Goal: Transaction & Acquisition: Book appointment/travel/reservation

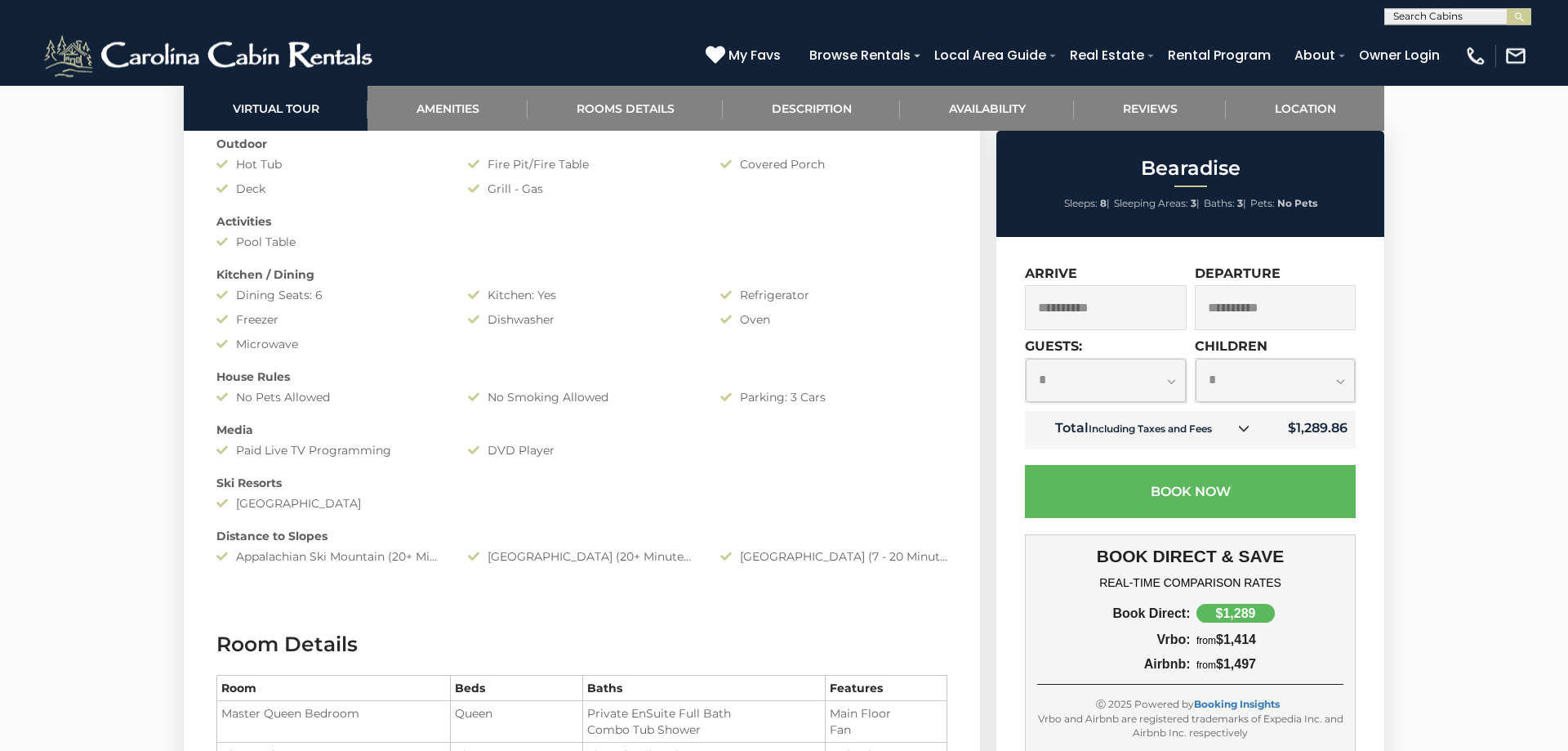
scroll to position [1417, 0]
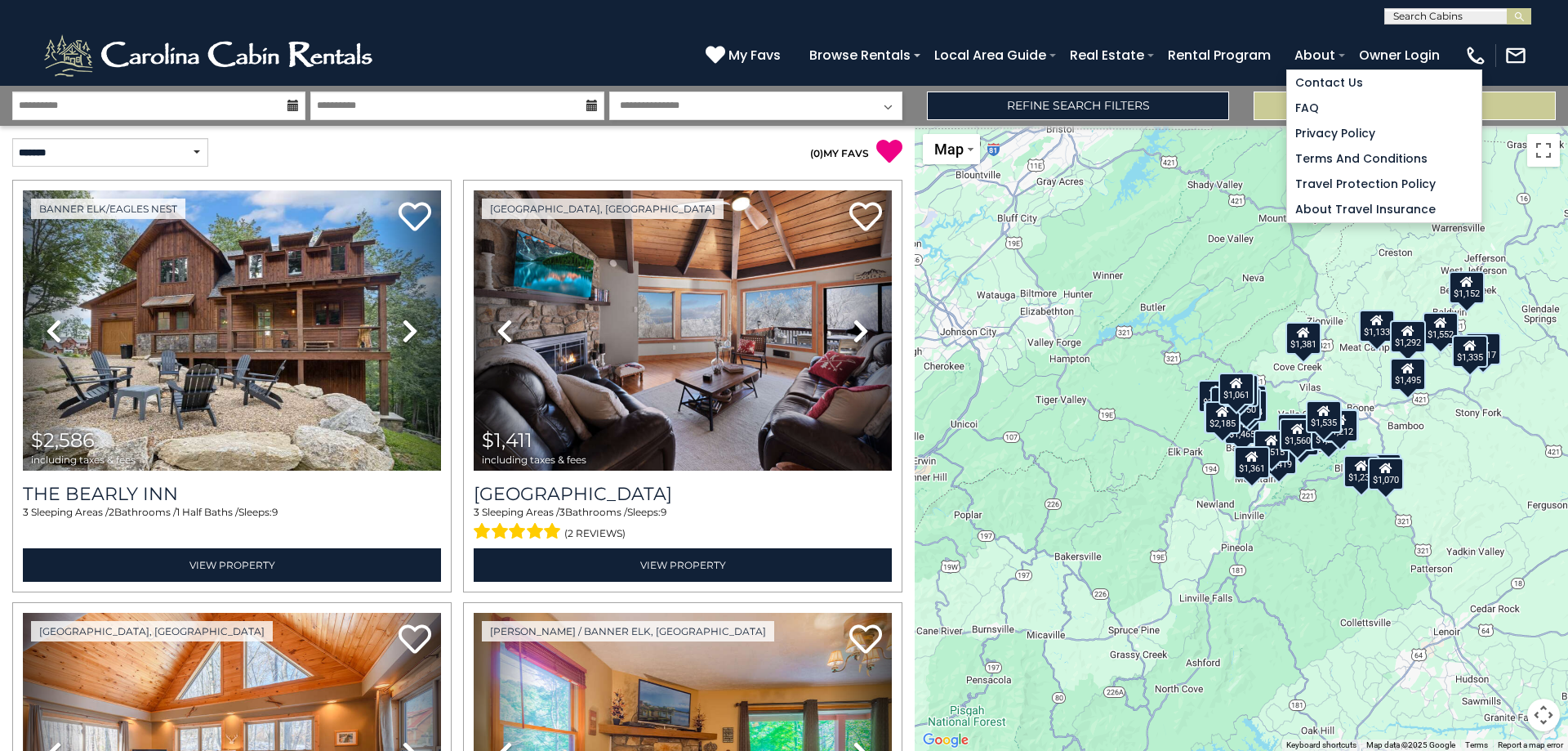
scroll to position [441, 0]
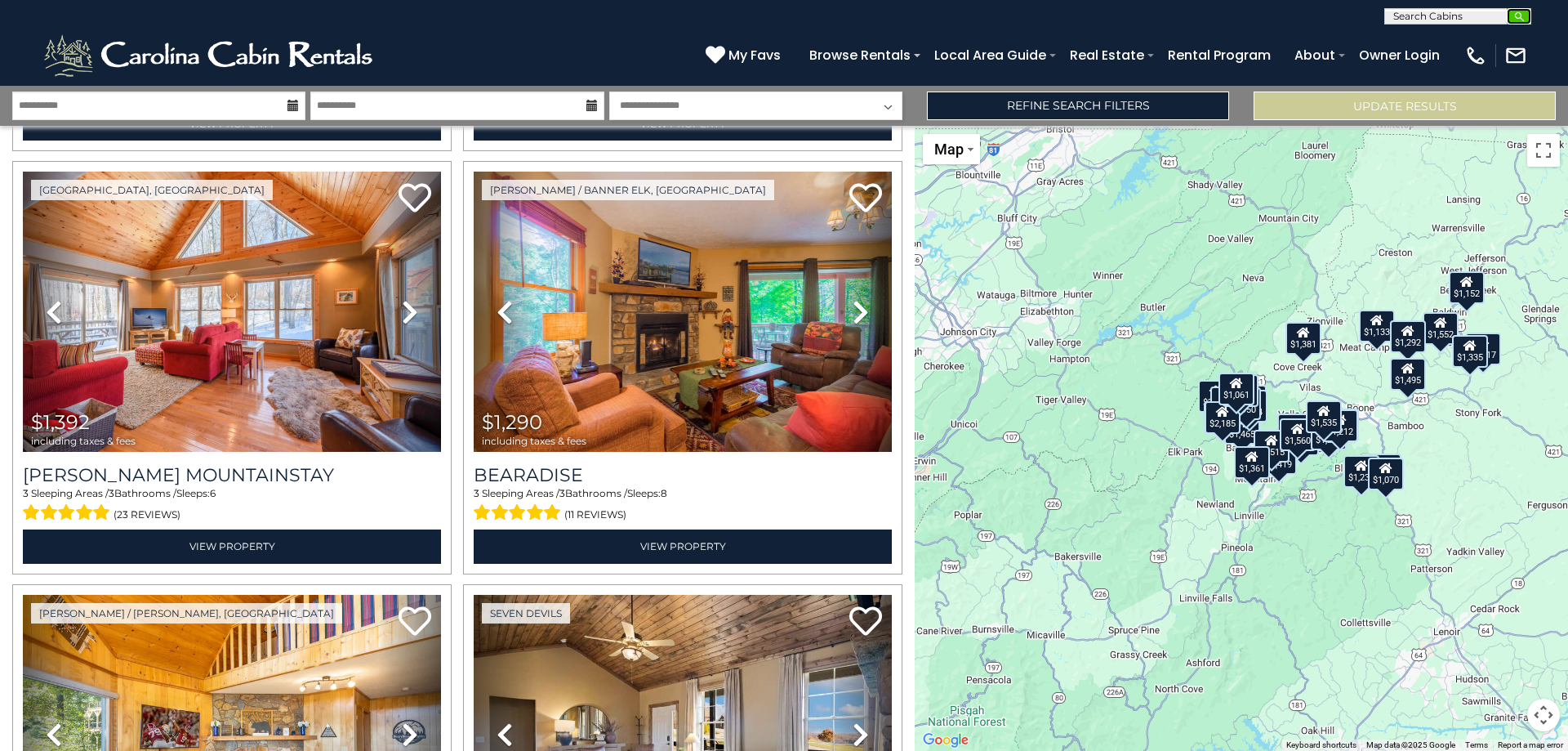
click at [1519, 17] on img "submit" at bounding box center [1519, 17] width 13 height 13
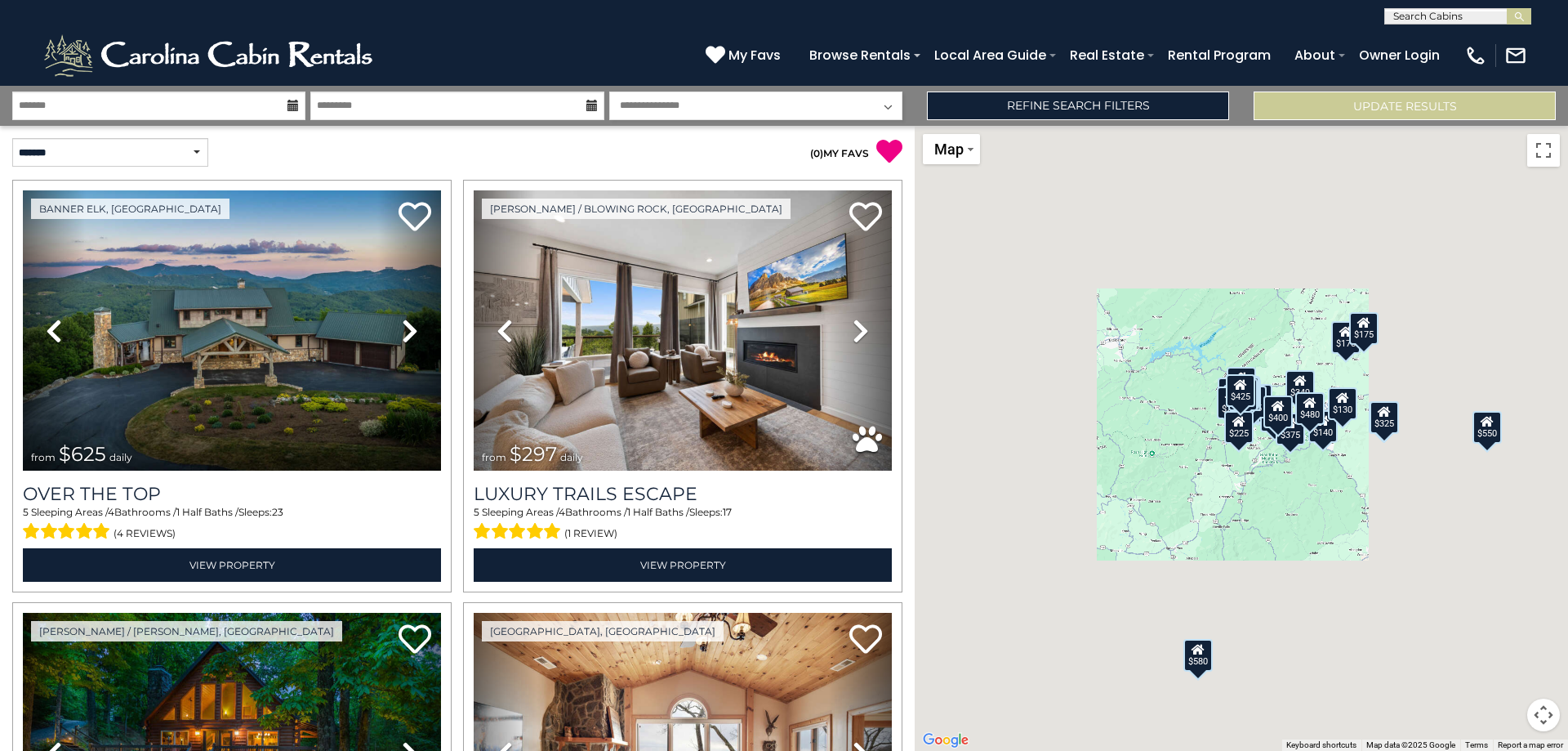
click at [1448, 14] on input "text" at bounding box center [1456, 20] width 143 height 16
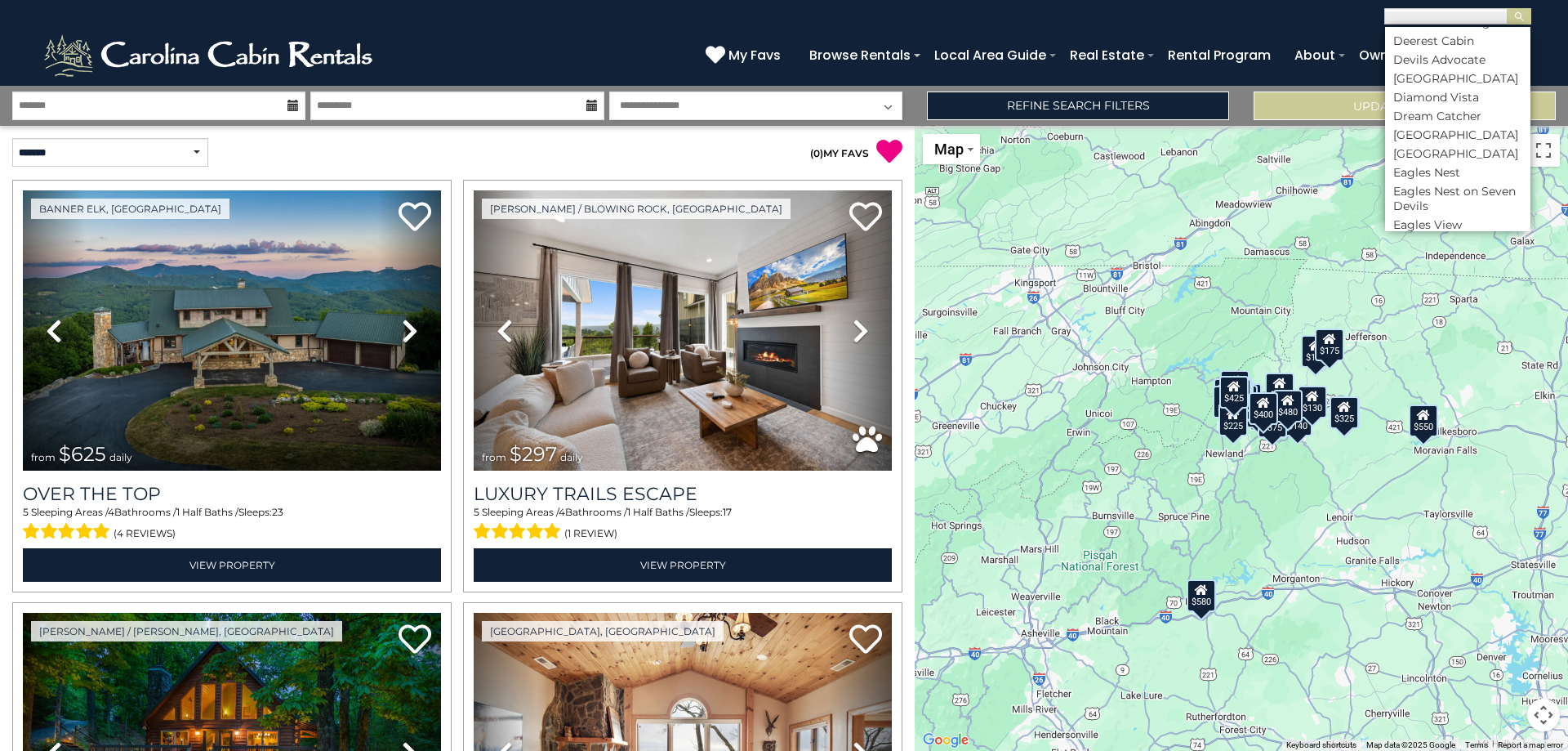
scroll to position [2549, 0]
click at [1418, 113] on li "Dark Horse Lodge" at bounding box center [1457, 120] width 145 height 14
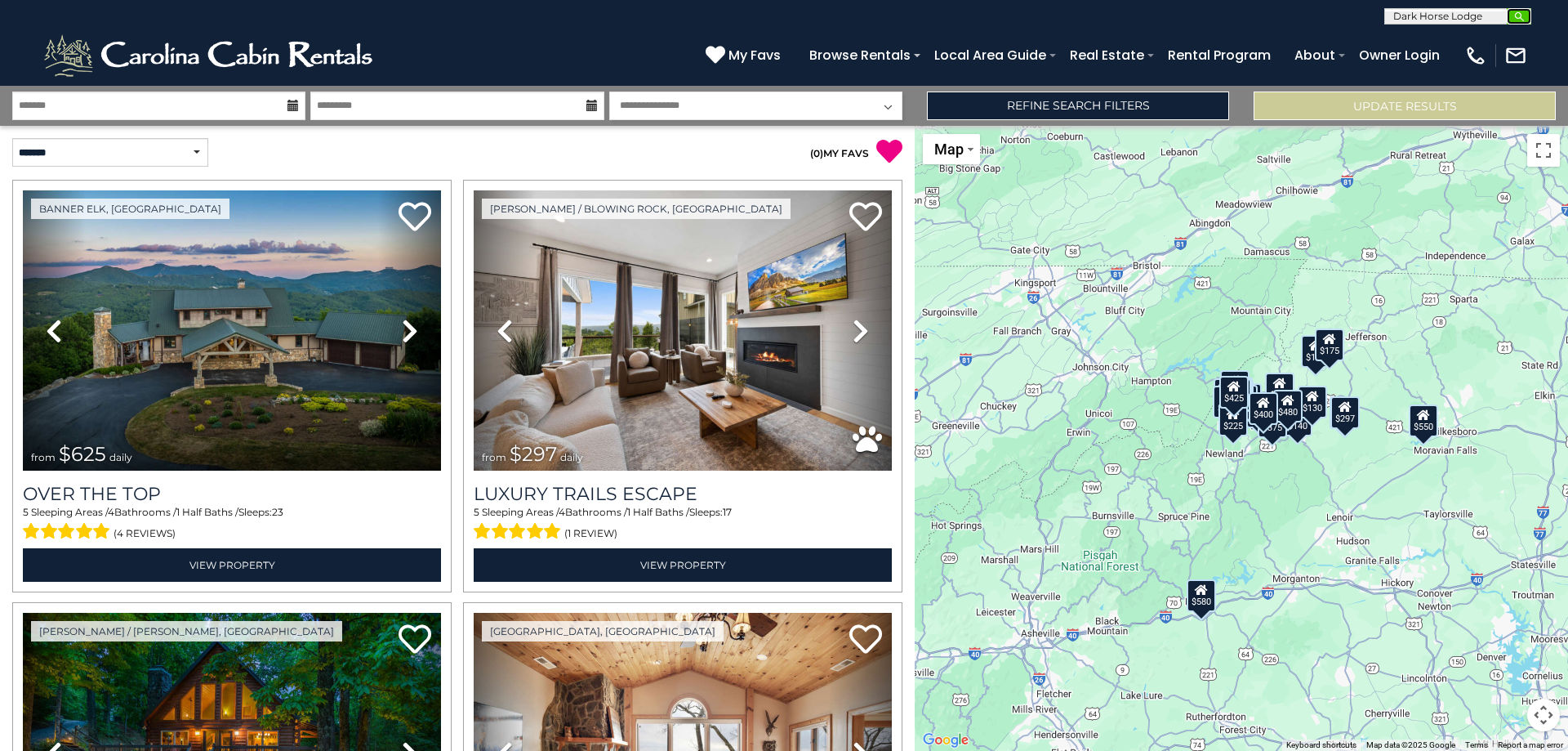
click at [1517, 16] on img "submit" at bounding box center [1519, 17] width 13 height 13
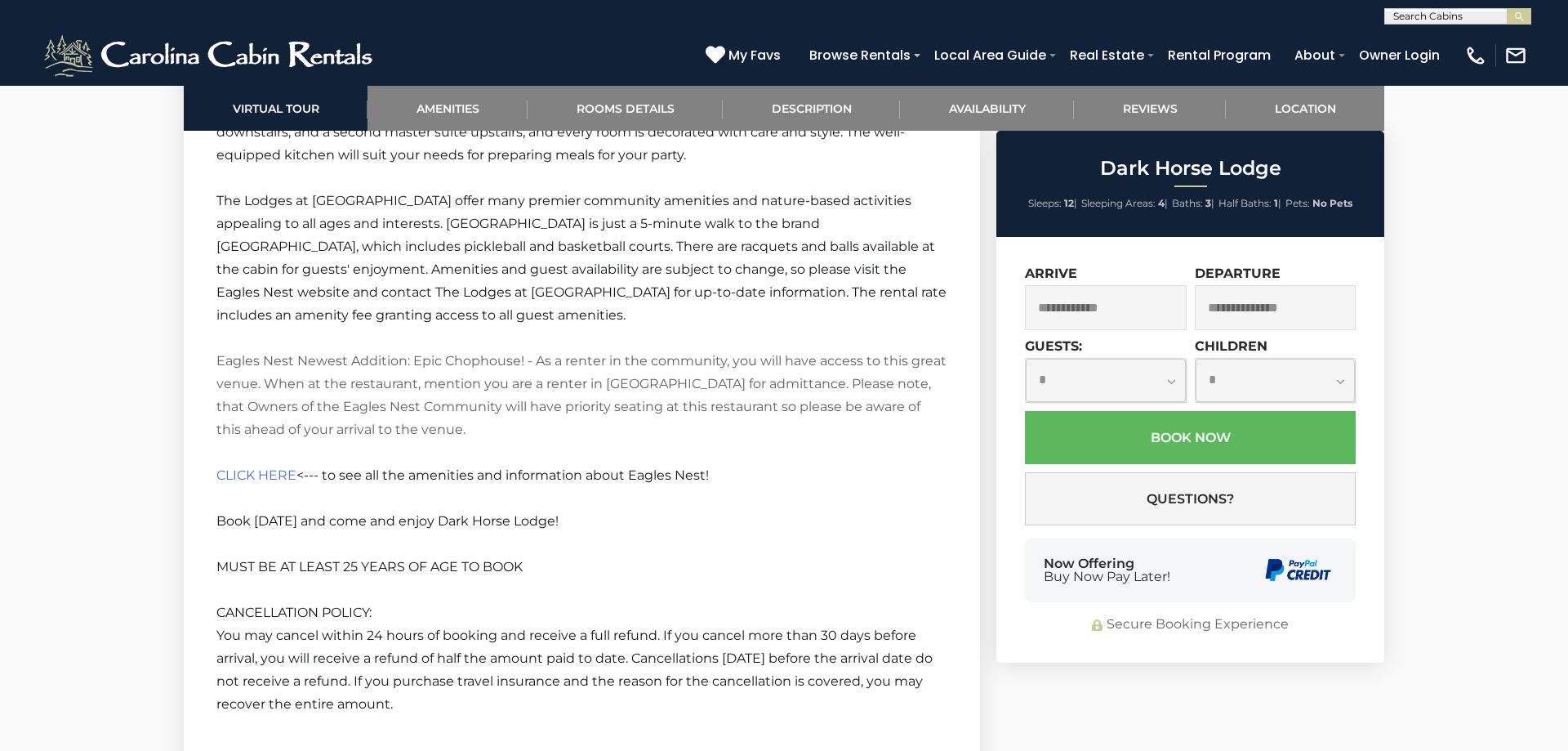
scroll to position [3251, 0]
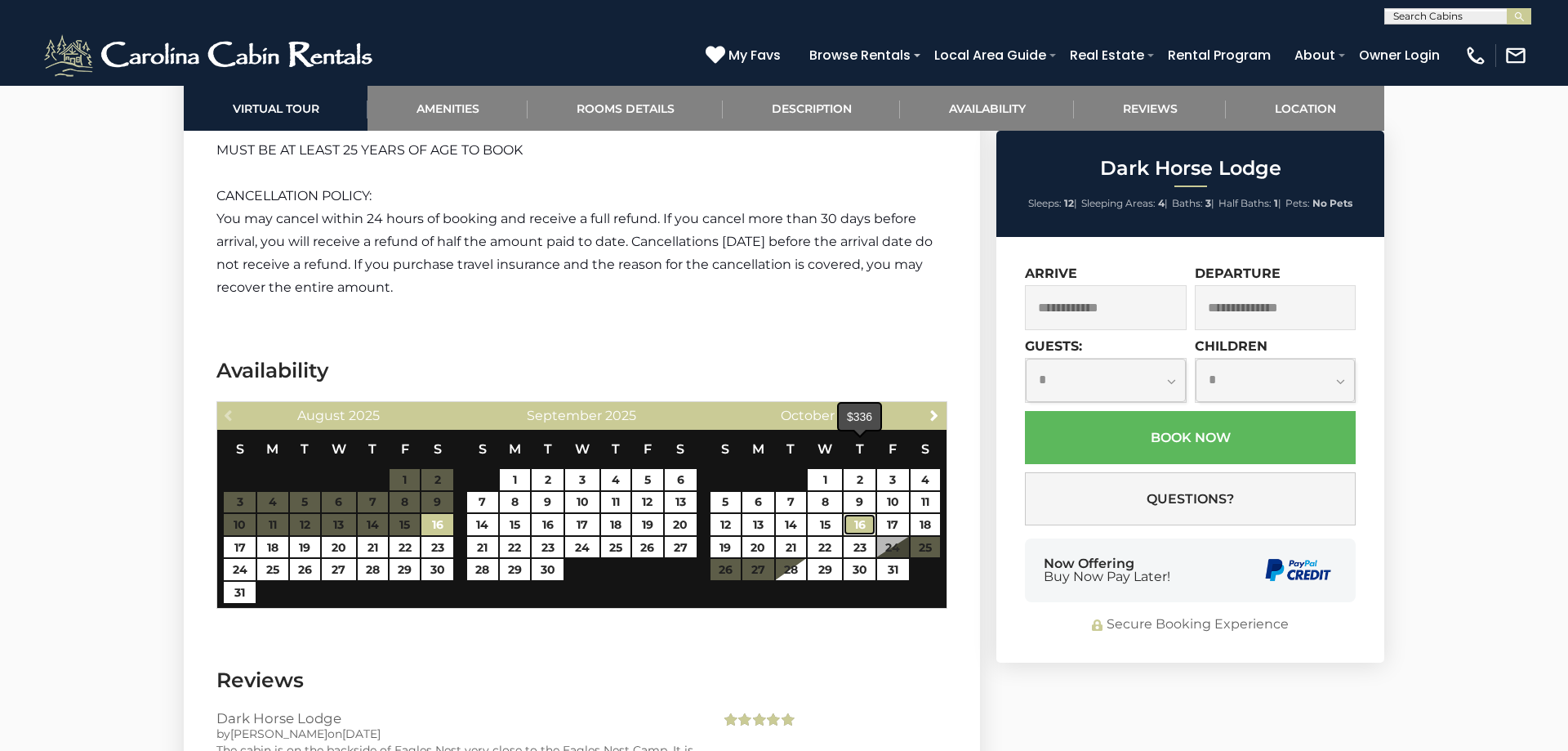
click at [865, 514] on link "16" at bounding box center [859, 525] width 32 height 22
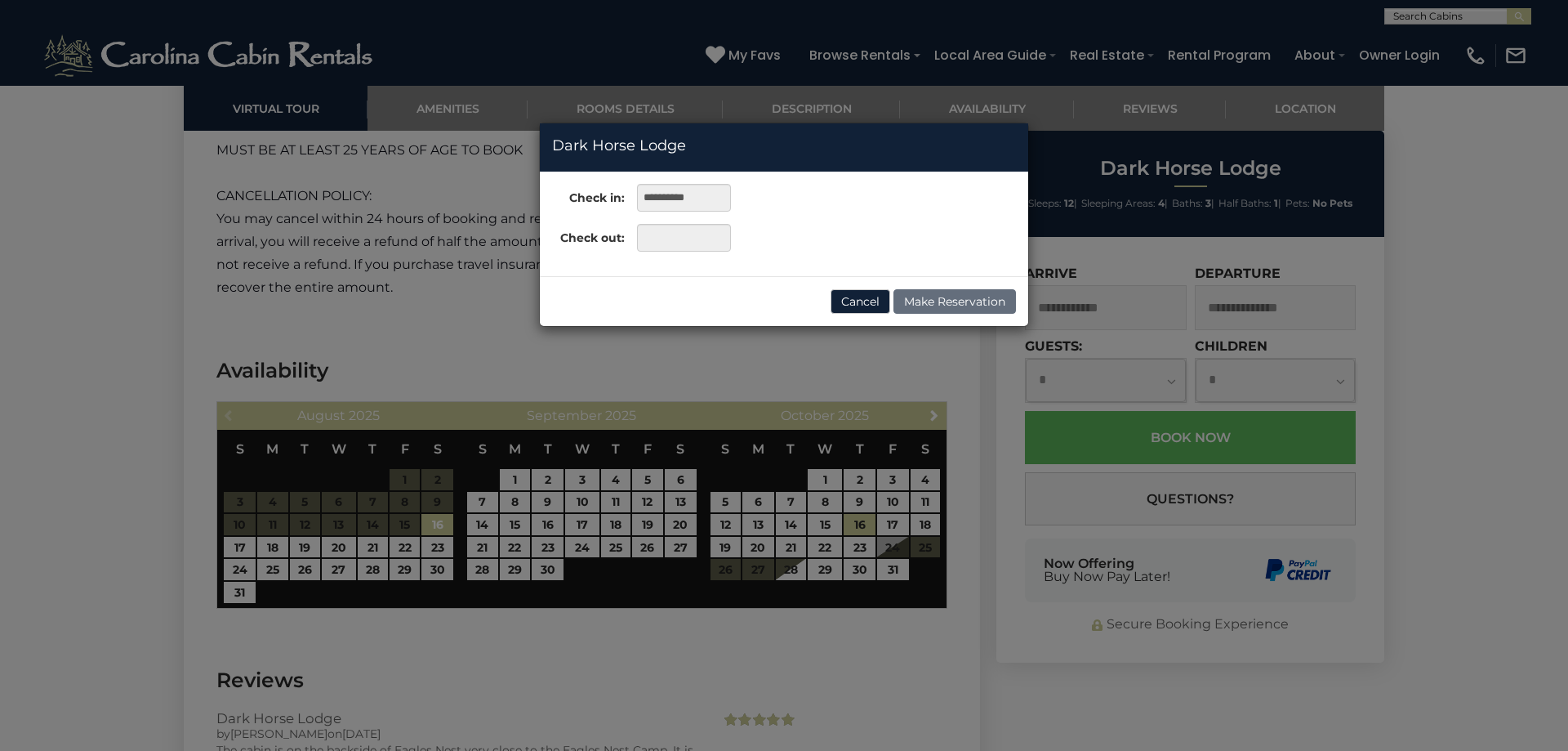
click at [756, 470] on div "**********" at bounding box center [784, 375] width 1568 height 751
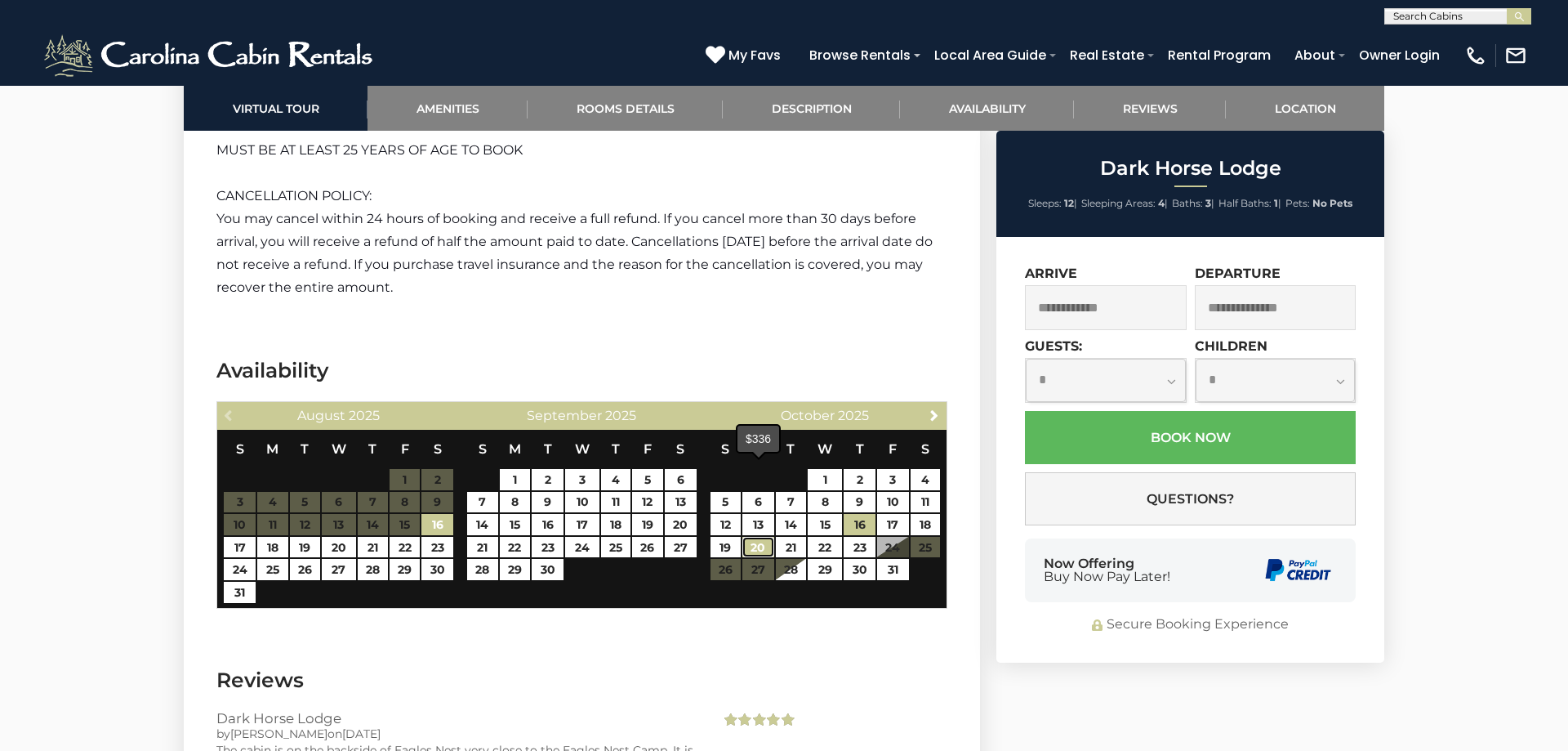
click at [762, 537] on link "20" at bounding box center [758, 548] width 32 height 22
type input "**********"
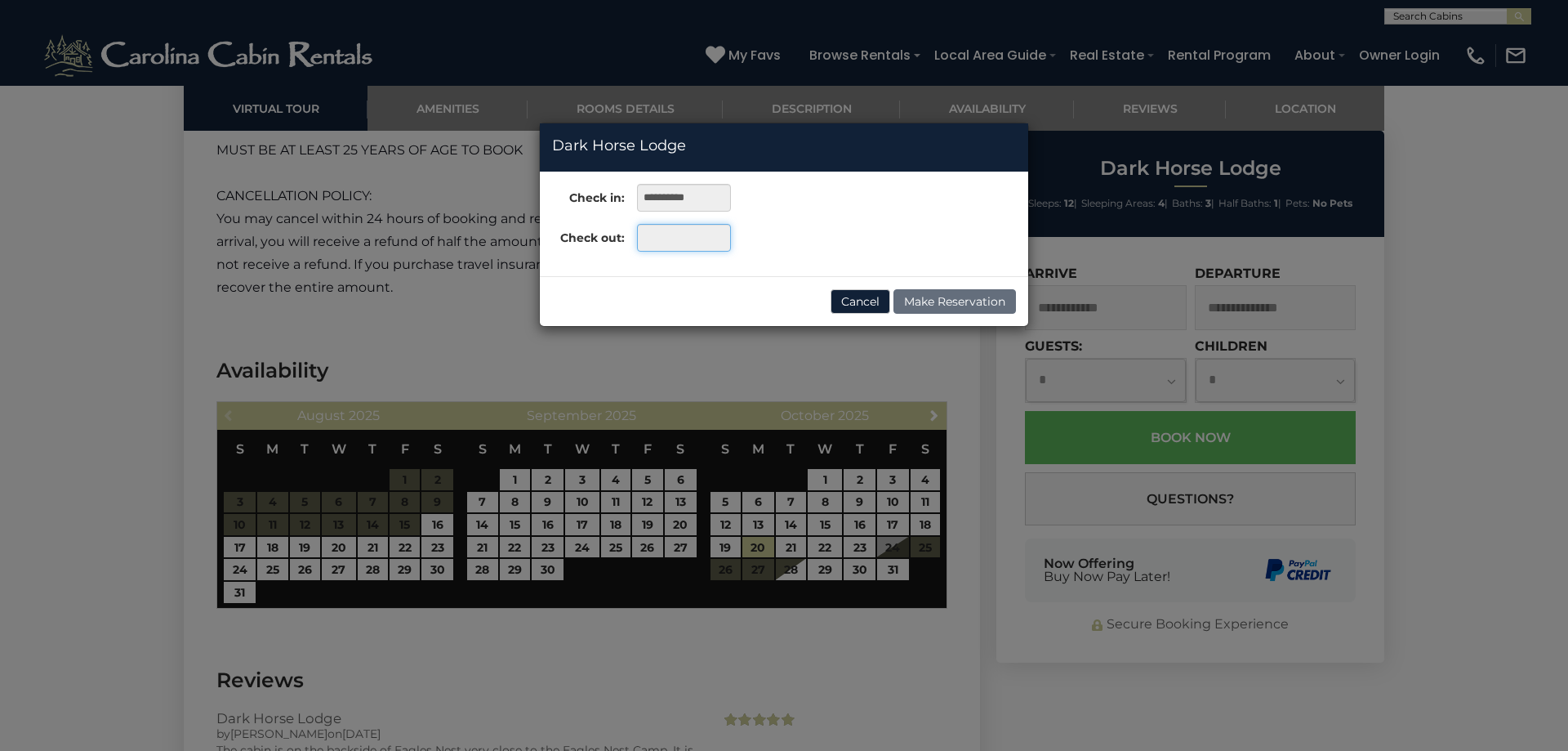
click at [678, 245] on input "text" at bounding box center [684, 238] width 94 height 28
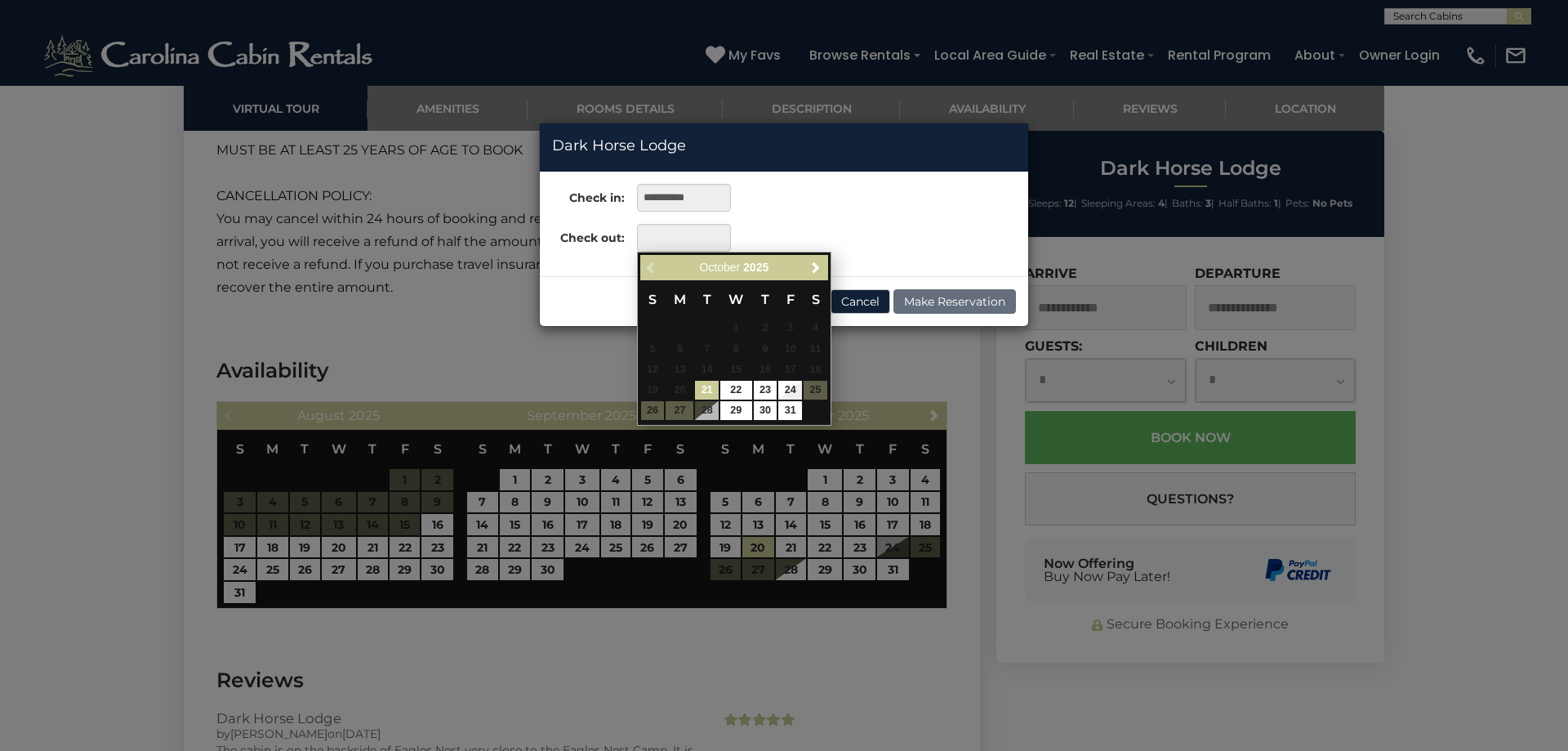
click at [703, 387] on link "21" at bounding box center [706, 390] width 23 height 19
type input "**********"
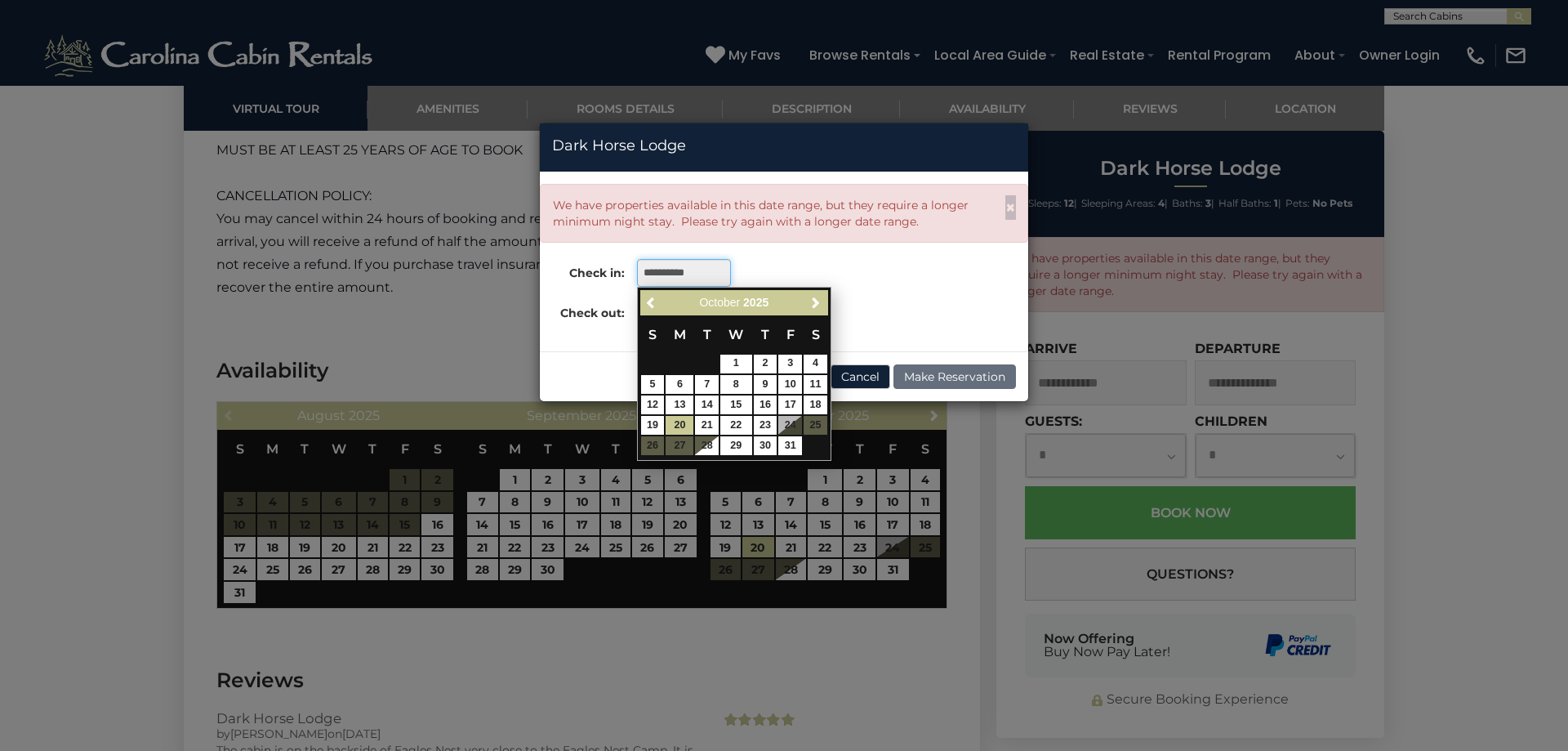
click at [710, 273] on input "**********" at bounding box center [684, 273] width 94 height 28
click at [768, 407] on link "16" at bounding box center [766, 405] width 23 height 19
type input "**********"
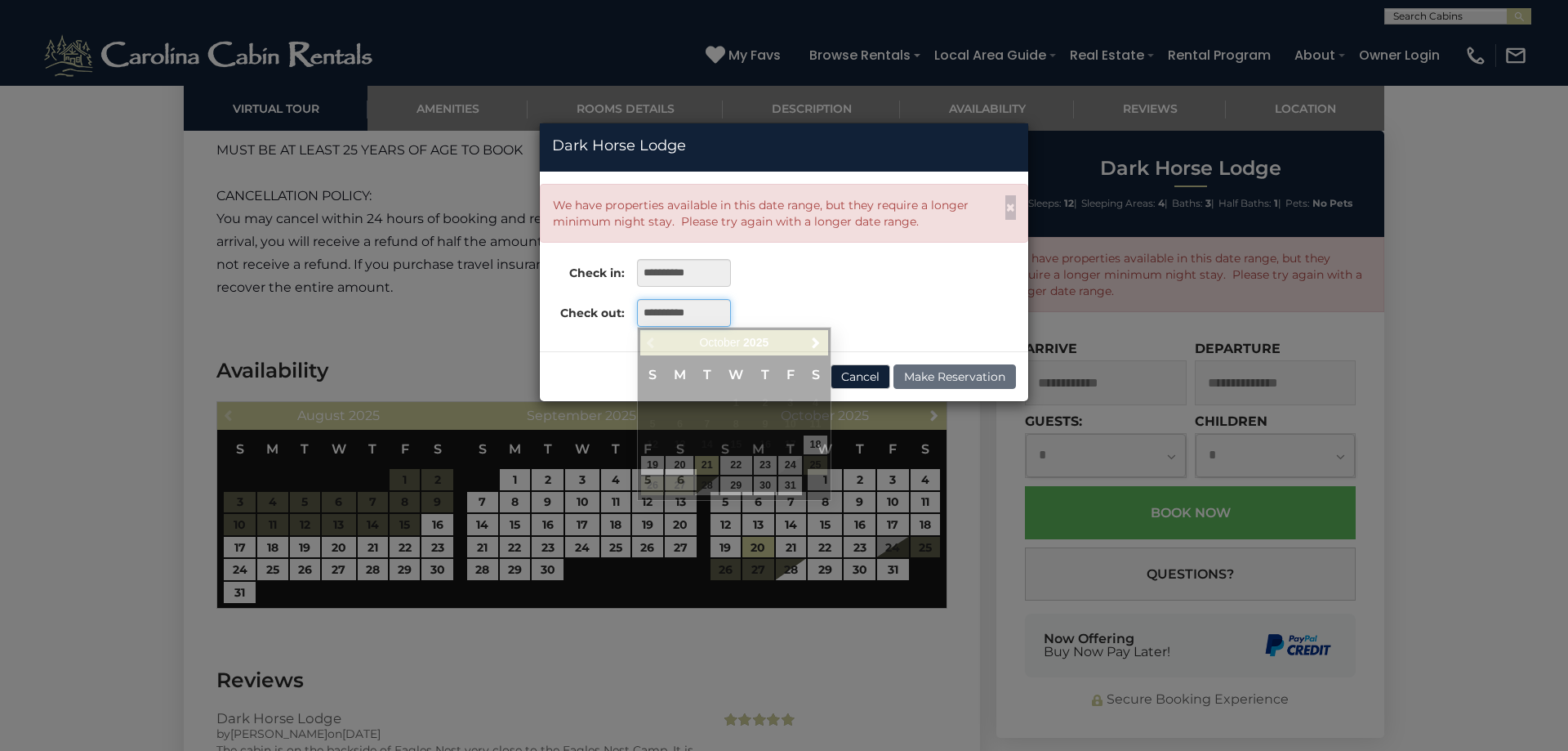
click at [675, 311] on input "**********" at bounding box center [684, 313] width 94 height 28
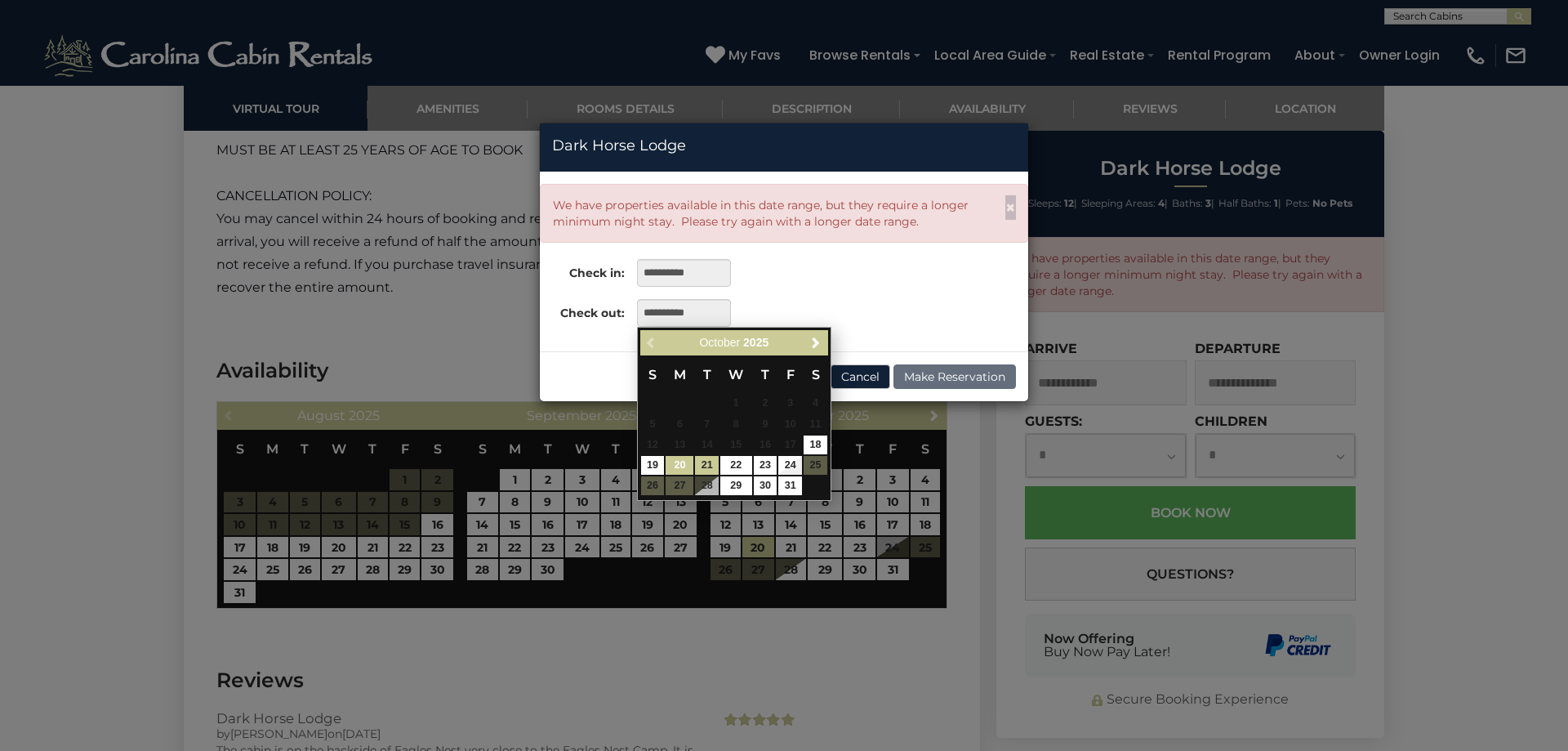
click at [680, 465] on link "20" at bounding box center [679, 465] width 28 height 19
type input "**********"
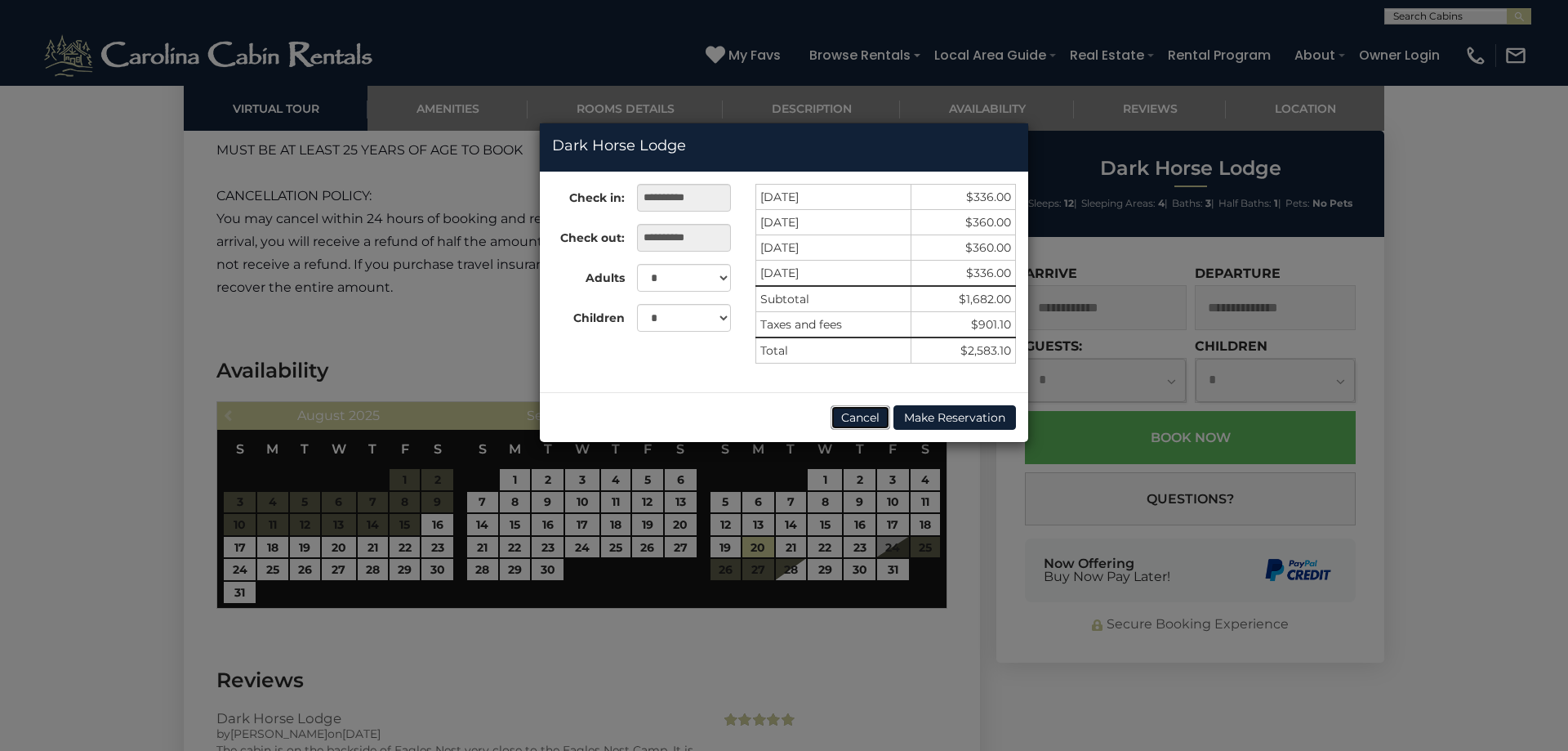
click at [851, 418] on button "Cancel" at bounding box center [861, 417] width 60 height 24
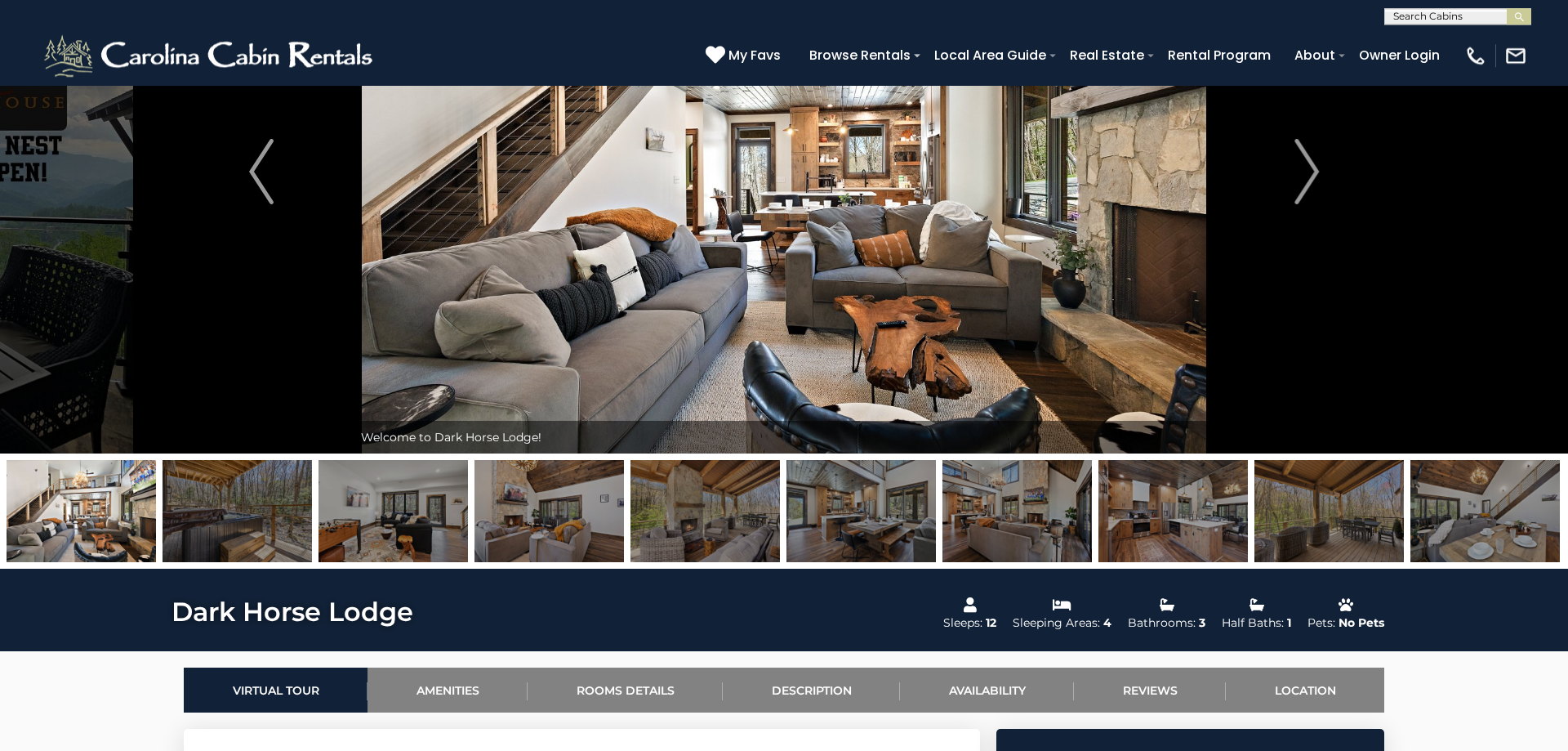
scroll to position [250, 0]
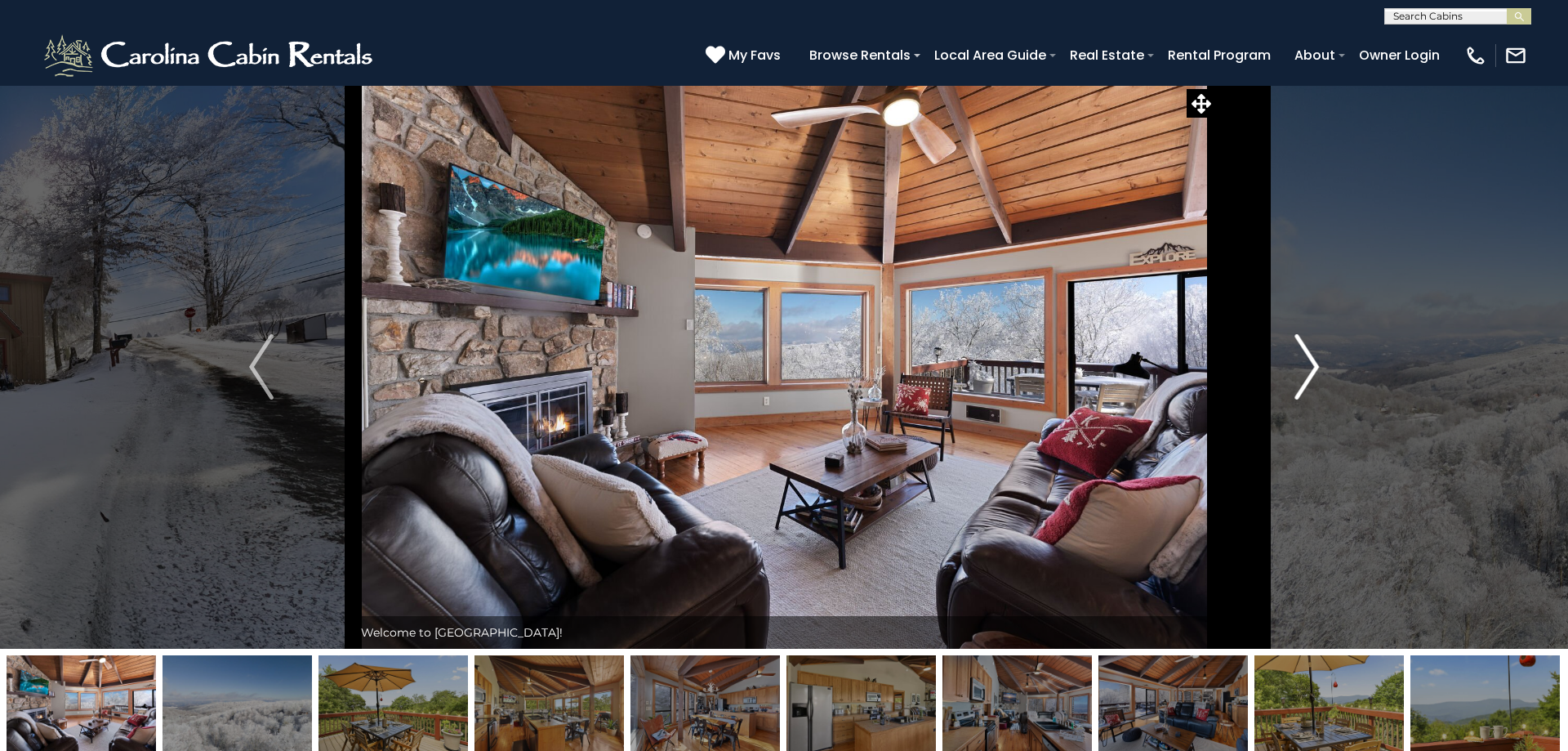
click at [1309, 371] on img "Next" at bounding box center [1306, 367] width 24 height 65
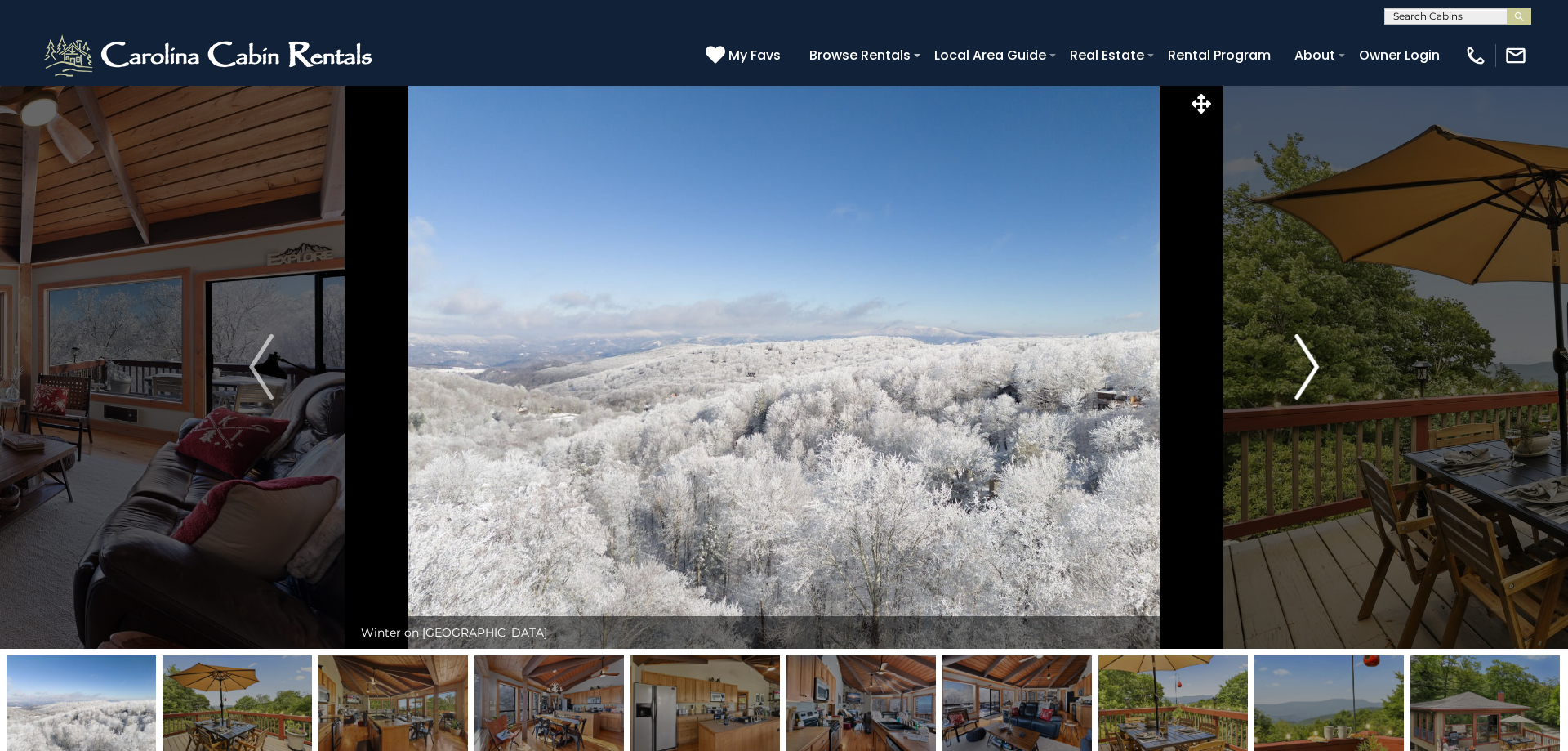
click at [1309, 371] on img "Next" at bounding box center [1306, 367] width 24 height 65
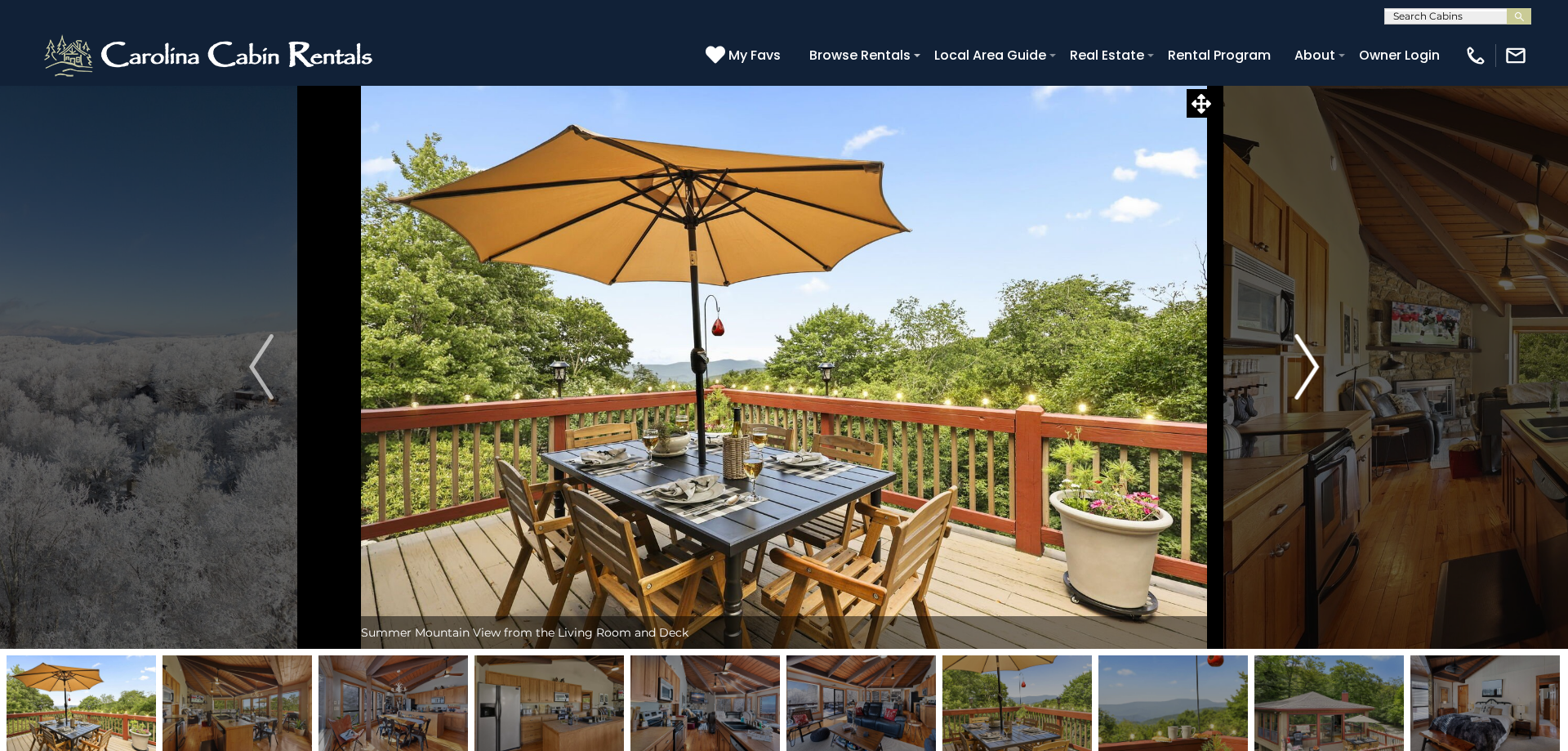
click at [1309, 371] on img "Next" at bounding box center [1306, 367] width 24 height 65
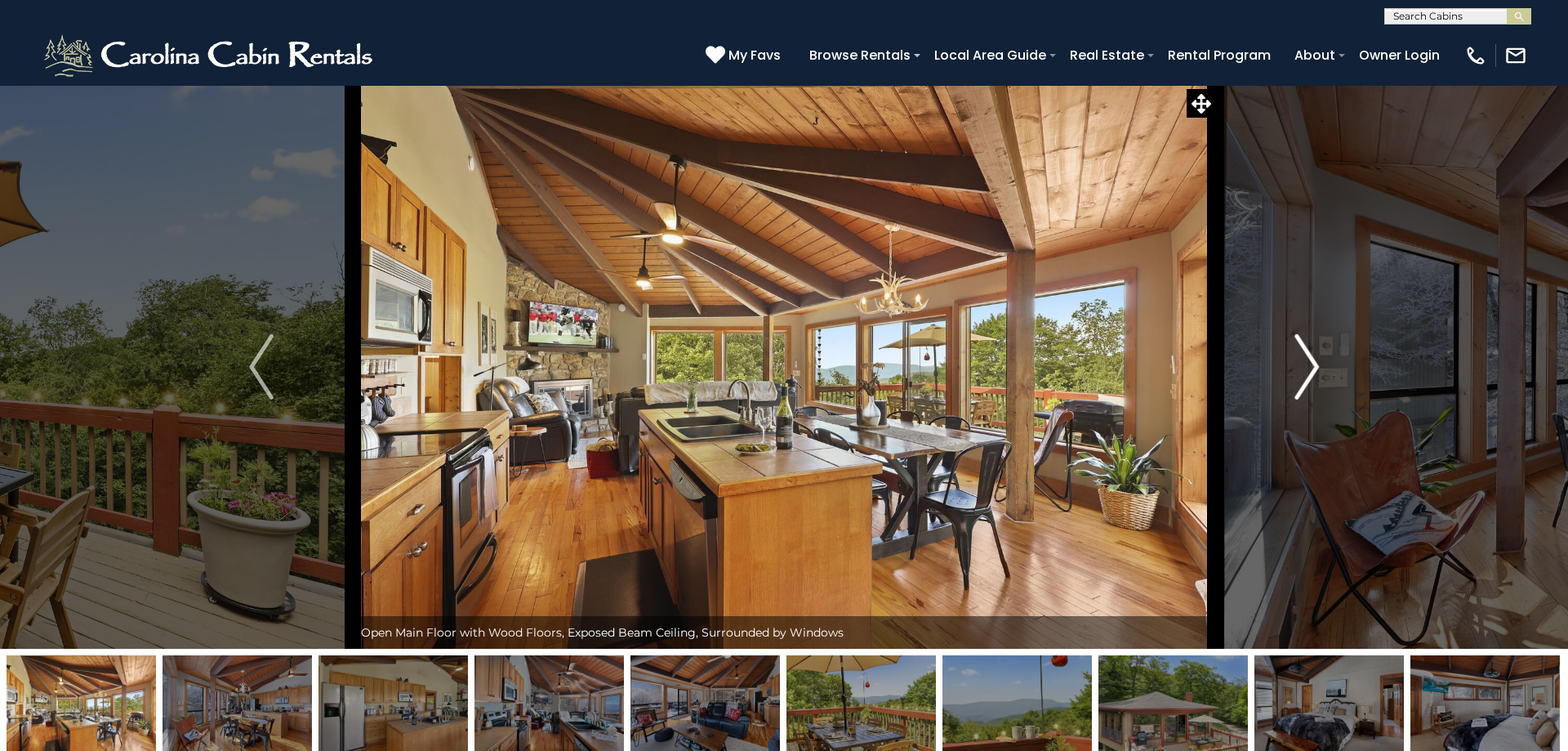
click at [1309, 371] on img "Next" at bounding box center [1306, 367] width 24 height 65
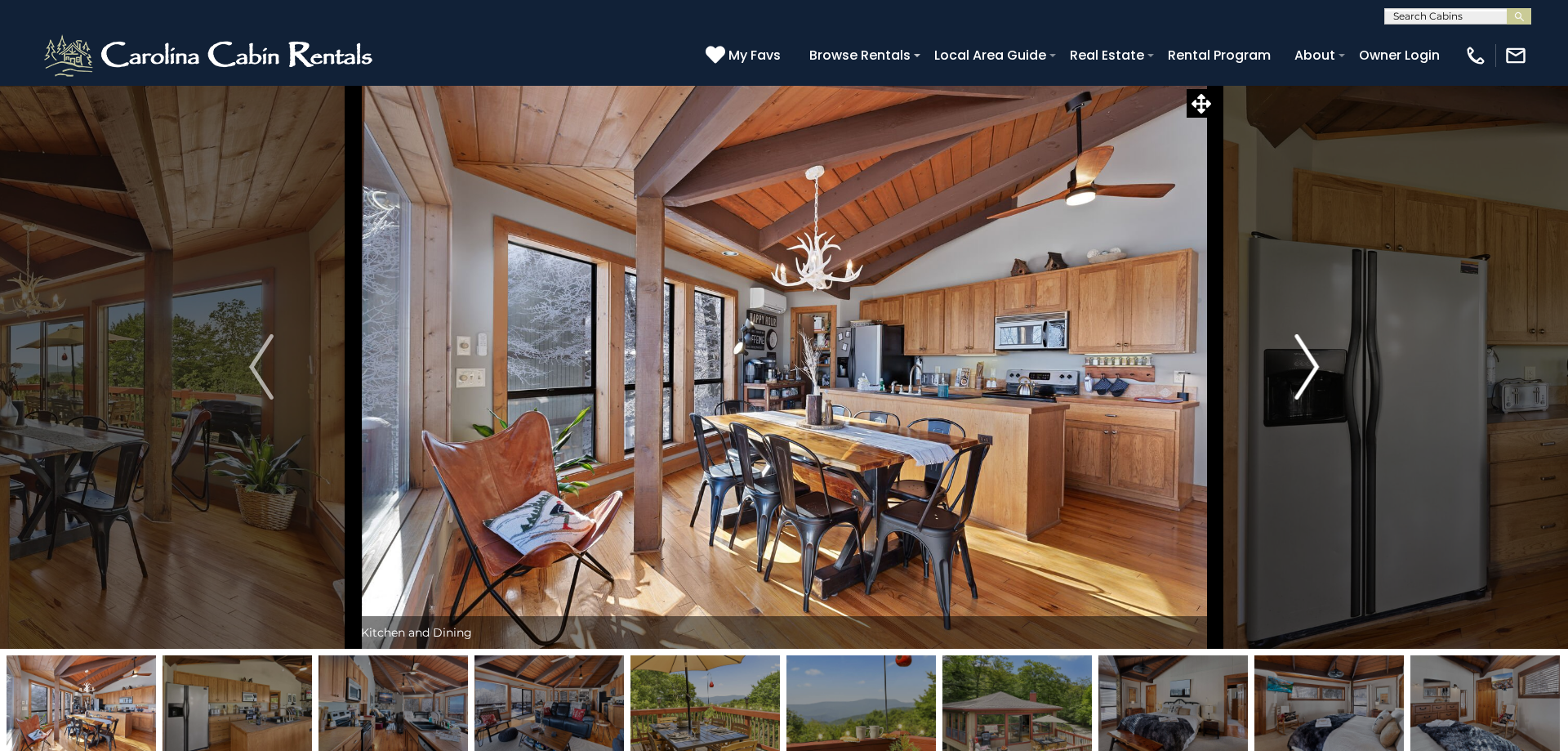
click at [1309, 371] on img "Next" at bounding box center [1306, 367] width 24 height 65
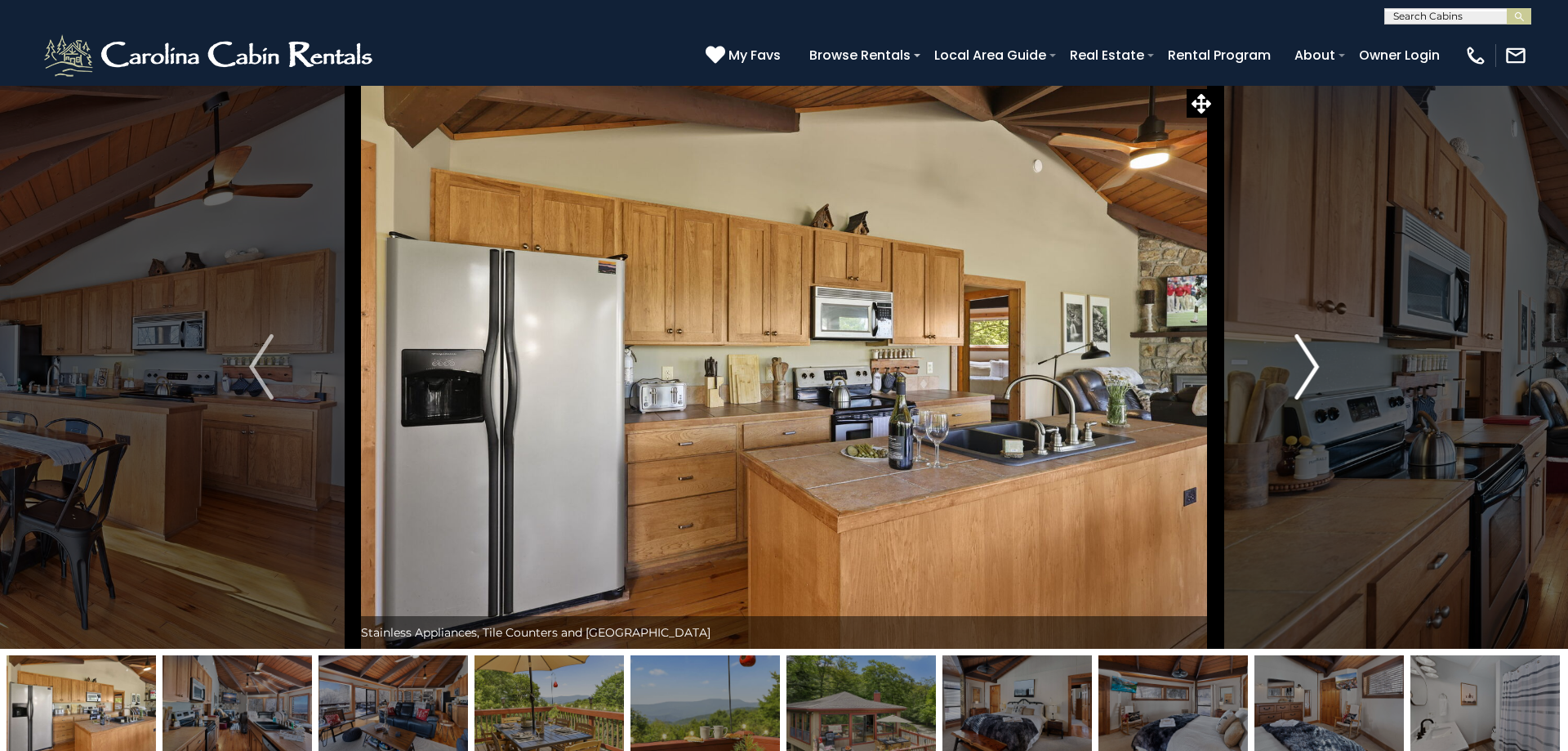
click at [1309, 371] on img "Next" at bounding box center [1306, 367] width 24 height 65
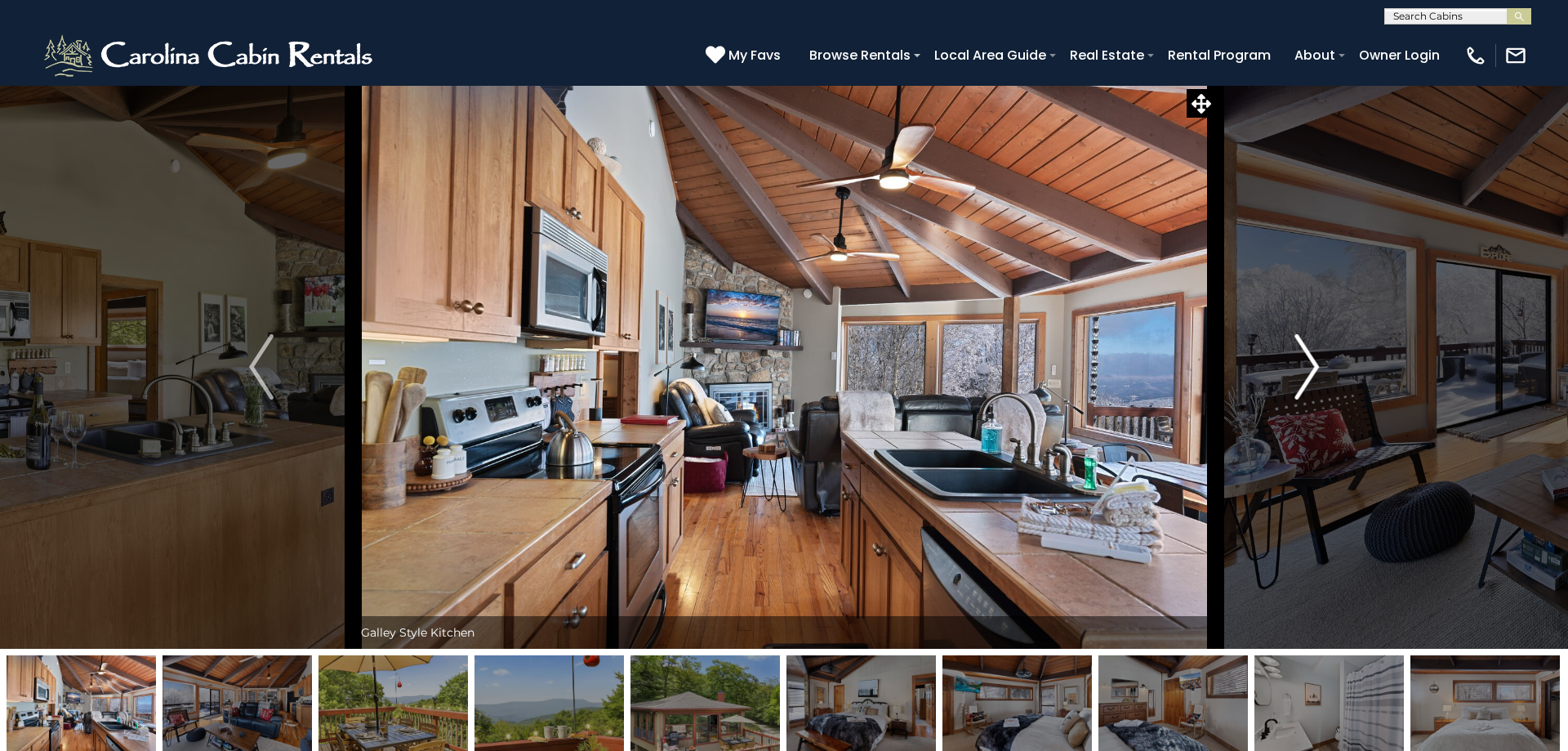
click at [1308, 371] on img "Next" at bounding box center [1306, 367] width 24 height 65
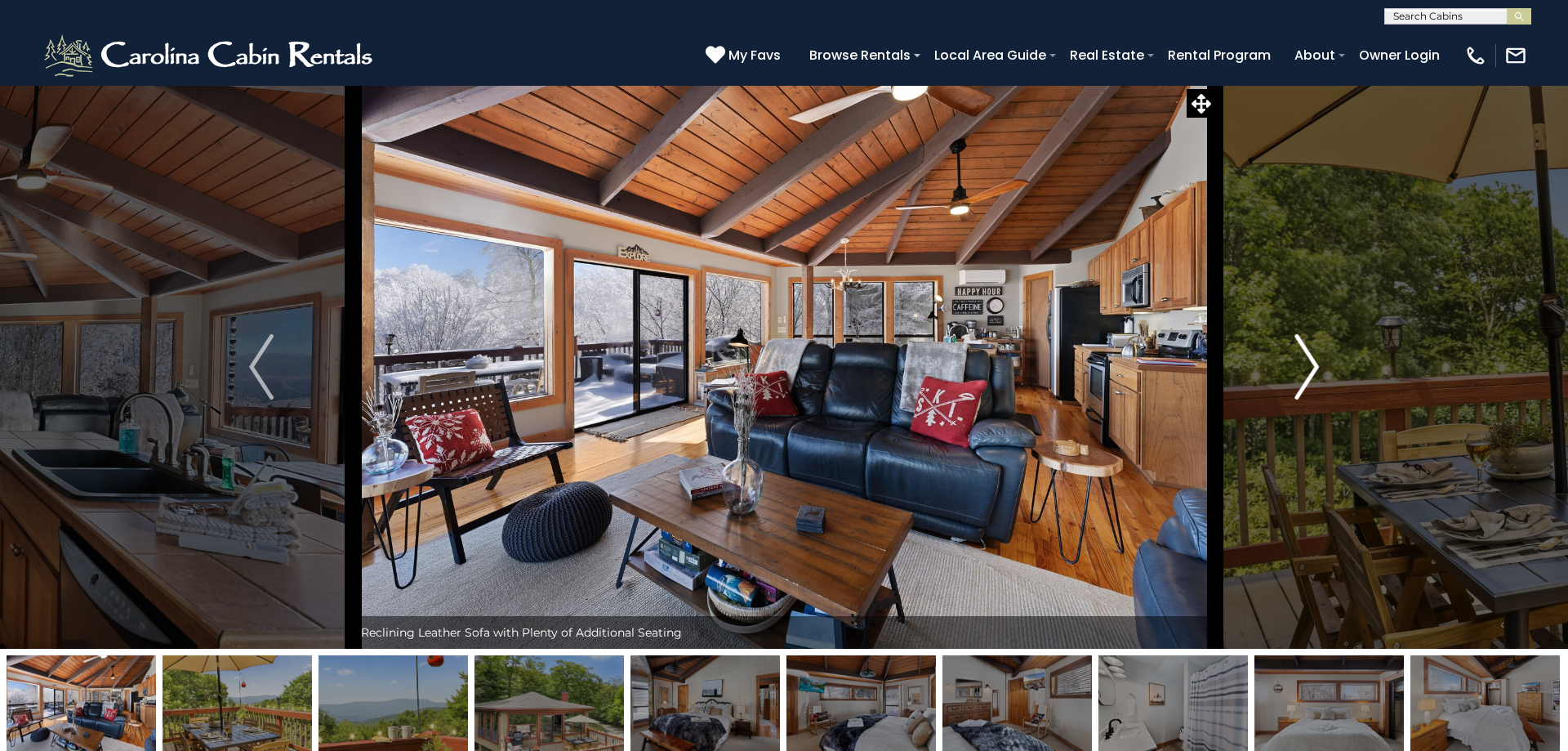
click at [1308, 371] on img "Next" at bounding box center [1306, 367] width 24 height 65
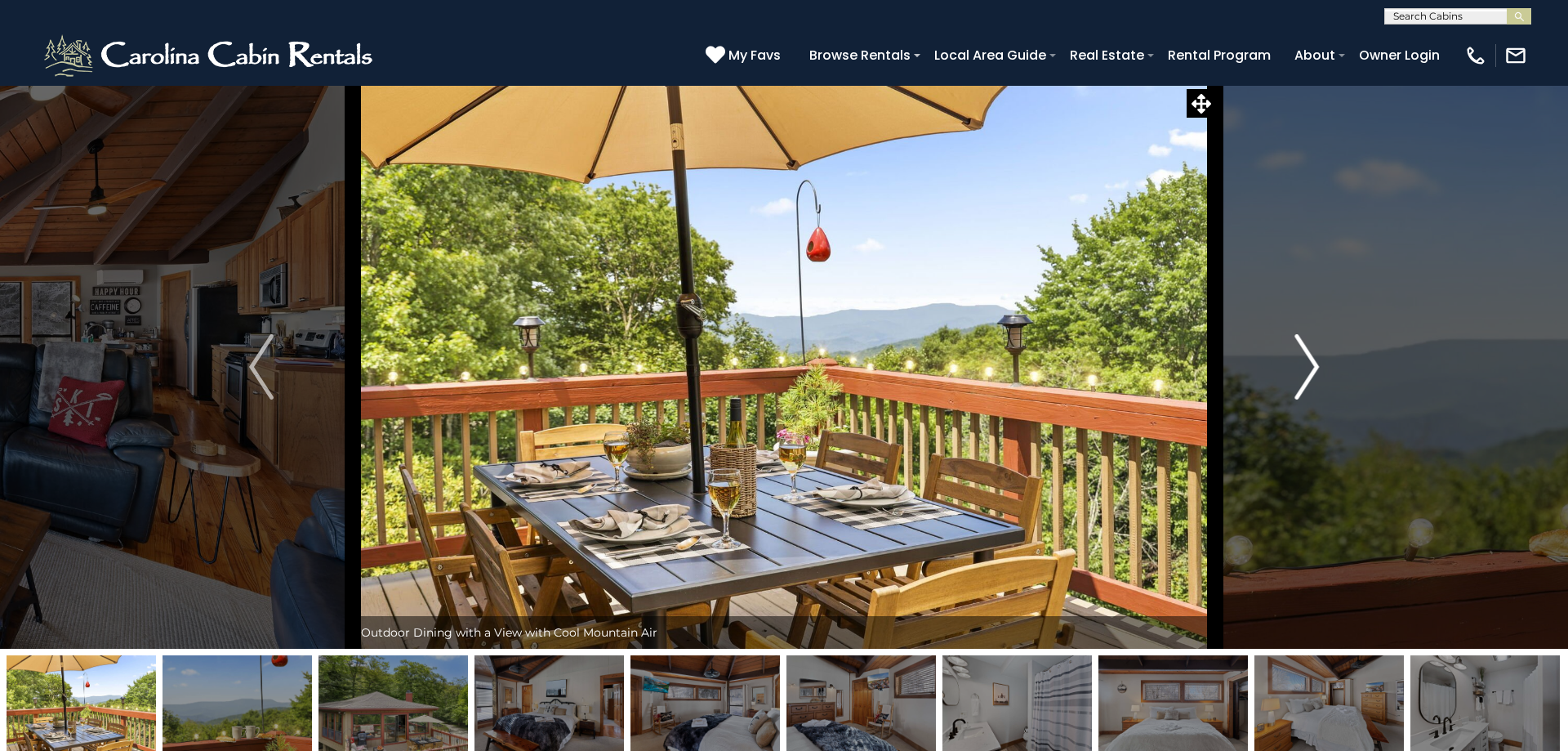
click at [1308, 371] on img "Next" at bounding box center [1306, 367] width 24 height 65
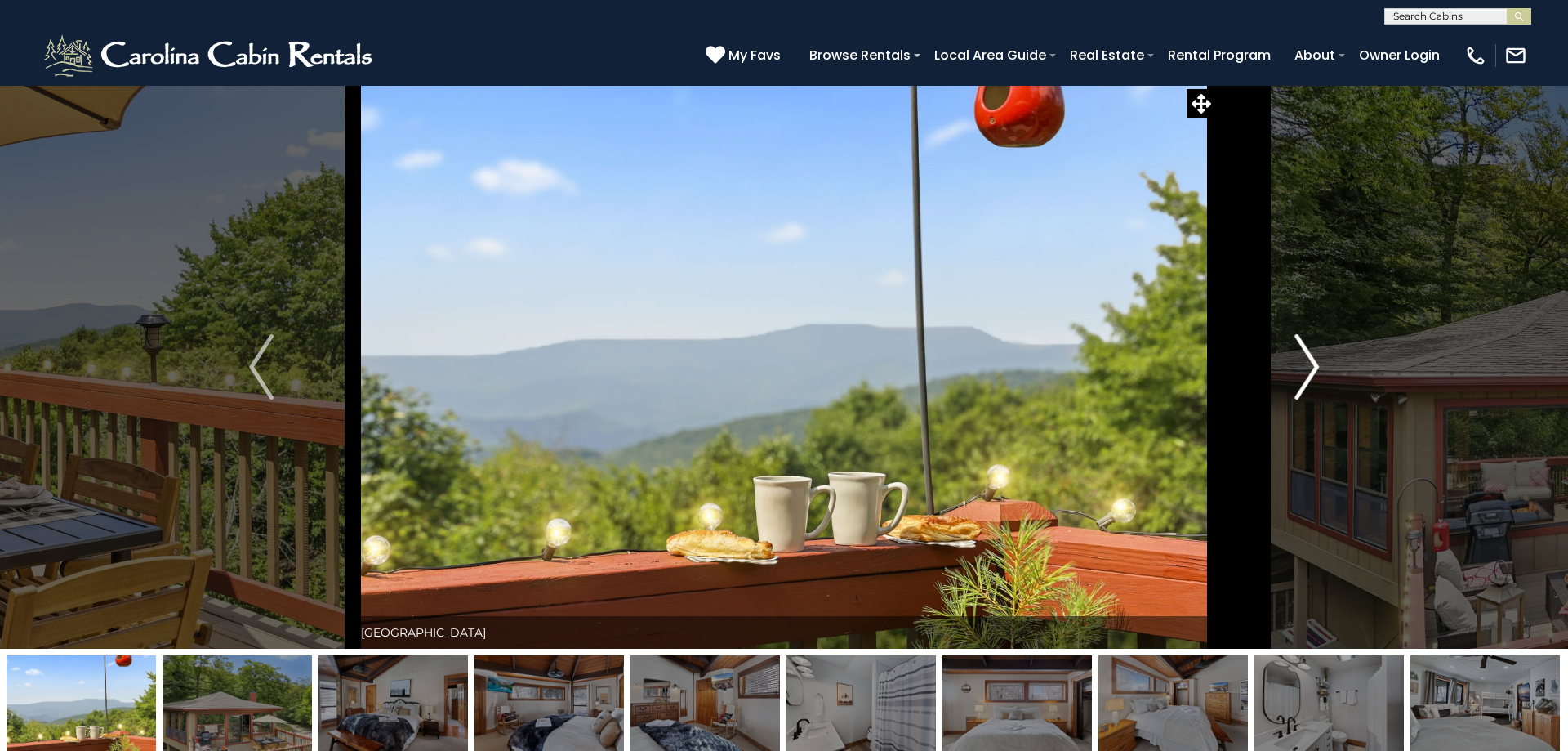
click at [1308, 371] on img "Next" at bounding box center [1306, 367] width 24 height 65
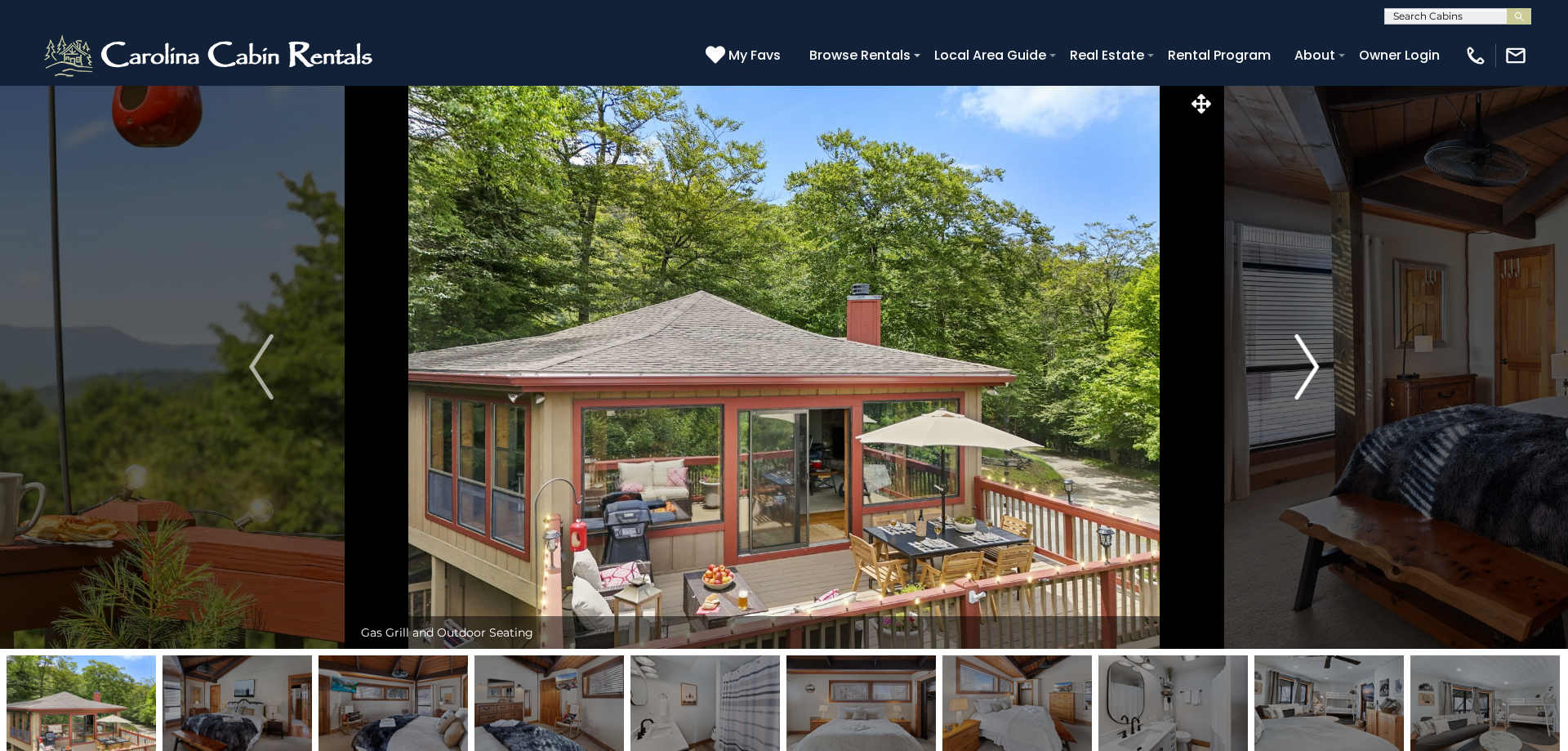
click at [1308, 371] on img "Next" at bounding box center [1306, 367] width 24 height 65
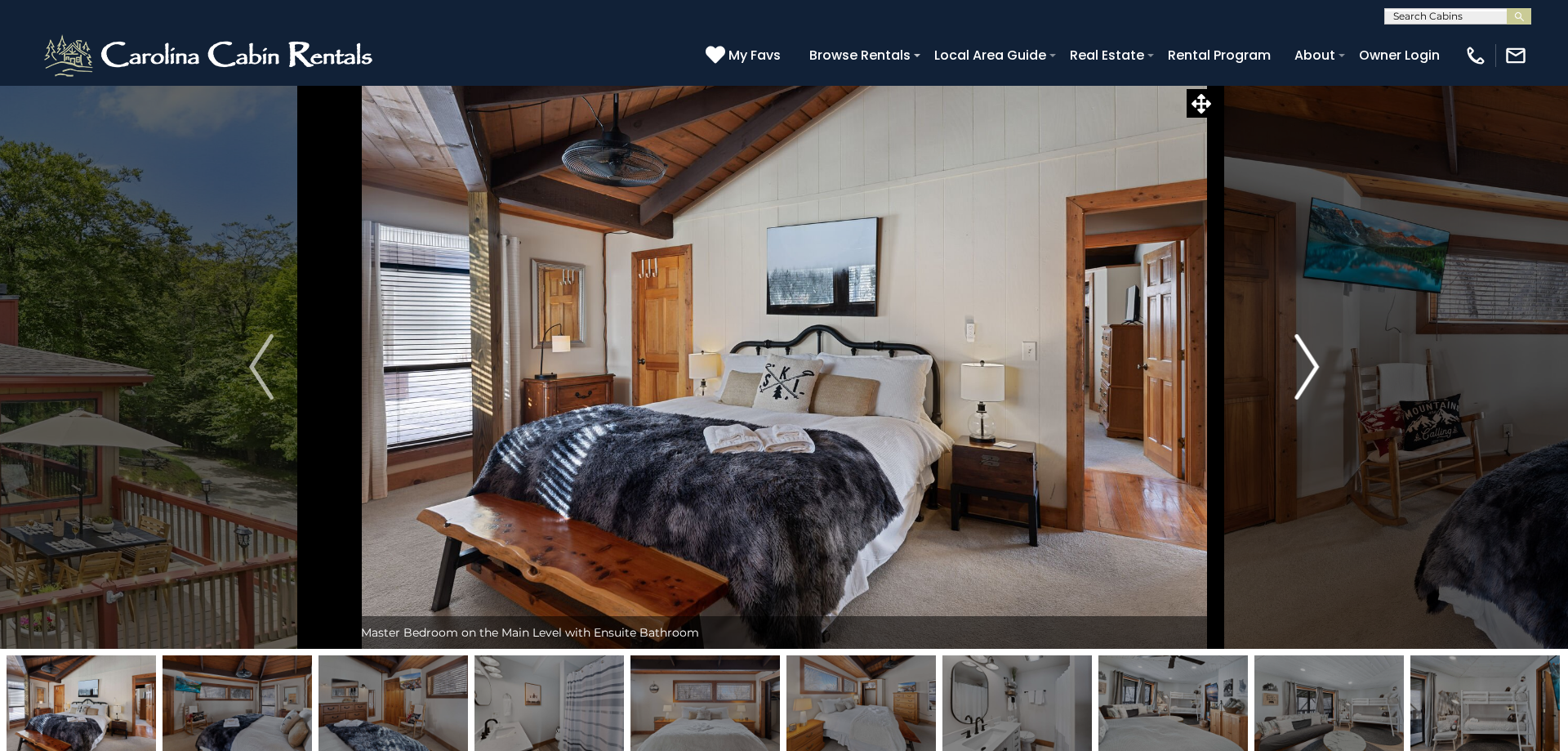
click at [1308, 371] on img "Next" at bounding box center [1306, 367] width 24 height 65
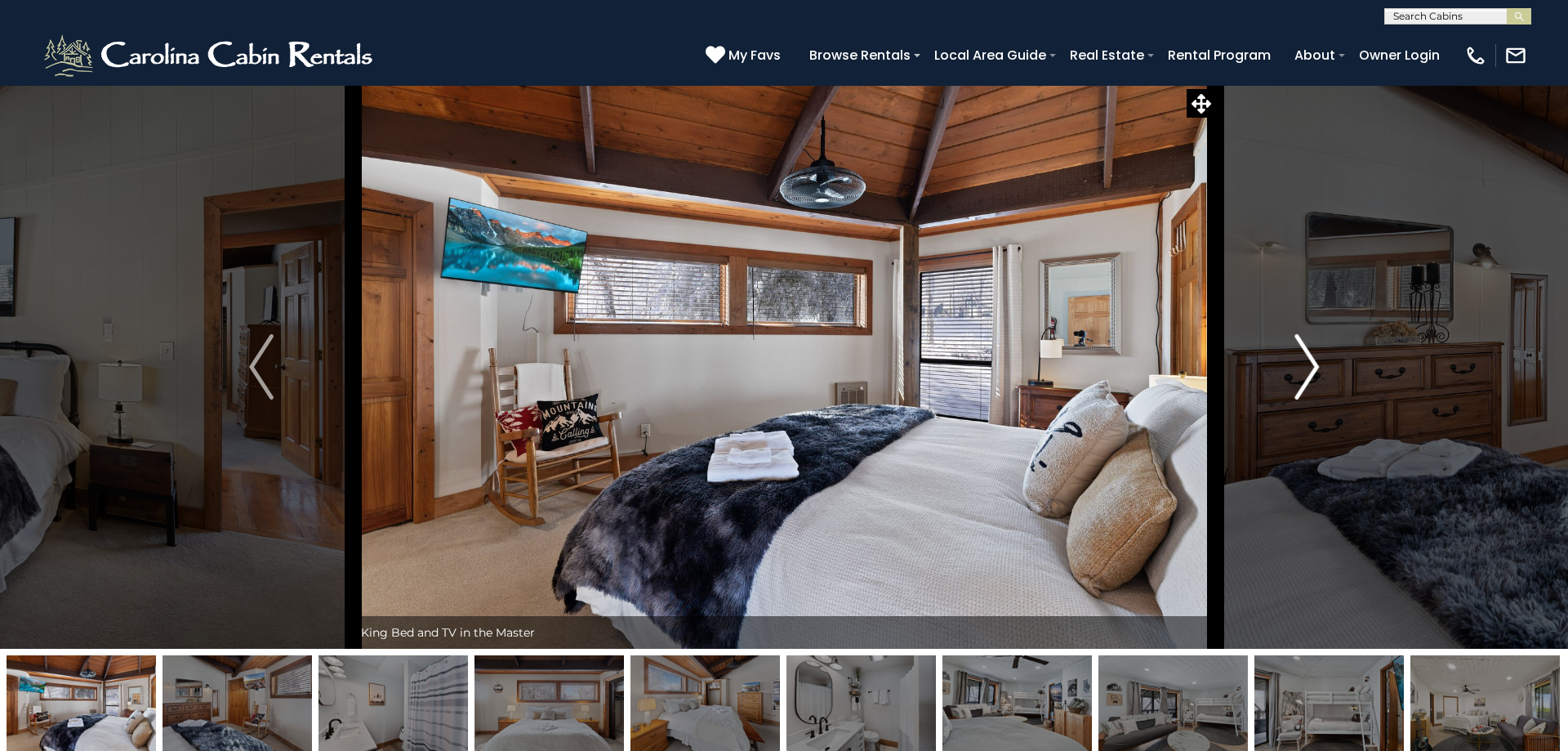
click at [1308, 371] on img "Next" at bounding box center [1306, 367] width 24 height 65
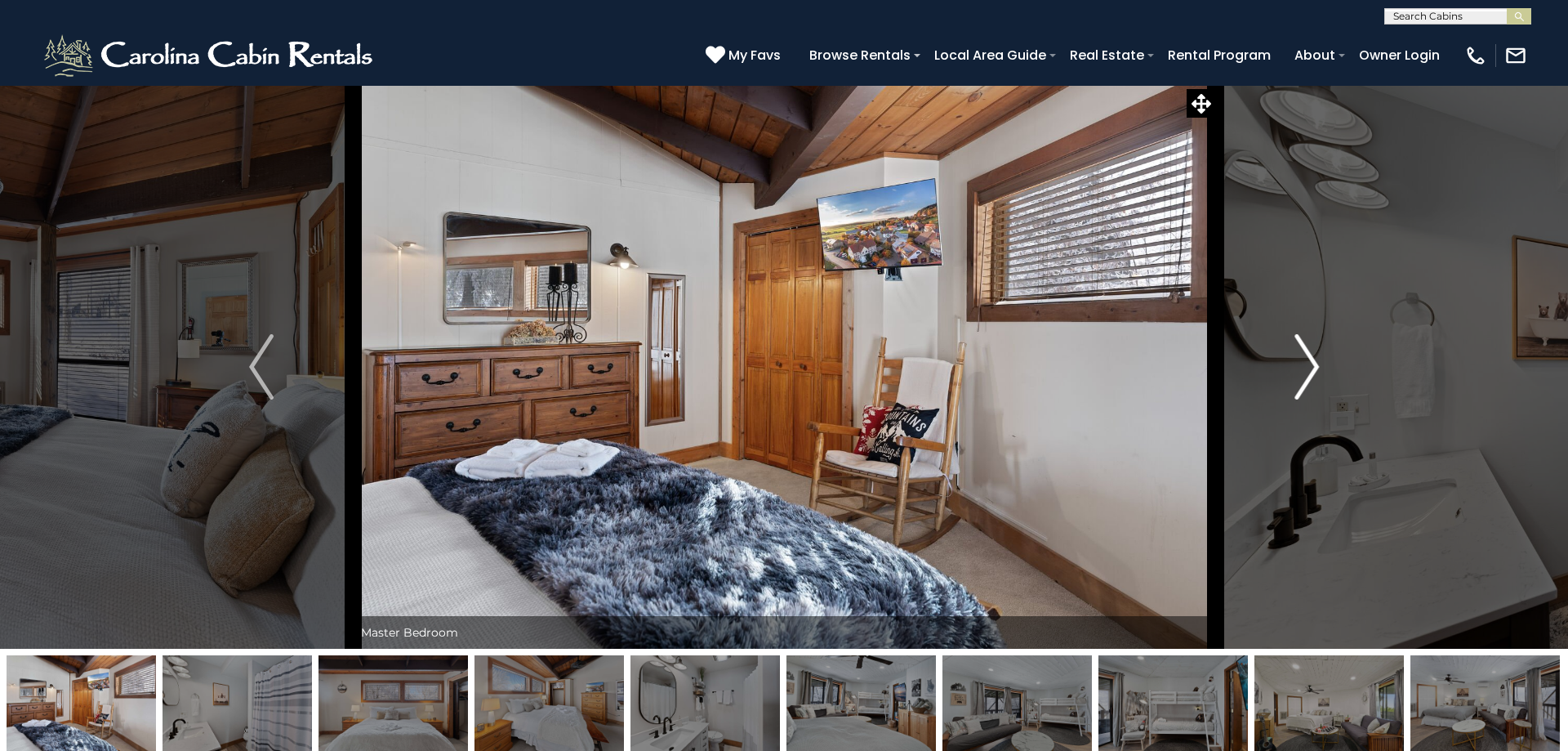
click at [1308, 371] on img "Next" at bounding box center [1306, 367] width 24 height 65
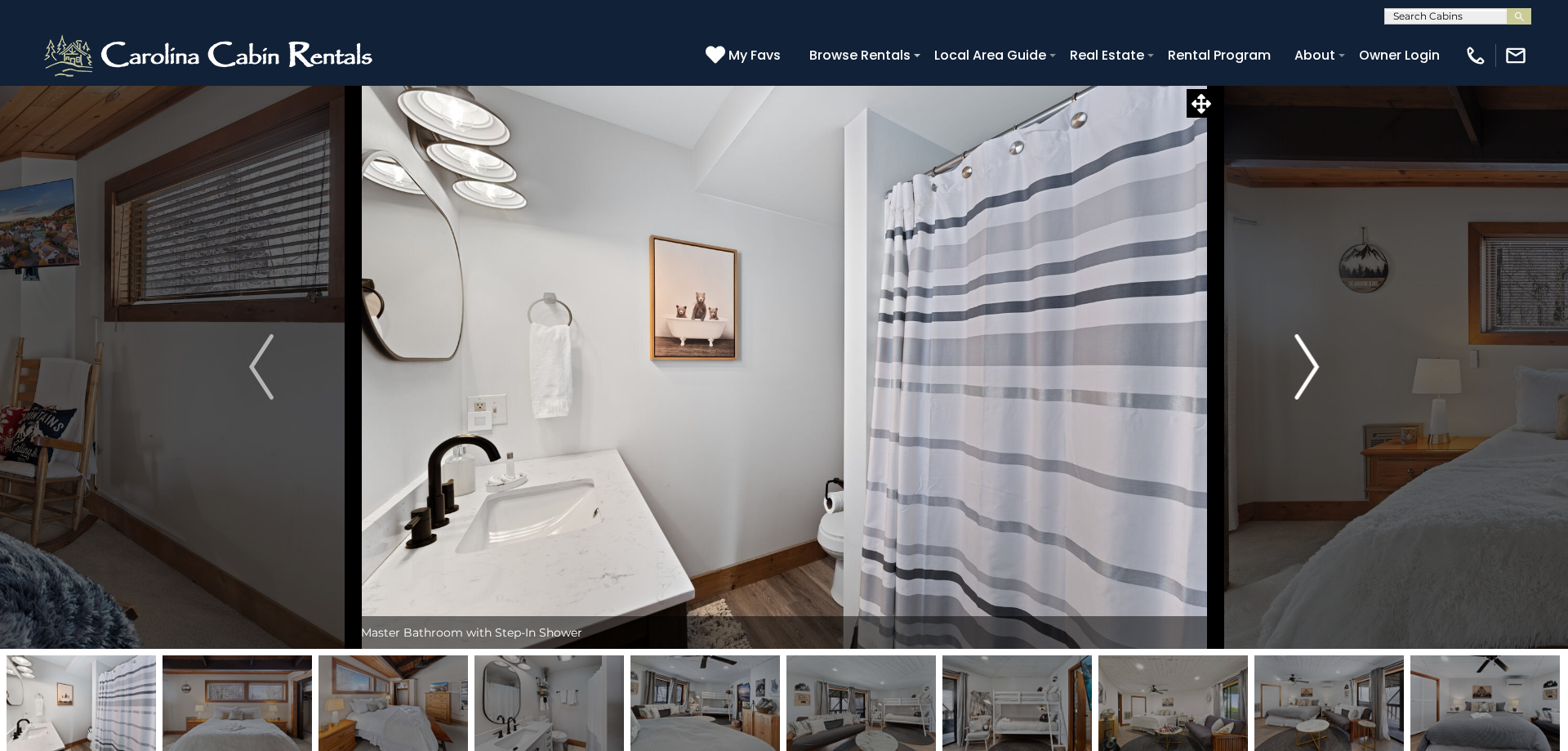
click at [1308, 371] on img "Next" at bounding box center [1306, 367] width 24 height 65
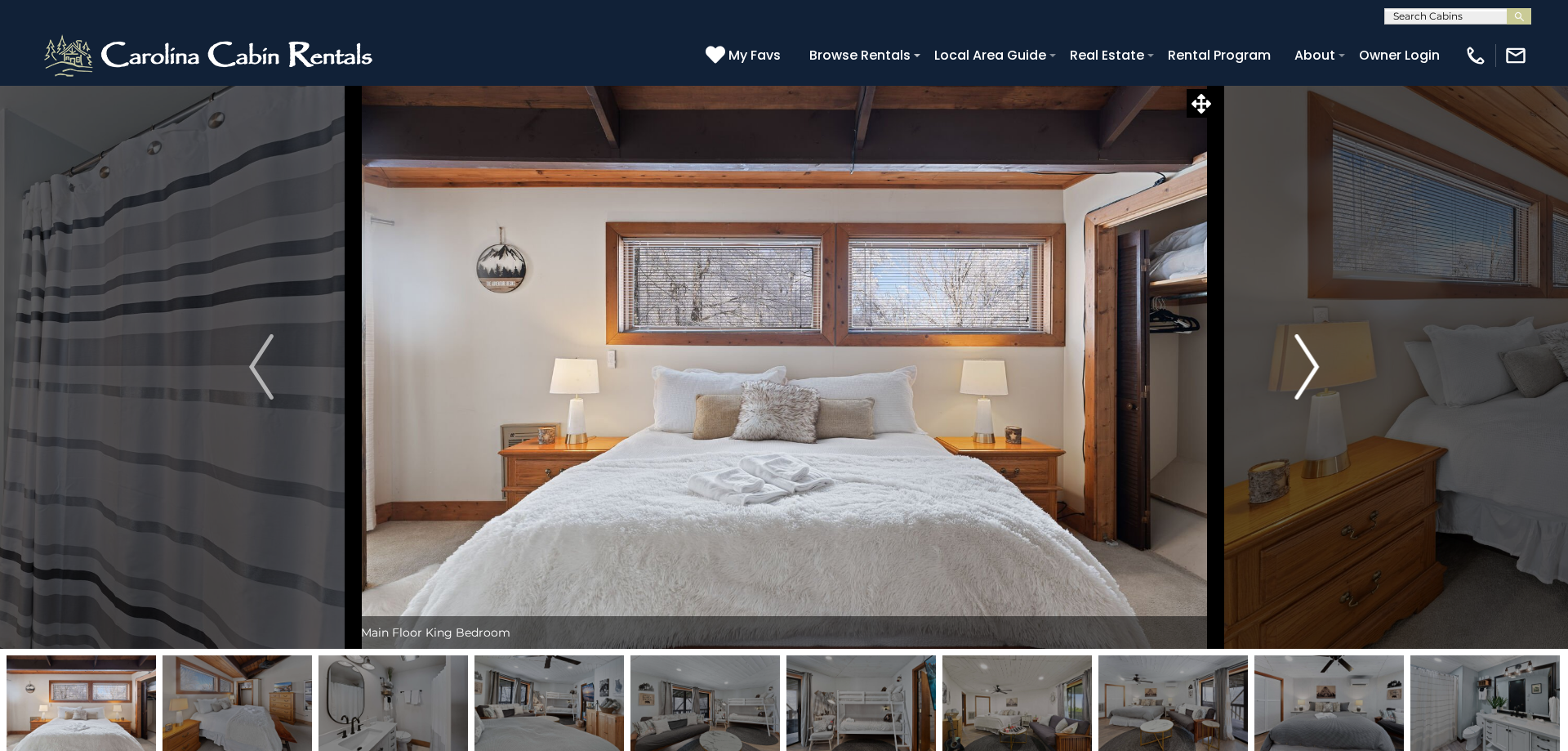
click at [1308, 371] on img "Next" at bounding box center [1306, 367] width 24 height 65
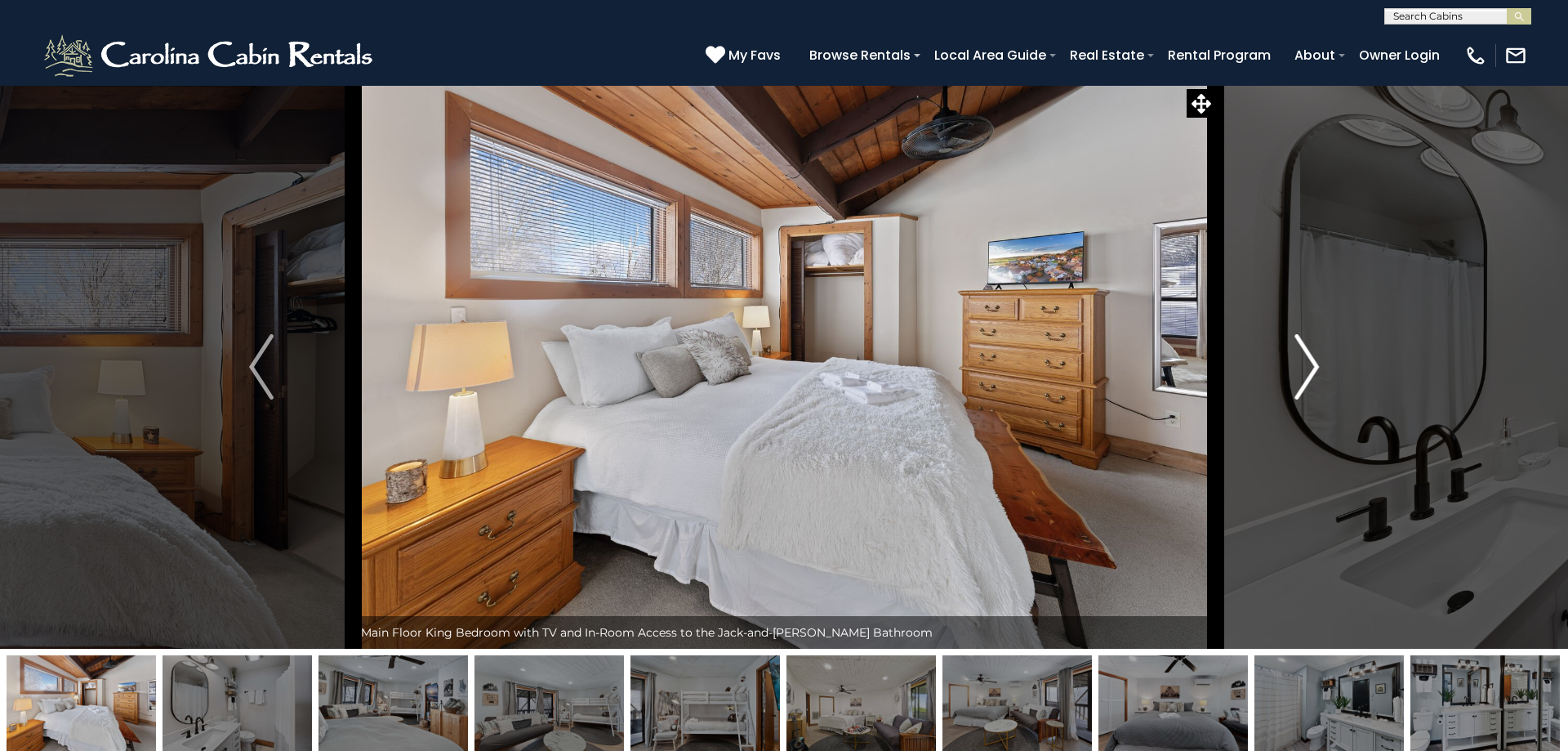
click at [1308, 371] on img "Next" at bounding box center [1306, 367] width 24 height 65
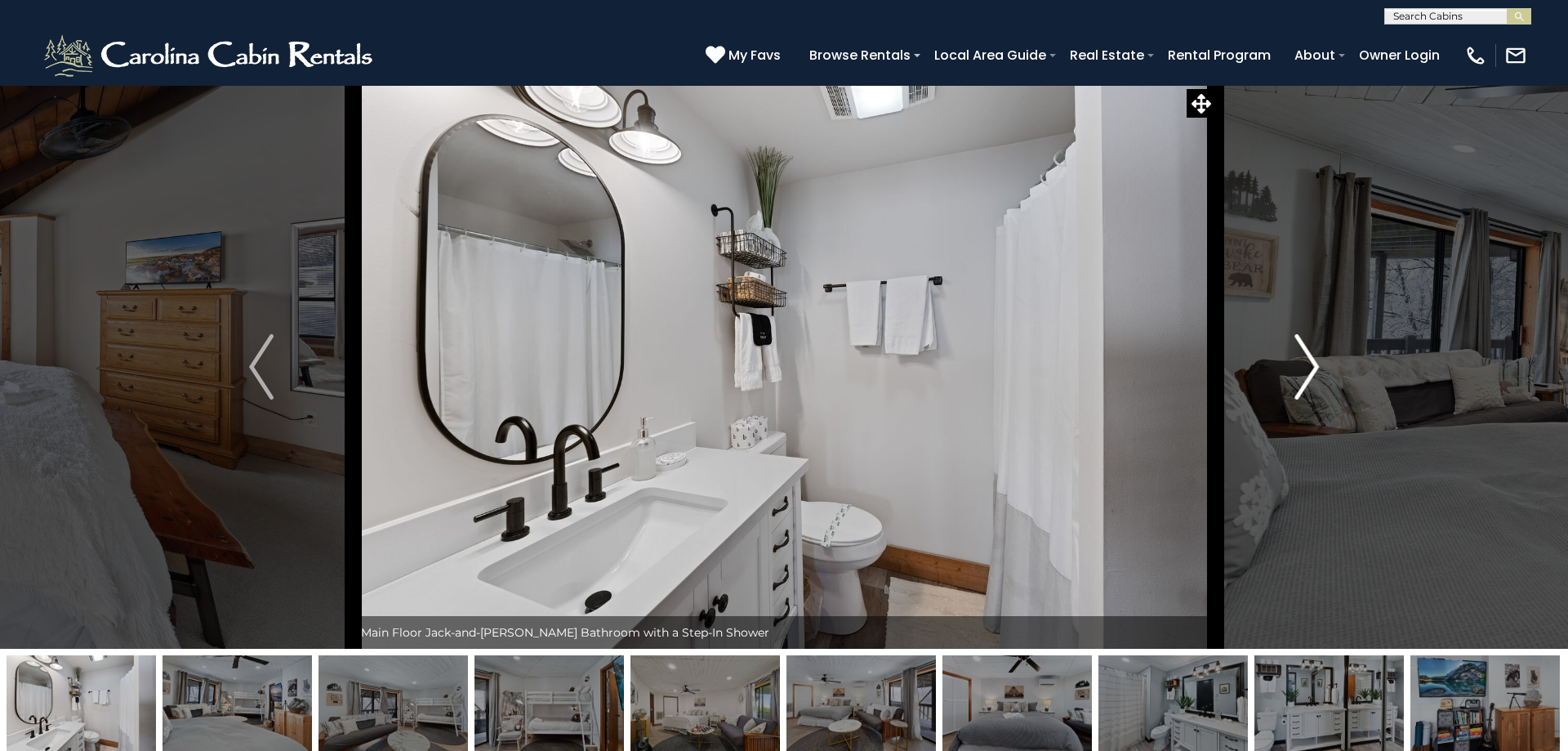
click at [1308, 371] on img "Next" at bounding box center [1306, 367] width 24 height 65
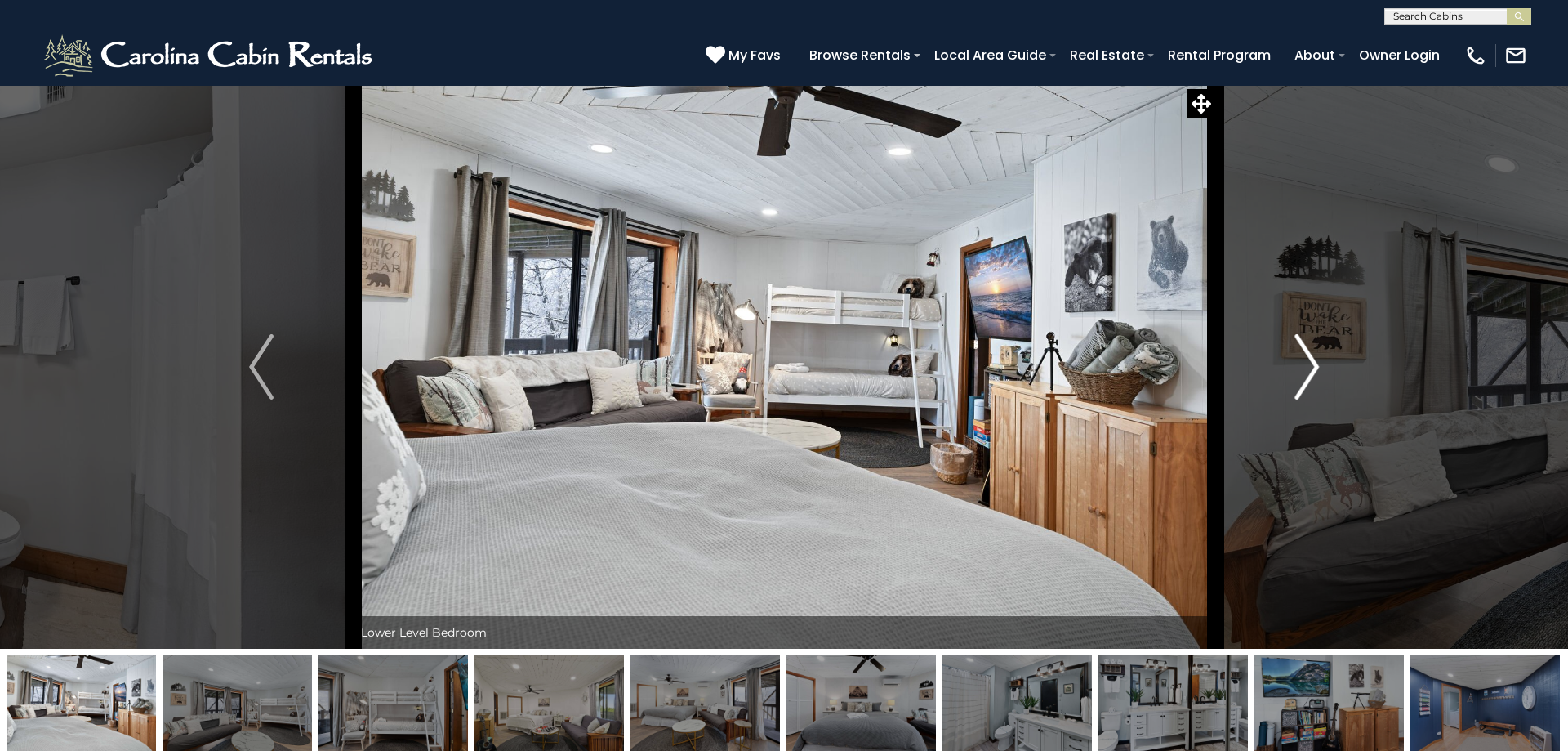
click at [1308, 371] on img "Next" at bounding box center [1306, 367] width 24 height 65
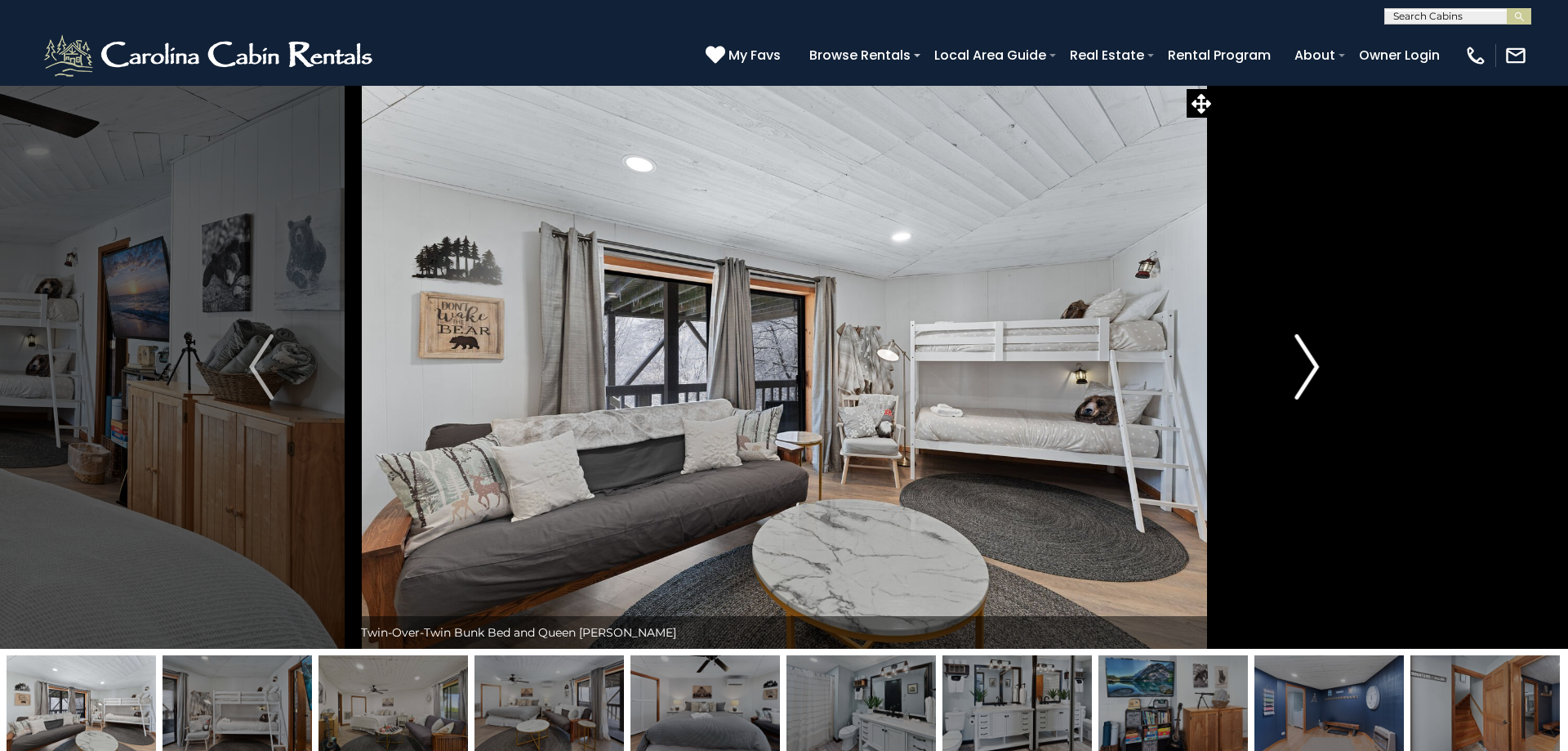
click at [1308, 371] on img "Next" at bounding box center [1306, 367] width 24 height 65
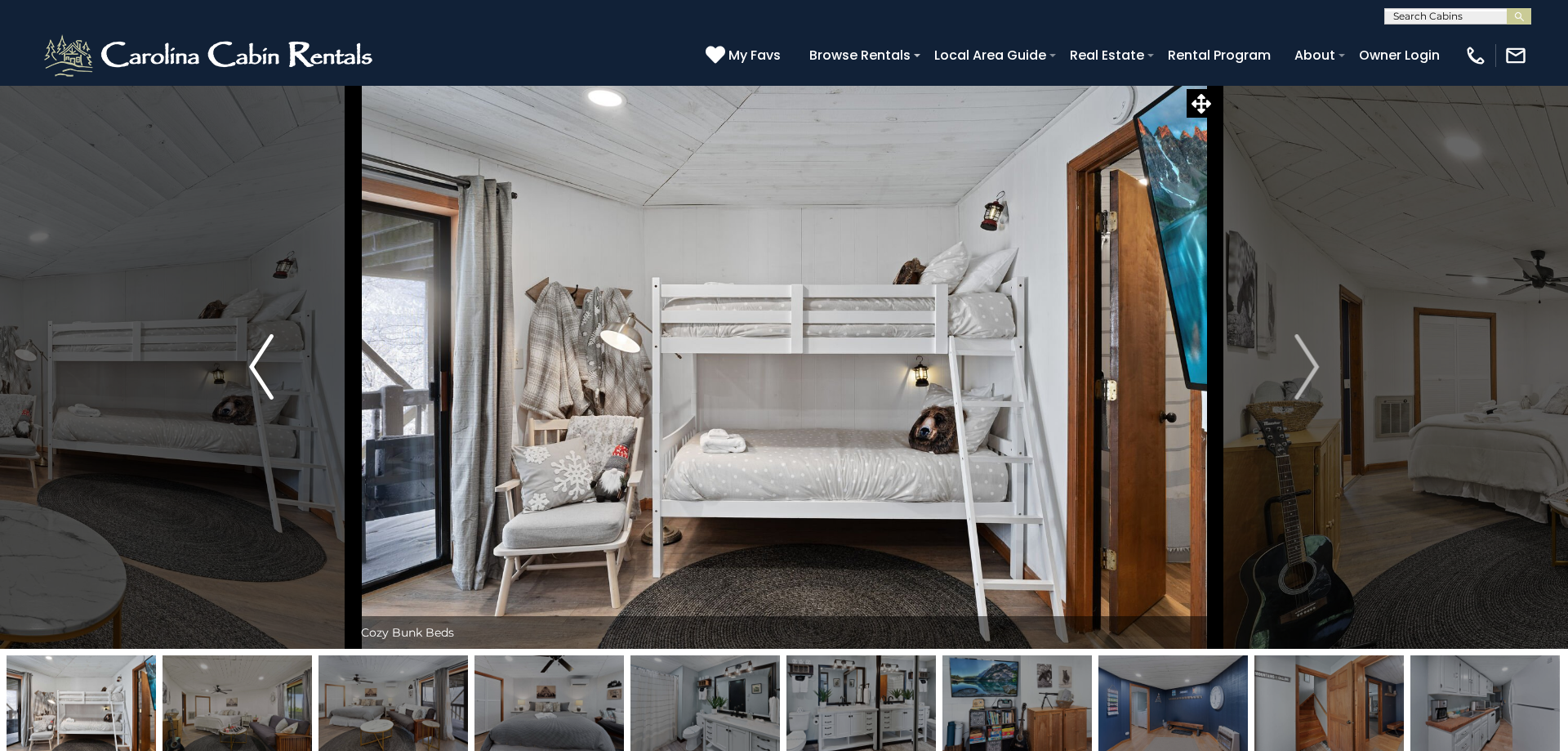
click at [257, 376] on img "Previous" at bounding box center [261, 367] width 24 height 65
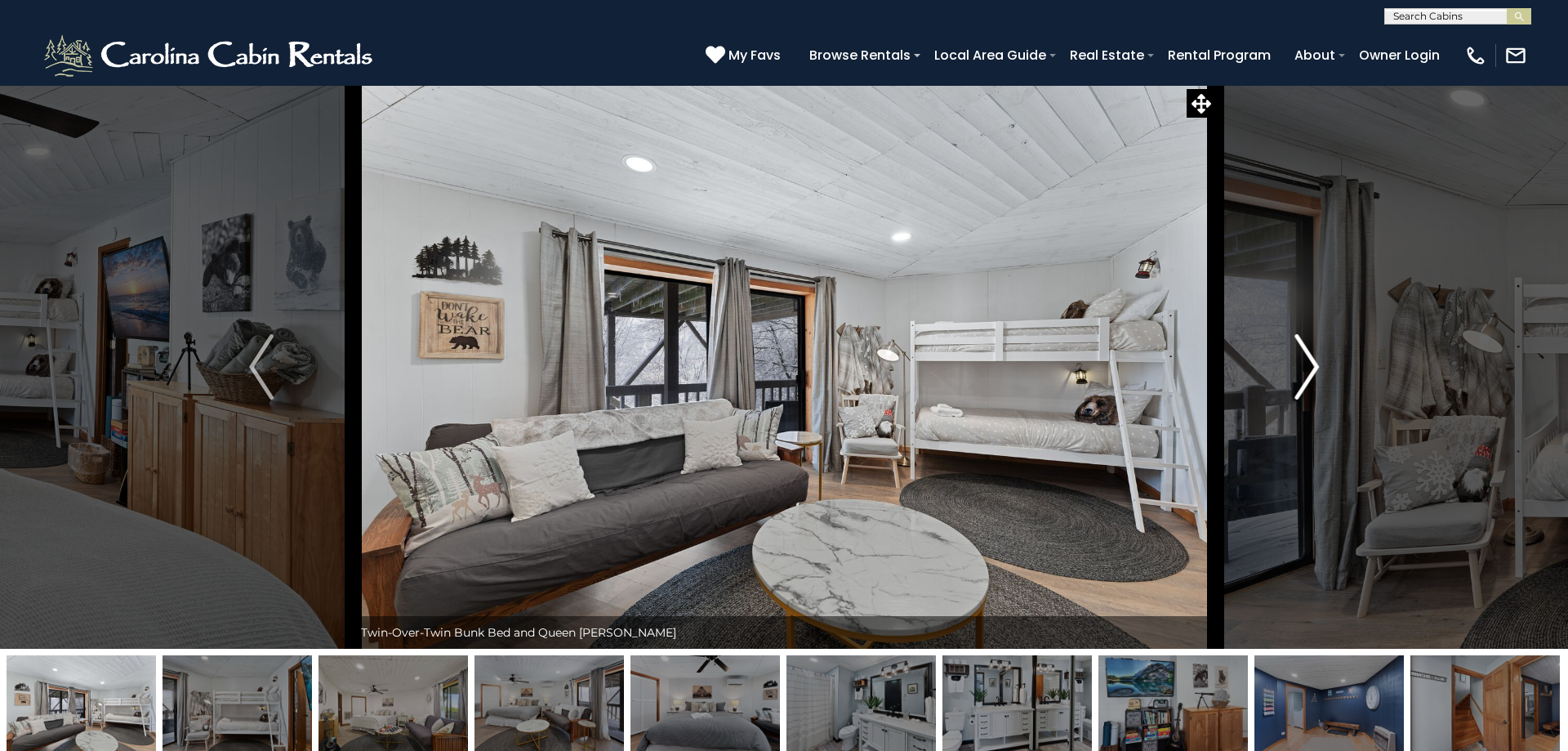
click at [1311, 383] on img "Next" at bounding box center [1306, 367] width 24 height 65
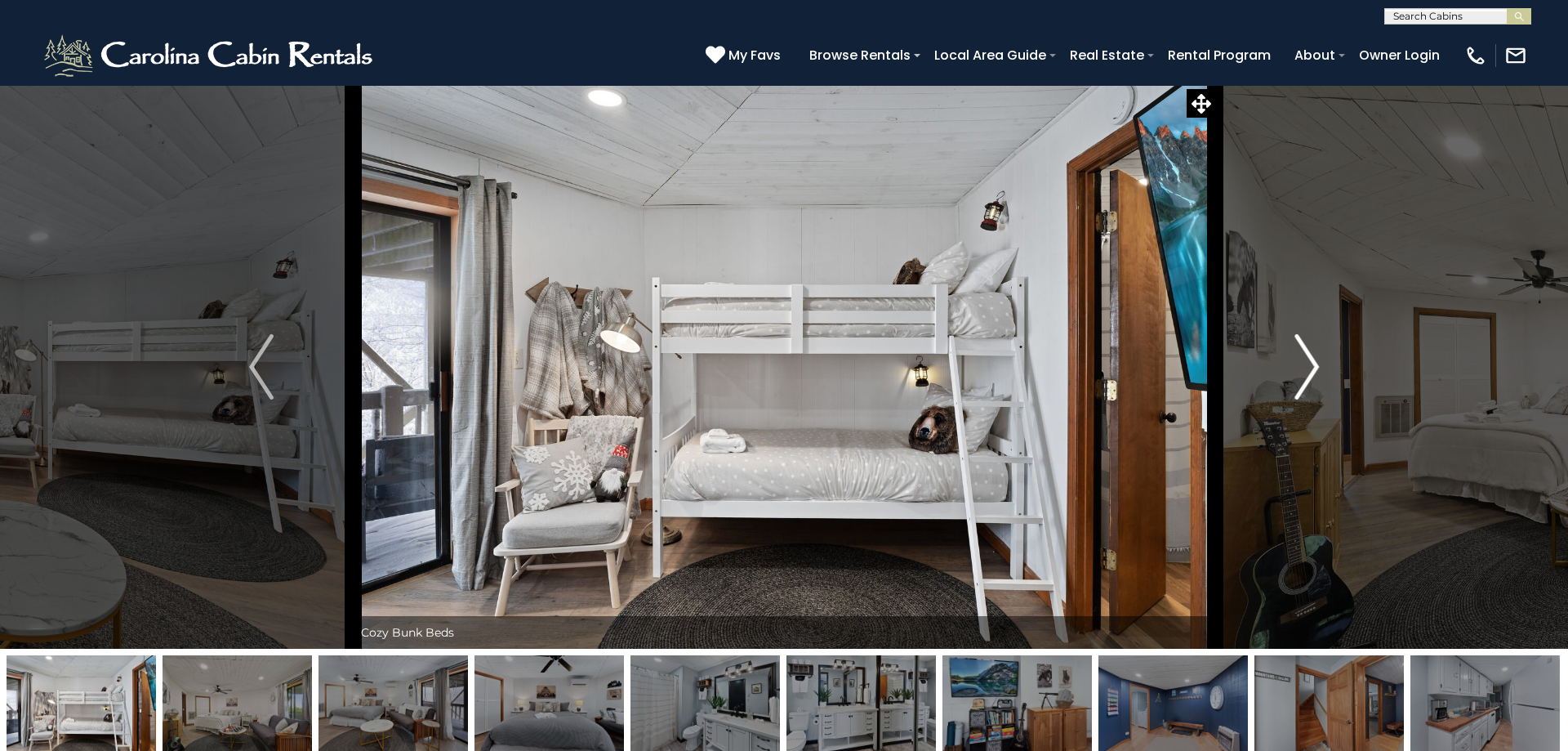
click at [1304, 383] on img "Next" at bounding box center [1306, 367] width 24 height 65
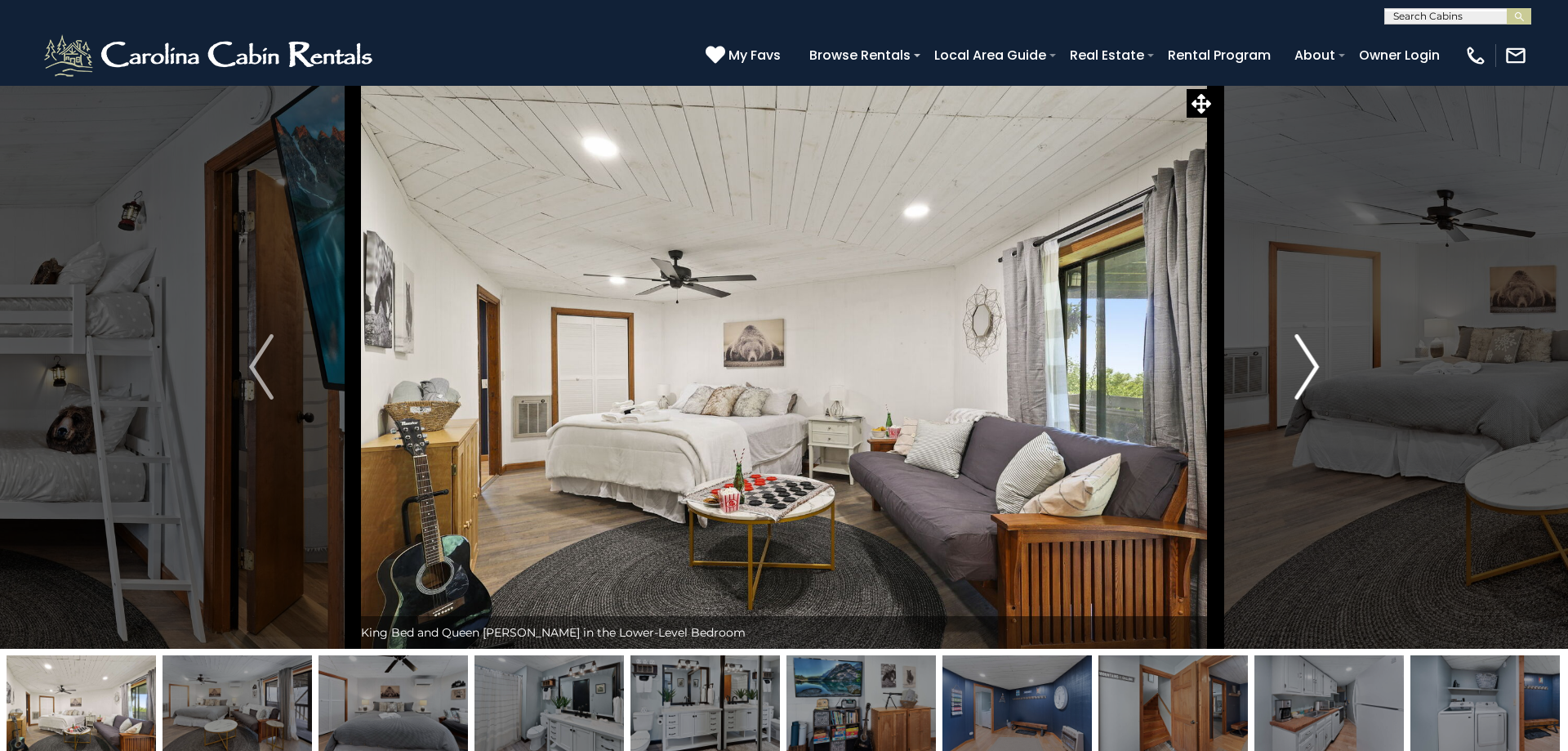
click at [1304, 383] on img "Next" at bounding box center [1306, 367] width 24 height 65
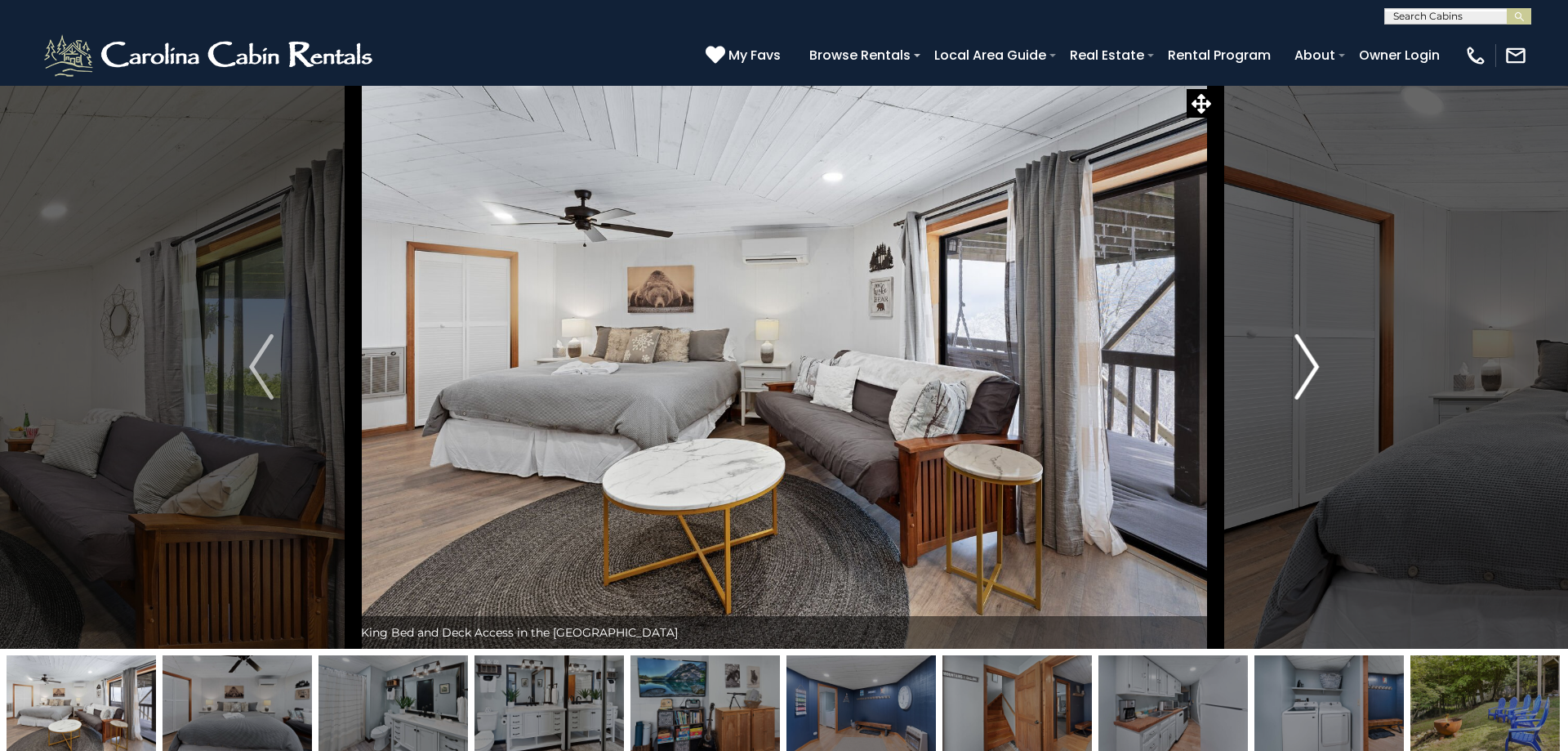
click at [1304, 383] on img "Next" at bounding box center [1306, 367] width 24 height 65
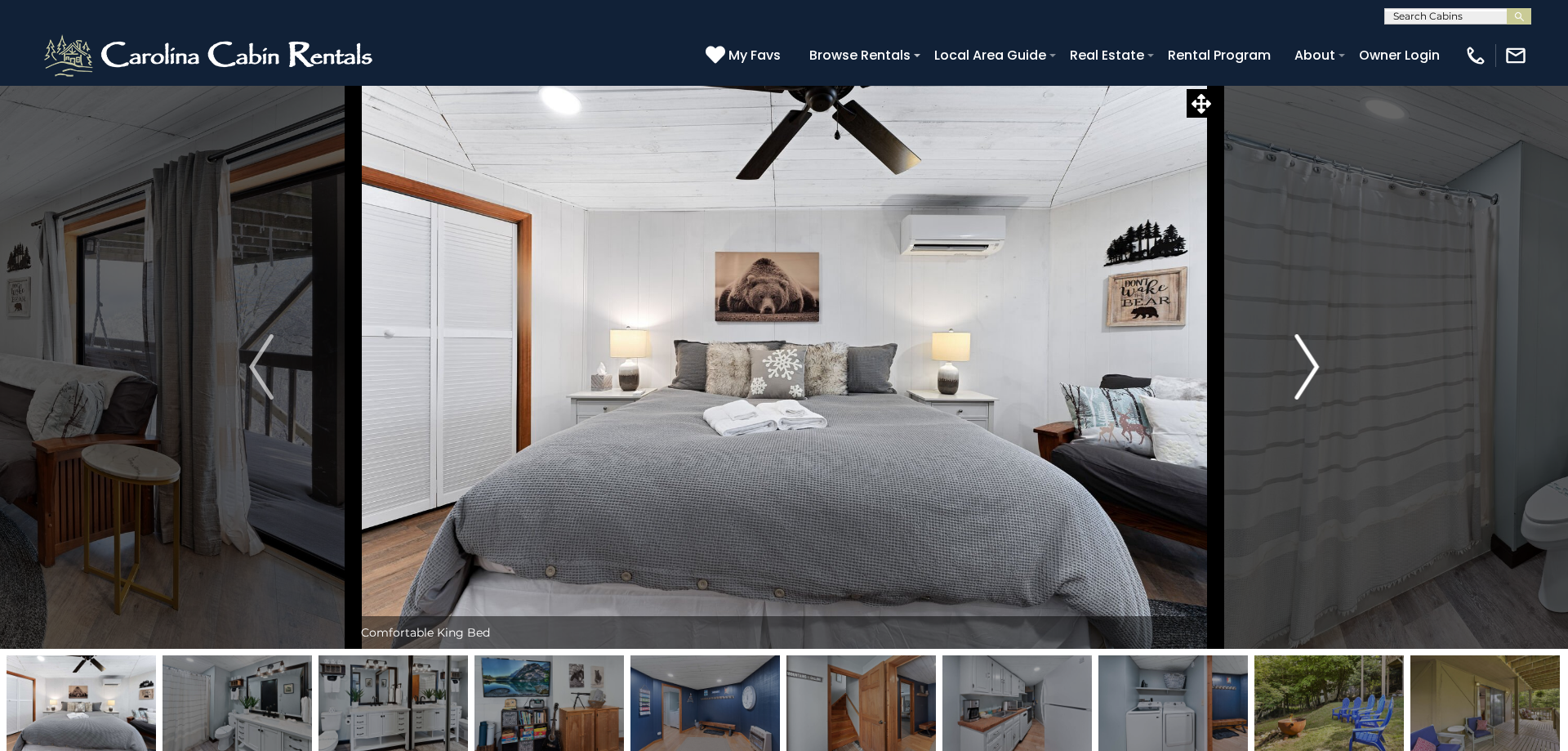
click at [1304, 383] on img "Next" at bounding box center [1306, 367] width 24 height 65
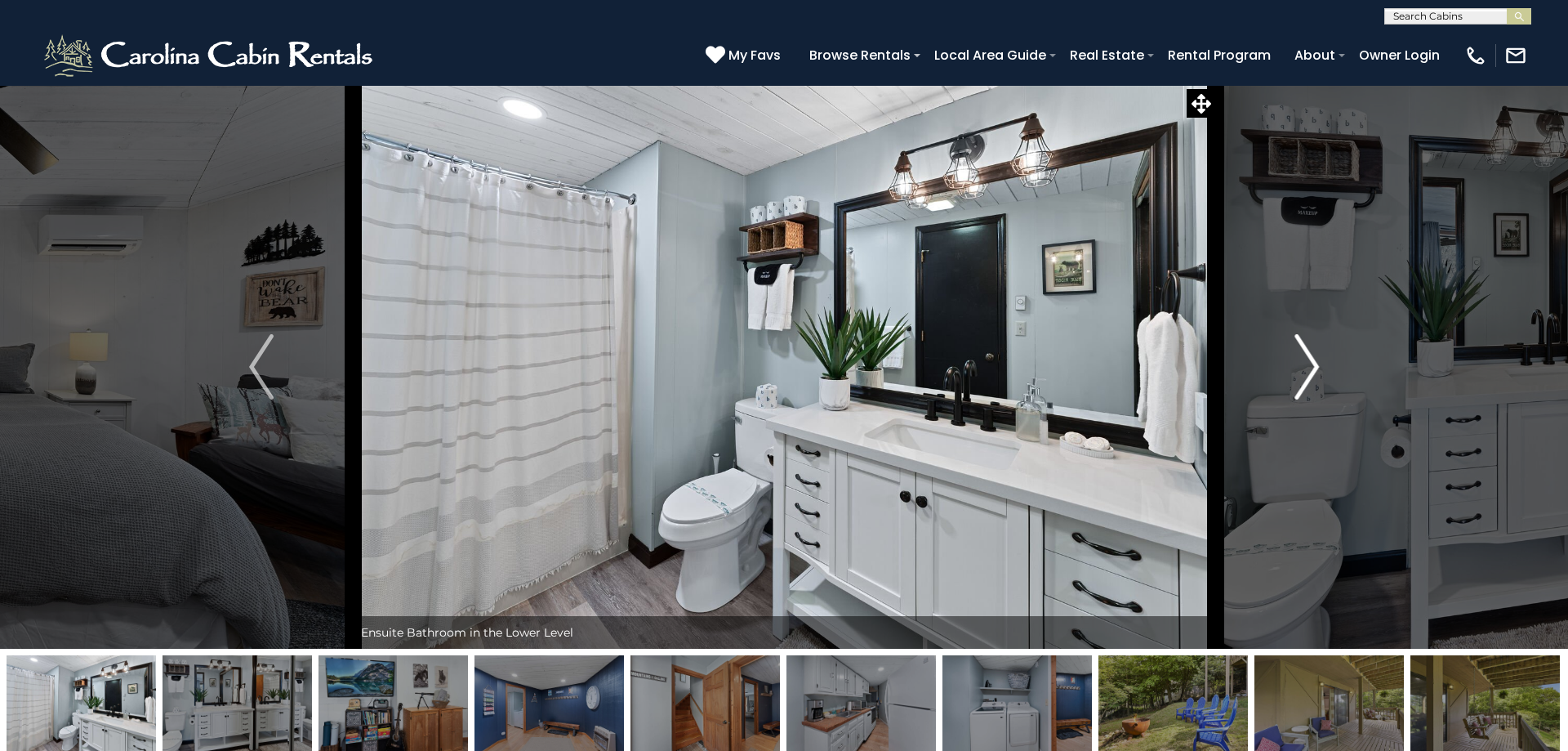
click at [1304, 383] on img "Next" at bounding box center [1306, 367] width 24 height 65
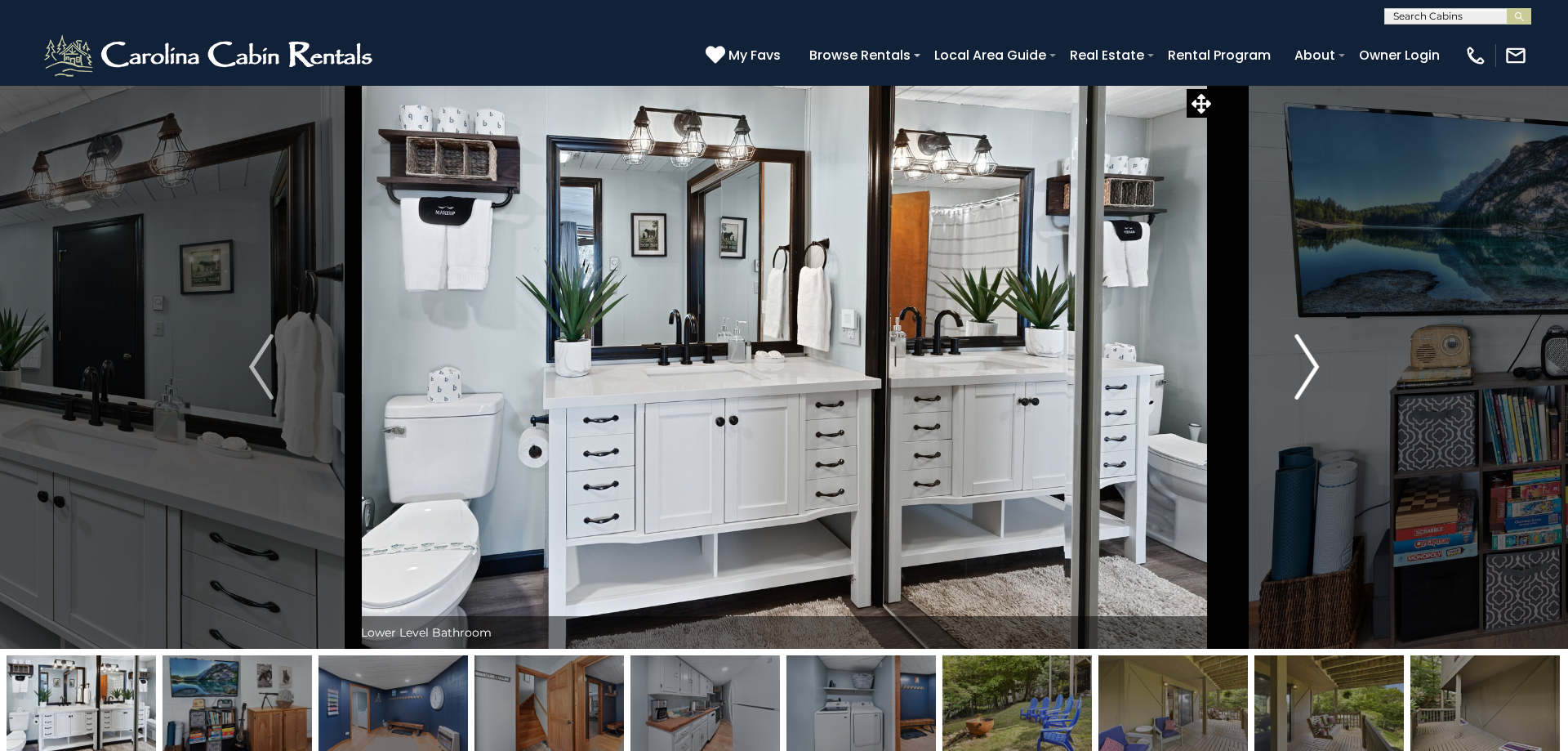
click at [1304, 383] on img "Next" at bounding box center [1306, 367] width 24 height 65
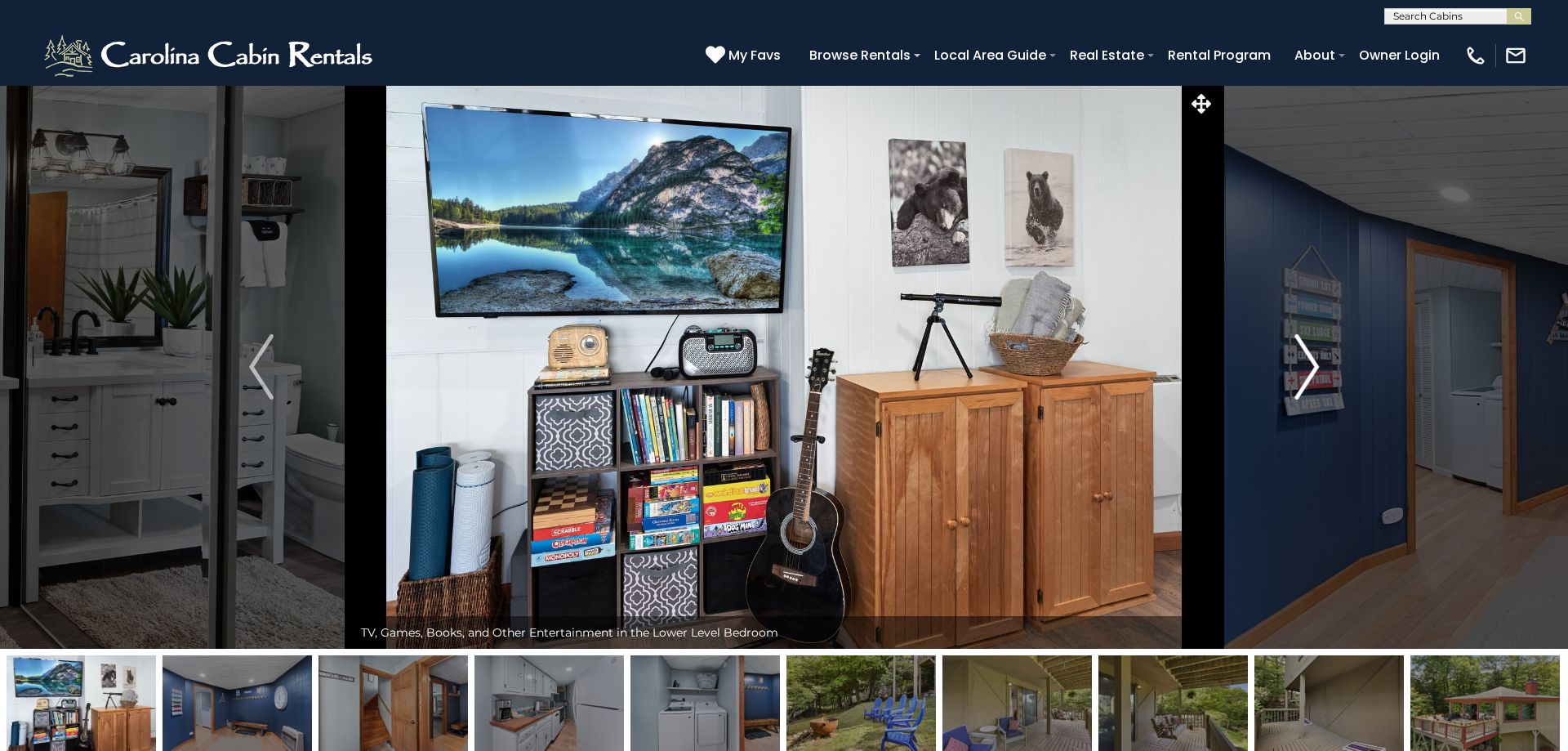
click at [1304, 383] on img "Next" at bounding box center [1306, 367] width 24 height 65
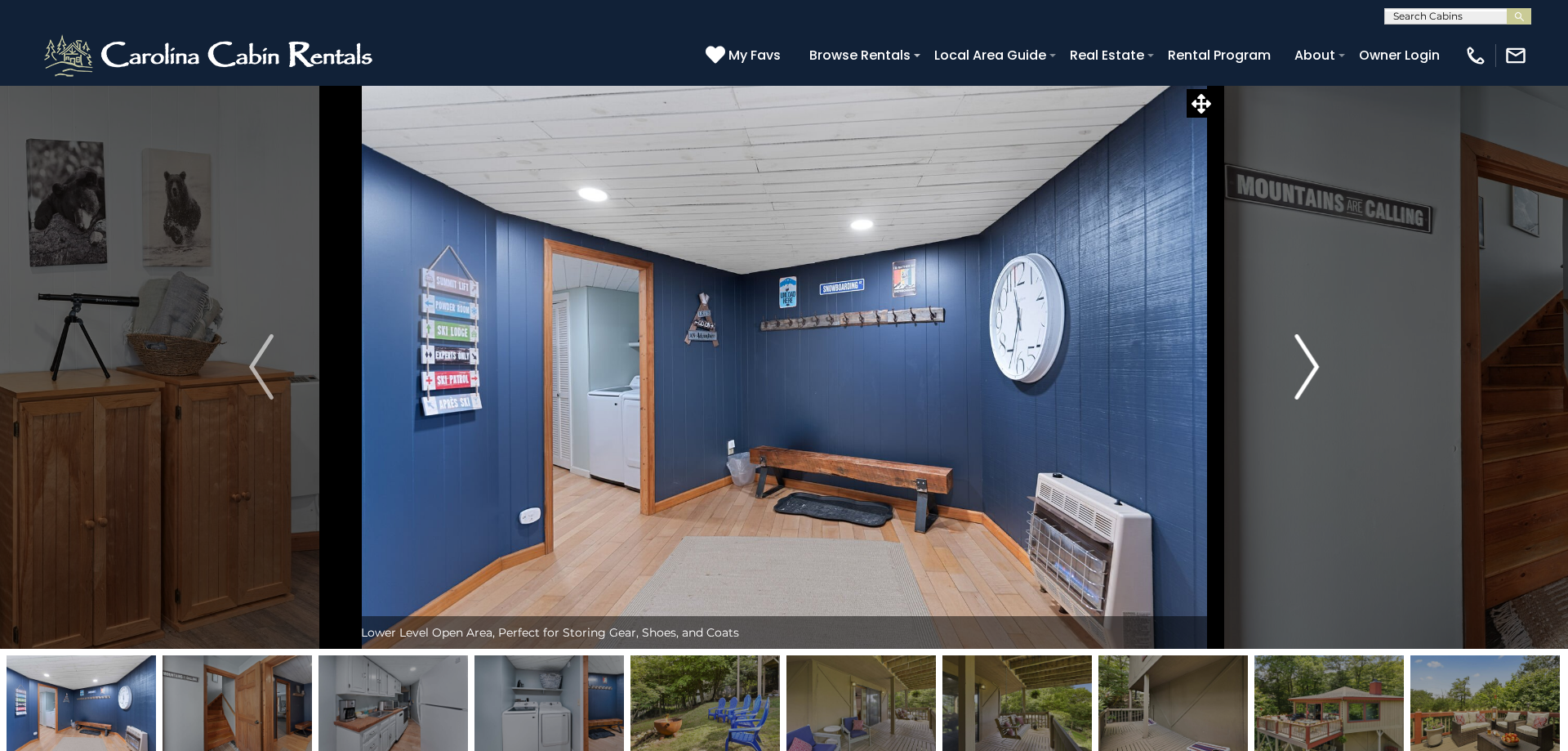
click at [1304, 383] on img "Next" at bounding box center [1306, 367] width 24 height 65
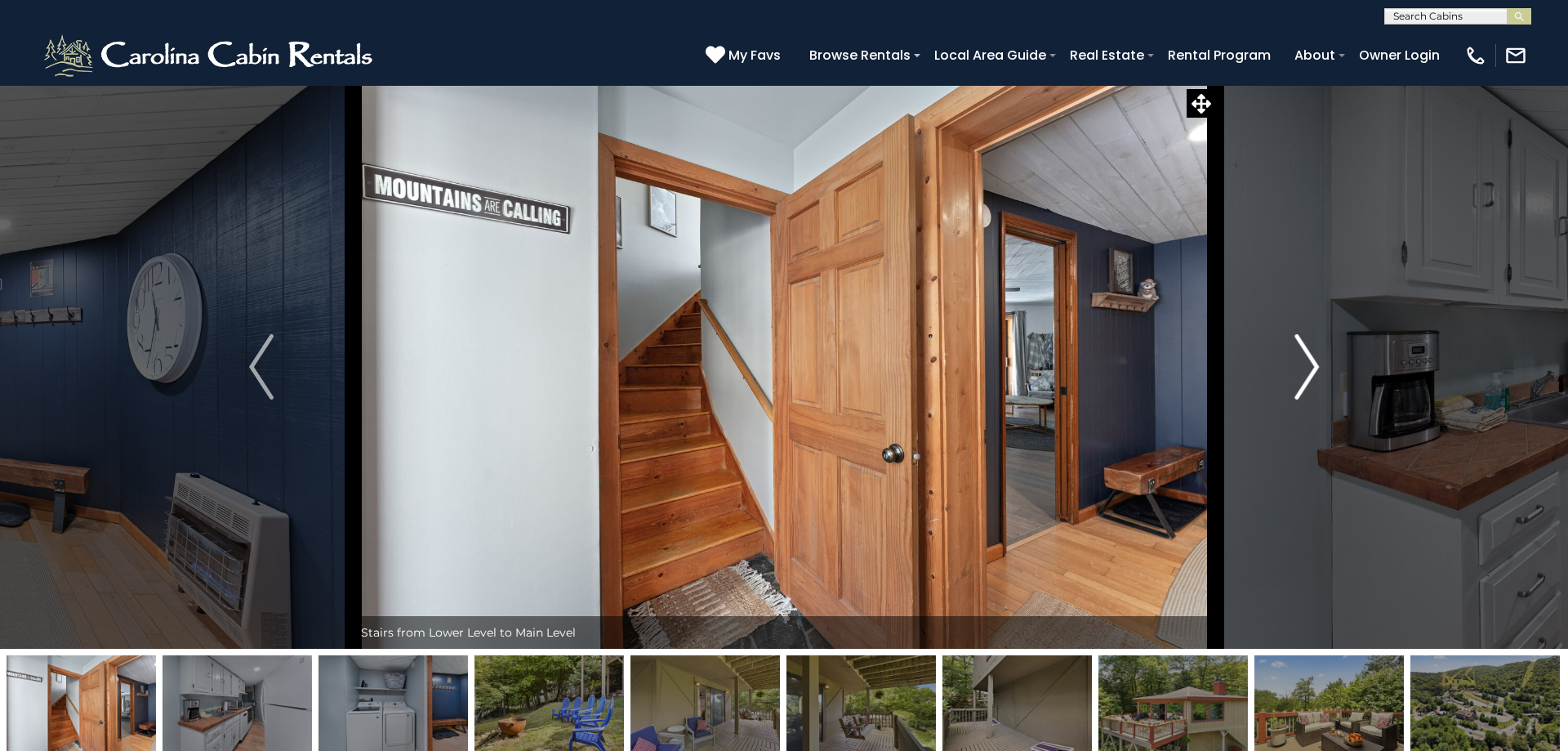
click at [1304, 383] on img "Next" at bounding box center [1306, 367] width 24 height 65
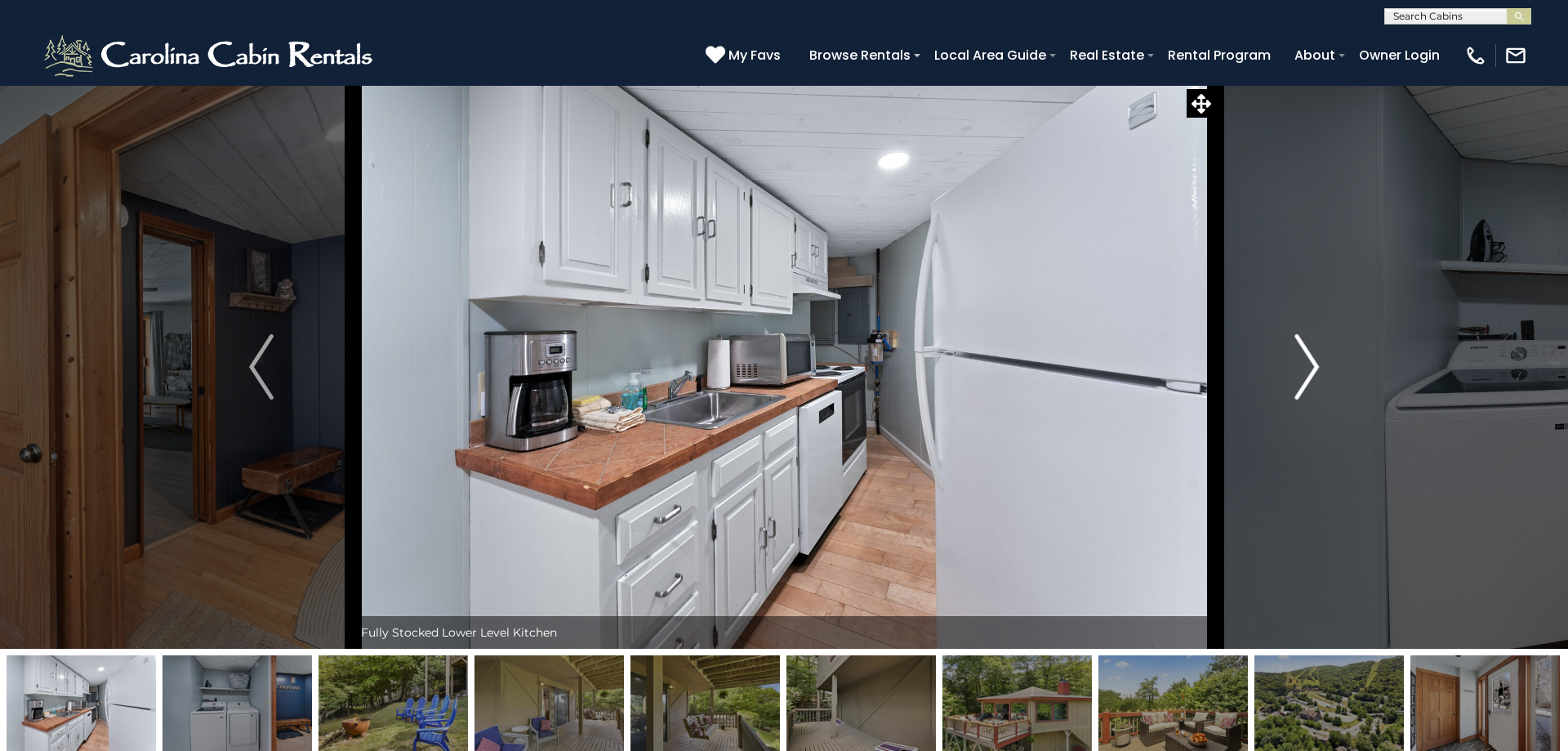
click at [1304, 383] on img "Next" at bounding box center [1306, 367] width 24 height 65
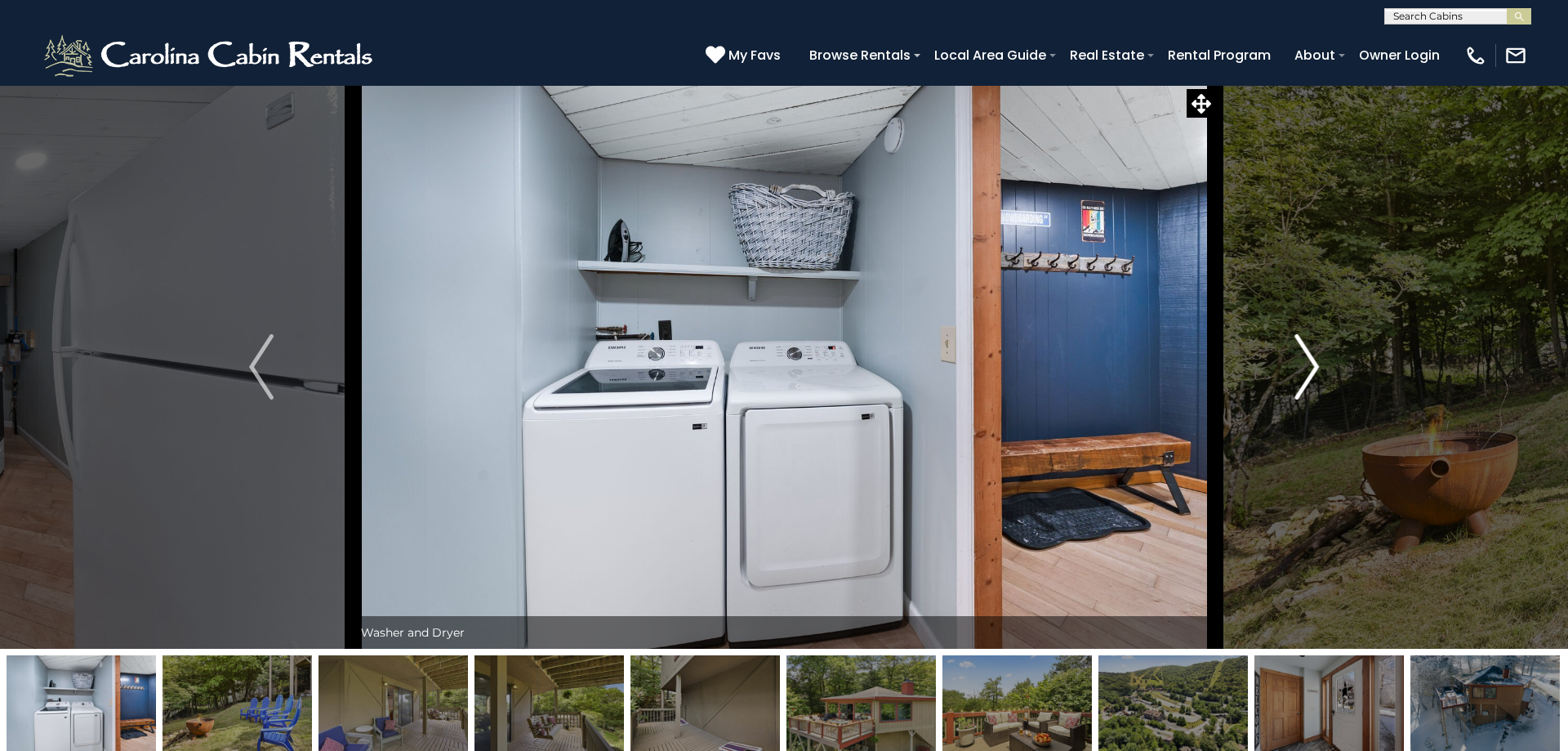
click at [1304, 383] on img "Next" at bounding box center [1306, 367] width 24 height 65
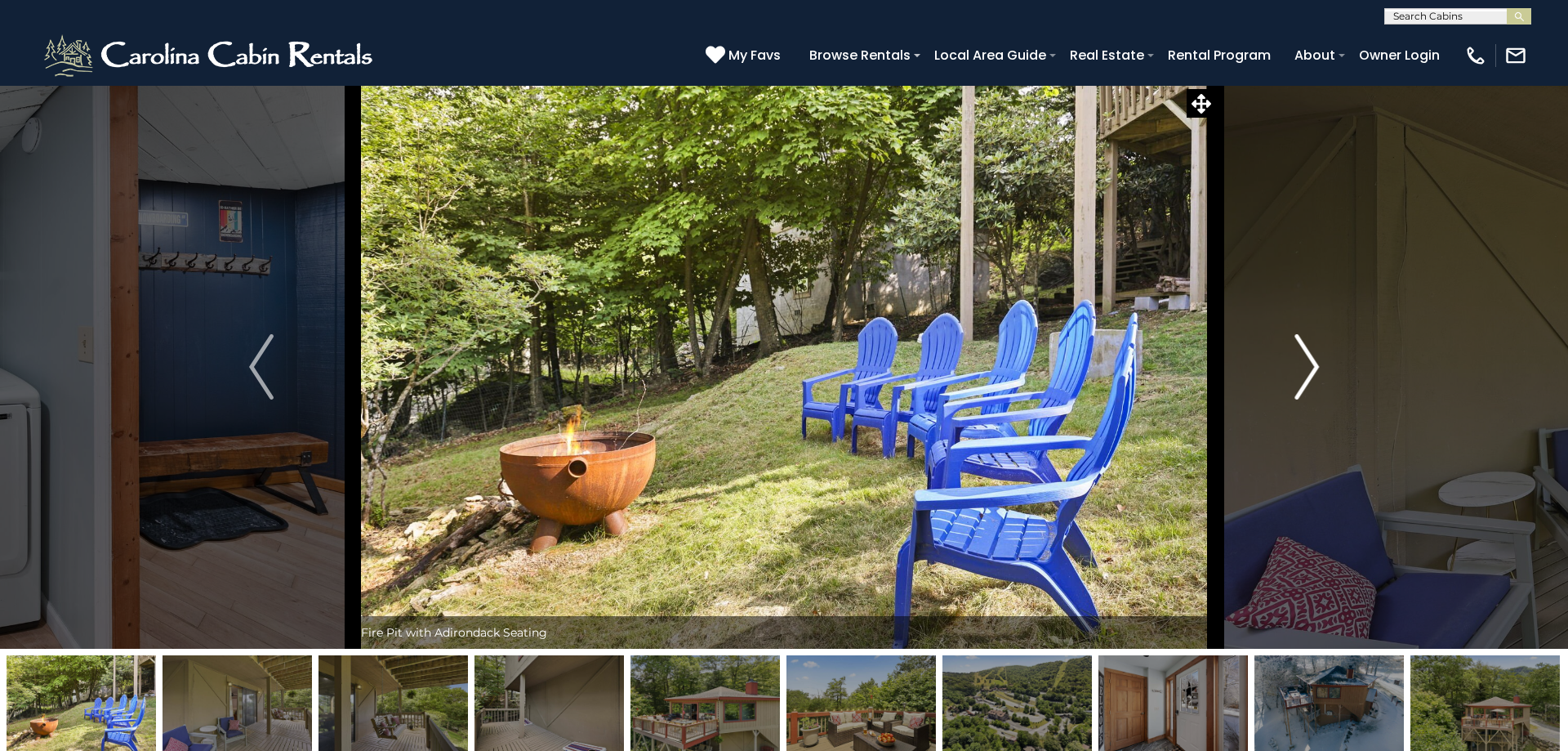
click at [1304, 383] on img "Next" at bounding box center [1306, 367] width 24 height 65
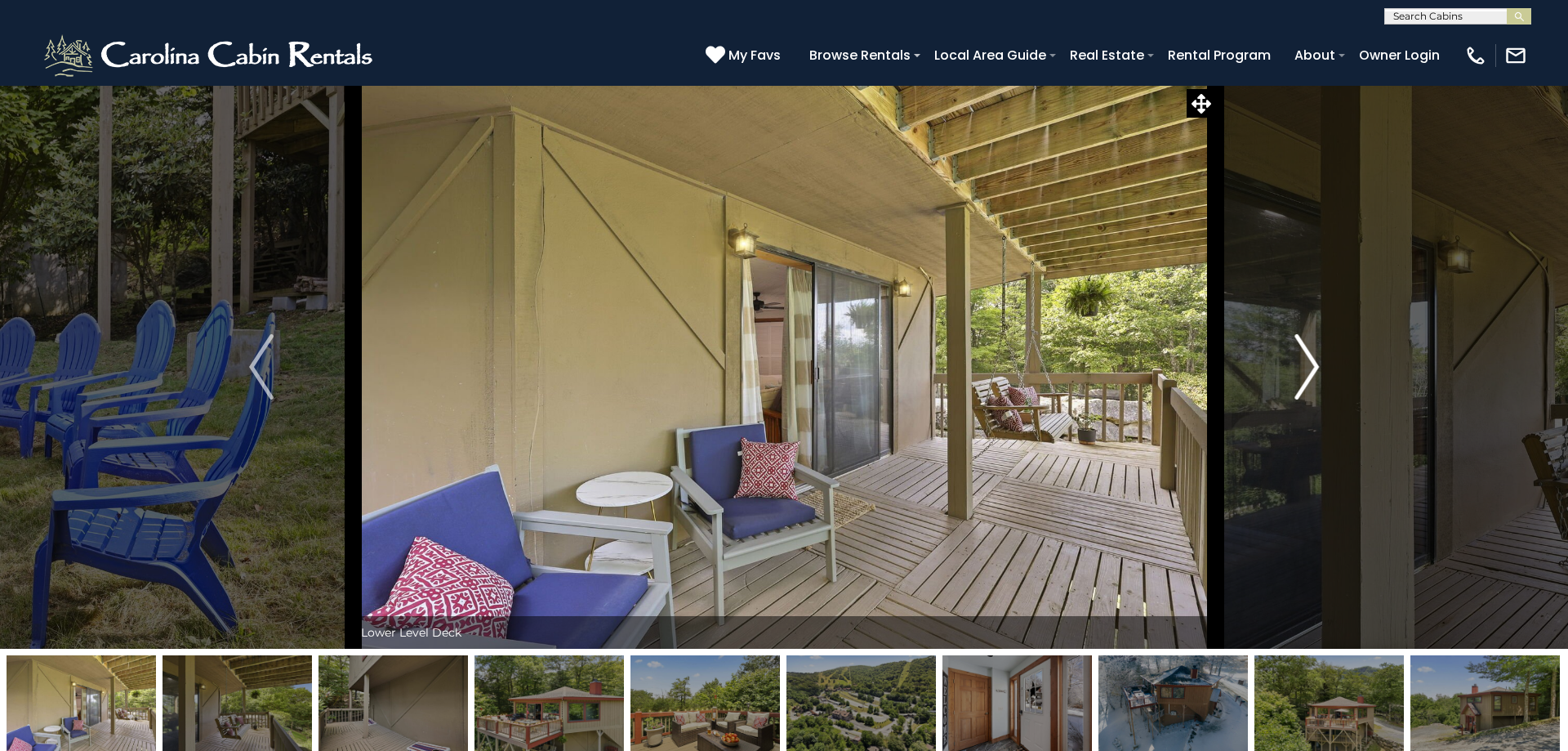
click at [1304, 383] on img "Next" at bounding box center [1306, 367] width 24 height 65
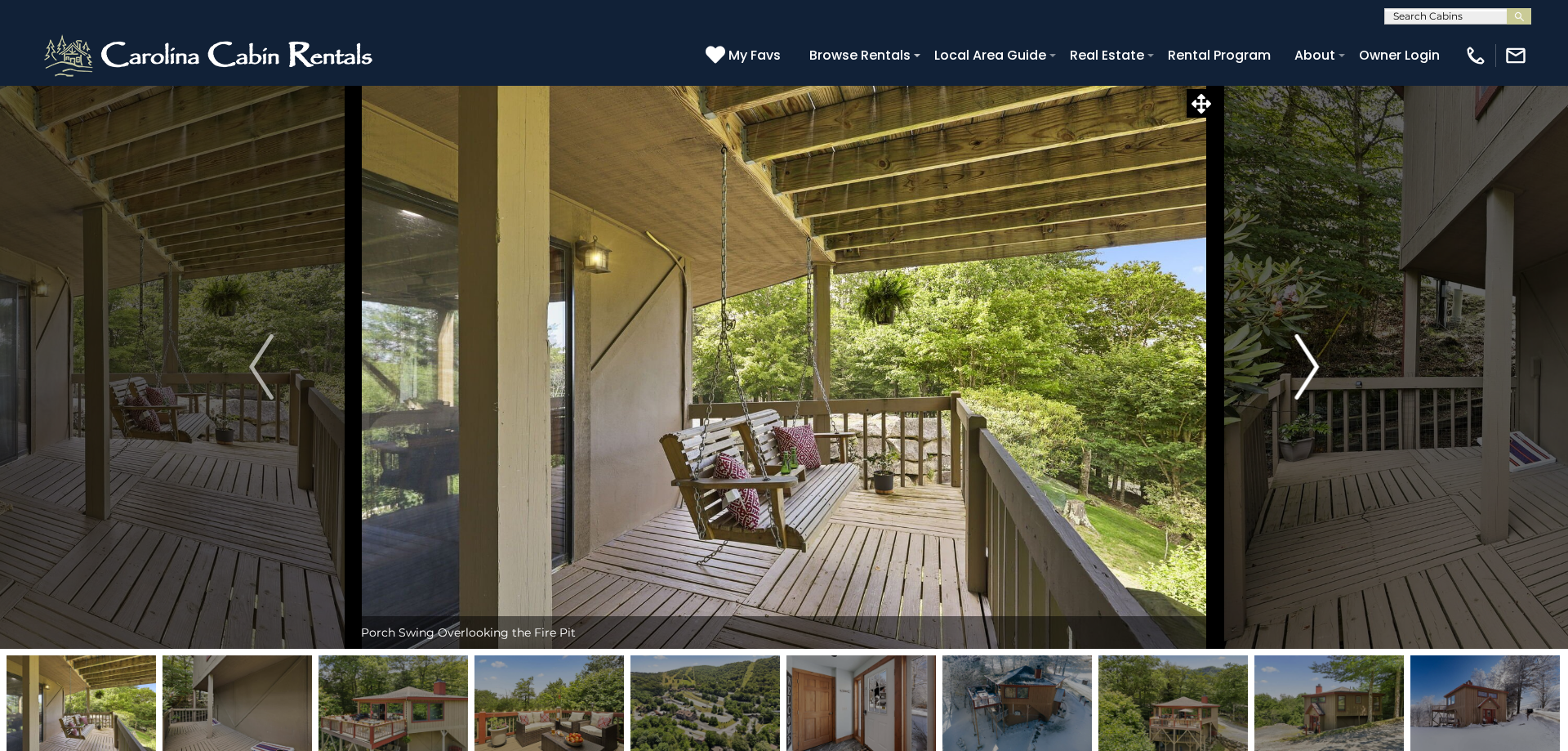
click at [1304, 383] on img "Next" at bounding box center [1306, 367] width 24 height 65
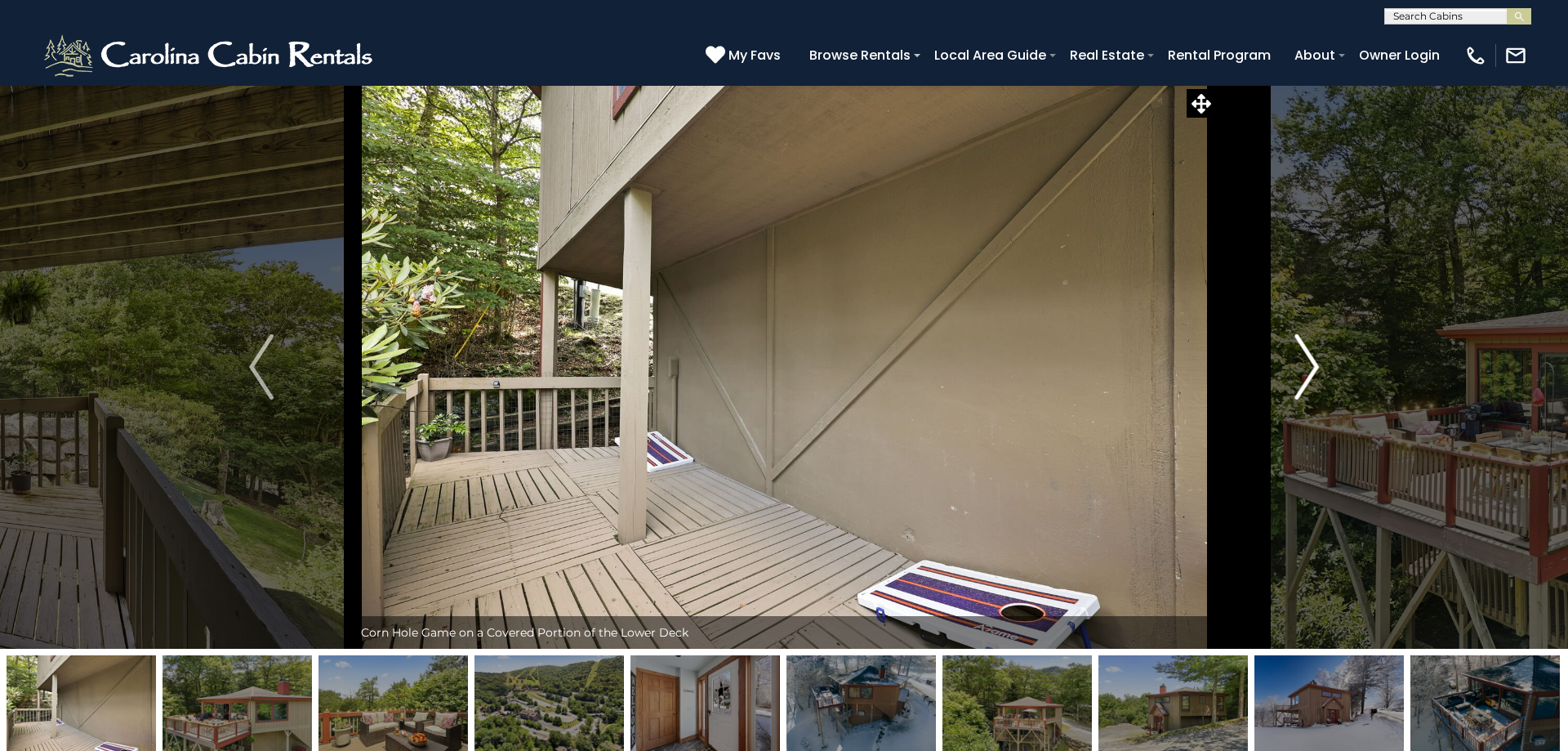
click at [1304, 383] on img "Next" at bounding box center [1306, 367] width 24 height 65
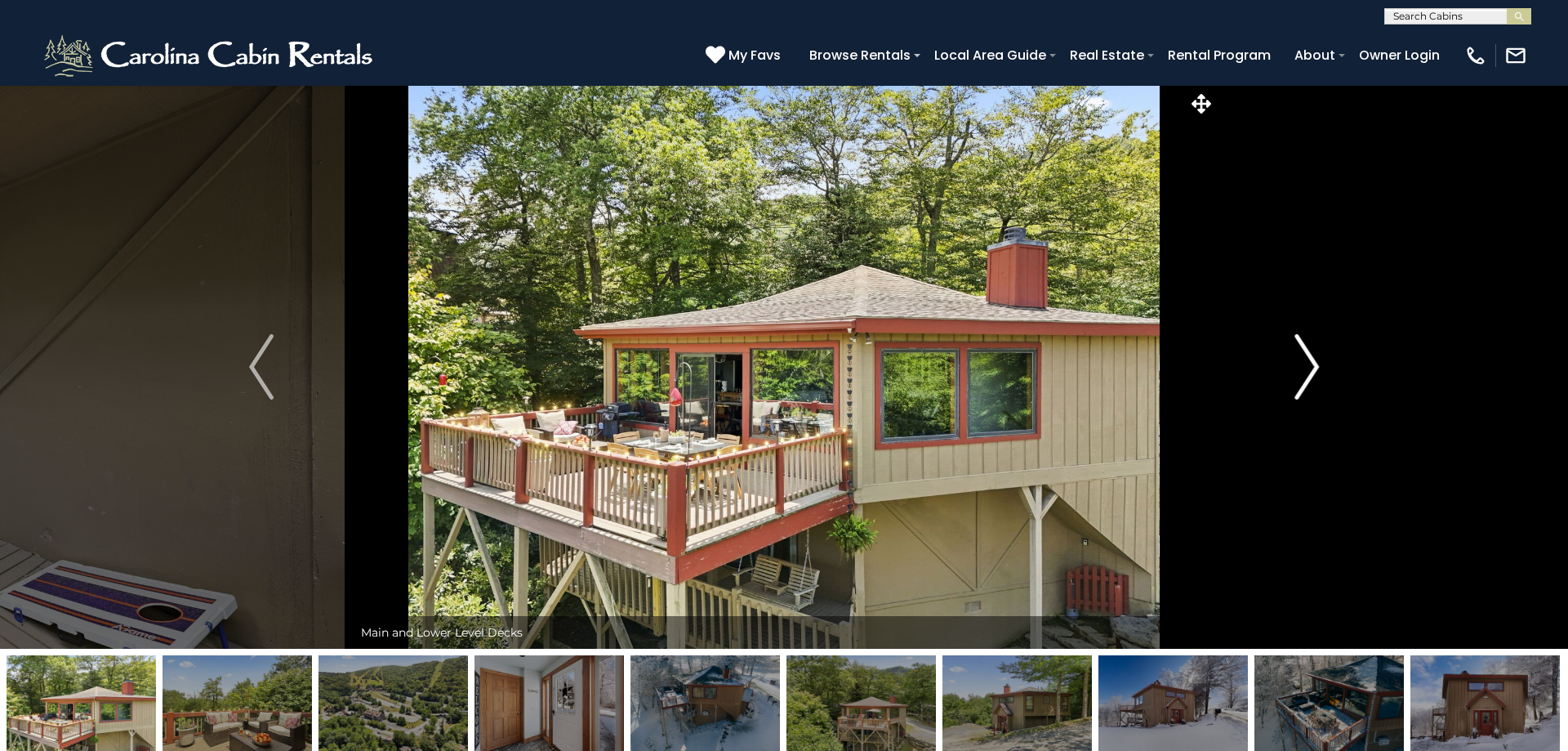
click at [1304, 383] on img "Next" at bounding box center [1306, 367] width 24 height 65
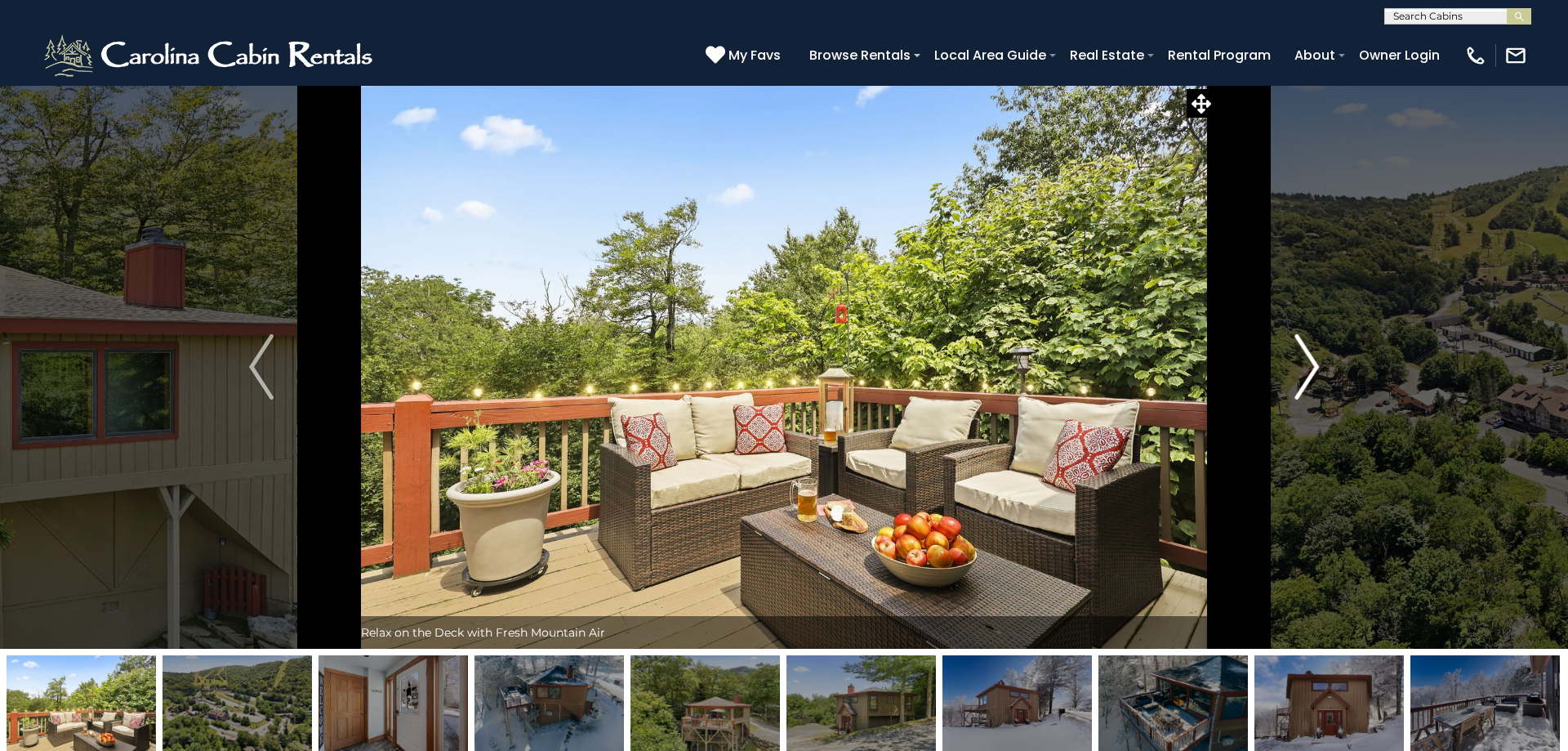
click at [1304, 383] on img "Next" at bounding box center [1306, 367] width 24 height 65
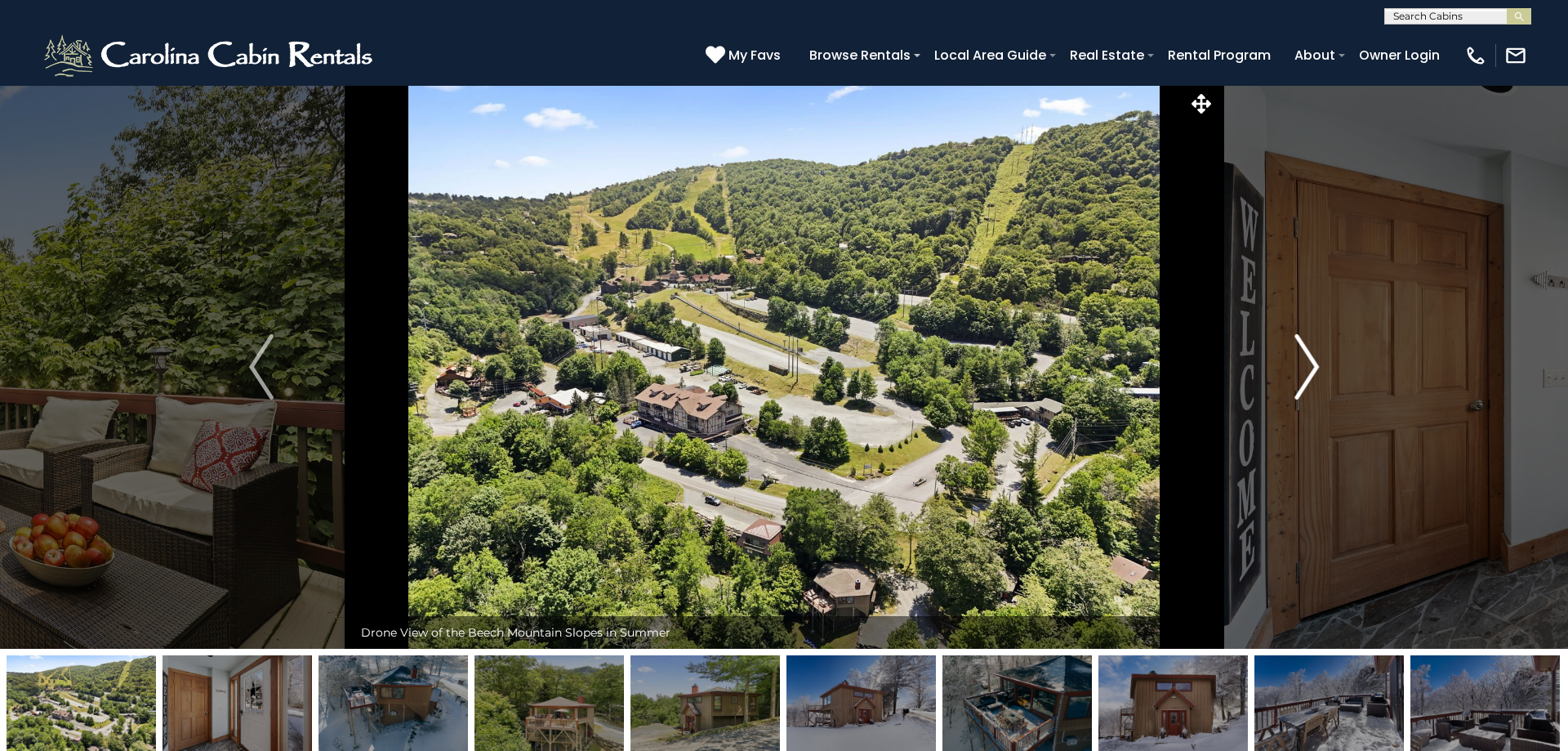
click at [1304, 383] on img "Next" at bounding box center [1306, 367] width 24 height 65
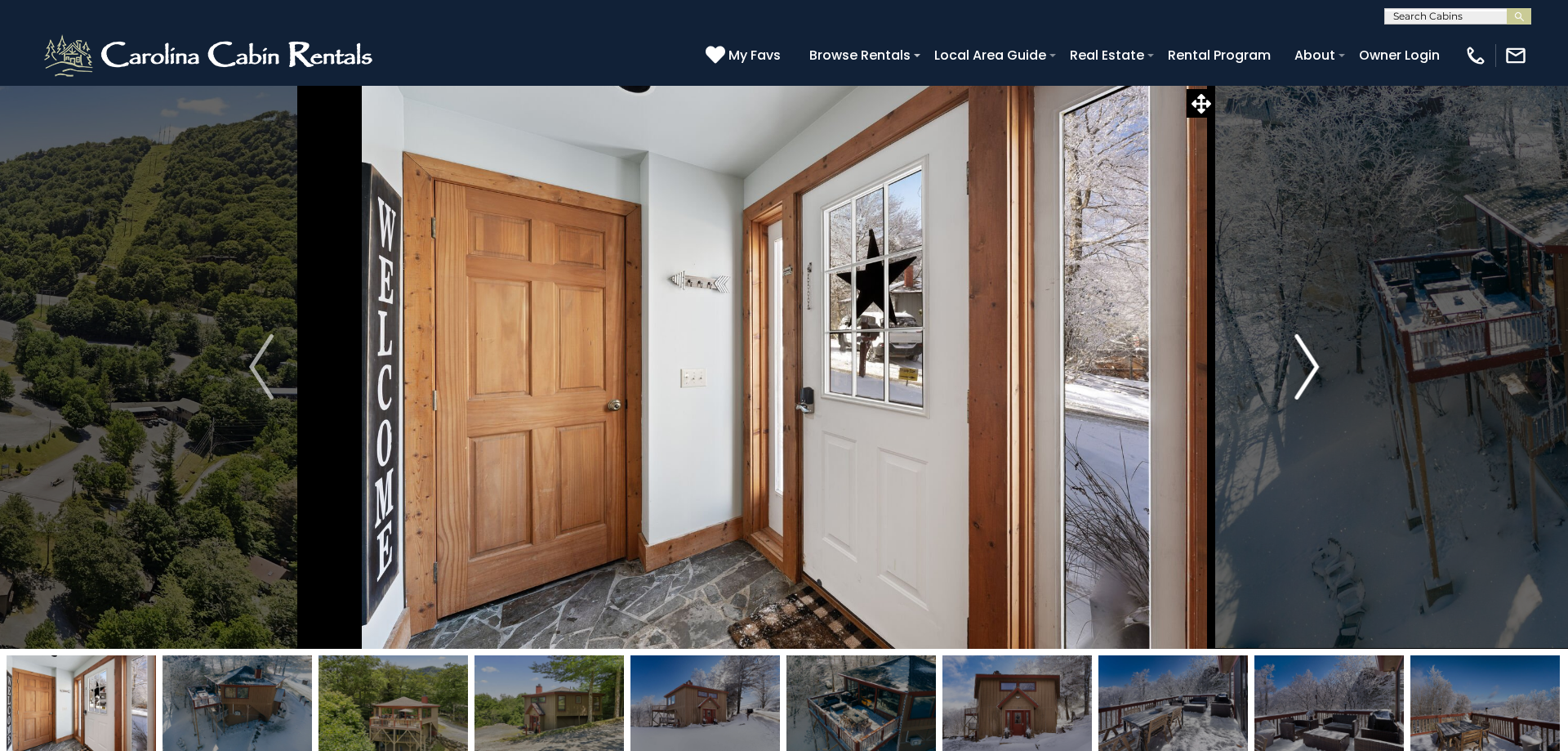
click at [1304, 383] on img "Next" at bounding box center [1306, 367] width 24 height 65
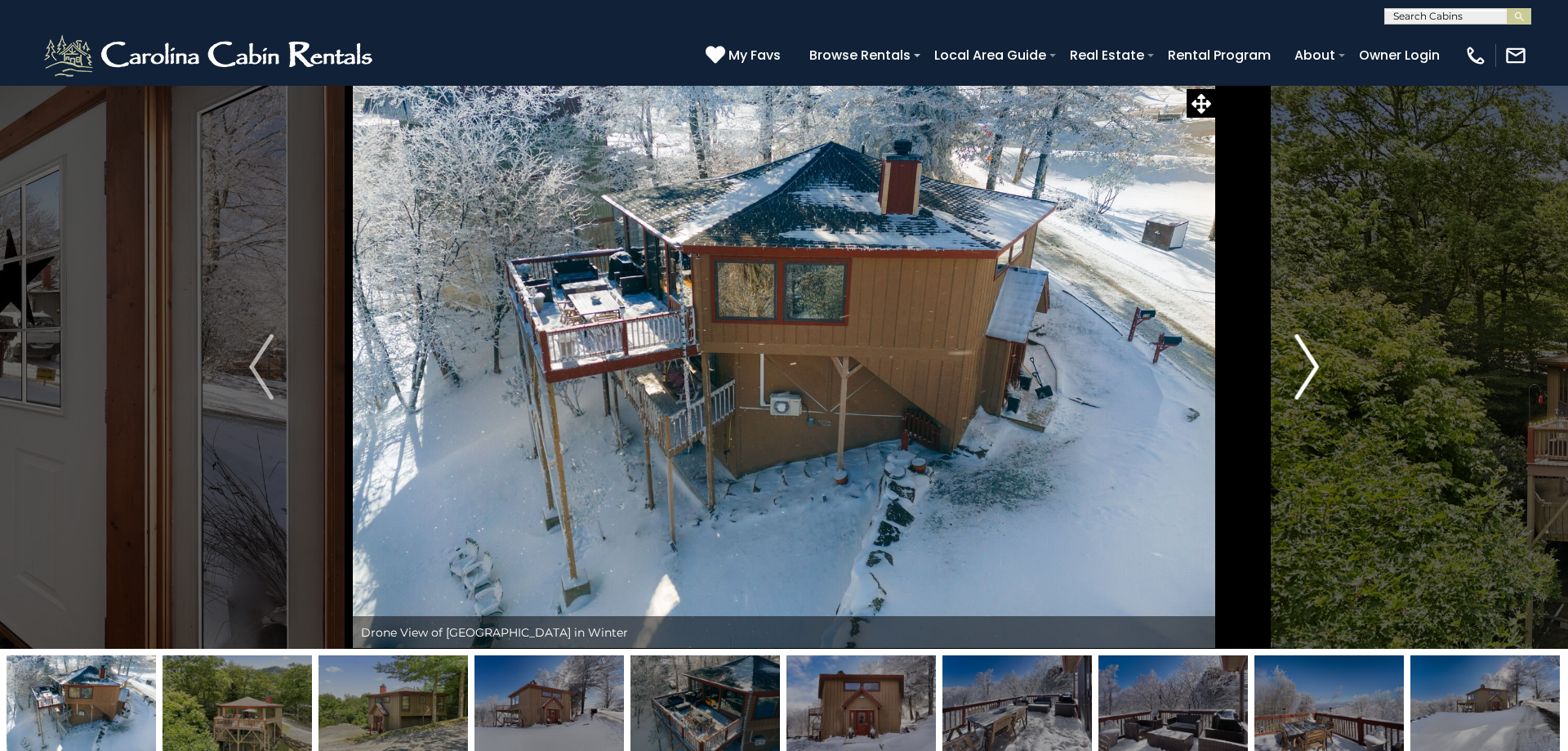
click at [1304, 383] on img "Next" at bounding box center [1306, 367] width 24 height 65
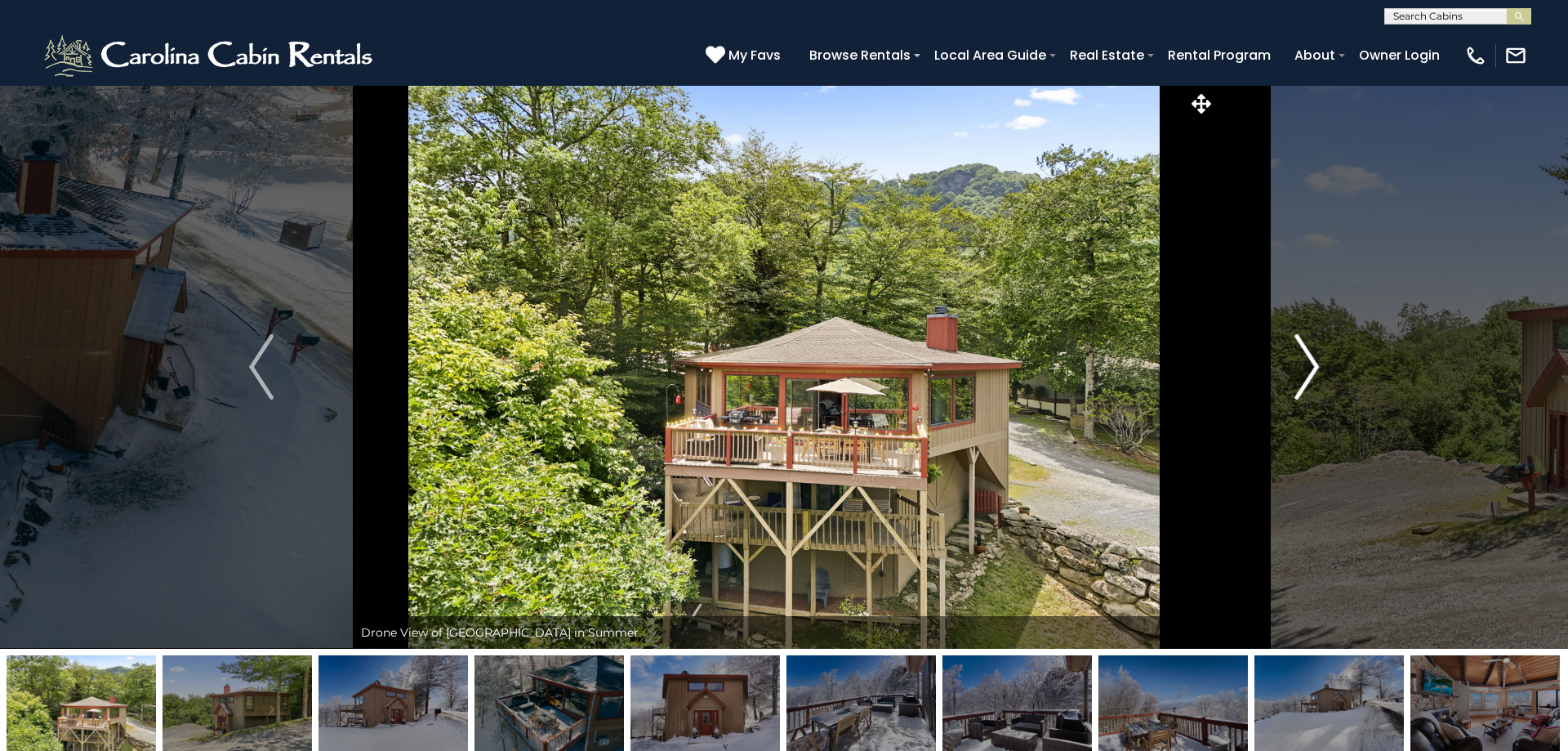
click at [1304, 383] on img "Next" at bounding box center [1306, 367] width 24 height 65
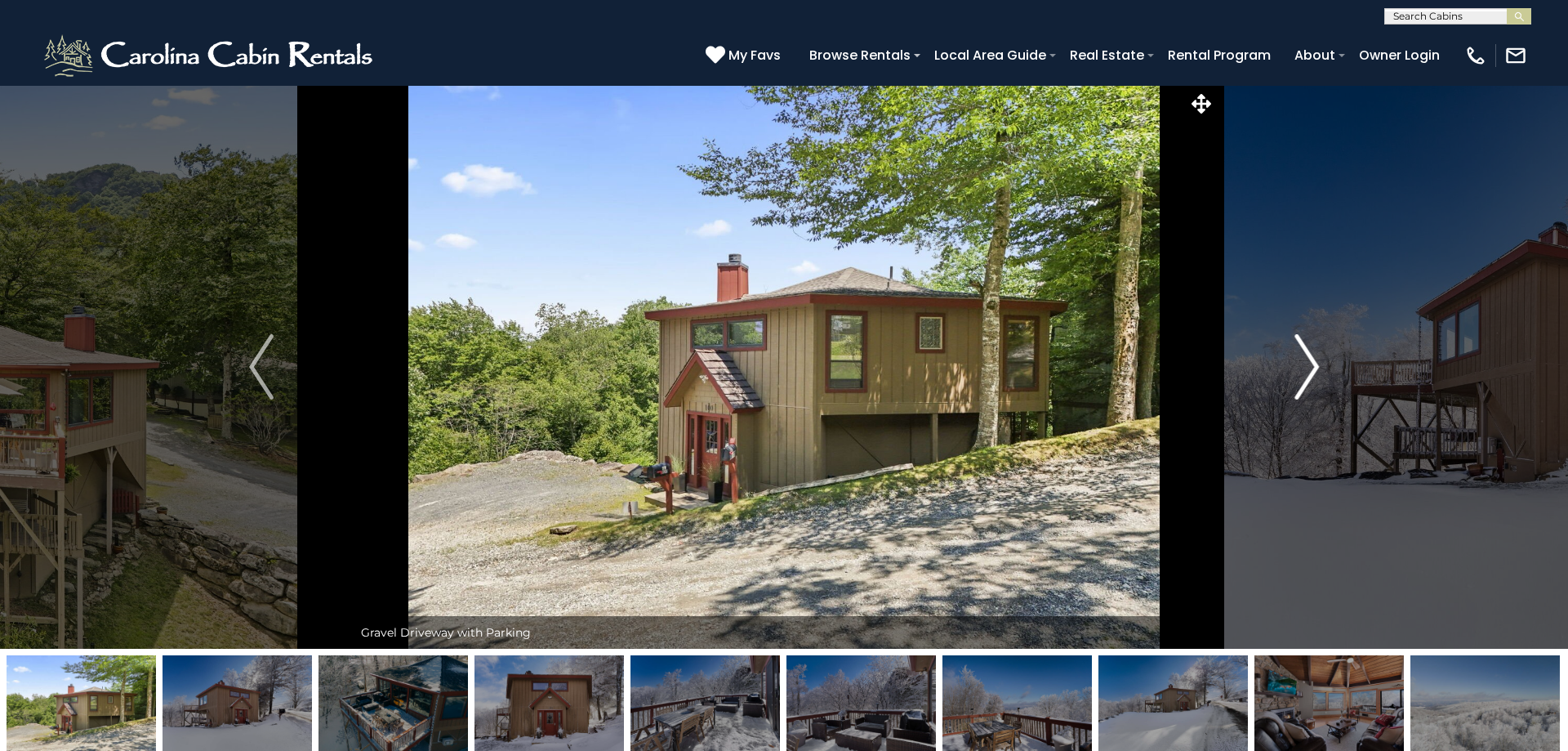
click at [1304, 383] on img "Next" at bounding box center [1306, 367] width 24 height 65
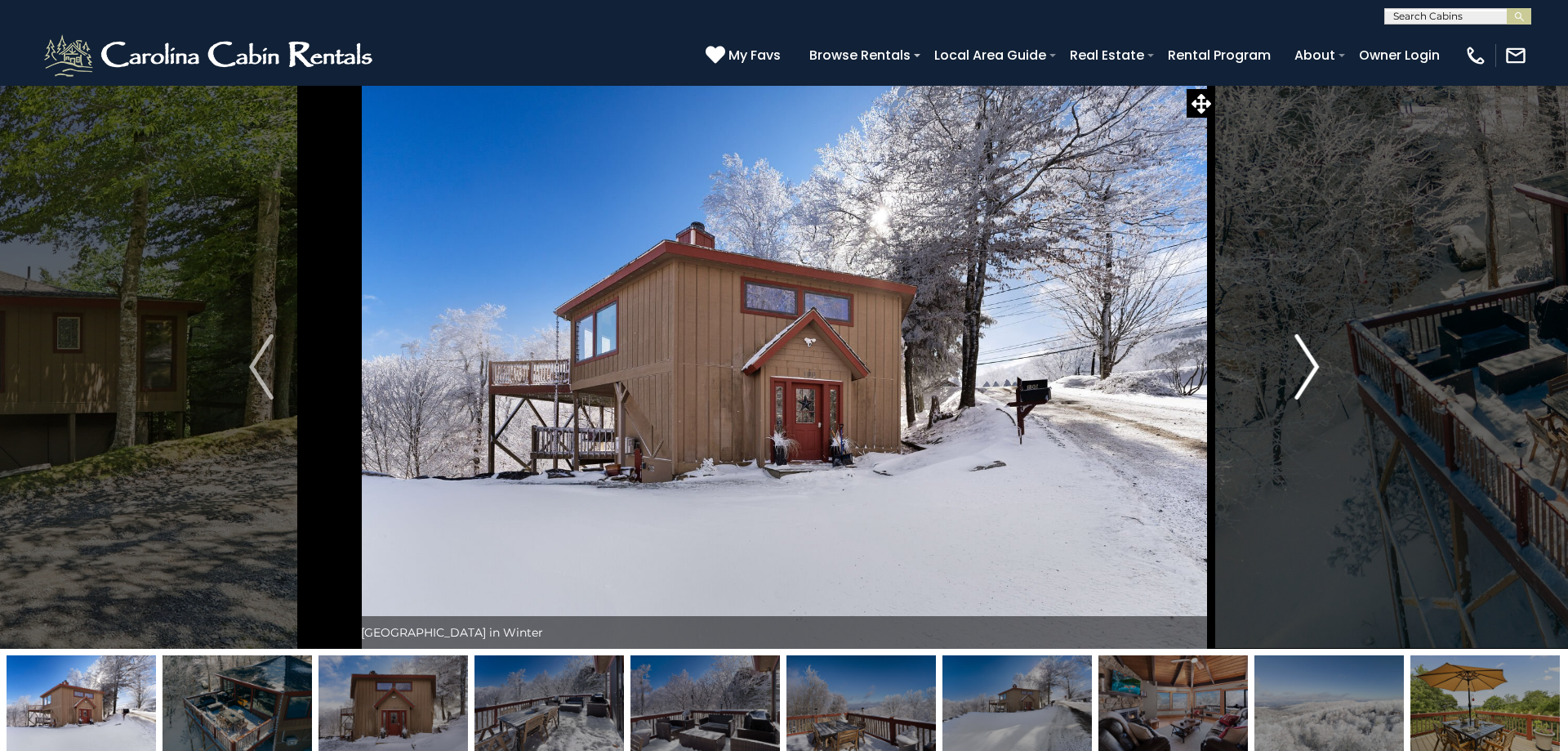
click at [1304, 383] on img "Next" at bounding box center [1306, 367] width 24 height 65
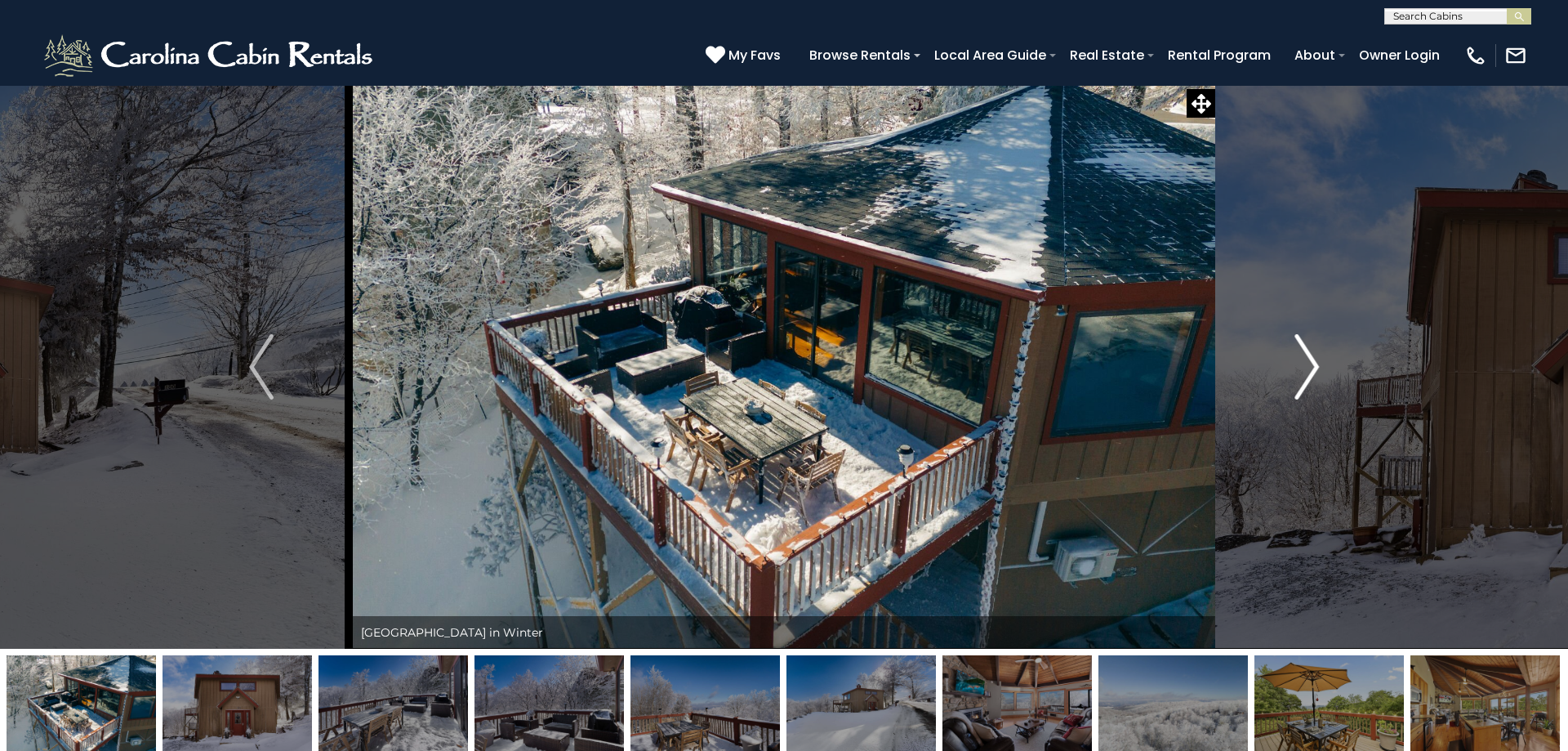
click at [1304, 383] on img "Next" at bounding box center [1306, 367] width 24 height 65
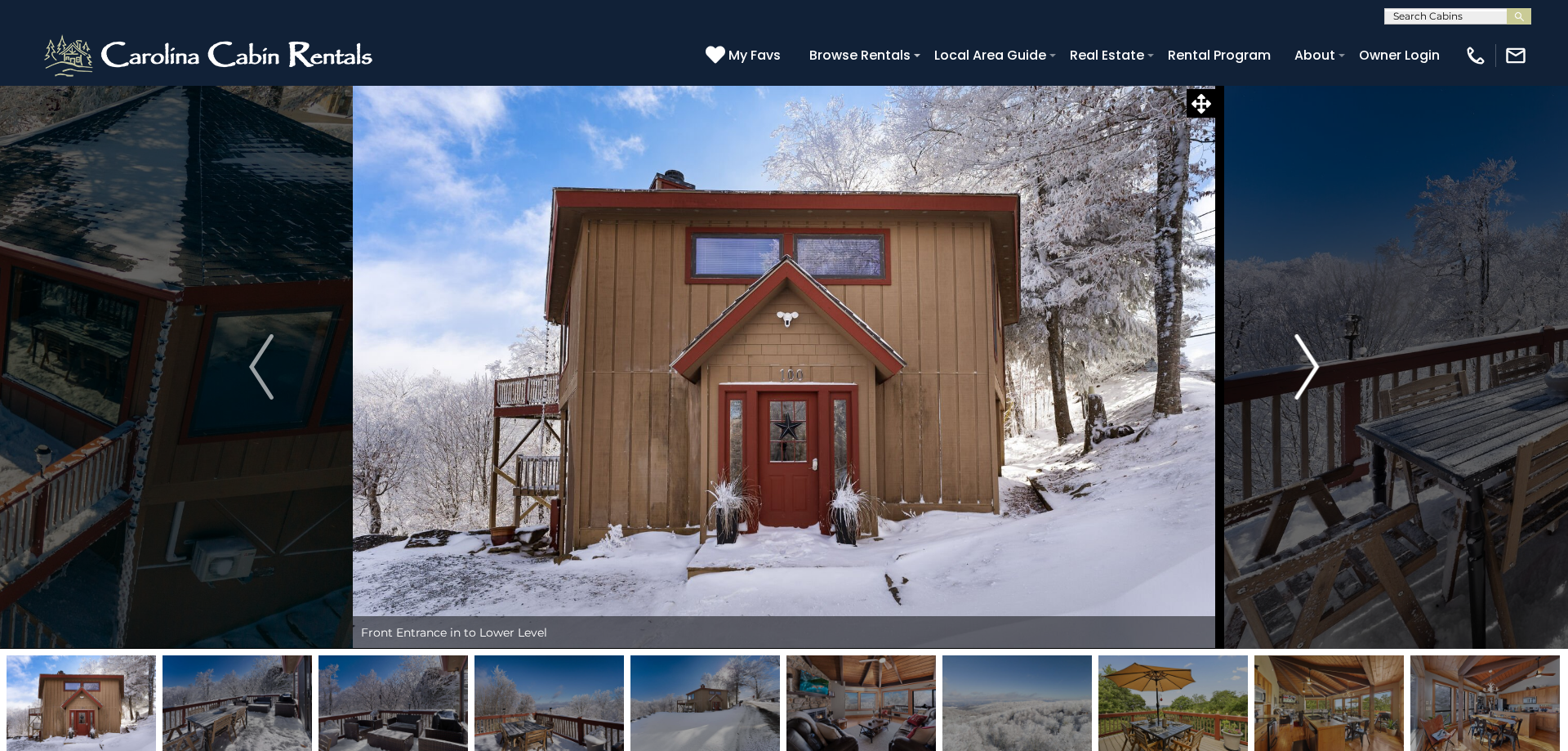
click at [1304, 383] on img "Next" at bounding box center [1306, 367] width 24 height 65
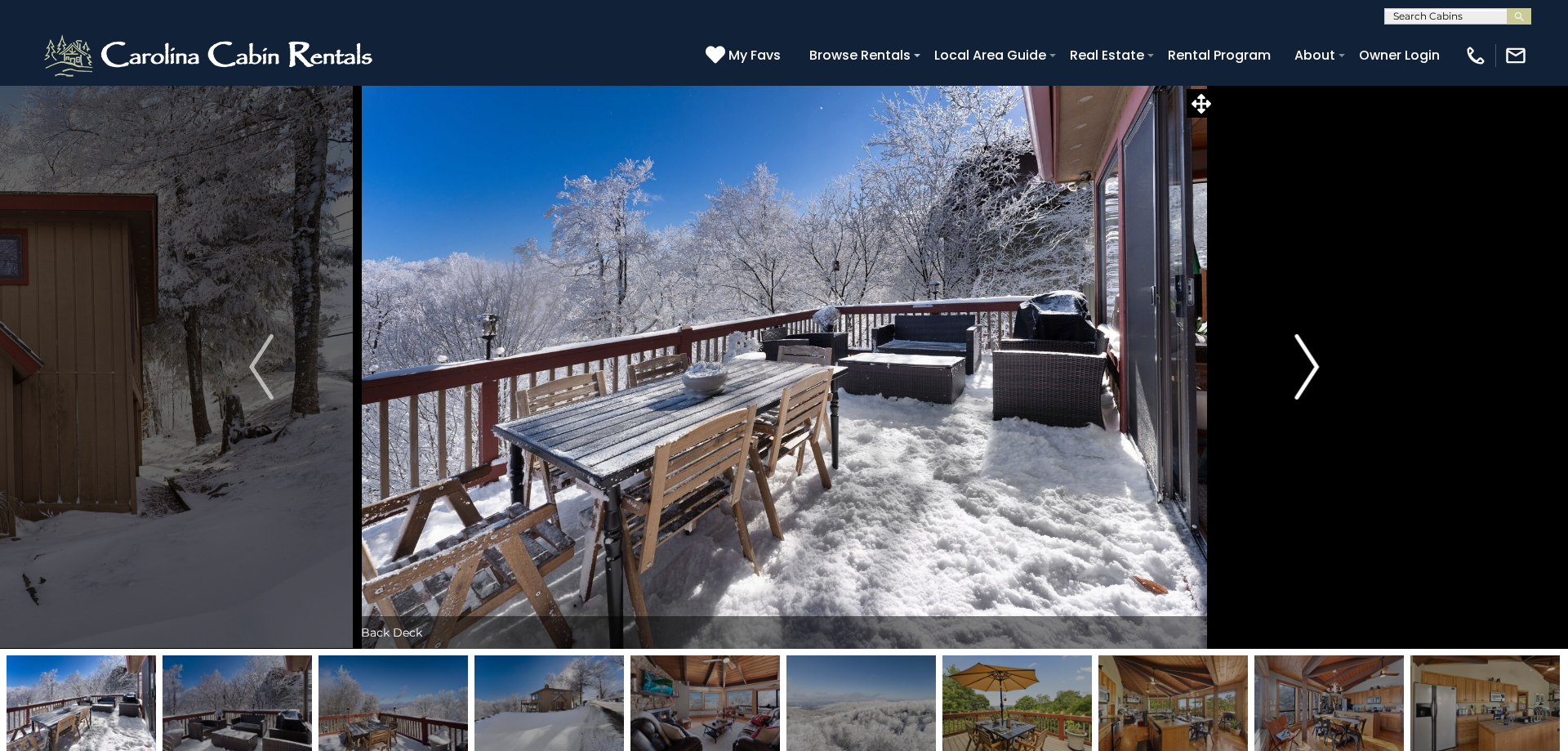
click at [1304, 383] on img "Next" at bounding box center [1306, 367] width 24 height 65
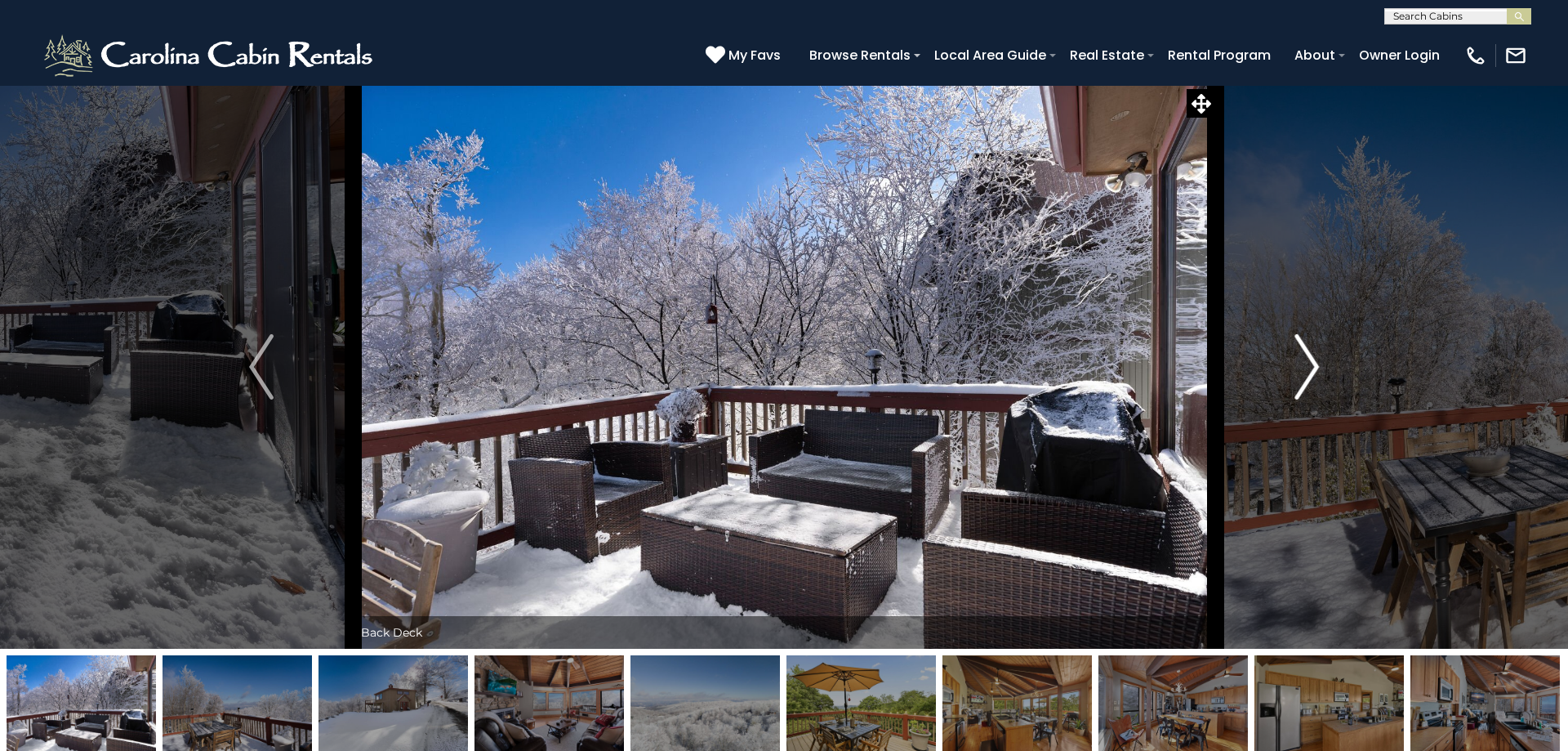
click at [1304, 383] on img "Next" at bounding box center [1306, 367] width 24 height 65
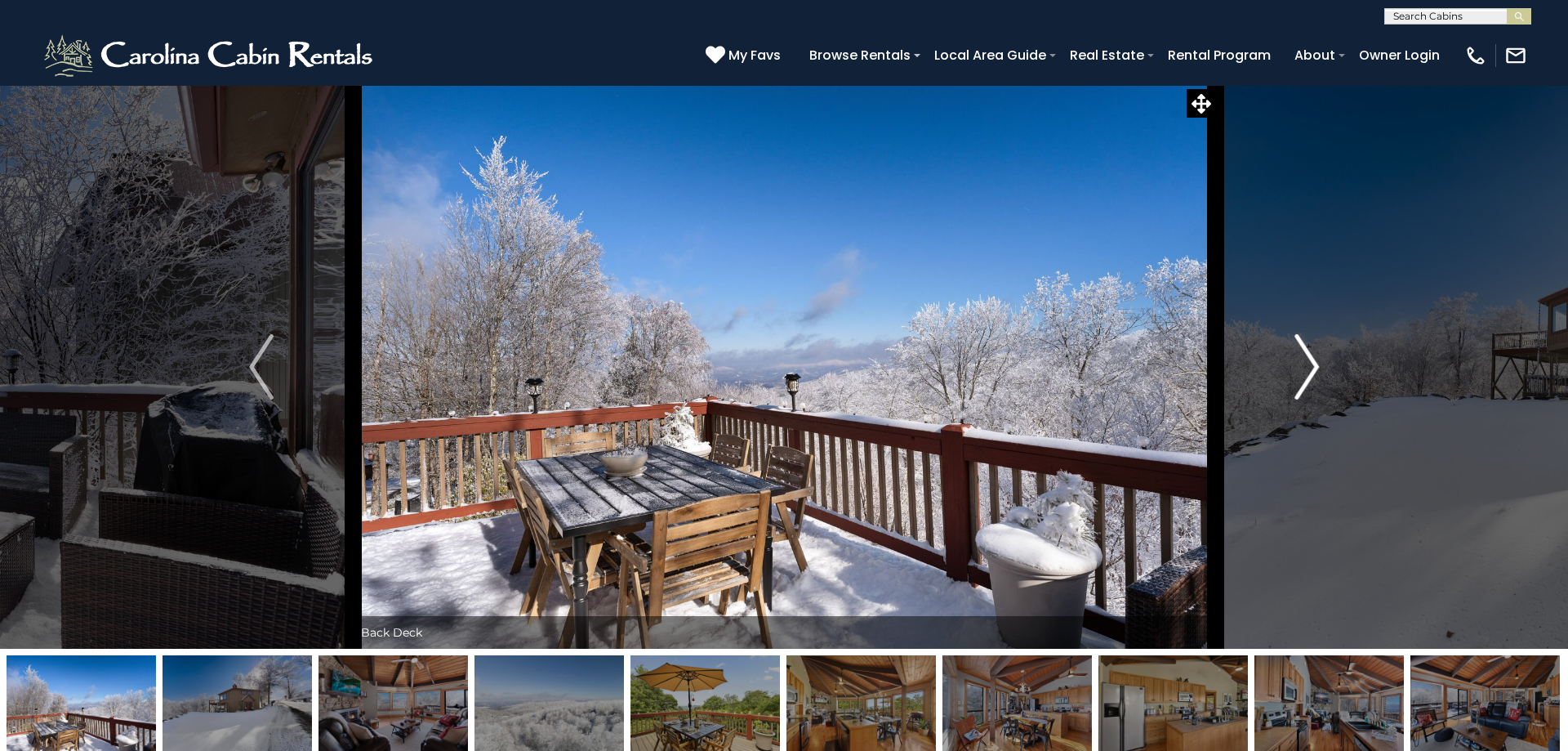
click at [1304, 383] on img "Next" at bounding box center [1306, 367] width 24 height 65
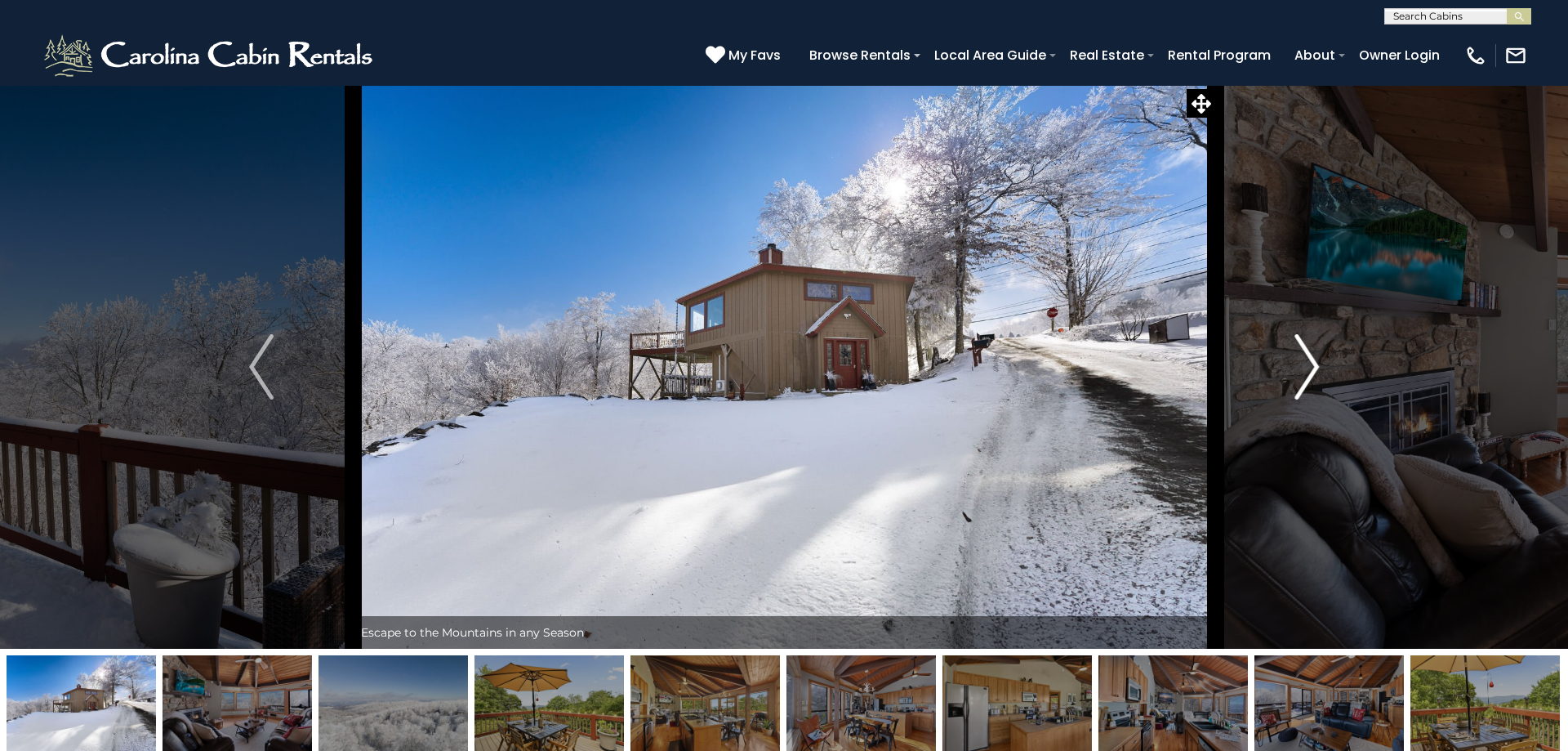
click at [1304, 383] on img "Next" at bounding box center [1306, 367] width 24 height 65
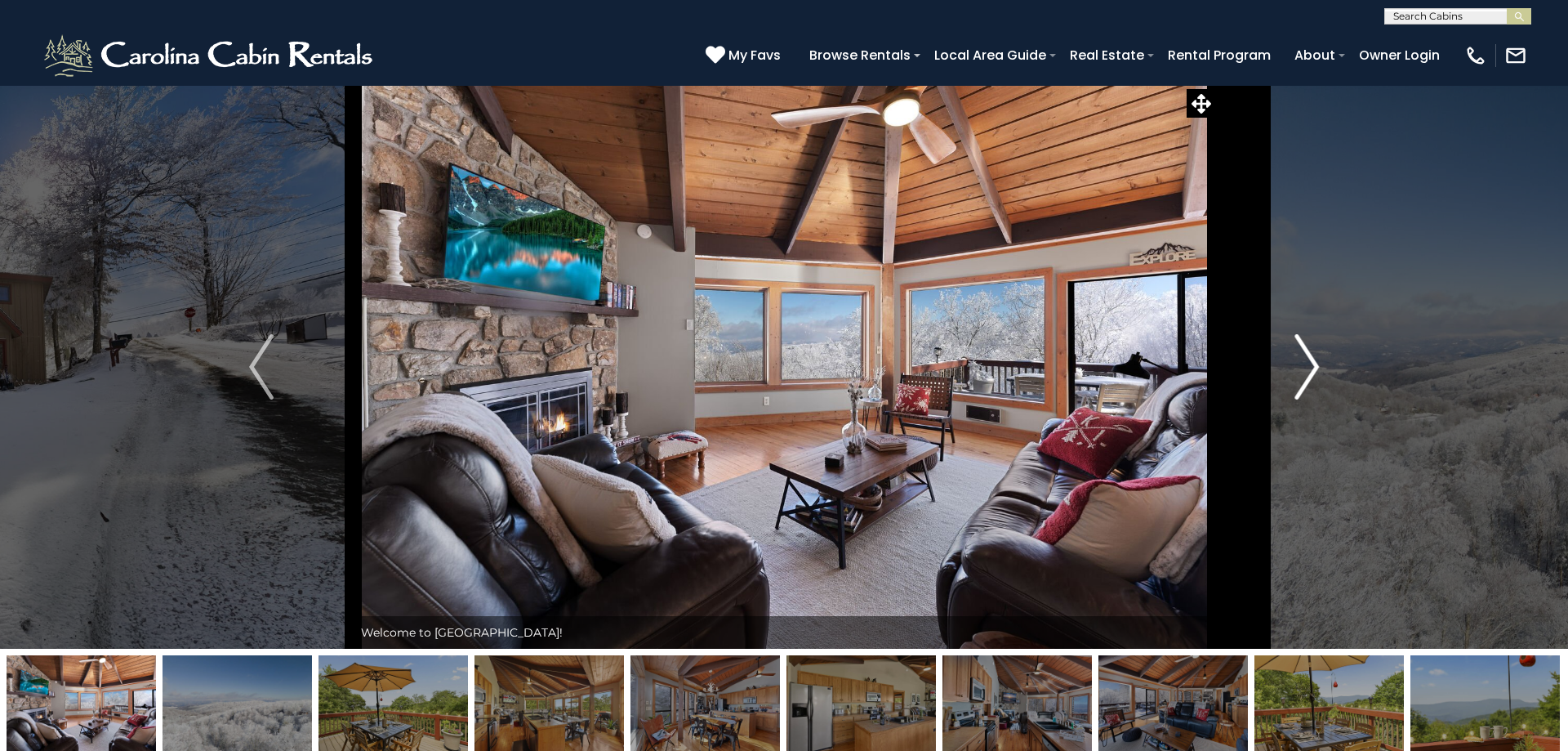
click at [1304, 383] on img "Next" at bounding box center [1306, 367] width 24 height 65
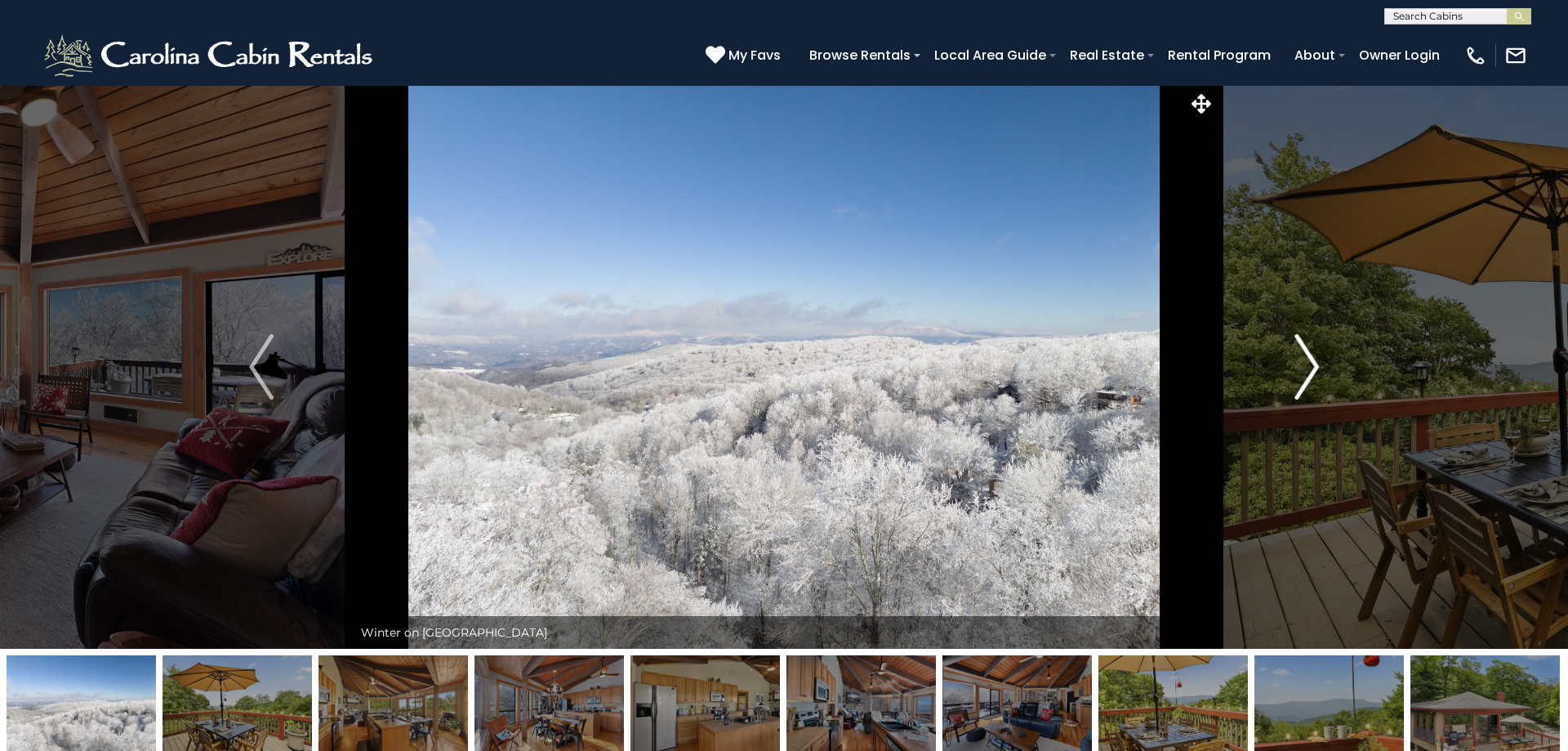
click at [1304, 383] on img "Next" at bounding box center [1306, 367] width 24 height 65
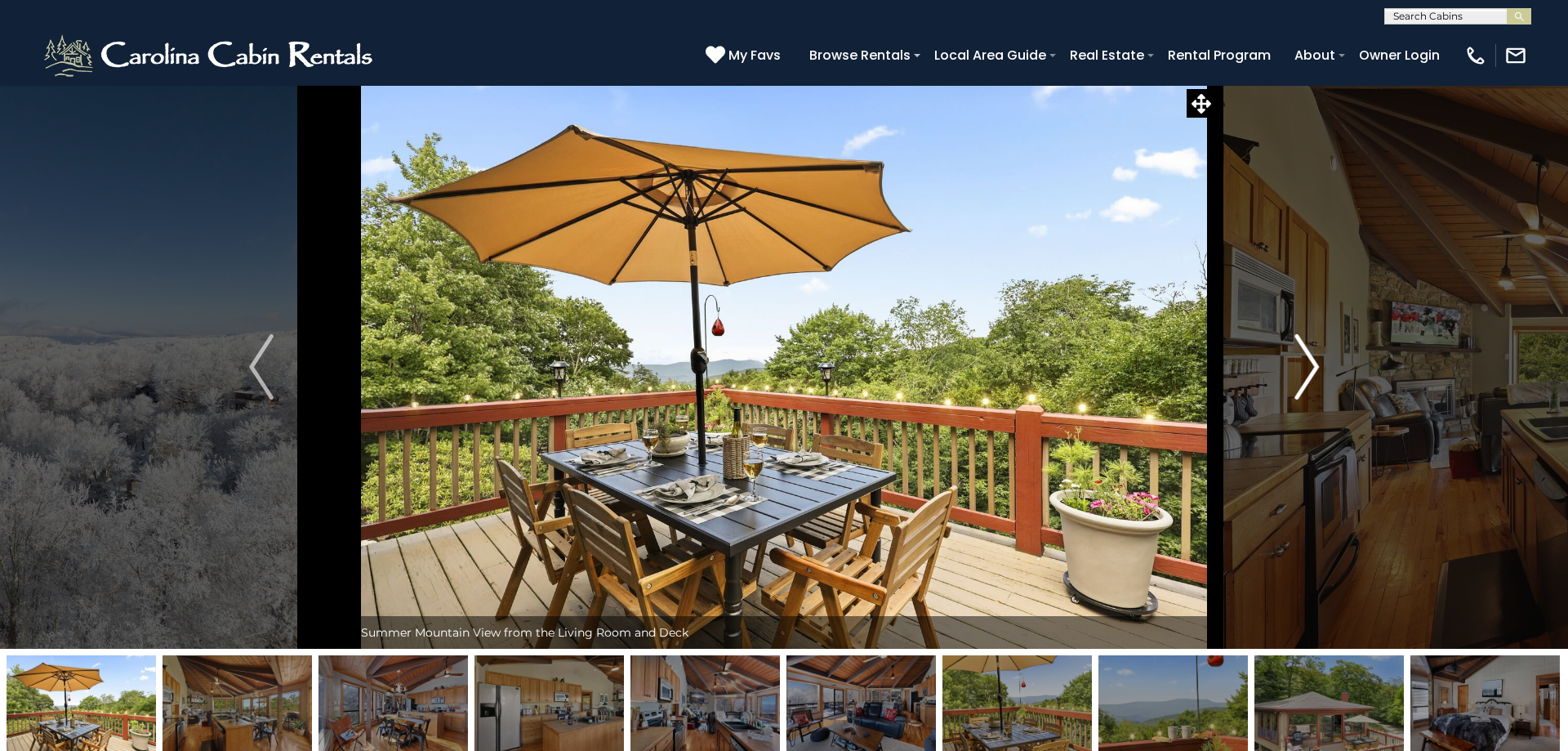
click at [1304, 383] on img "Next" at bounding box center [1306, 367] width 24 height 65
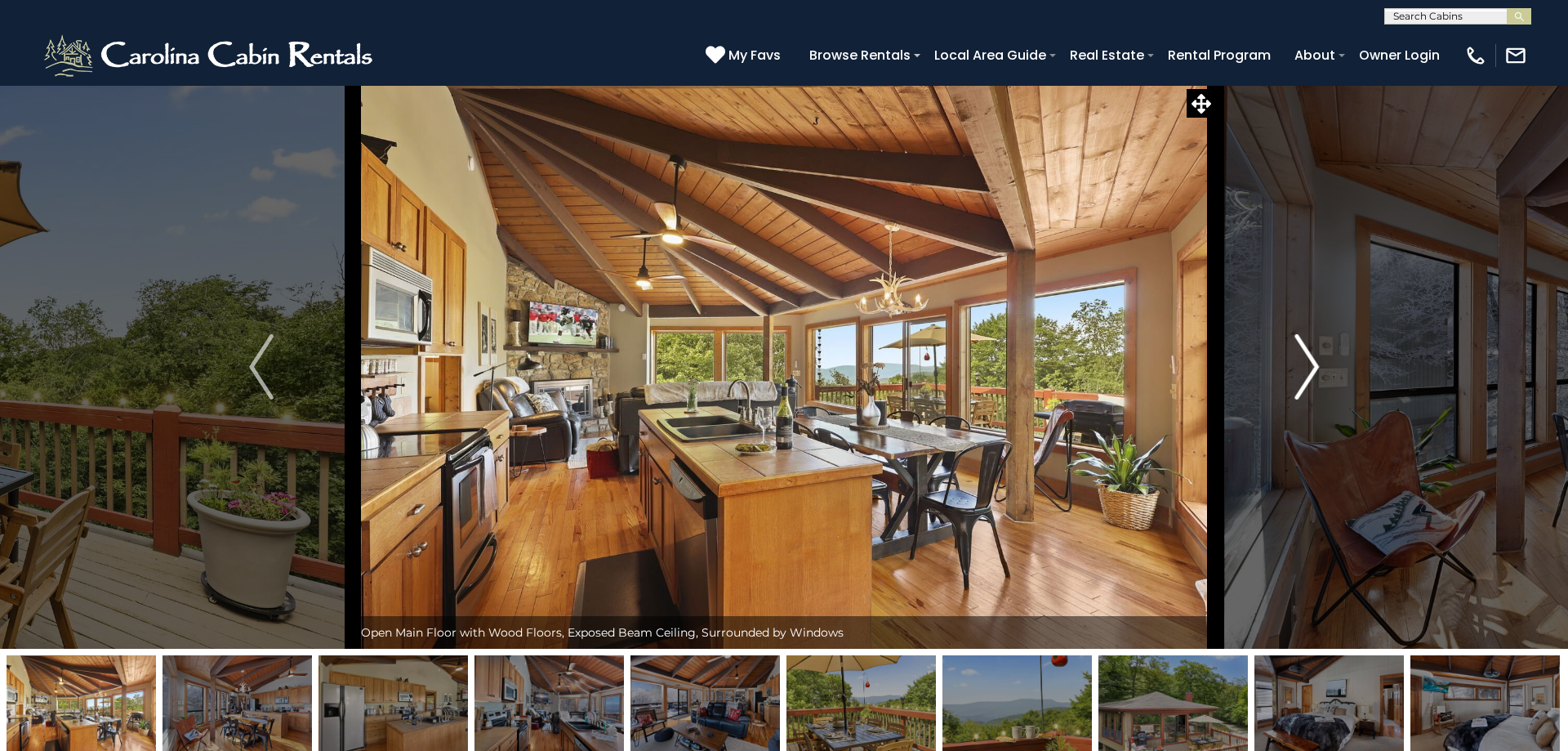
click at [1304, 383] on img "Next" at bounding box center [1306, 367] width 24 height 65
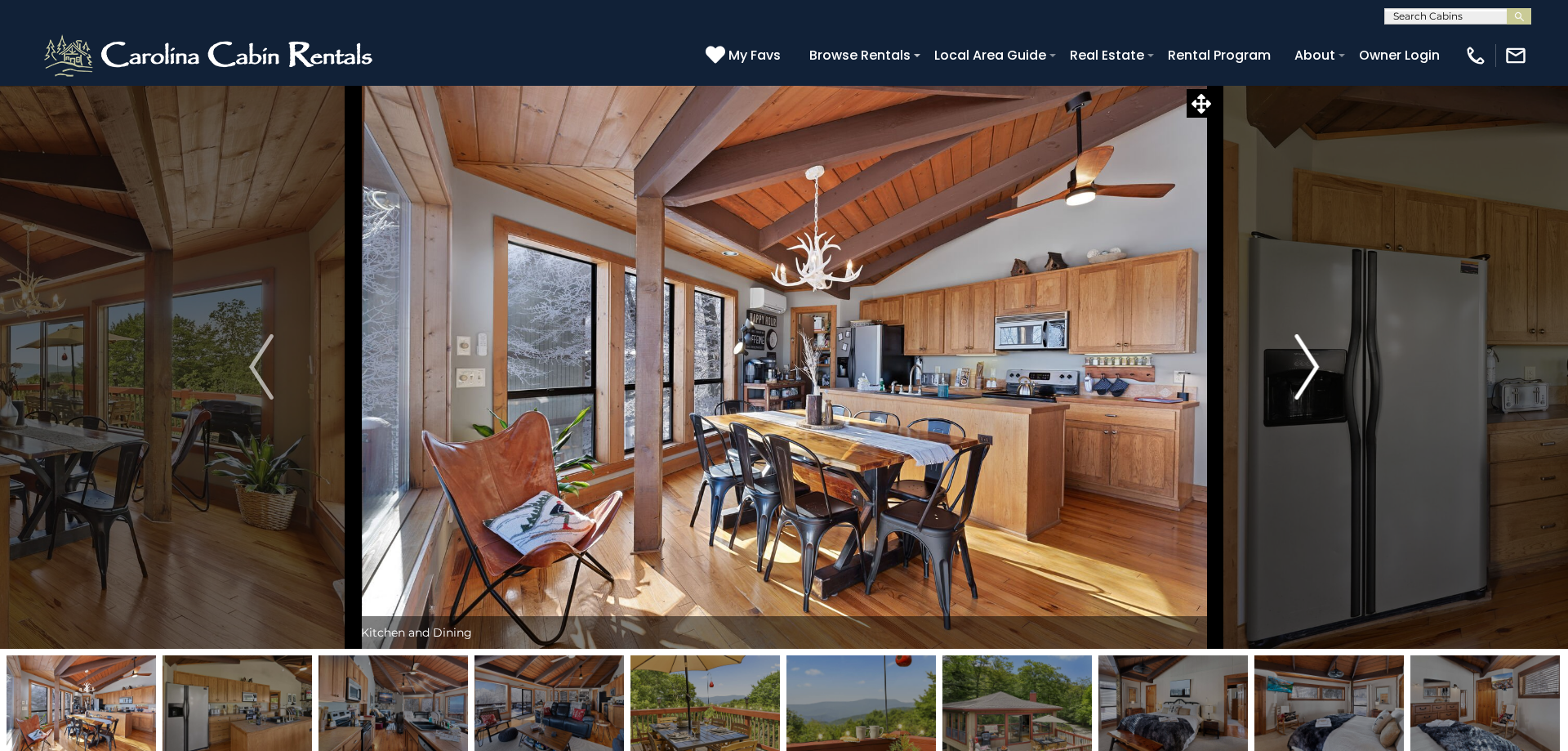
click at [1304, 383] on img "Next" at bounding box center [1306, 367] width 24 height 65
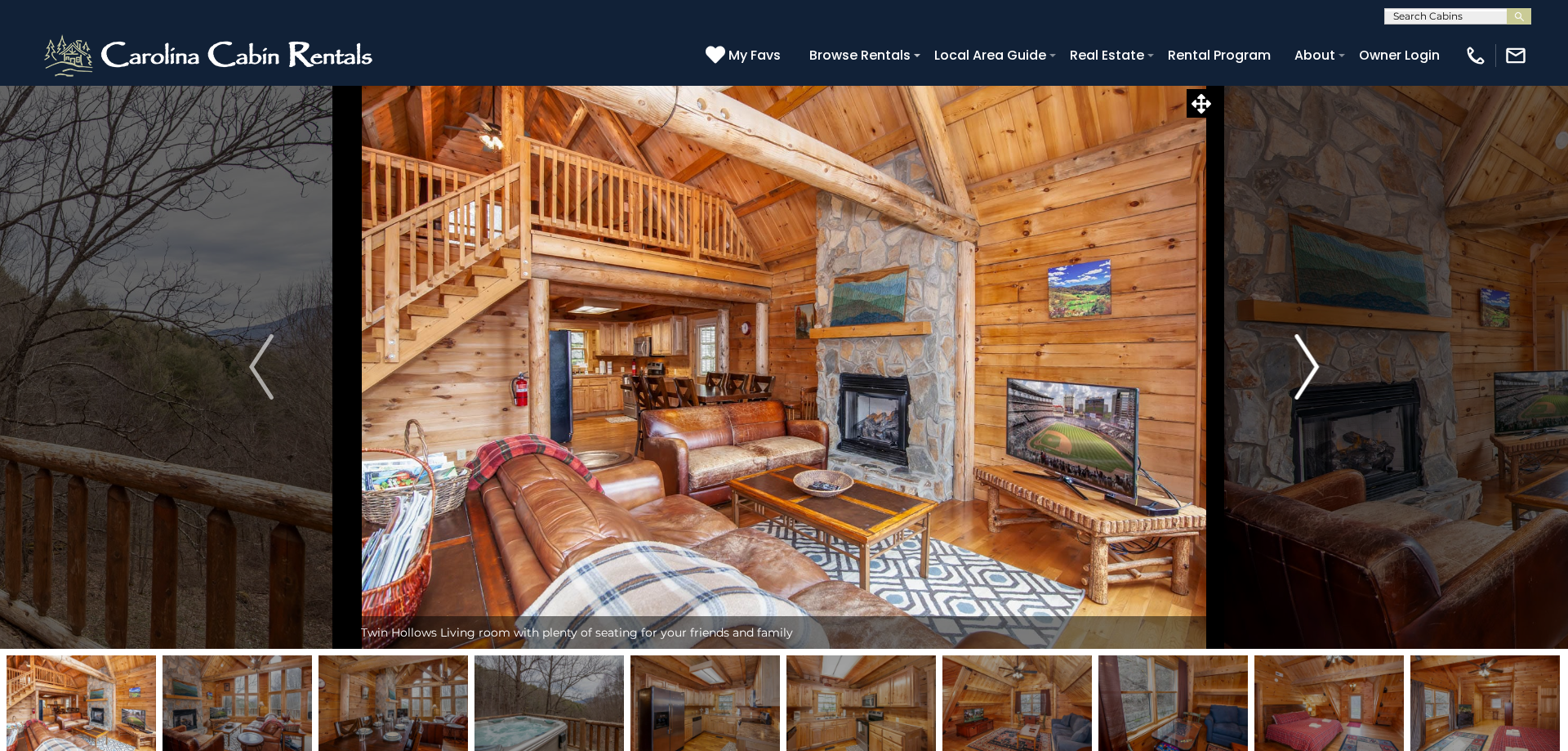
click at [1315, 362] on img "Next" at bounding box center [1306, 367] width 24 height 65
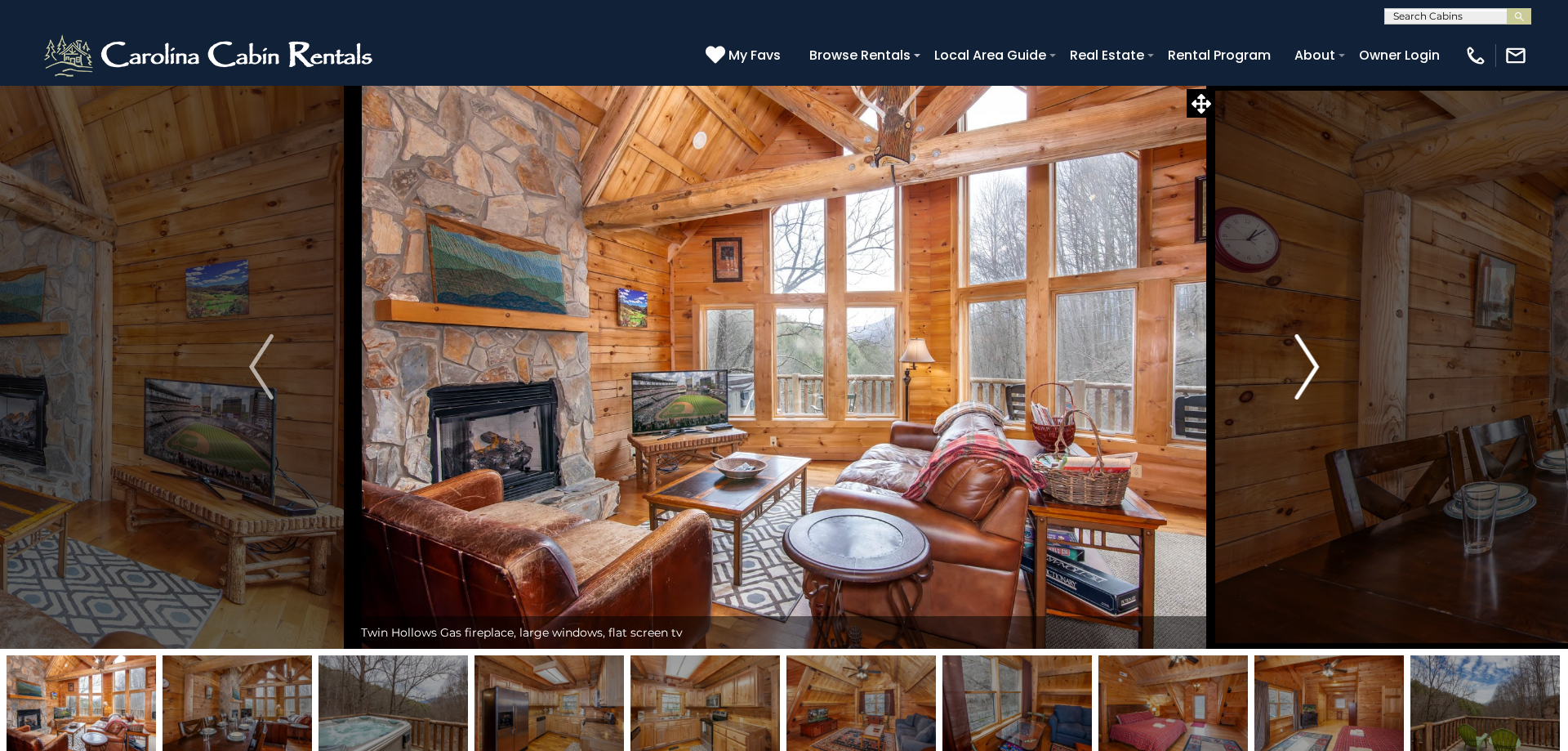
click at [1315, 362] on img "Next" at bounding box center [1306, 367] width 24 height 65
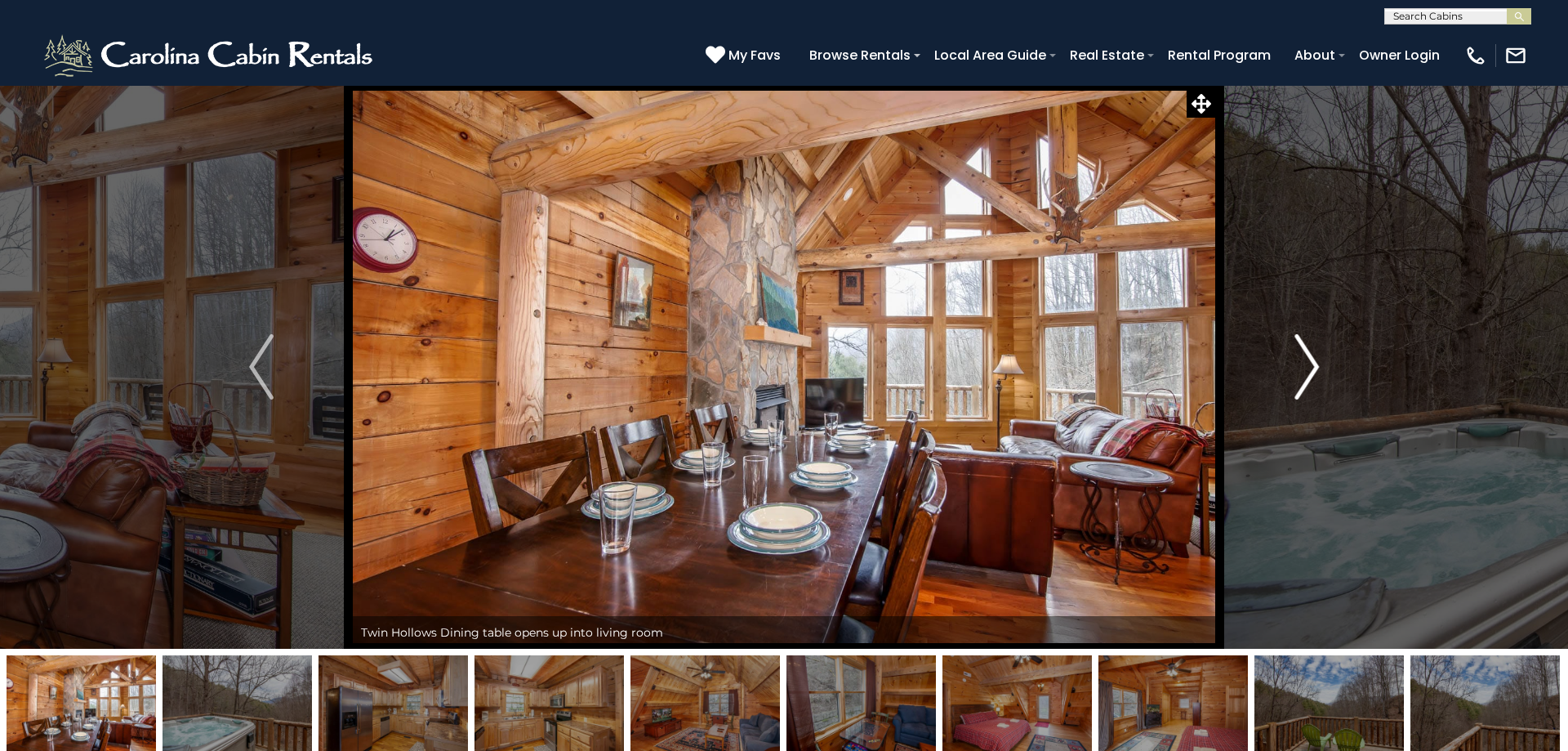
click at [1315, 362] on img "Next" at bounding box center [1306, 367] width 24 height 65
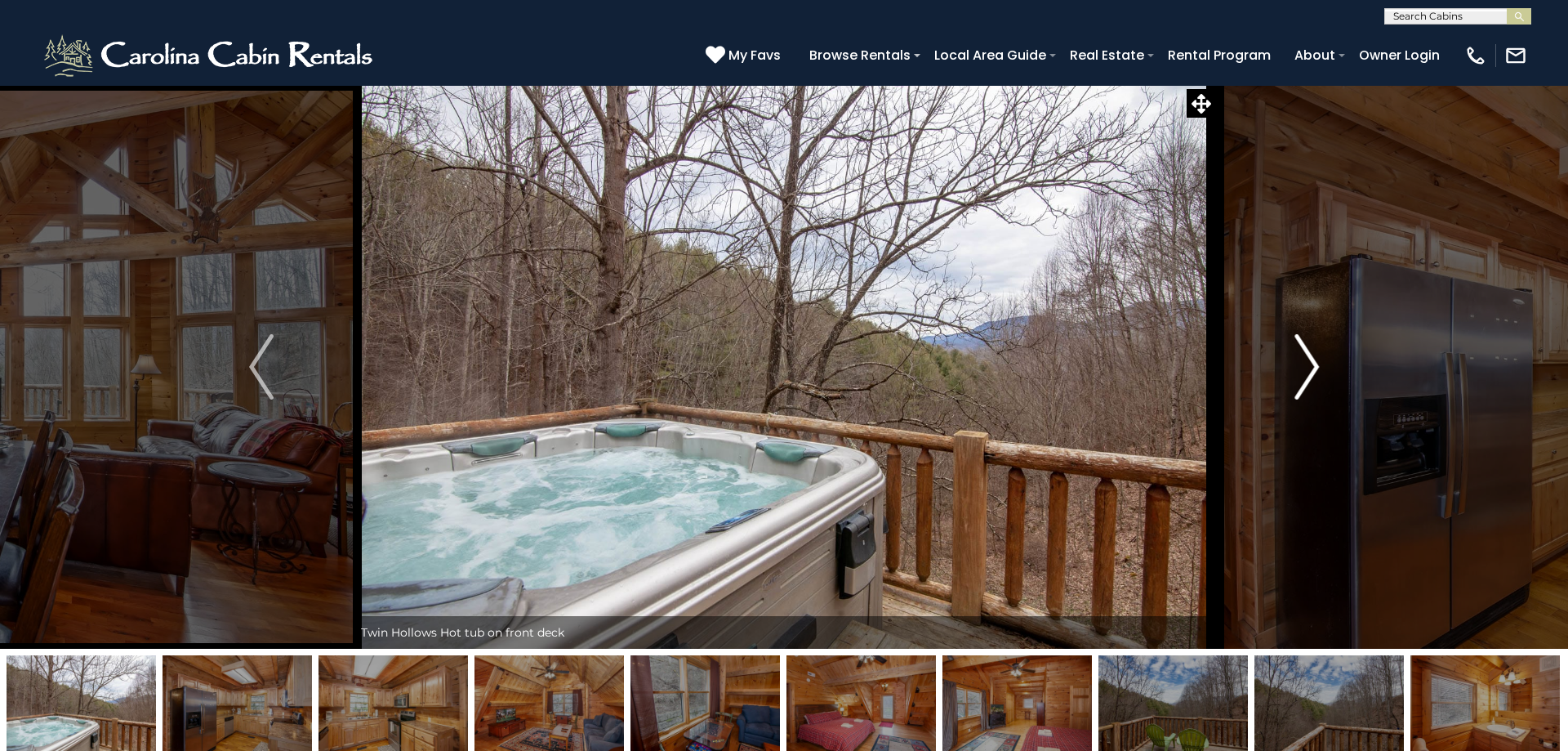
click at [1311, 361] on img "Next" at bounding box center [1306, 367] width 24 height 65
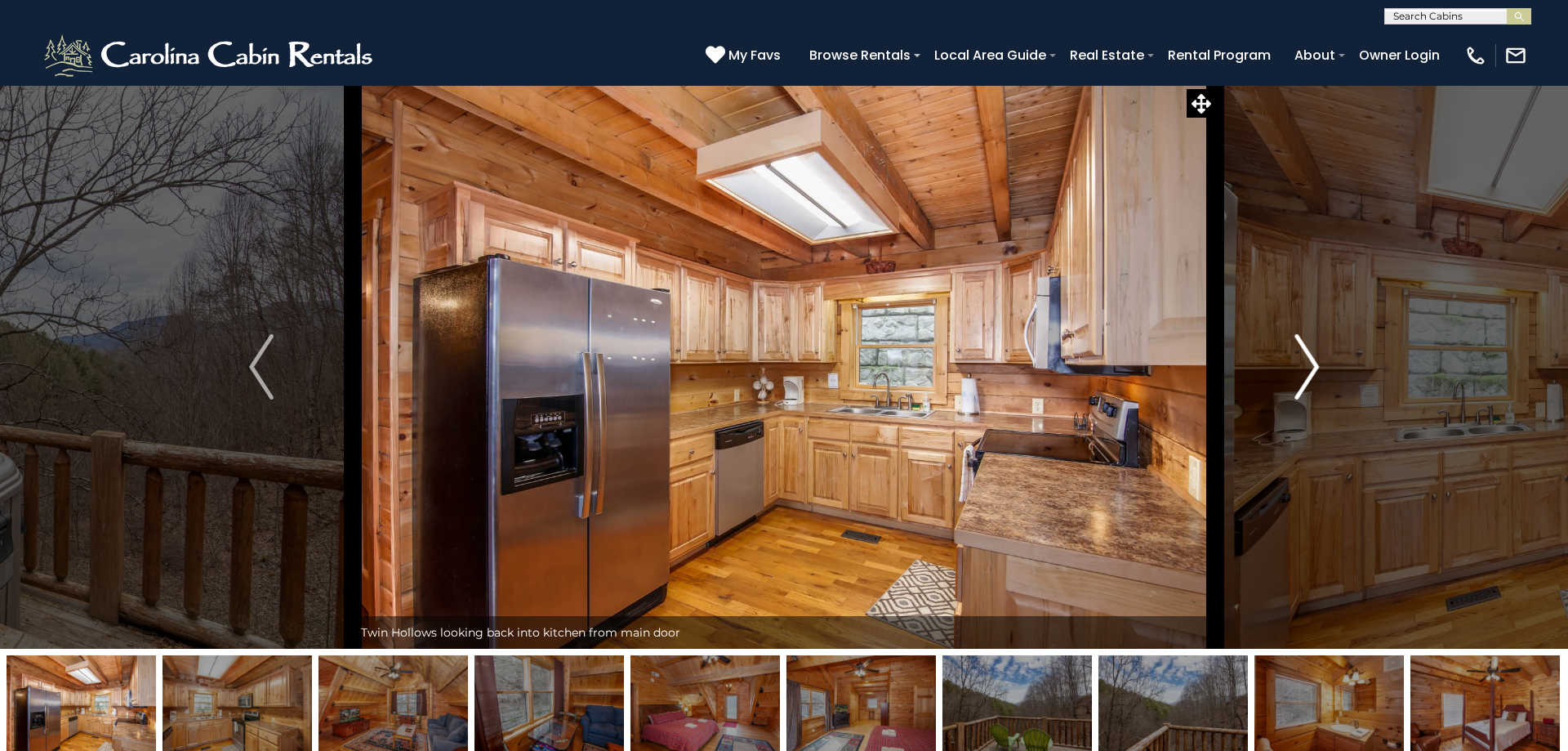
click at [1308, 363] on img "Next" at bounding box center [1306, 367] width 24 height 65
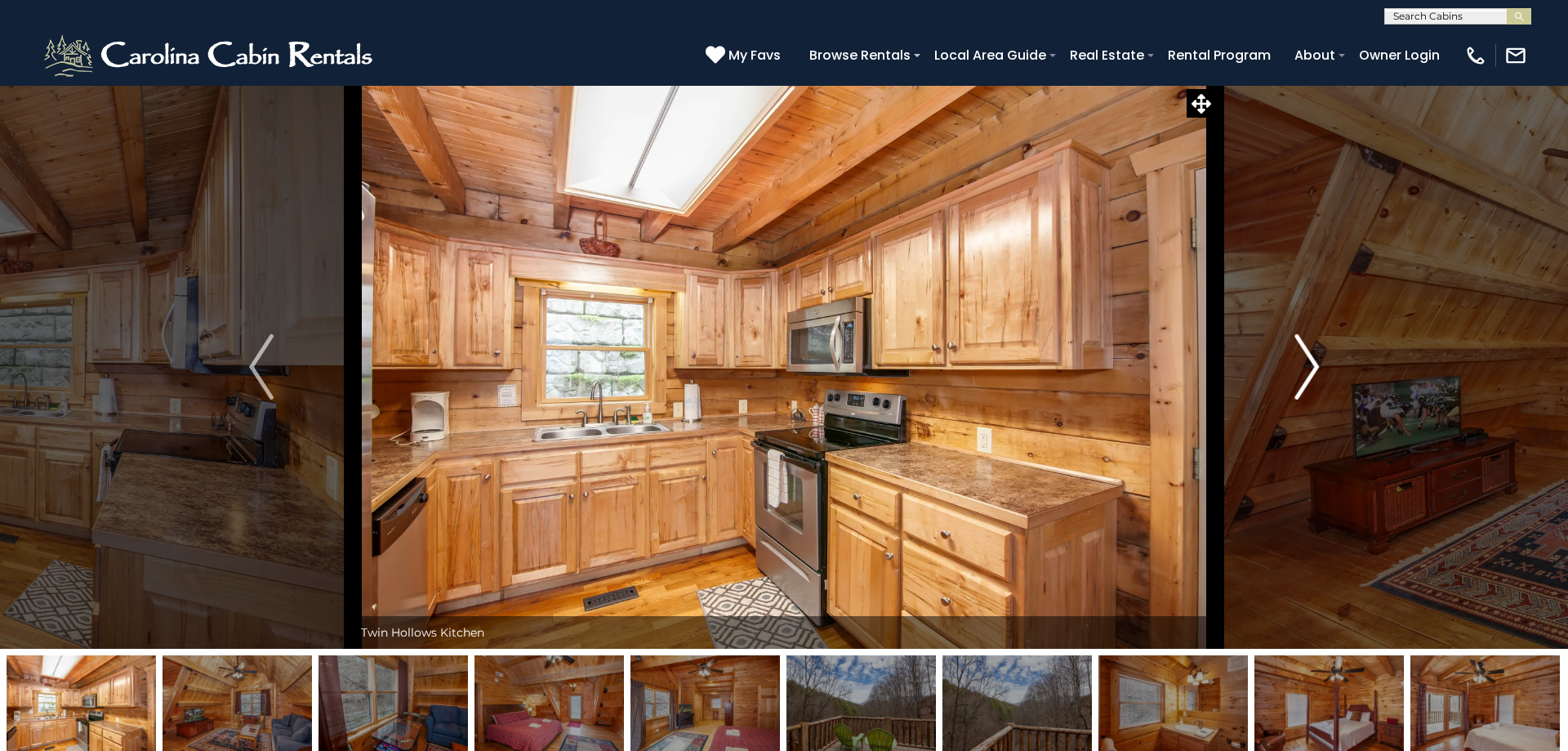
click at [1308, 363] on img "Next" at bounding box center [1306, 367] width 24 height 65
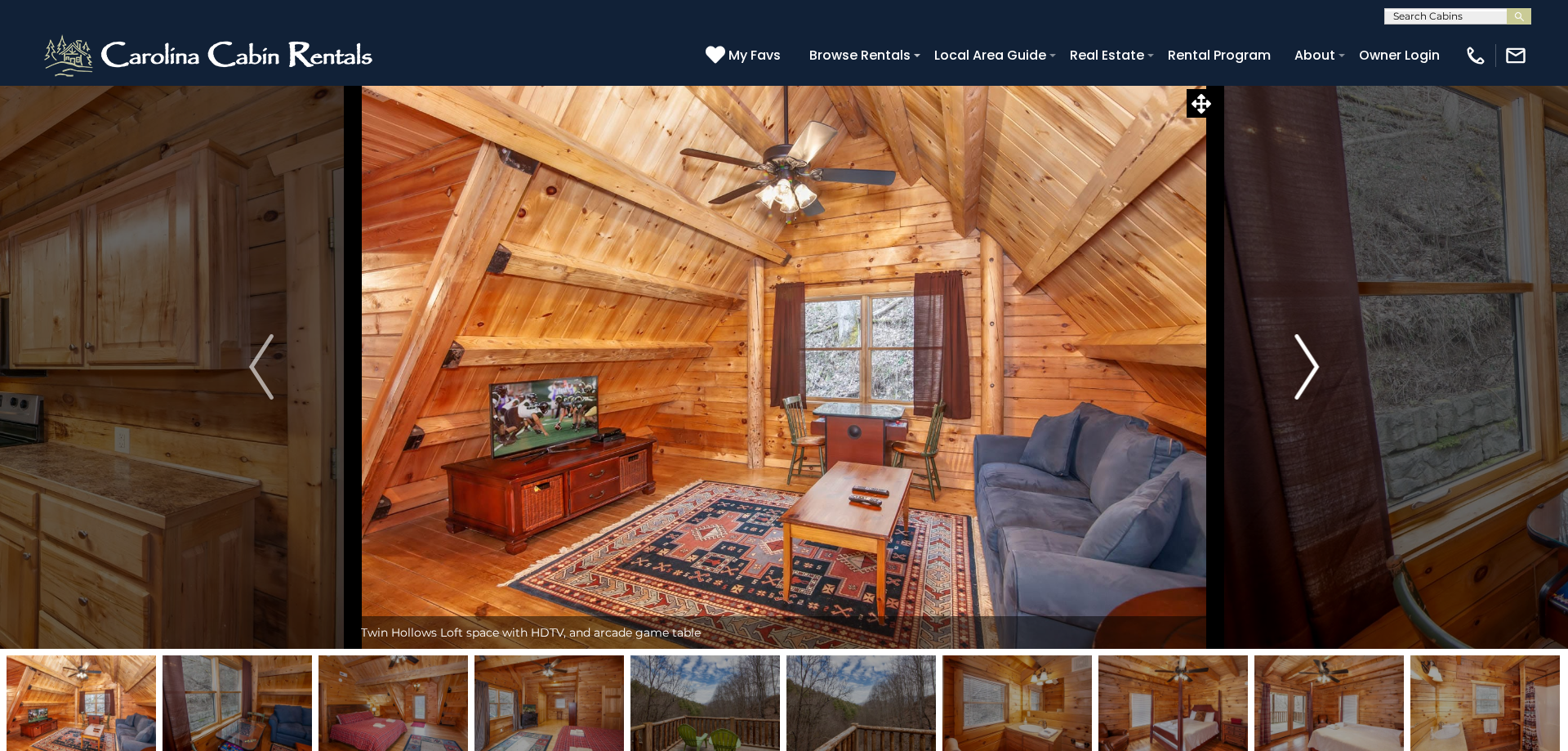
click at [1308, 363] on img "Next" at bounding box center [1306, 367] width 24 height 65
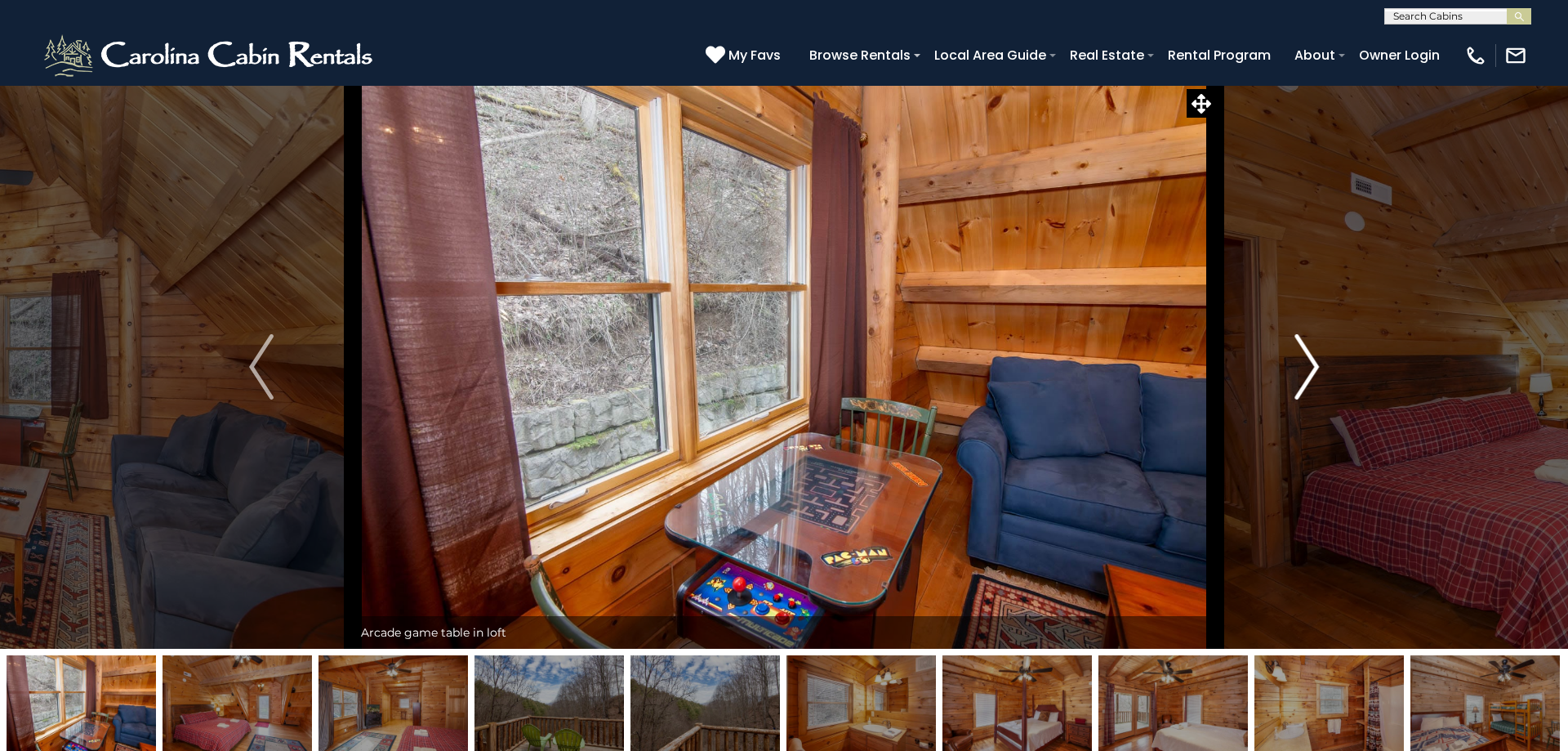
click at [1308, 363] on img "Next" at bounding box center [1306, 367] width 24 height 65
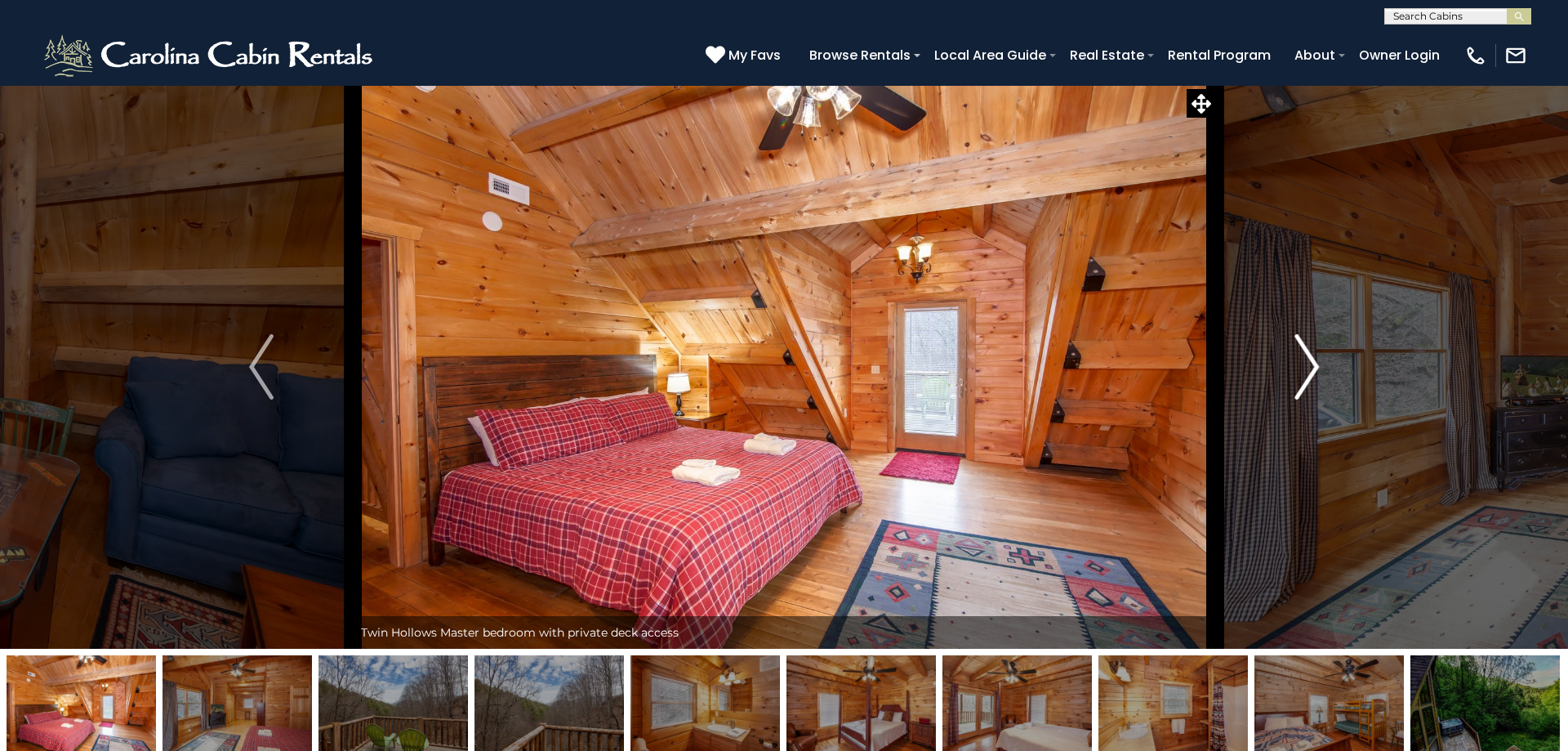
click at [1308, 363] on img "Next" at bounding box center [1306, 367] width 24 height 65
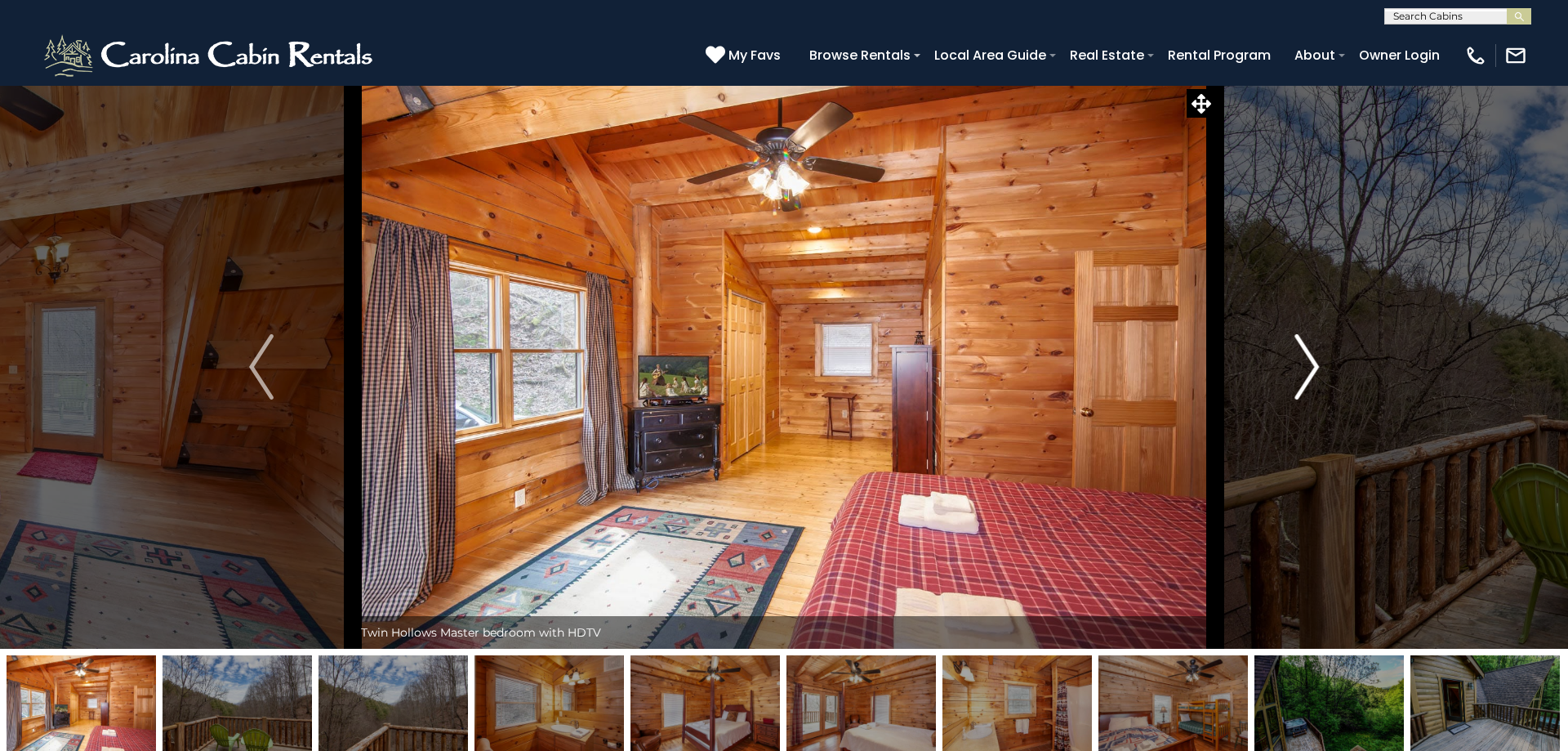
click at [1308, 363] on img "Next" at bounding box center [1306, 367] width 24 height 65
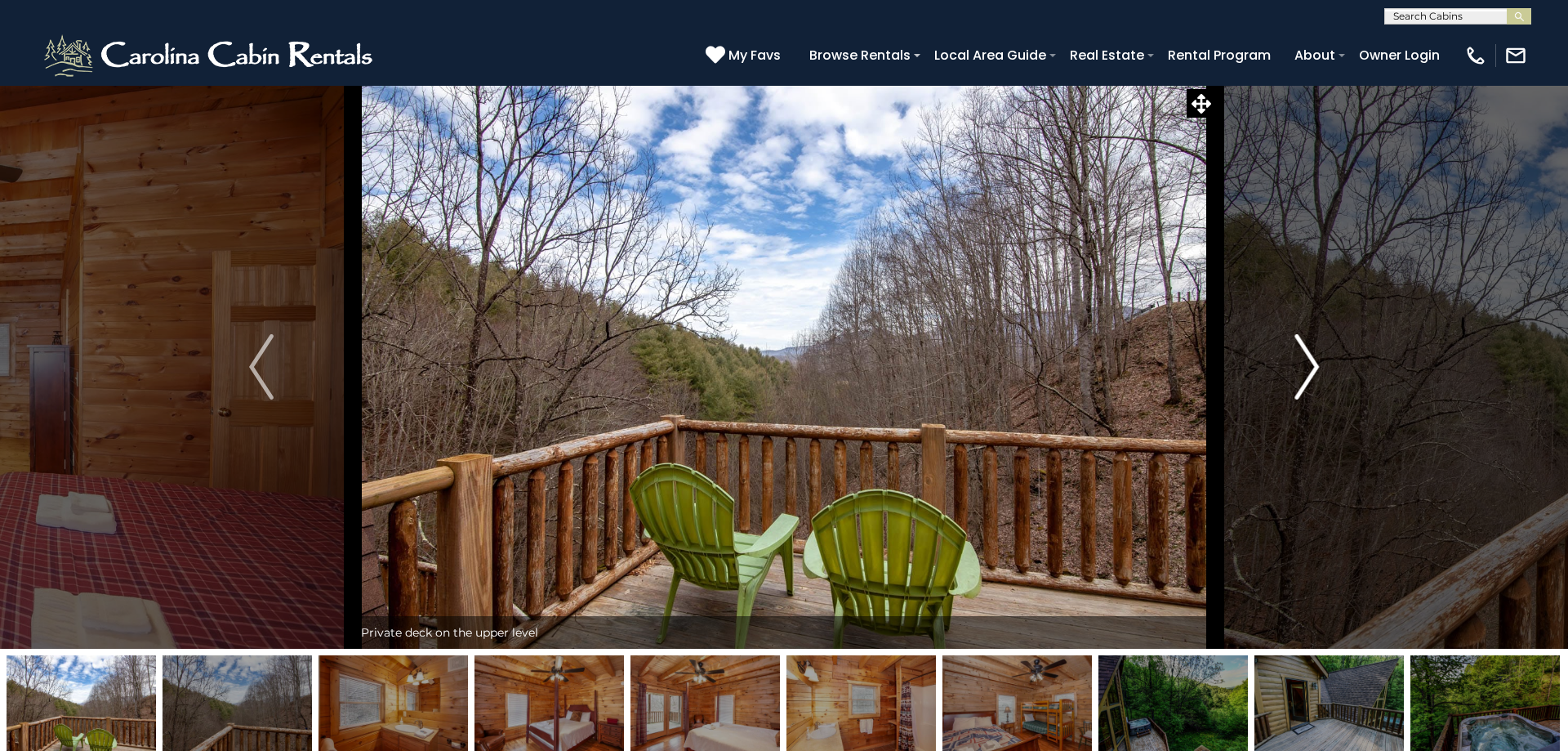
click at [1308, 363] on img "Next" at bounding box center [1306, 367] width 24 height 65
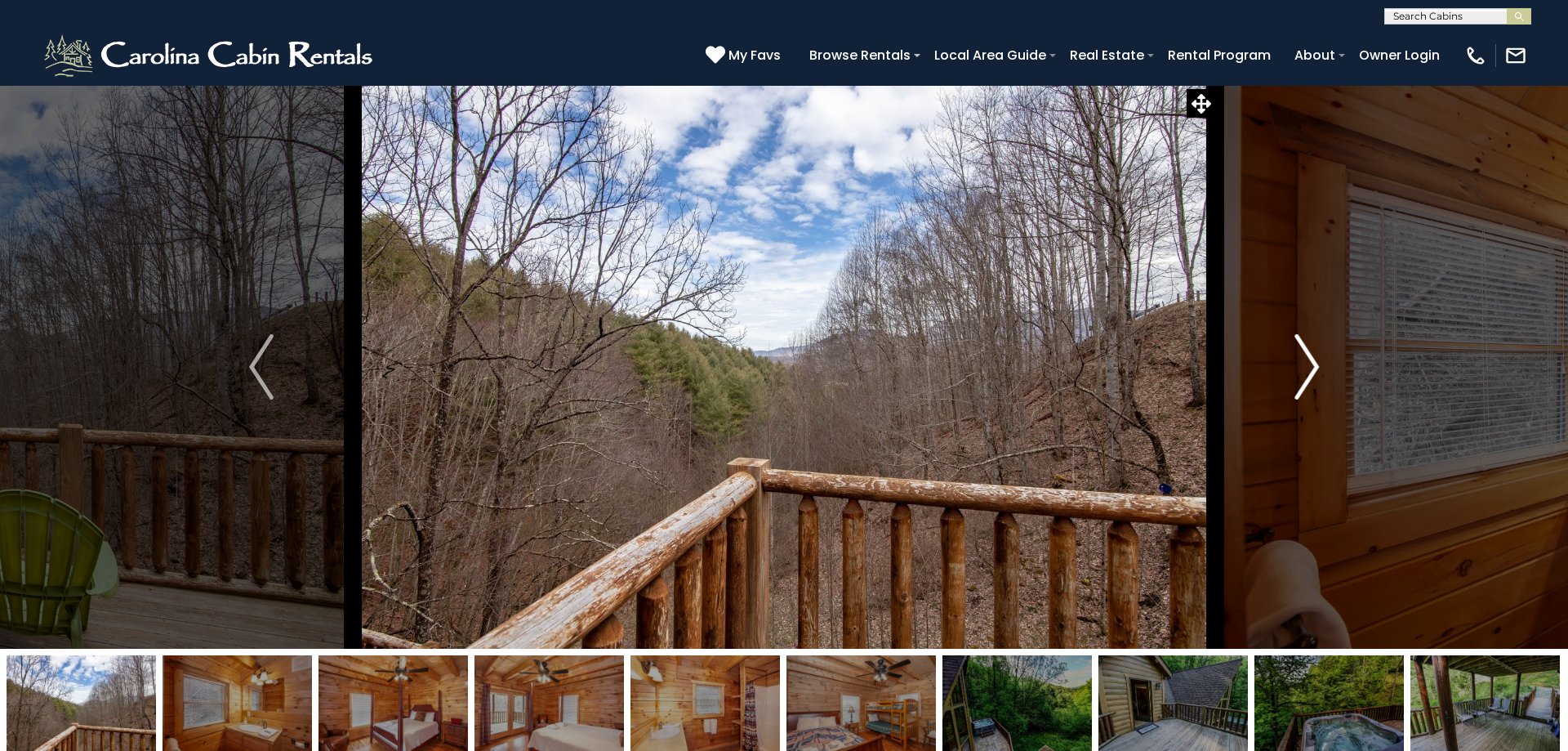
click at [1308, 363] on img "Next" at bounding box center [1306, 367] width 24 height 65
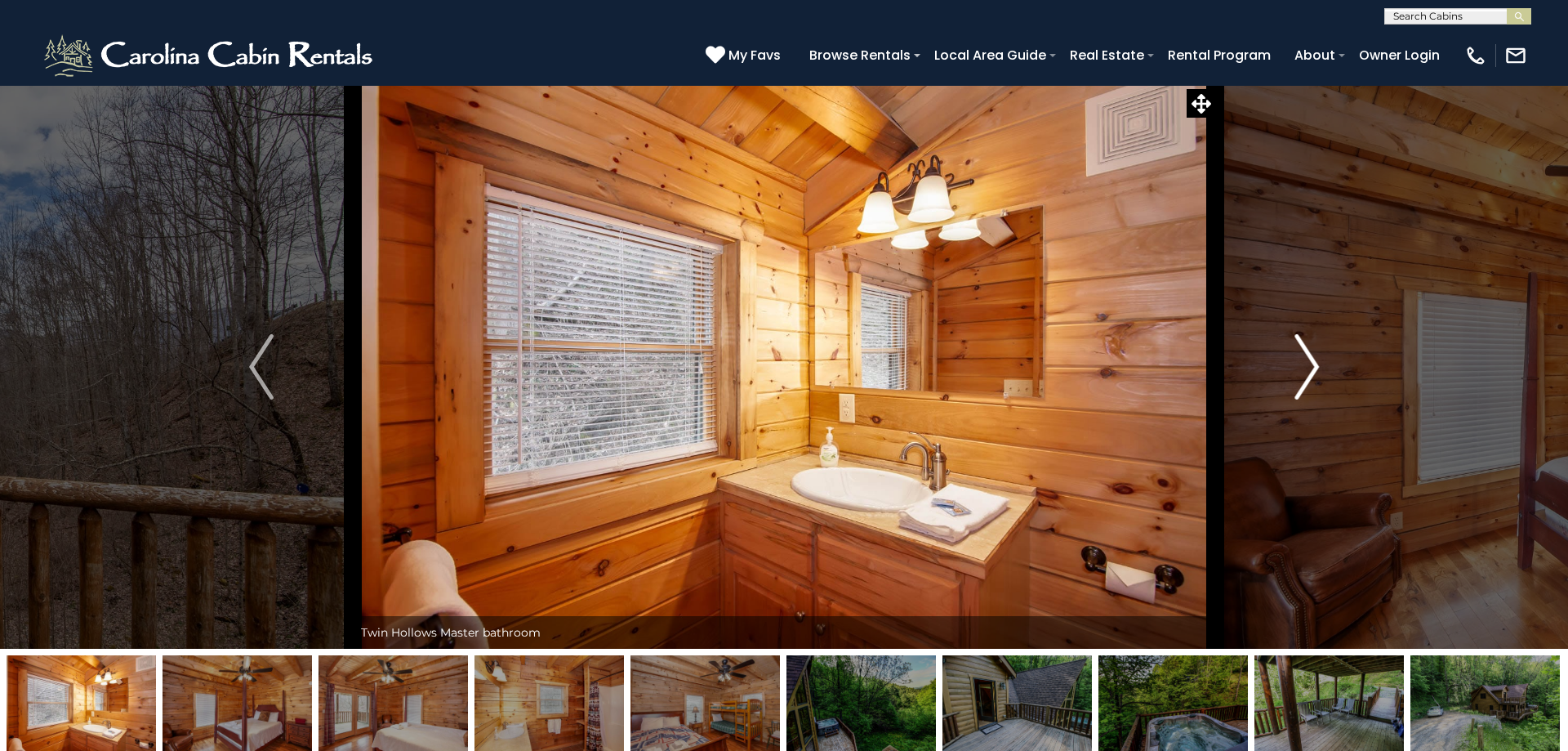
click at [1308, 363] on img "Next" at bounding box center [1306, 367] width 24 height 65
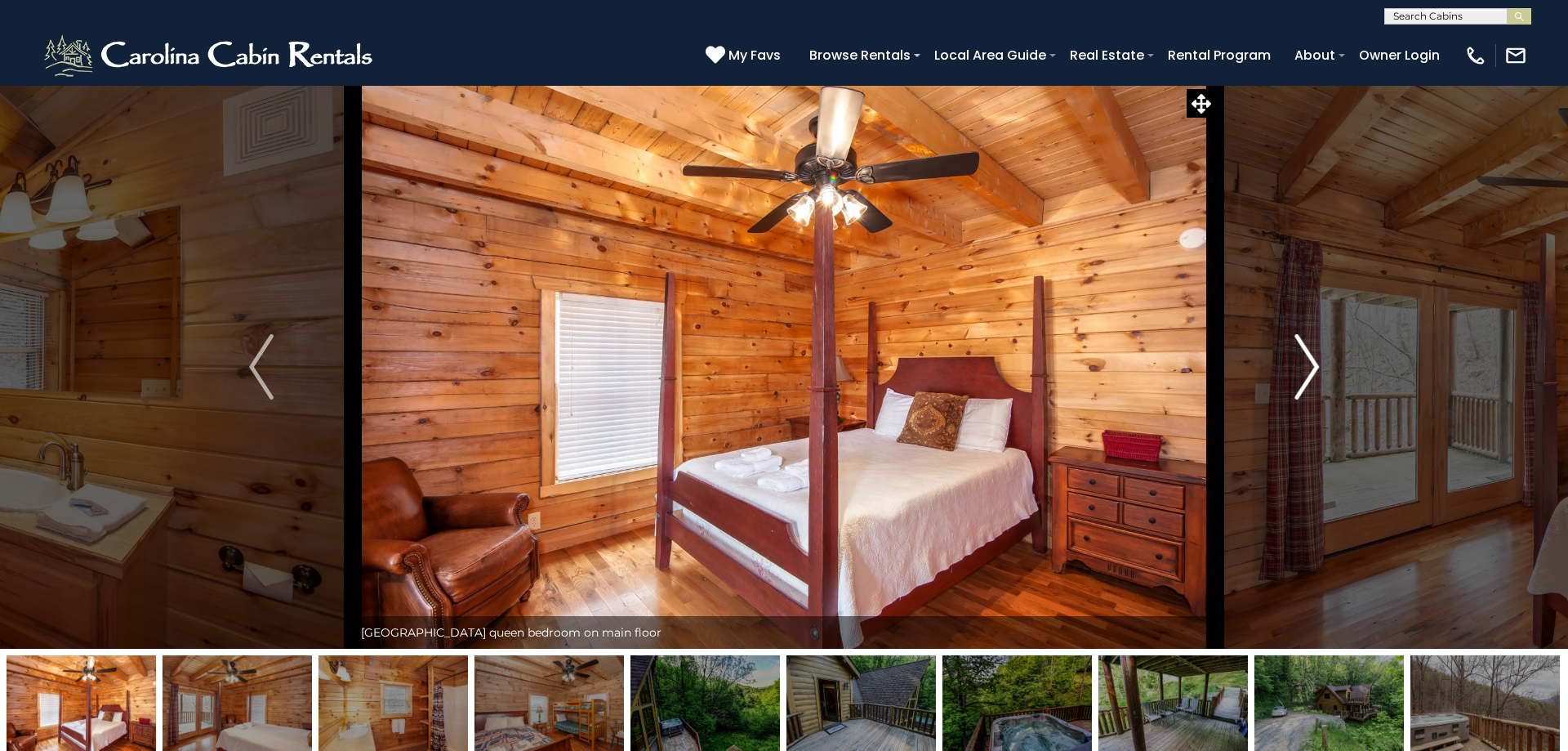
click at [1308, 363] on img "Next" at bounding box center [1306, 367] width 24 height 65
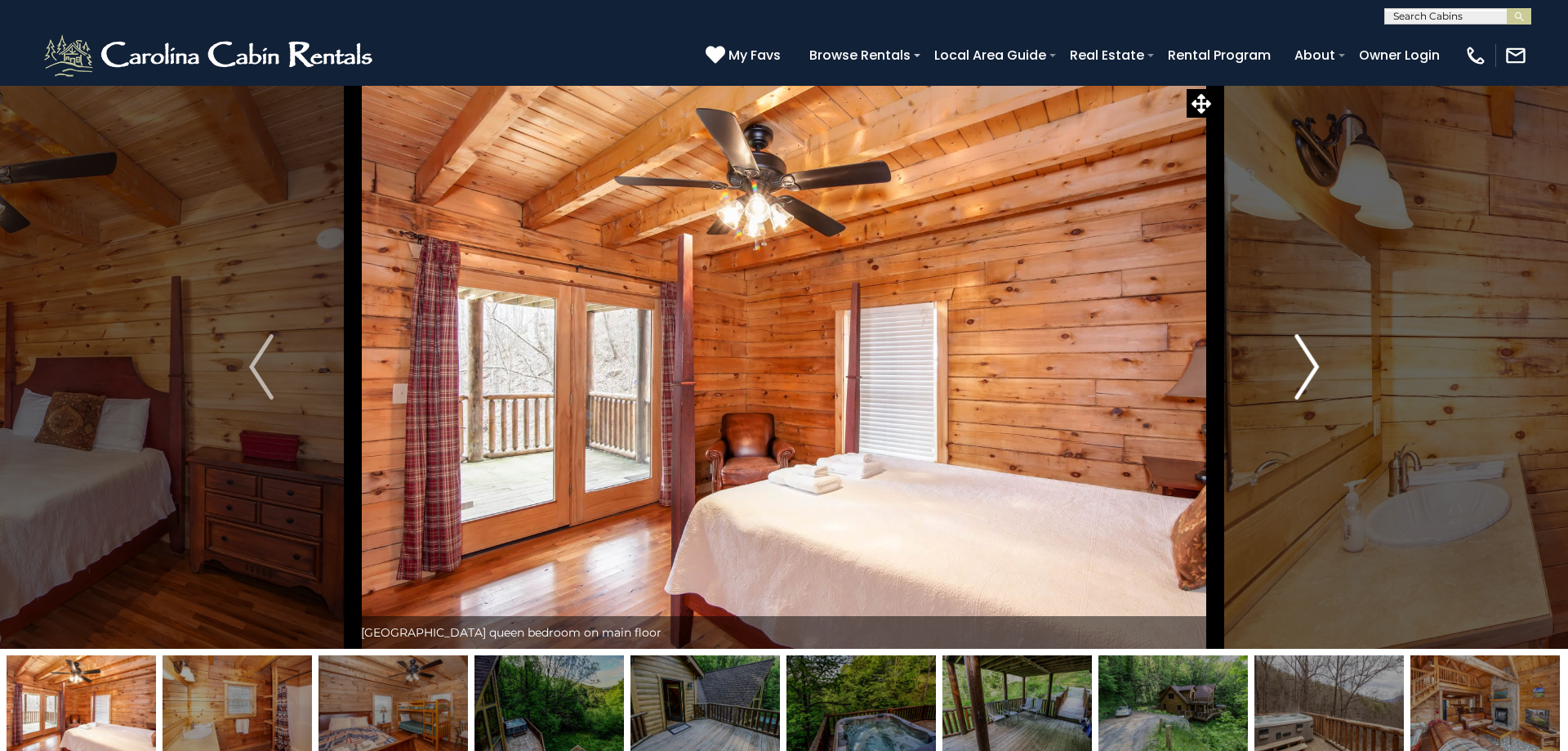
click at [1308, 363] on img "Next" at bounding box center [1306, 367] width 24 height 65
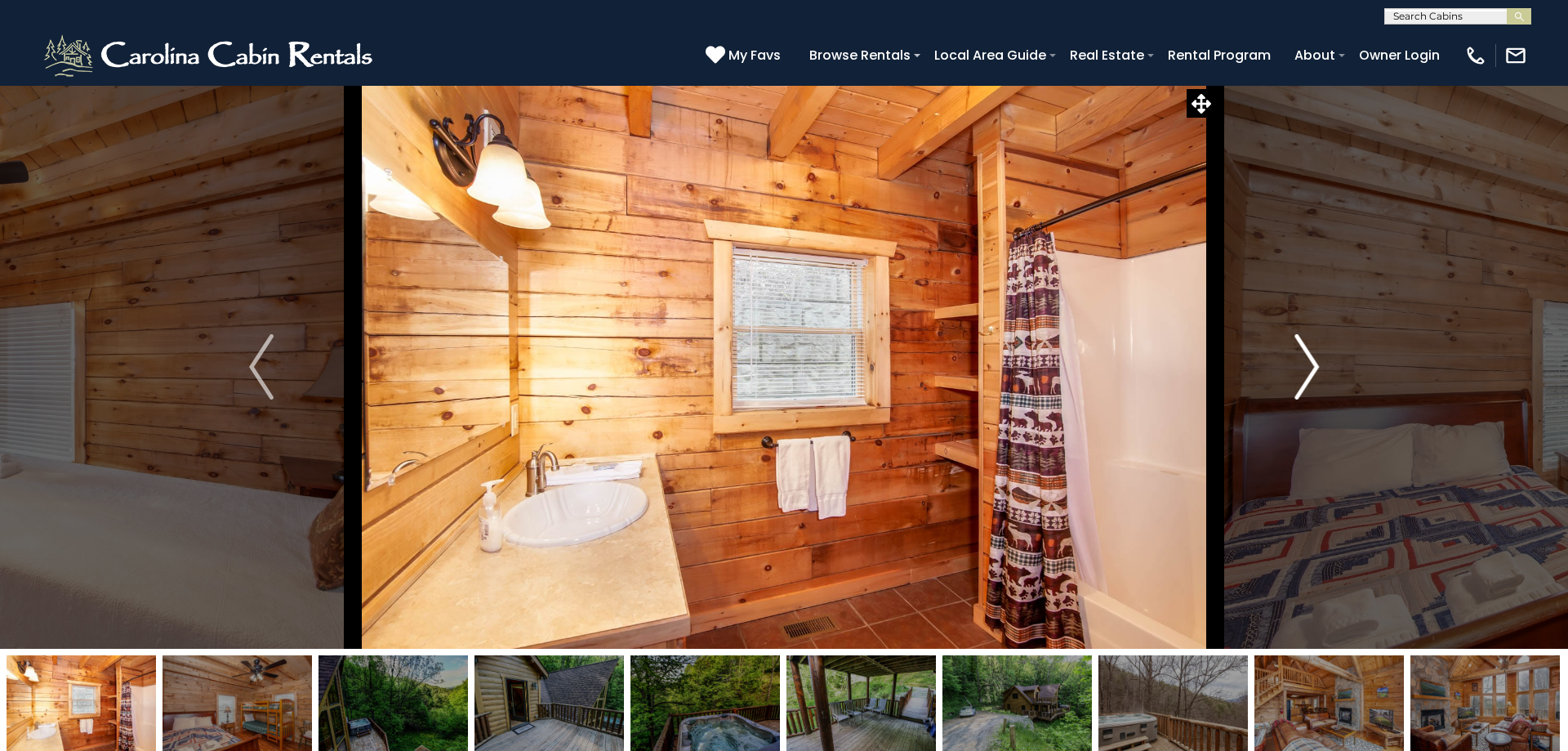
click at [1308, 363] on img "Next" at bounding box center [1306, 367] width 24 height 65
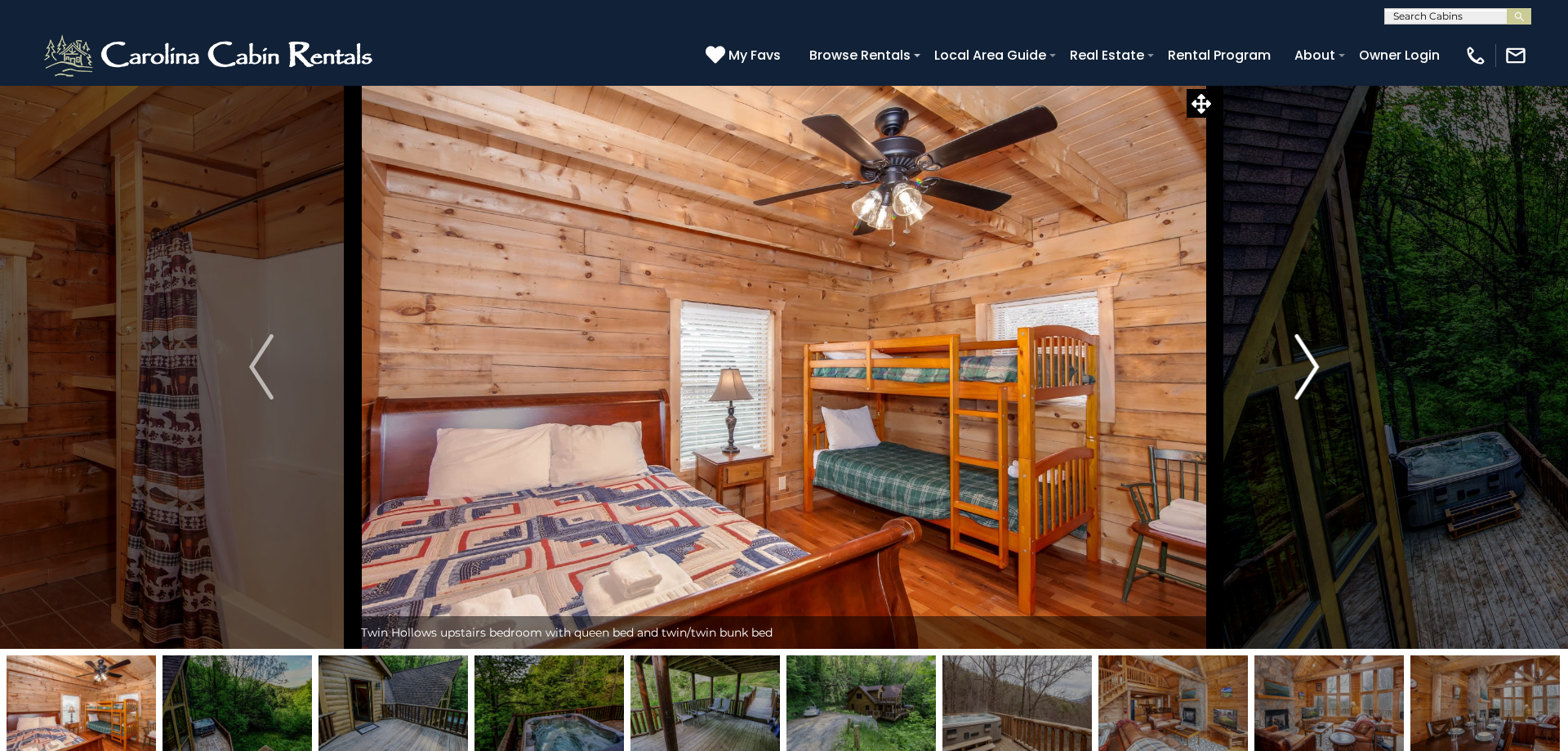
click at [1308, 363] on img "Next" at bounding box center [1306, 367] width 24 height 65
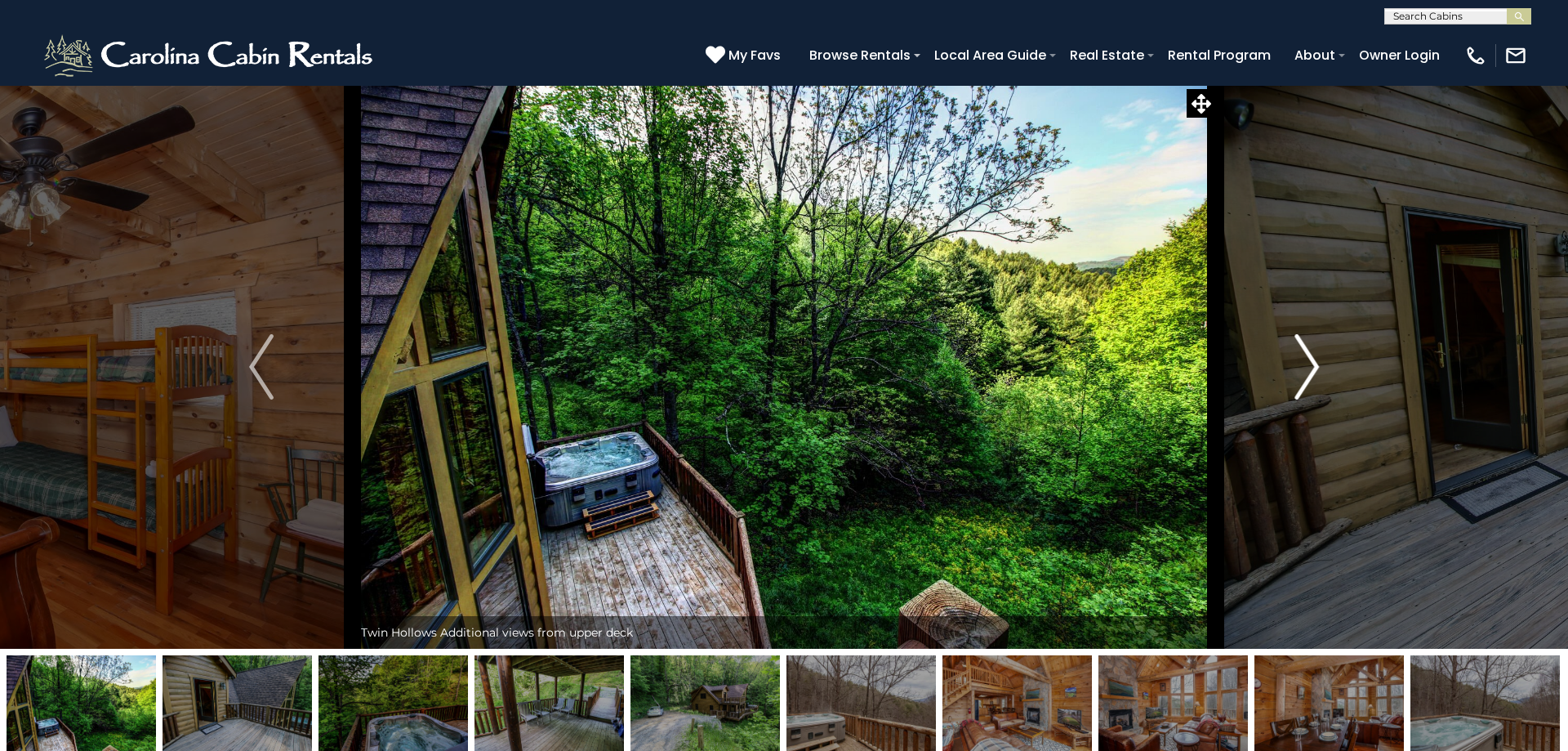
click at [1308, 363] on img "Next" at bounding box center [1306, 367] width 24 height 65
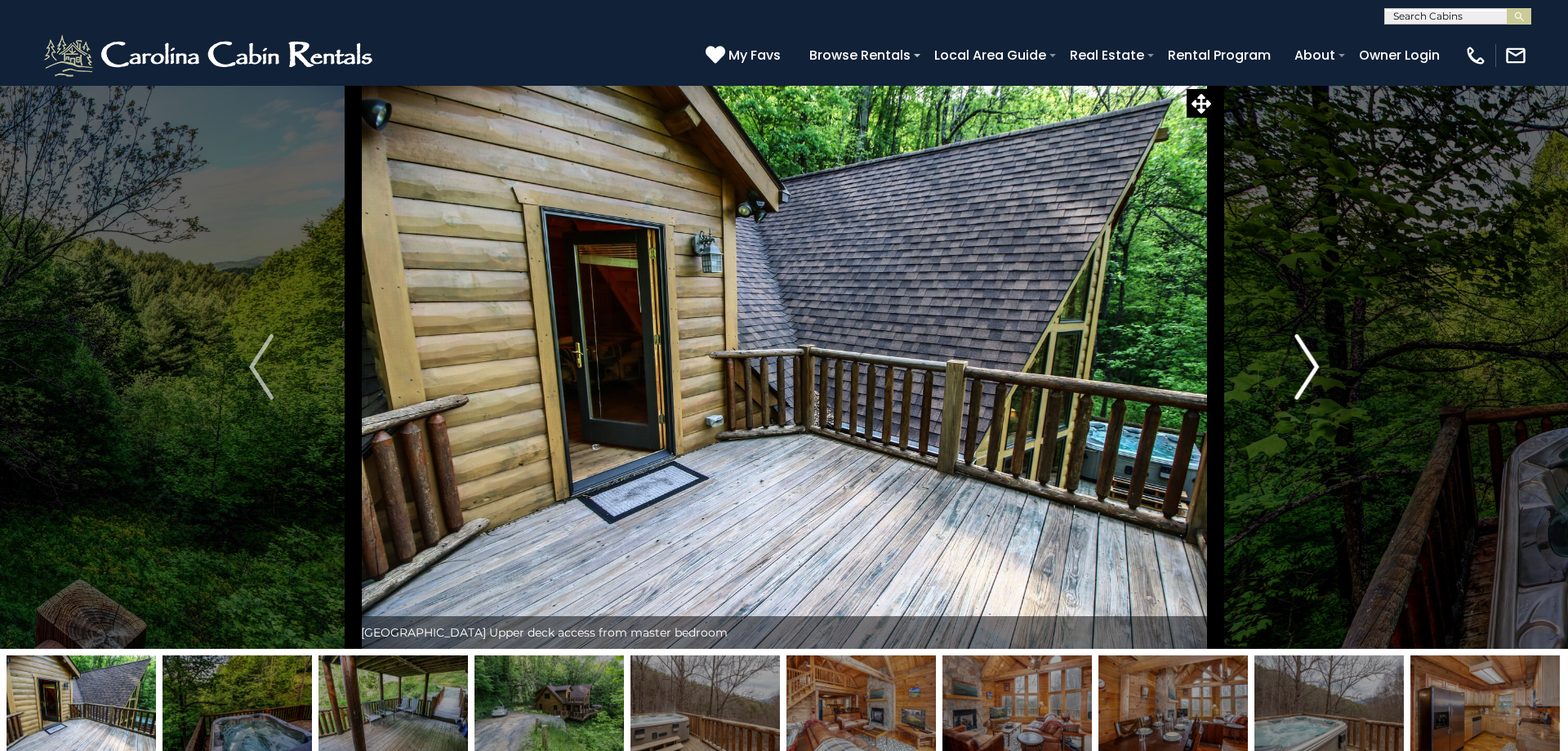
click at [1308, 363] on img "Next" at bounding box center [1306, 367] width 24 height 65
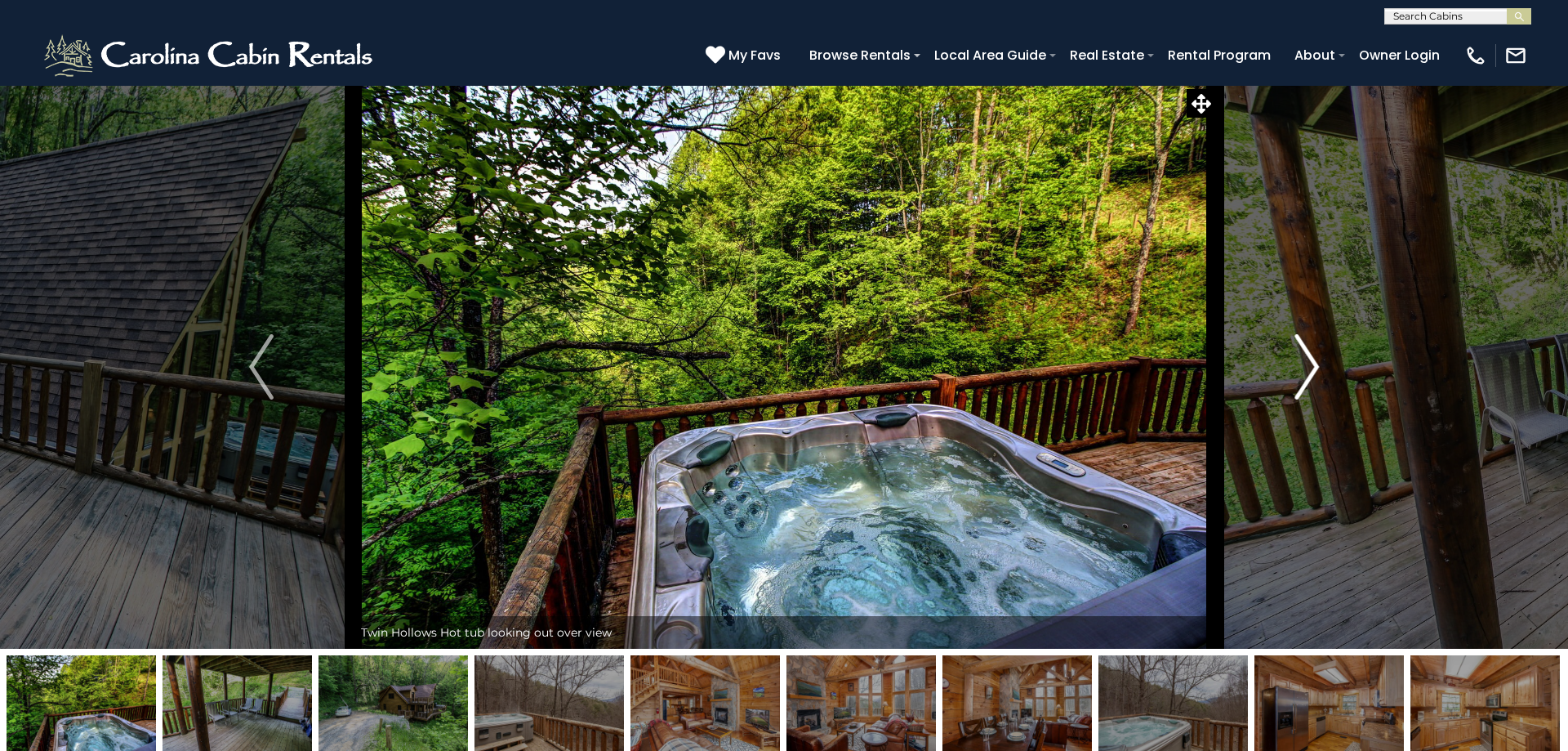
click at [1308, 363] on img "Next" at bounding box center [1306, 367] width 24 height 65
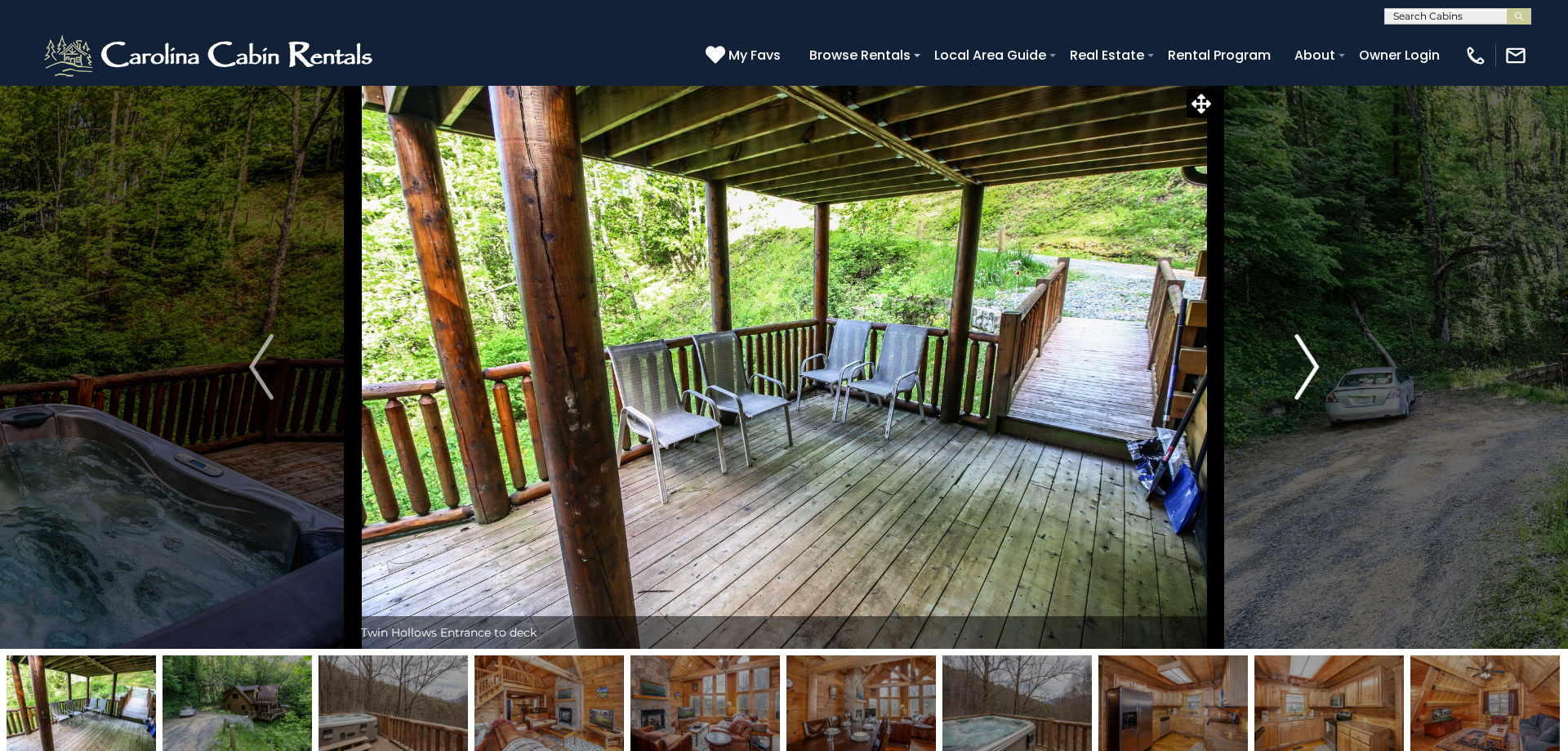
click at [1308, 363] on img "Next" at bounding box center [1306, 367] width 24 height 65
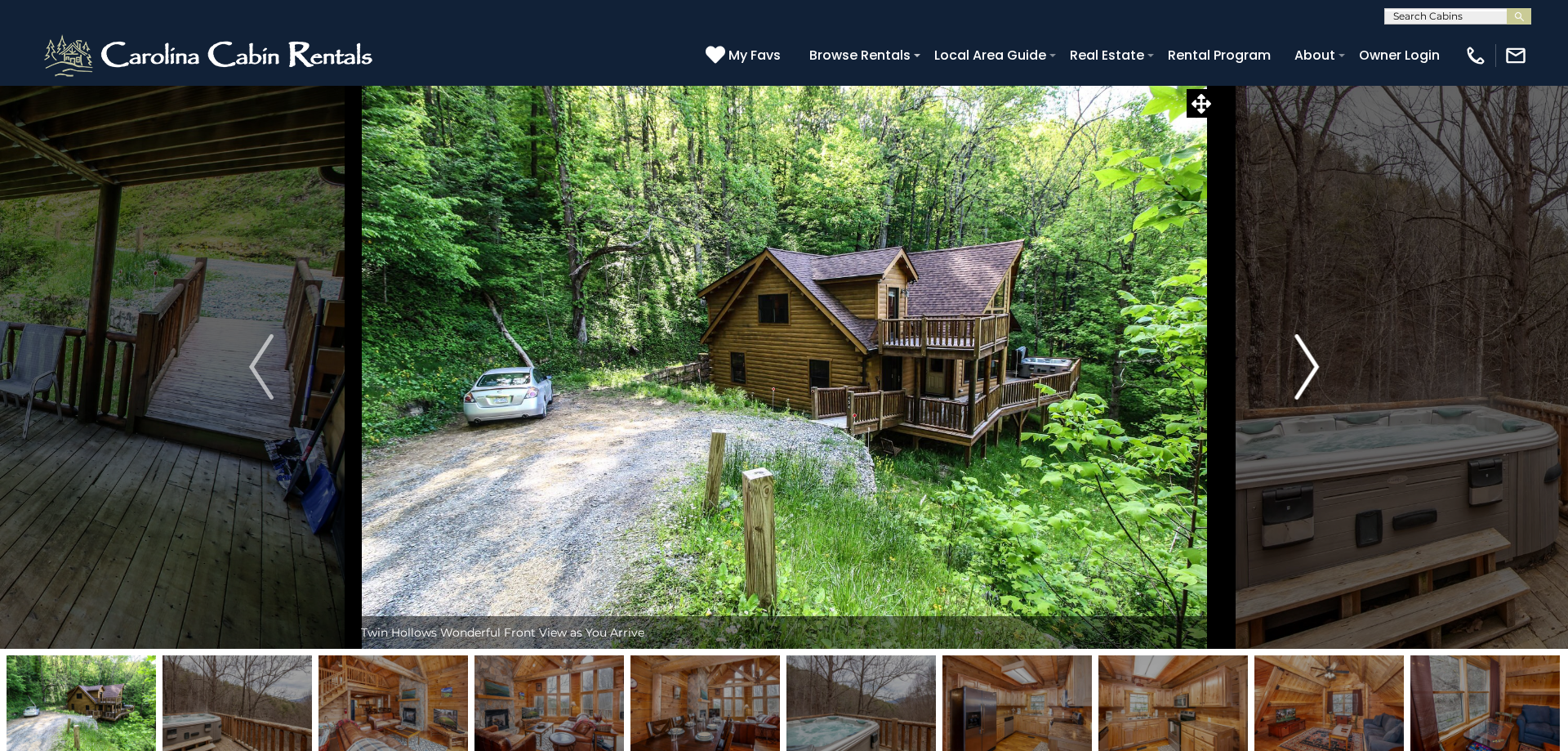
click at [1311, 361] on img "Next" at bounding box center [1306, 367] width 24 height 65
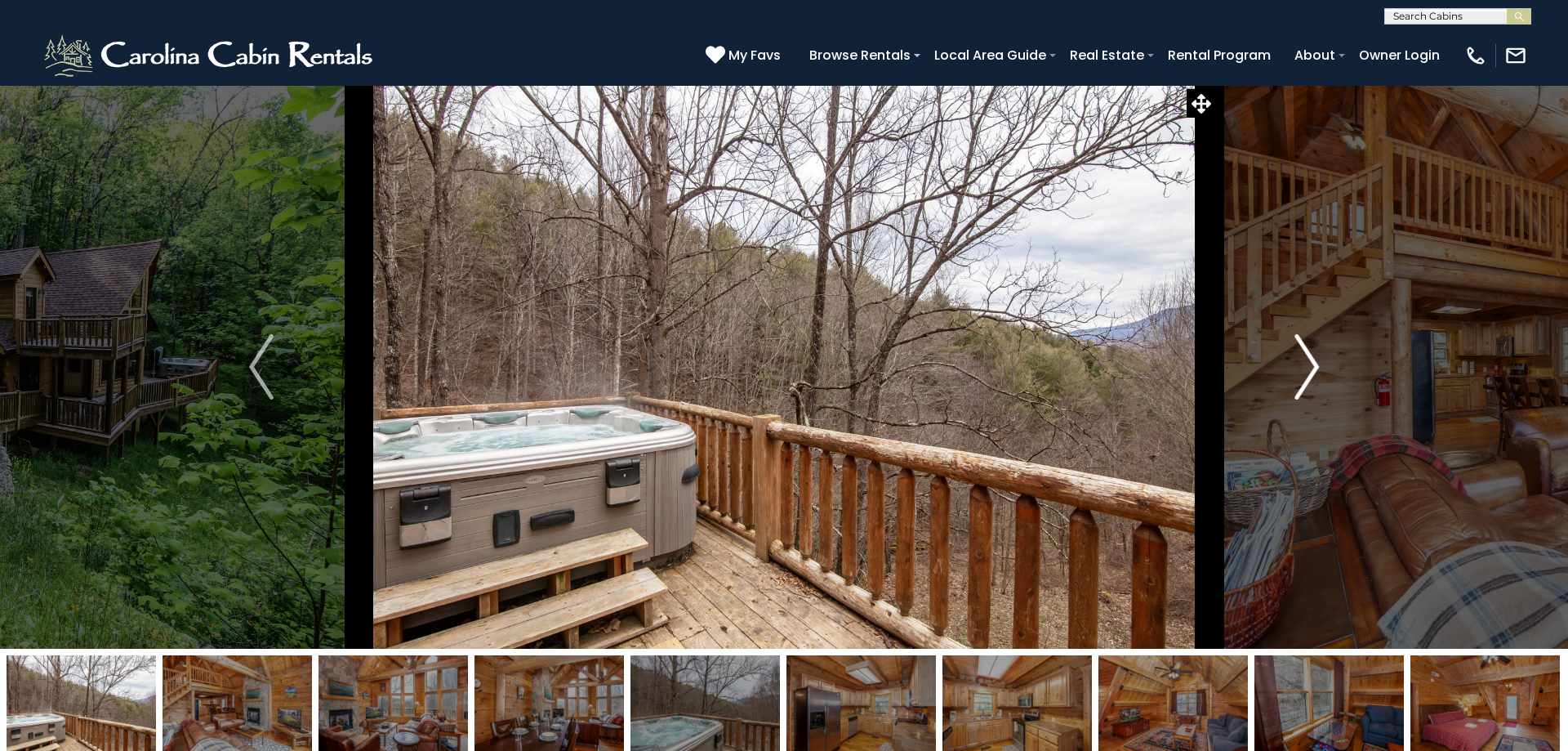
click at [1311, 361] on img "Next" at bounding box center [1306, 367] width 24 height 65
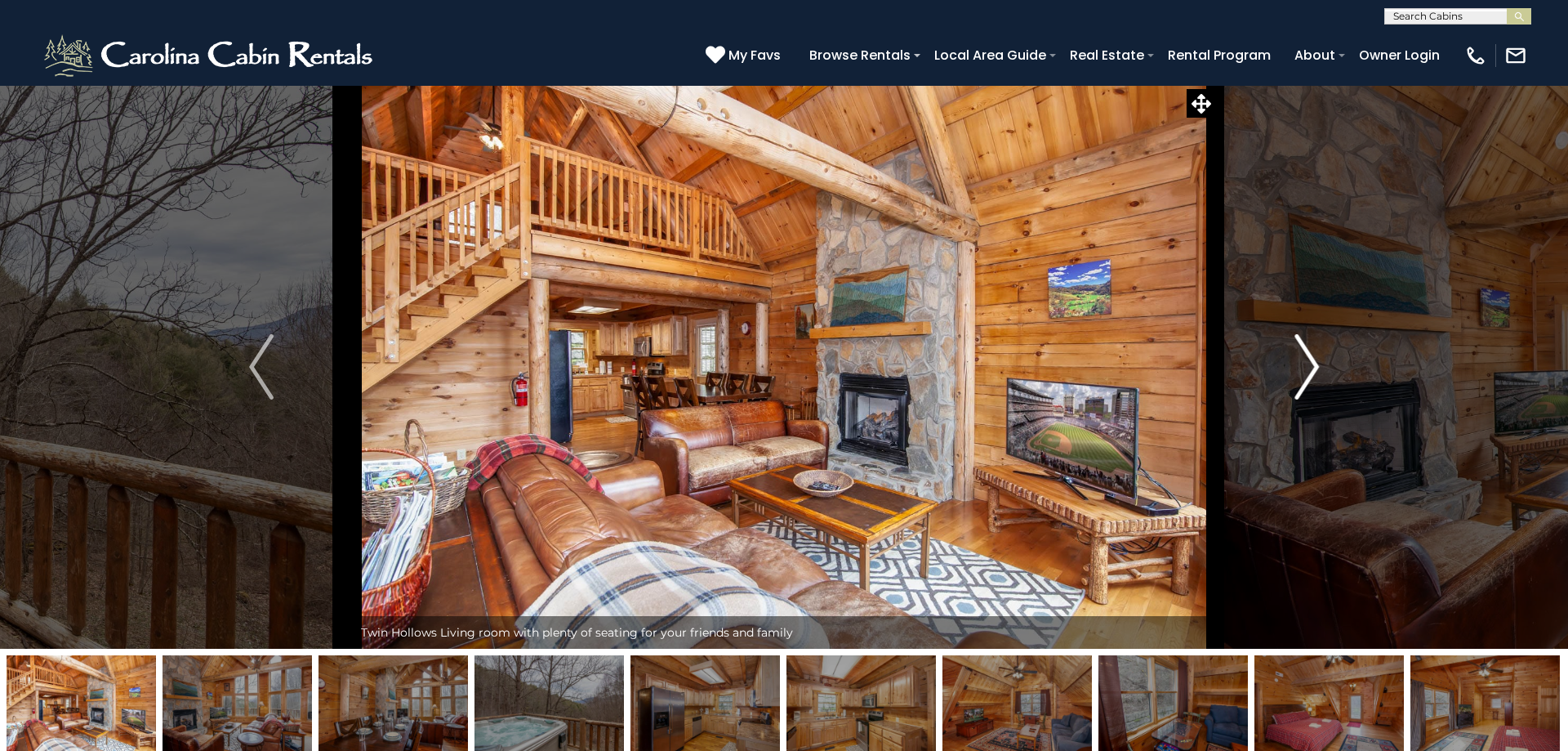
click at [1311, 361] on img "Next" at bounding box center [1306, 367] width 24 height 65
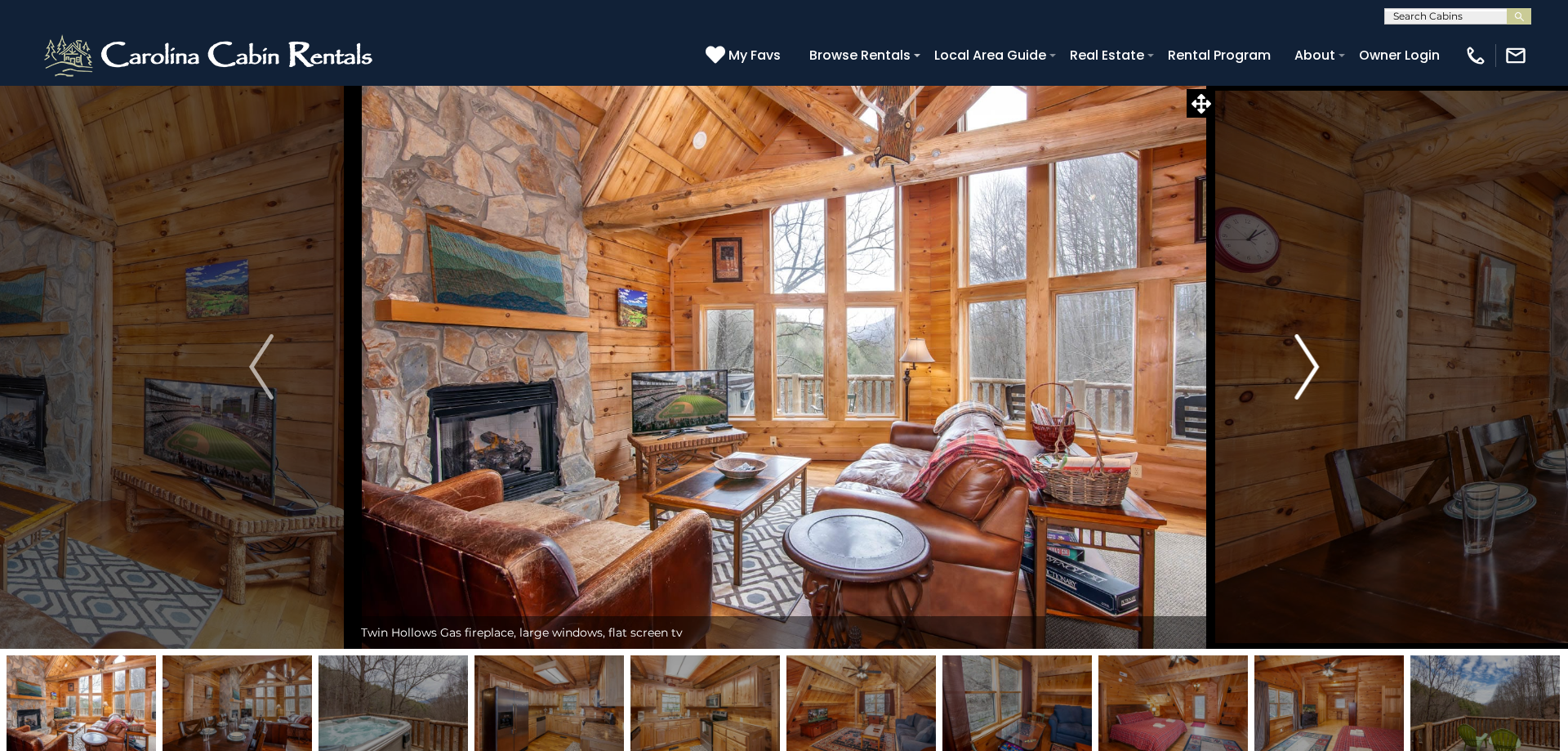
click at [1311, 361] on img "Next" at bounding box center [1306, 367] width 24 height 65
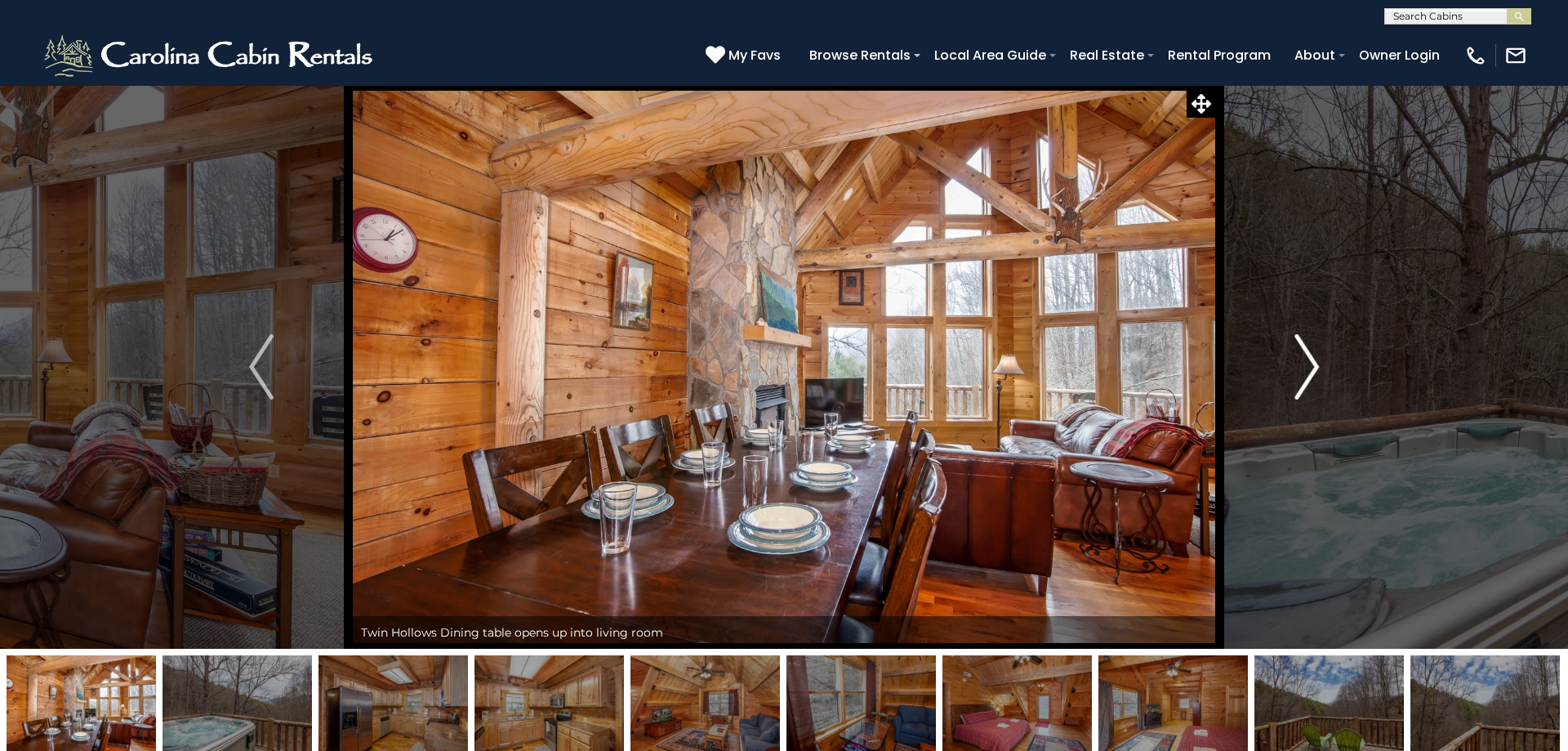
click at [1311, 361] on img "Next" at bounding box center [1306, 367] width 24 height 65
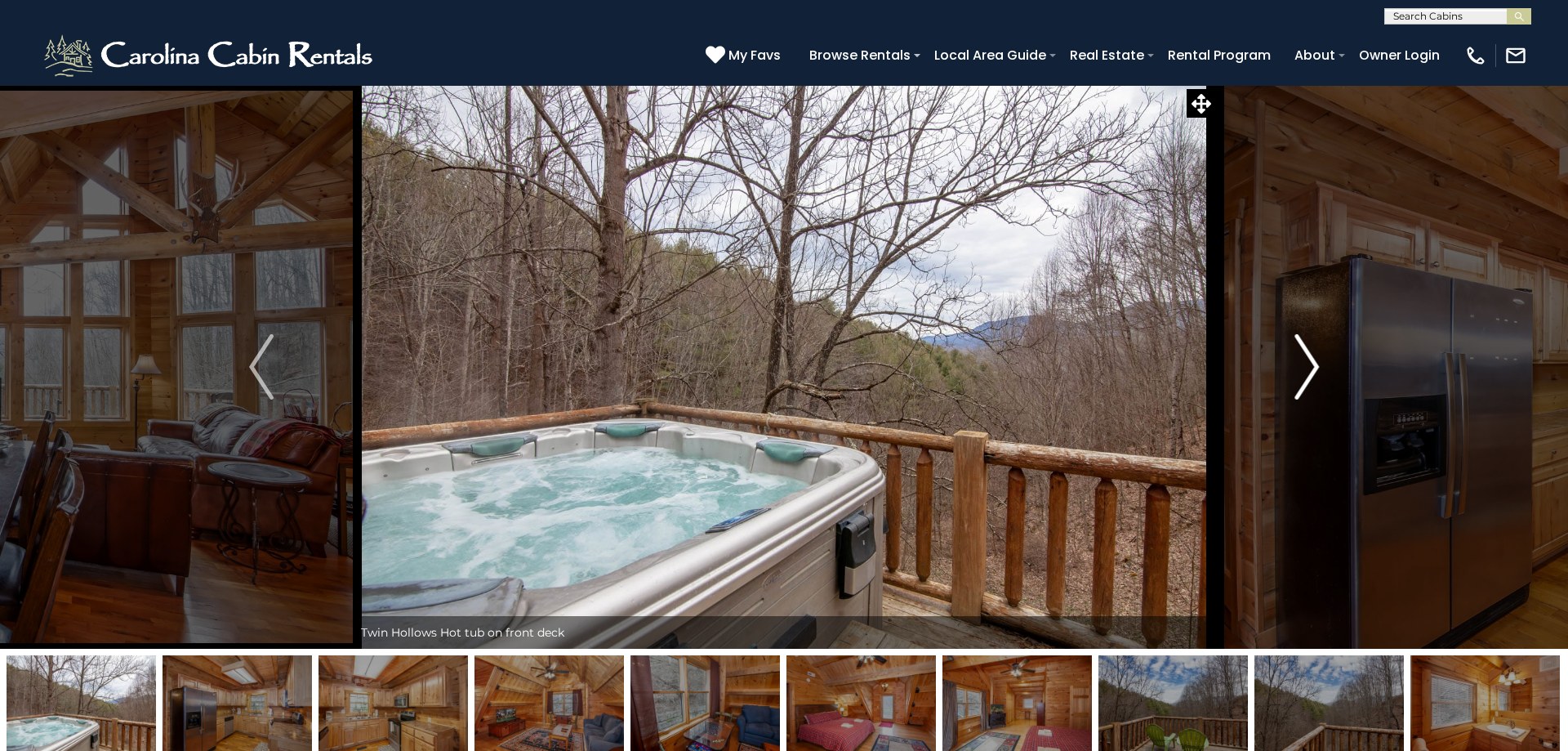
click at [1311, 361] on img "Next" at bounding box center [1306, 367] width 24 height 65
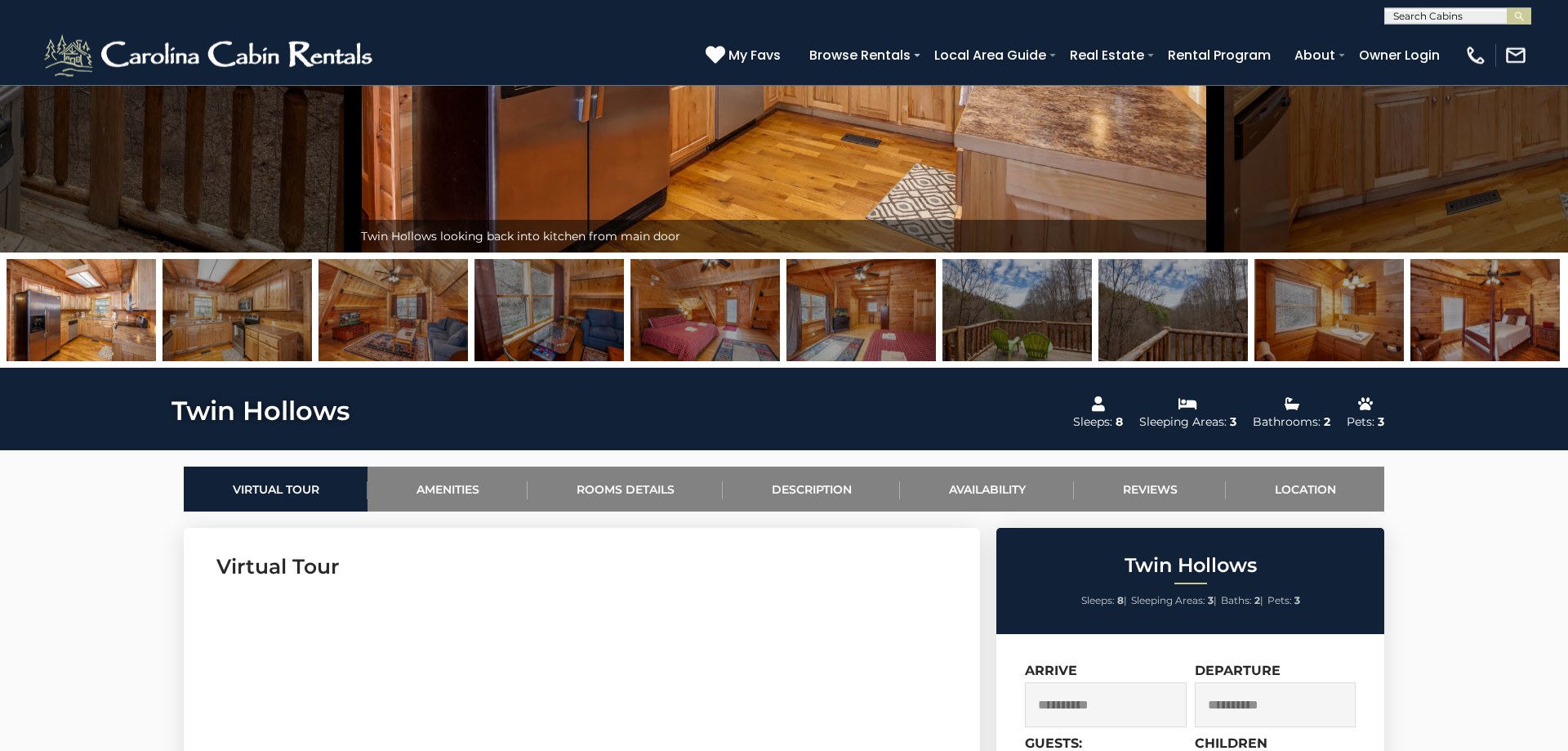
scroll to position [417, 0]
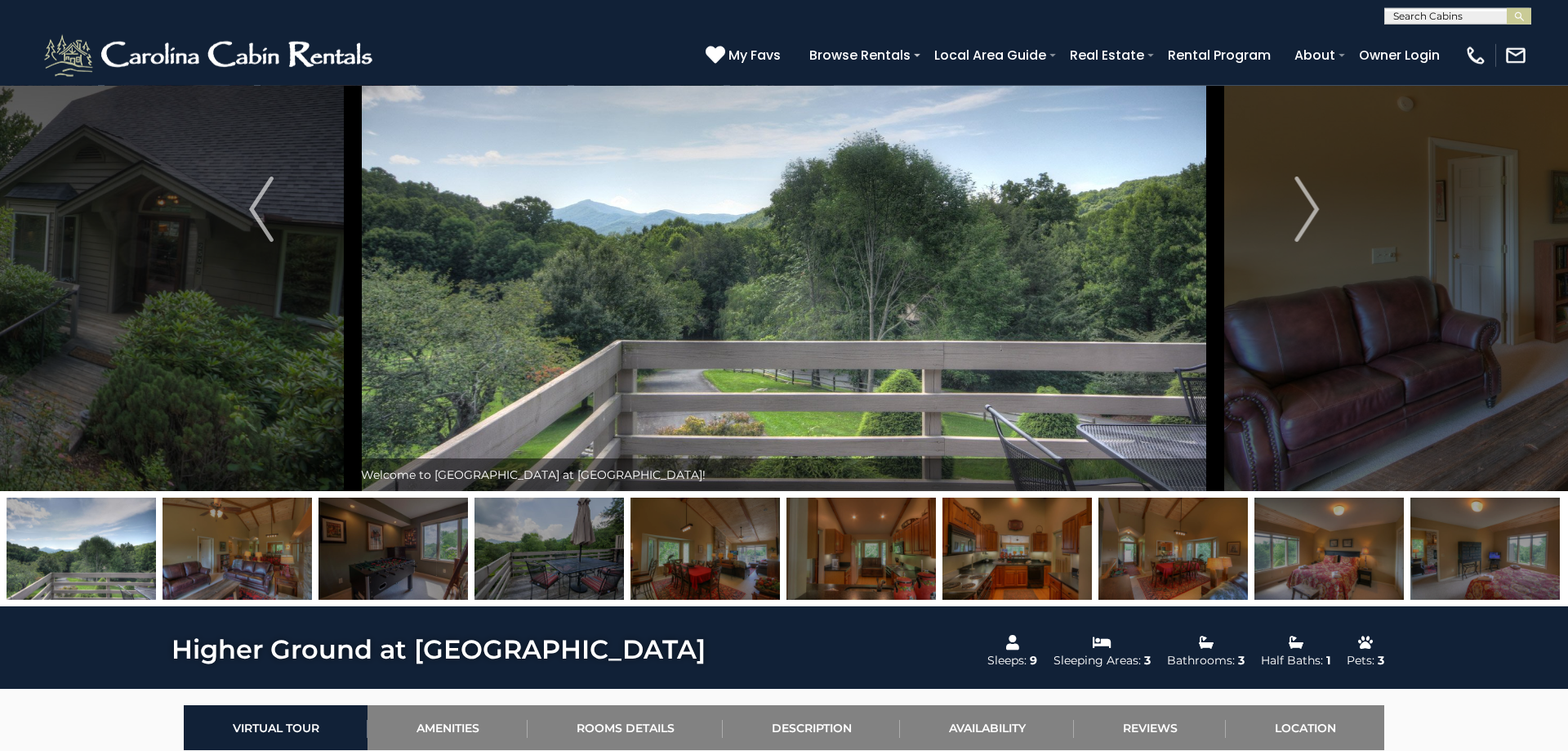
scroll to position [166, 0]
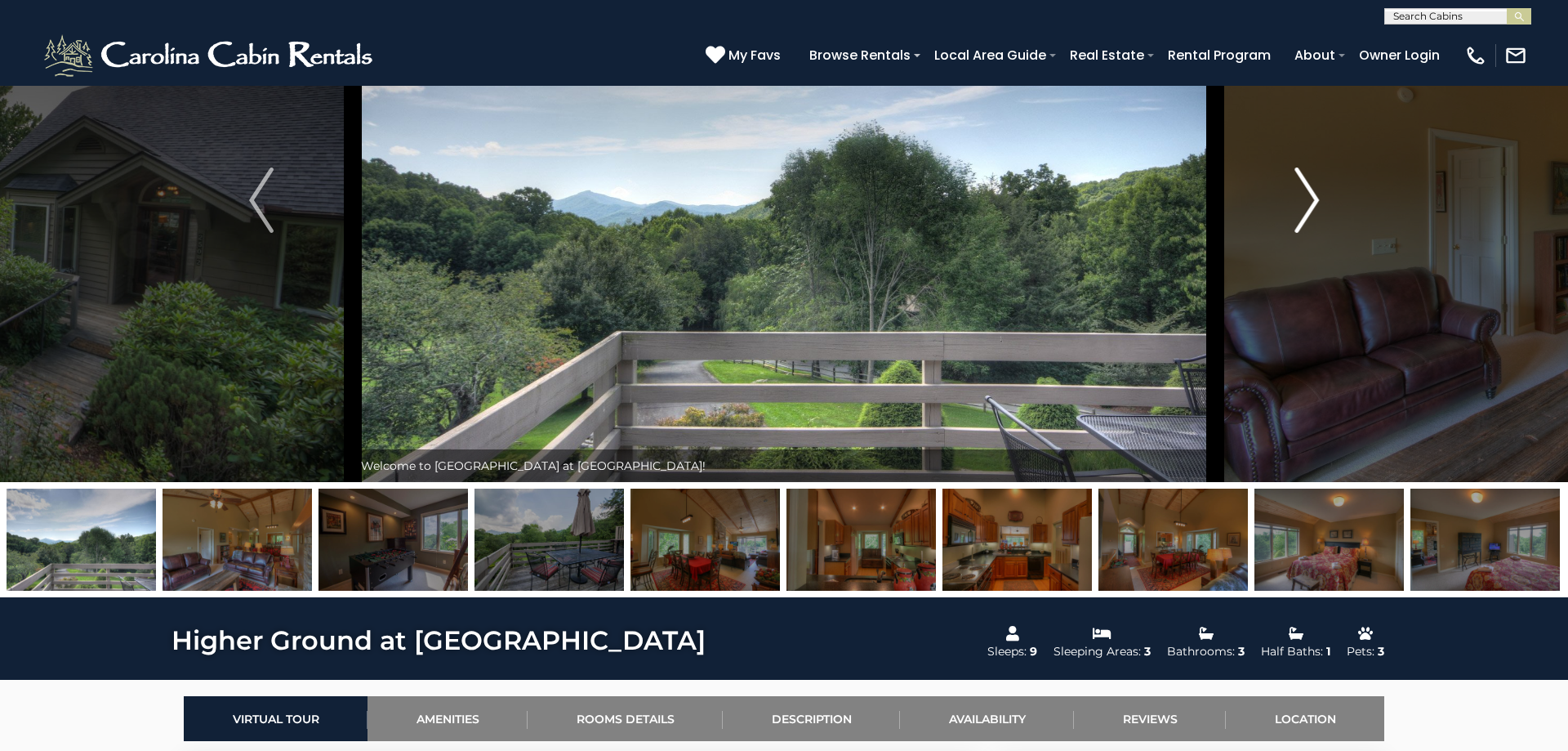
click at [1313, 207] on img "Next" at bounding box center [1306, 200] width 24 height 65
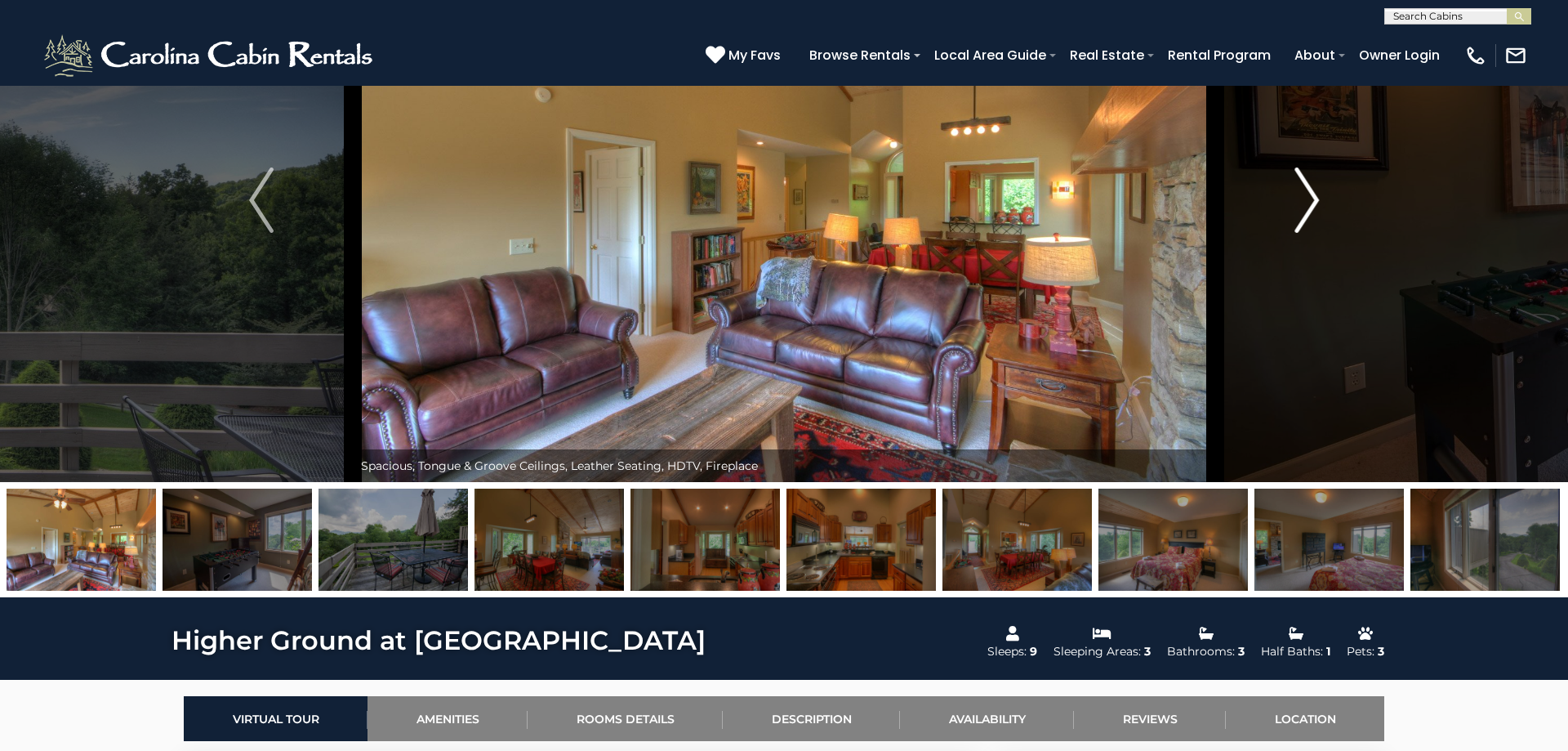
click at [1313, 207] on img "Next" at bounding box center [1306, 200] width 24 height 65
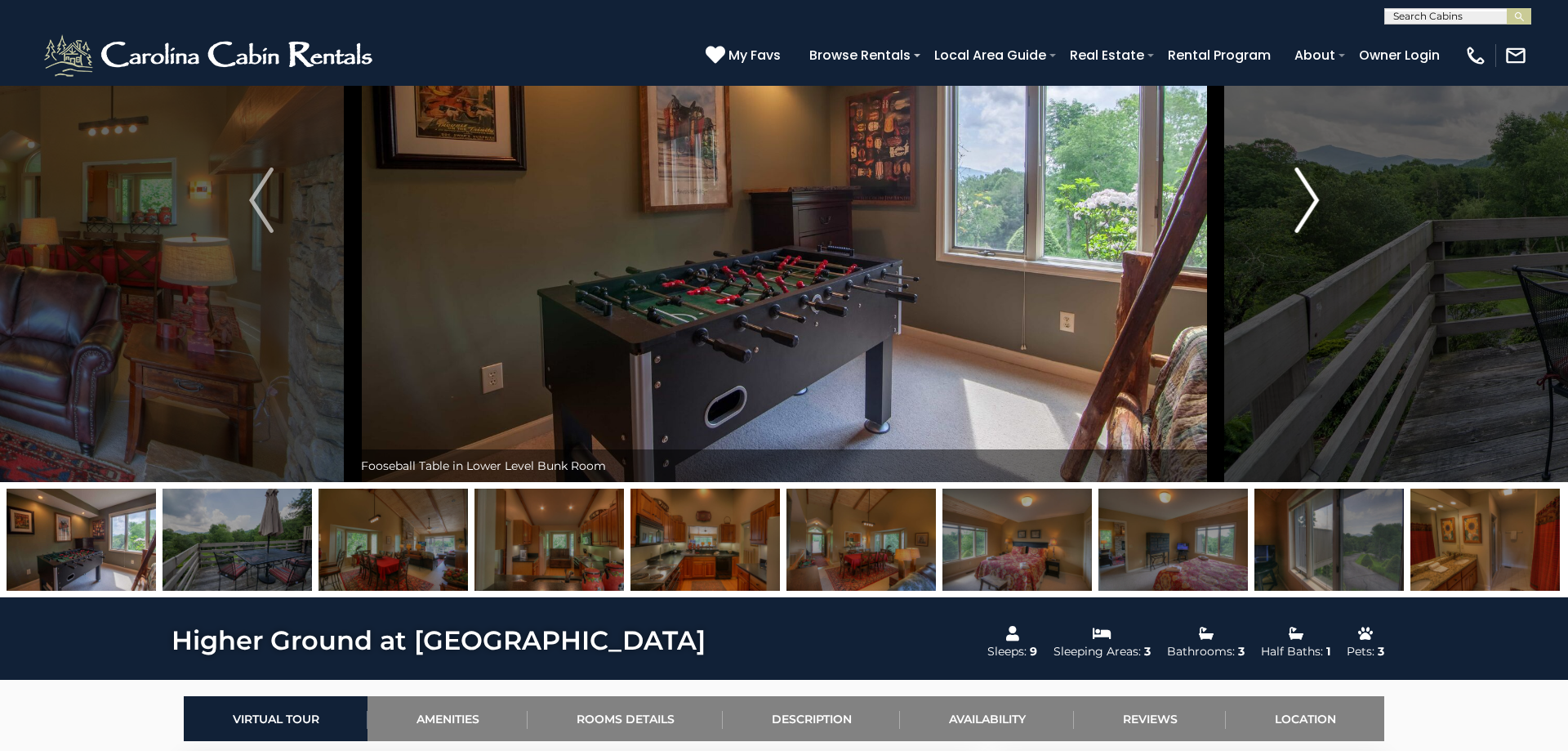
click at [1313, 207] on img "Next" at bounding box center [1306, 200] width 24 height 65
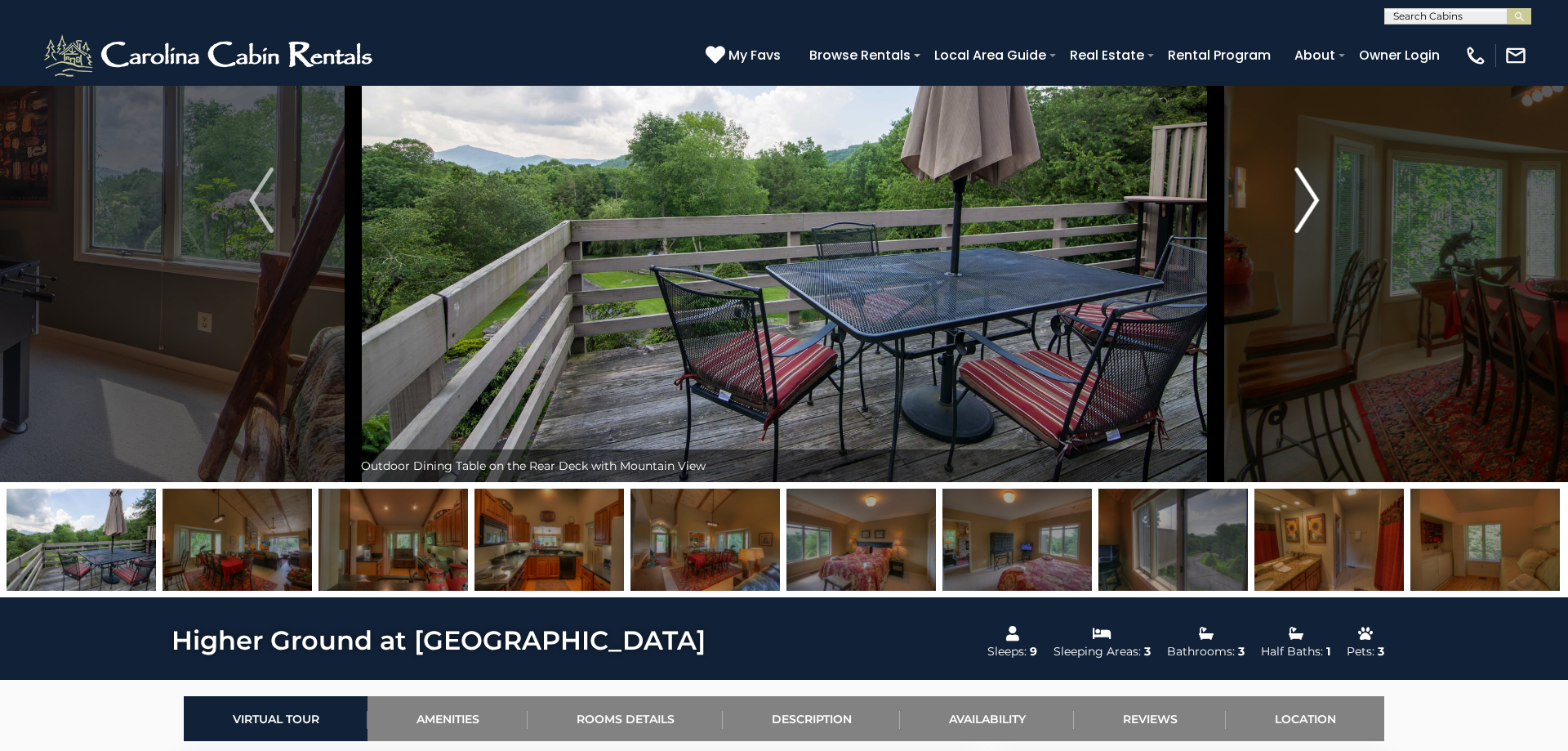
click at [1313, 207] on img "Next" at bounding box center [1306, 200] width 24 height 65
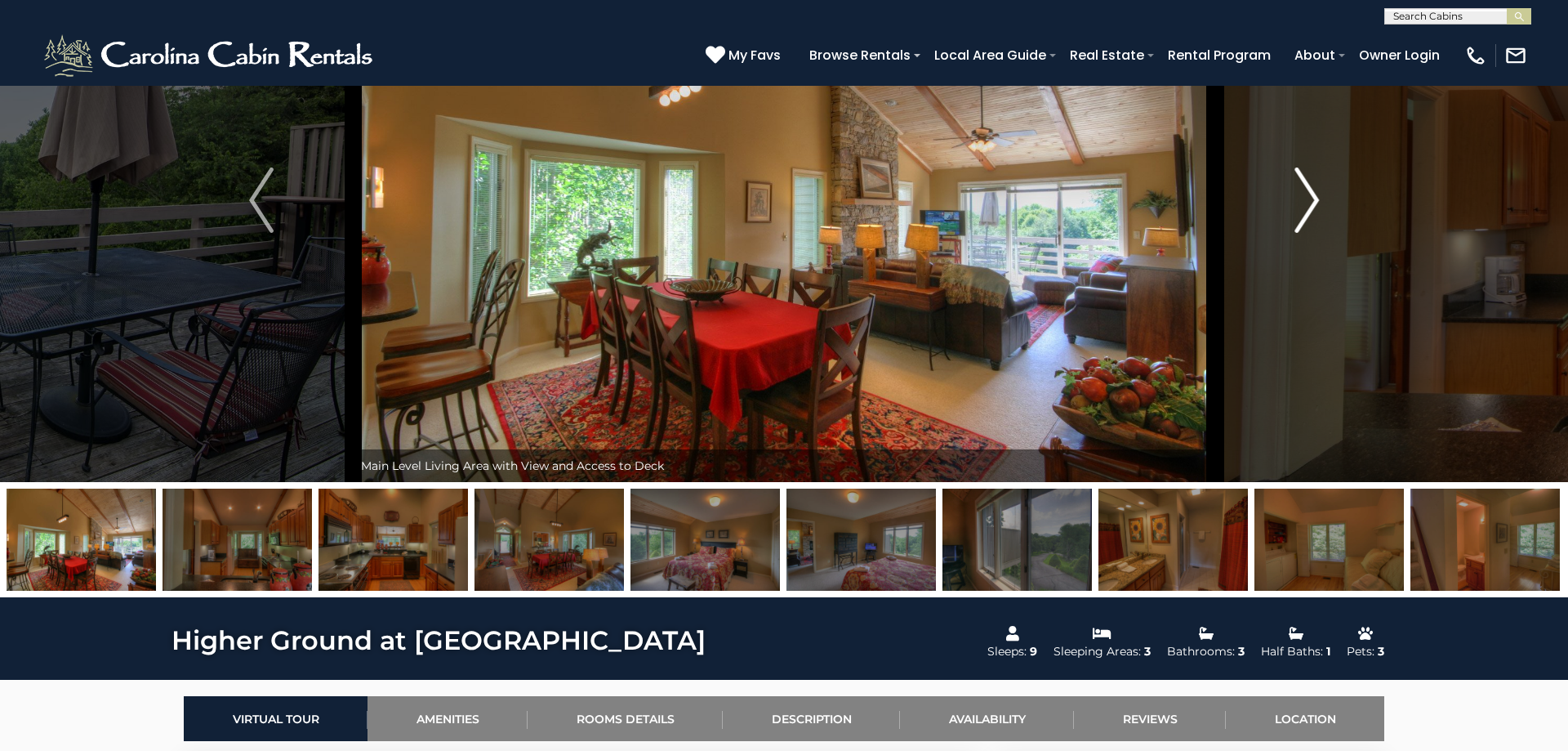
click at [1313, 207] on img "Next" at bounding box center [1306, 200] width 24 height 65
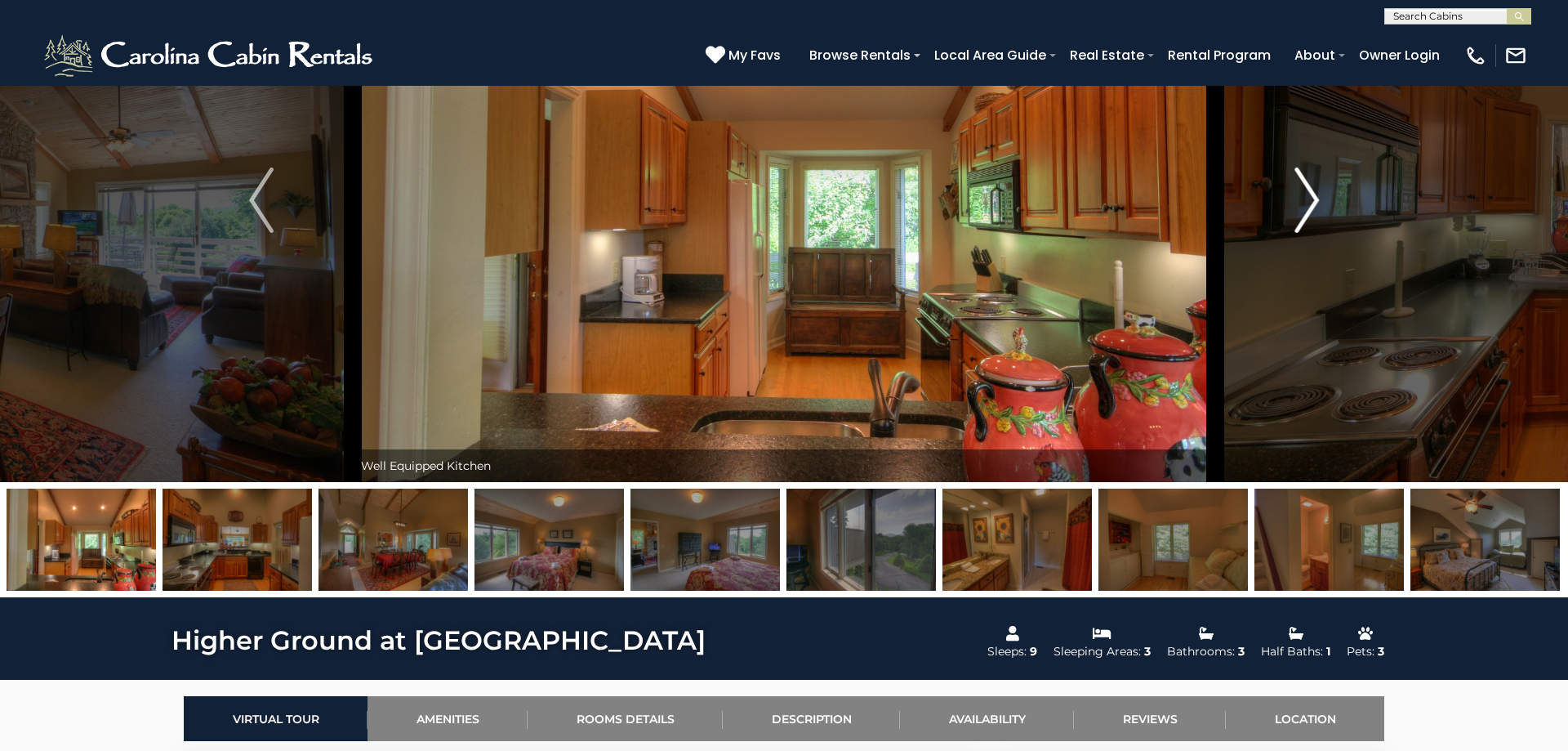
click at [1314, 208] on img "Next" at bounding box center [1306, 200] width 24 height 65
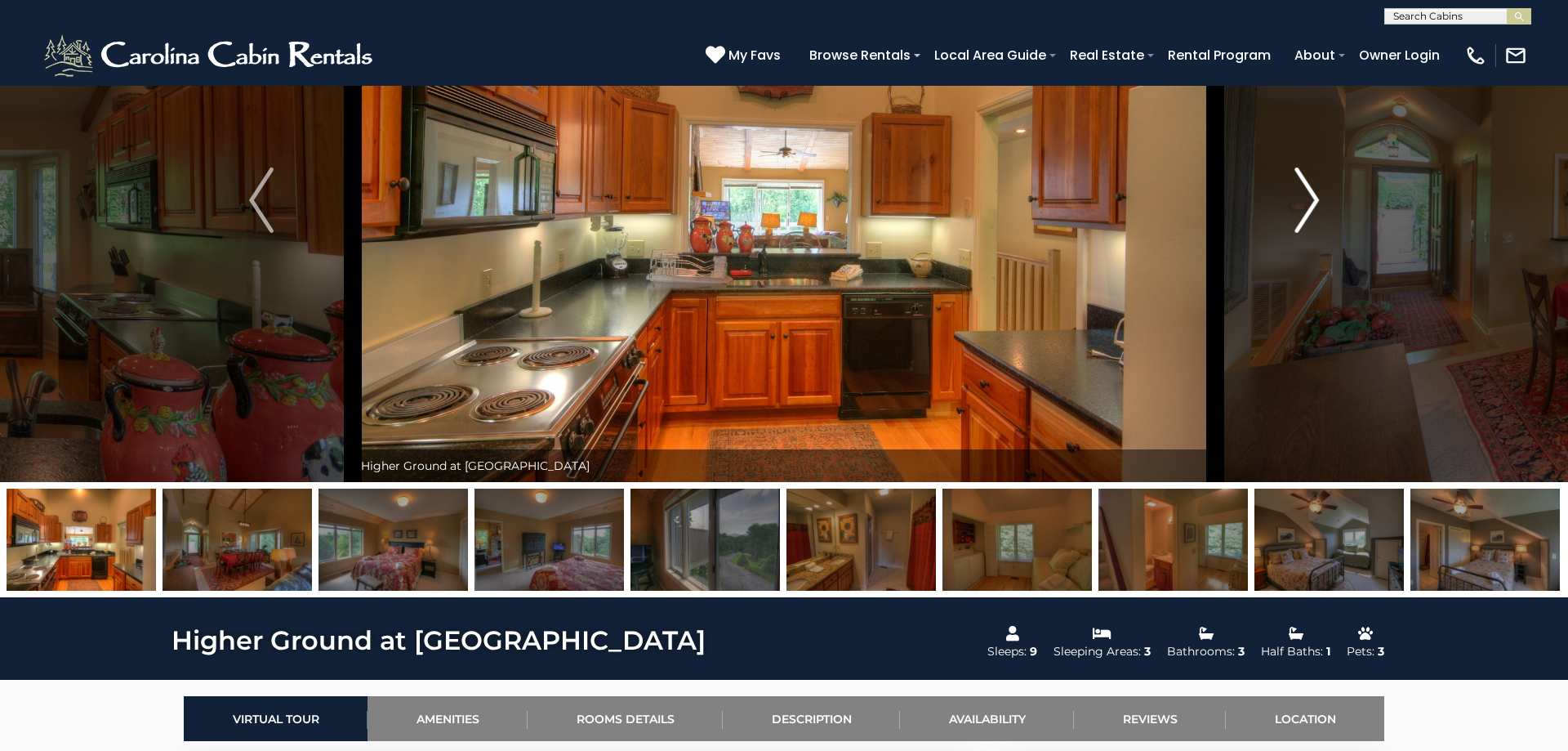
click at [1314, 208] on img "Next" at bounding box center [1306, 200] width 24 height 65
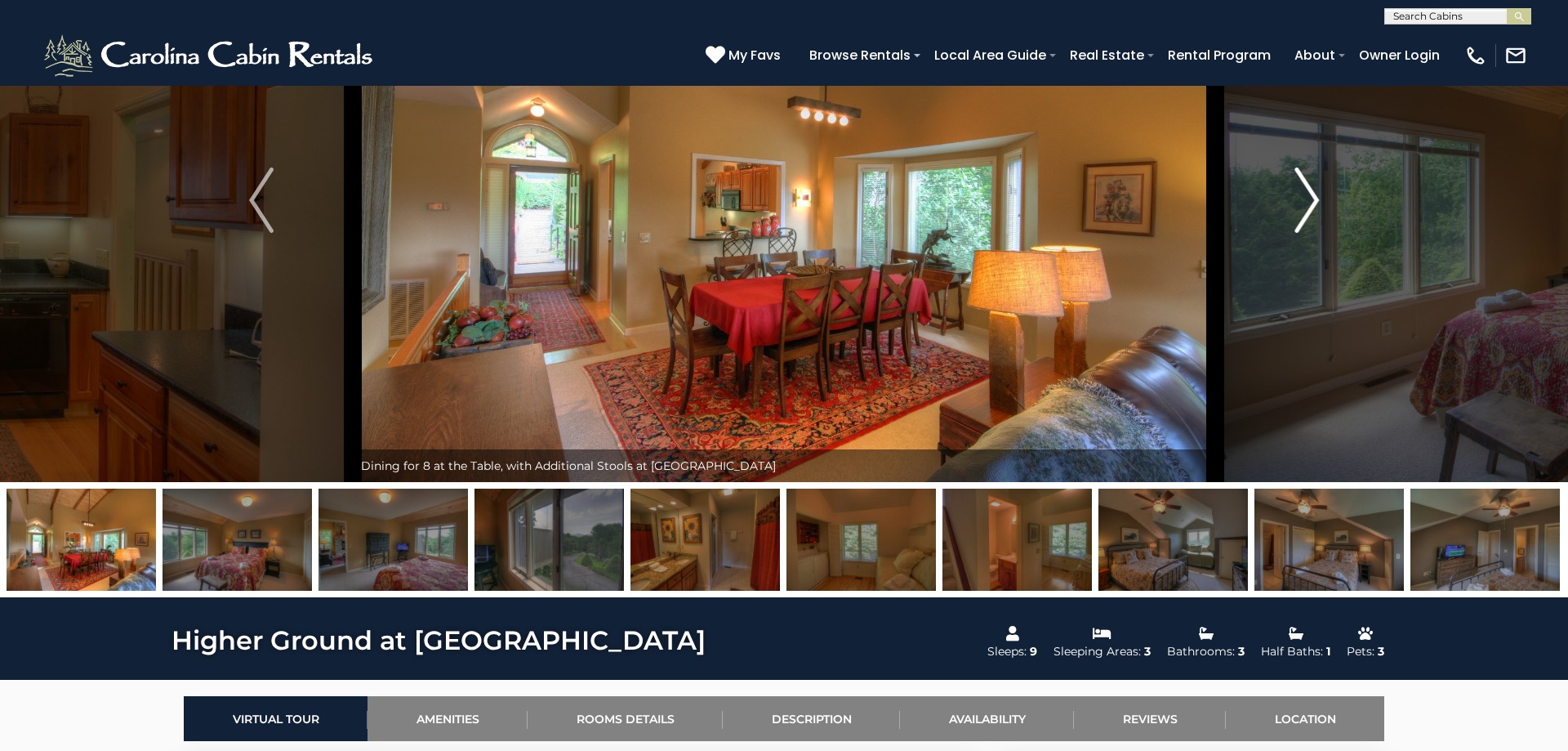
click at [1314, 208] on img "Next" at bounding box center [1306, 200] width 24 height 65
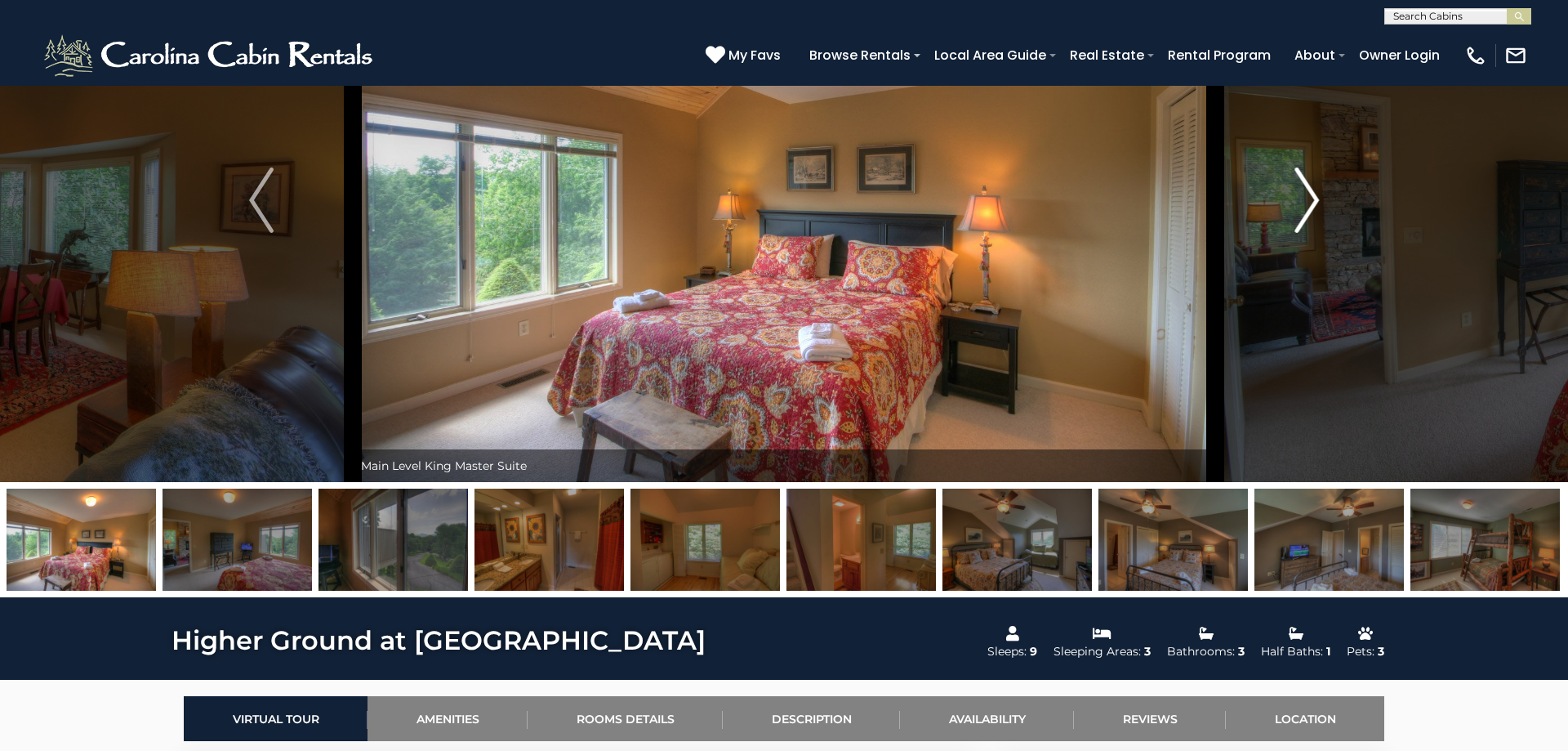
click at [1314, 208] on img "Next" at bounding box center [1306, 200] width 24 height 65
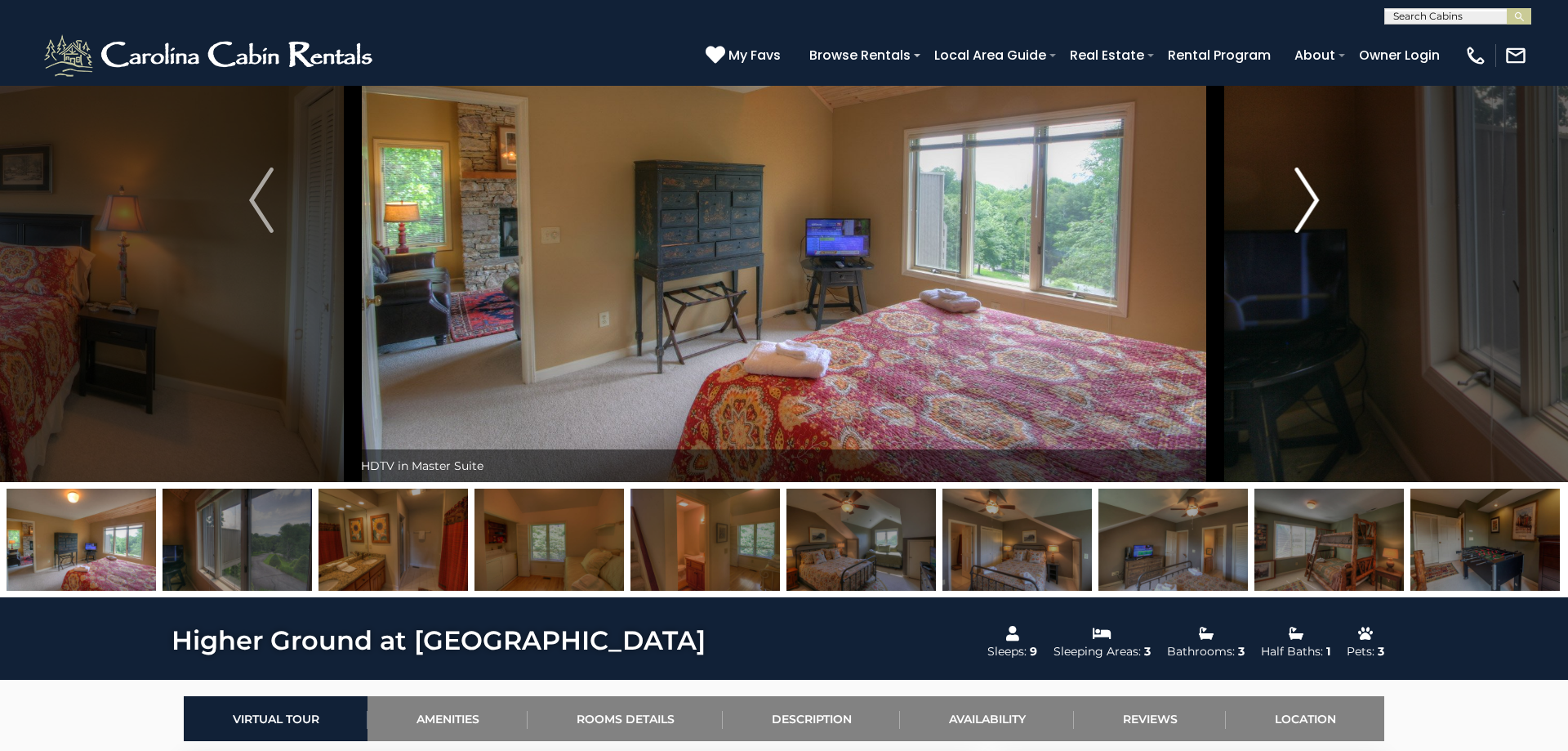
click at [1314, 208] on img "Next" at bounding box center [1306, 200] width 24 height 65
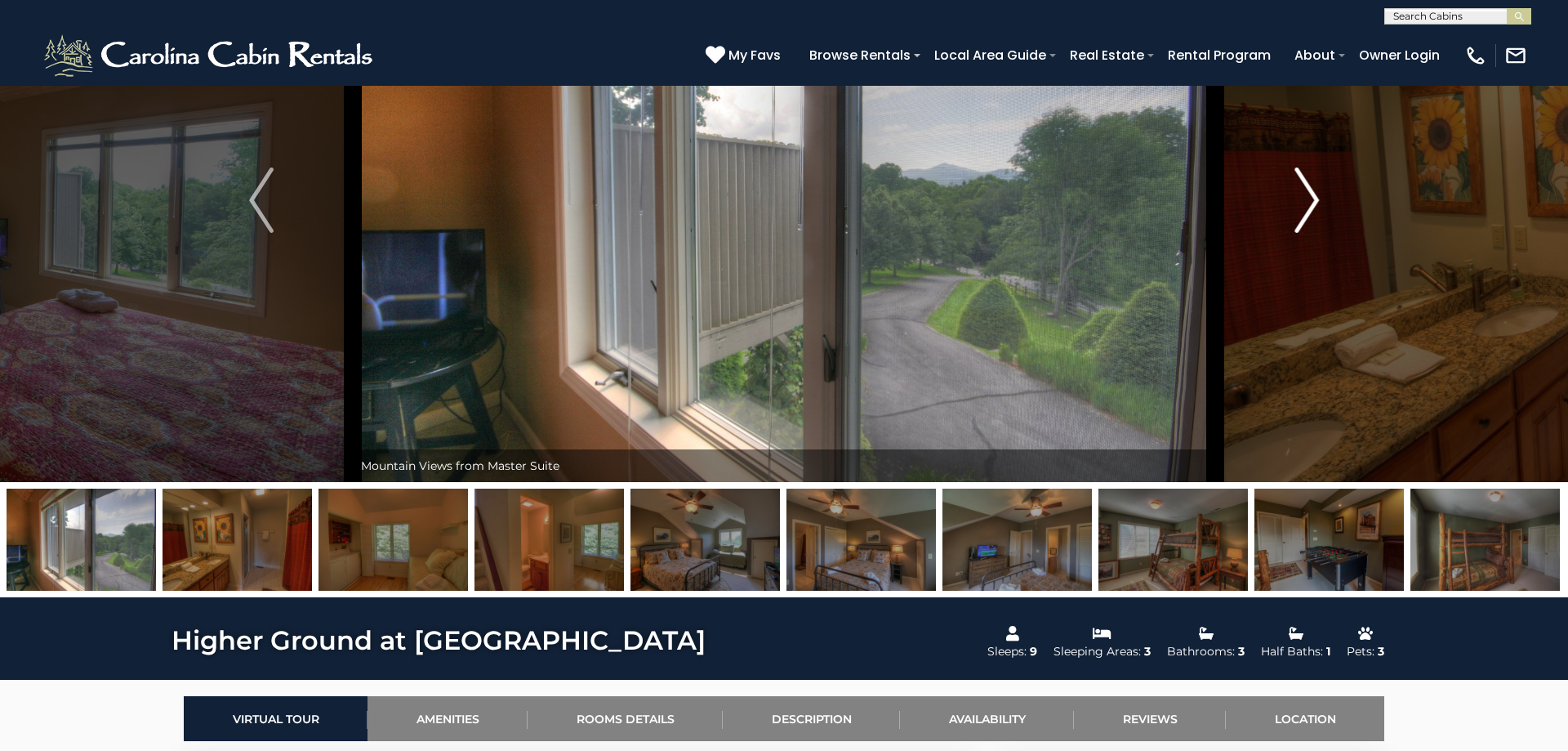
click at [1314, 208] on img "Next" at bounding box center [1306, 200] width 24 height 65
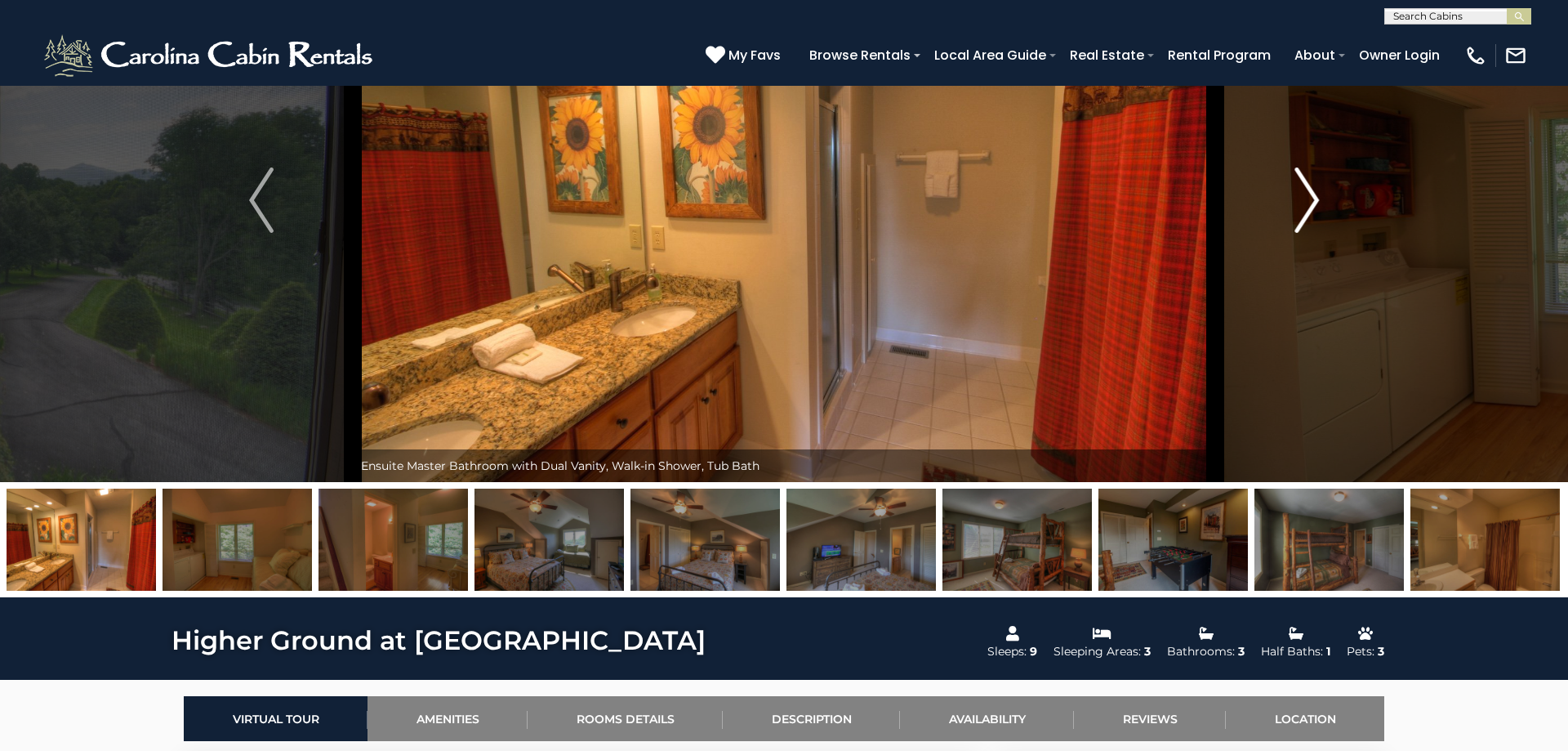
click at [1314, 208] on img "Next" at bounding box center [1306, 200] width 24 height 65
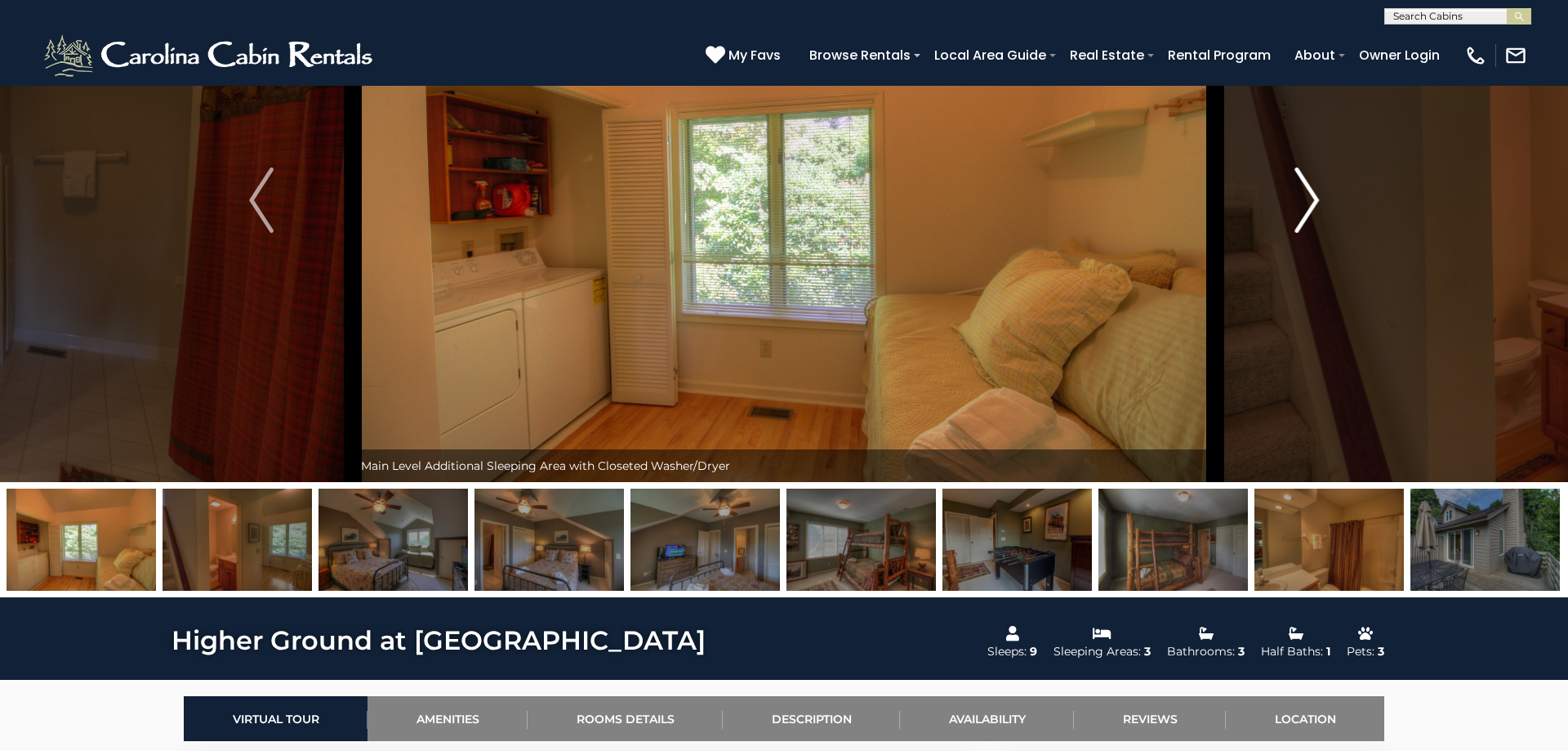
click at [1314, 208] on img "Next" at bounding box center [1306, 200] width 24 height 65
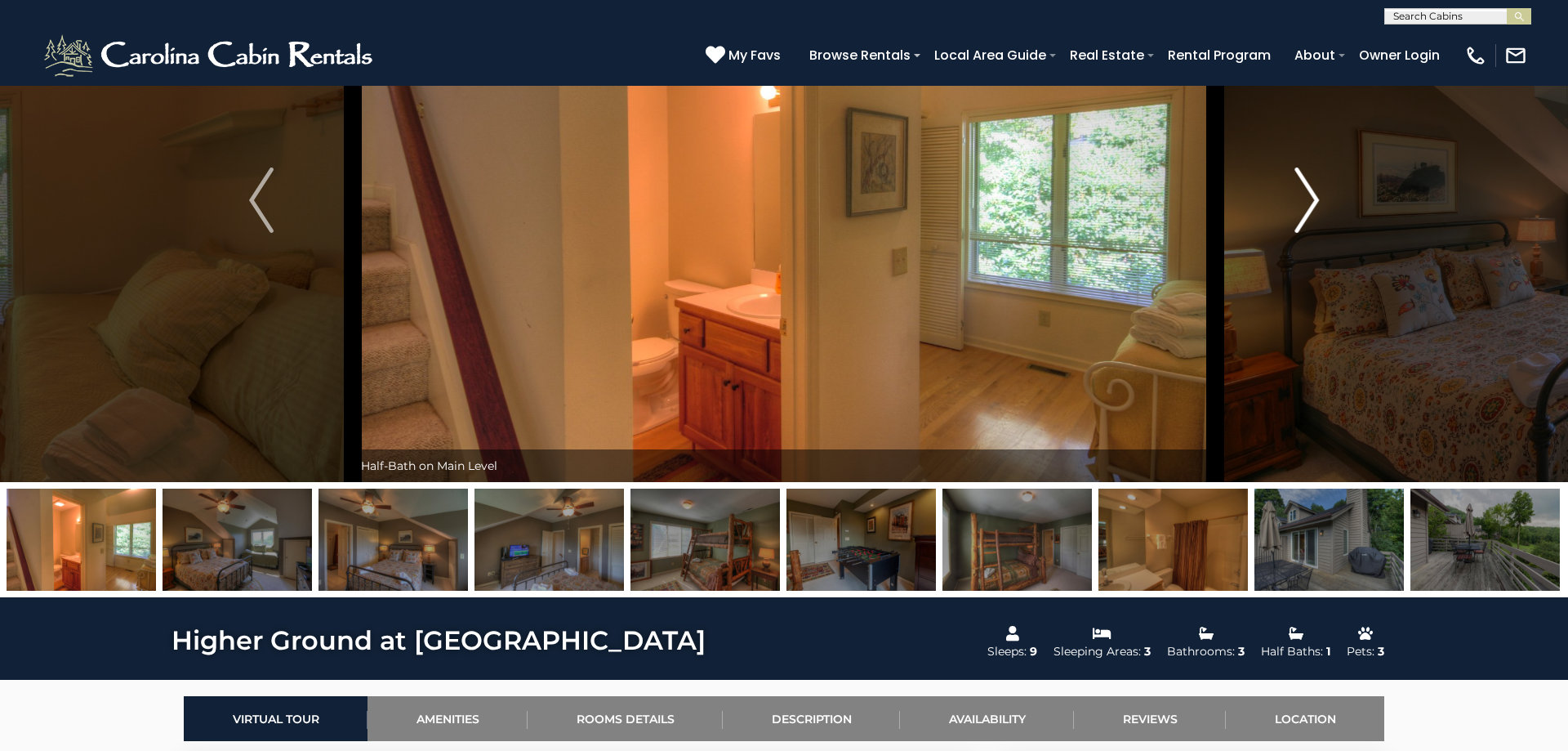
click at [1314, 208] on img "Next" at bounding box center [1306, 200] width 24 height 65
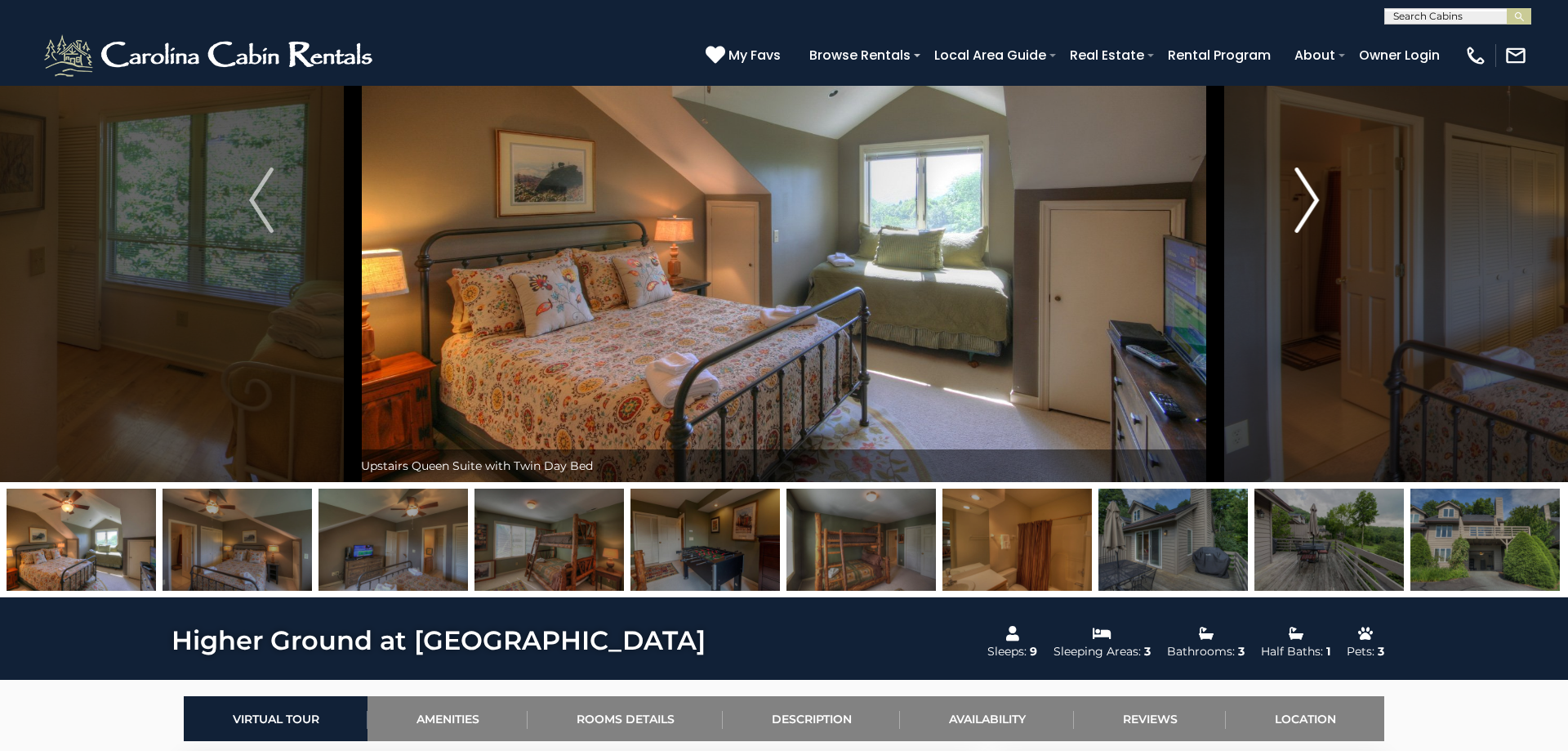
click at [1314, 208] on img "Next" at bounding box center [1306, 200] width 24 height 65
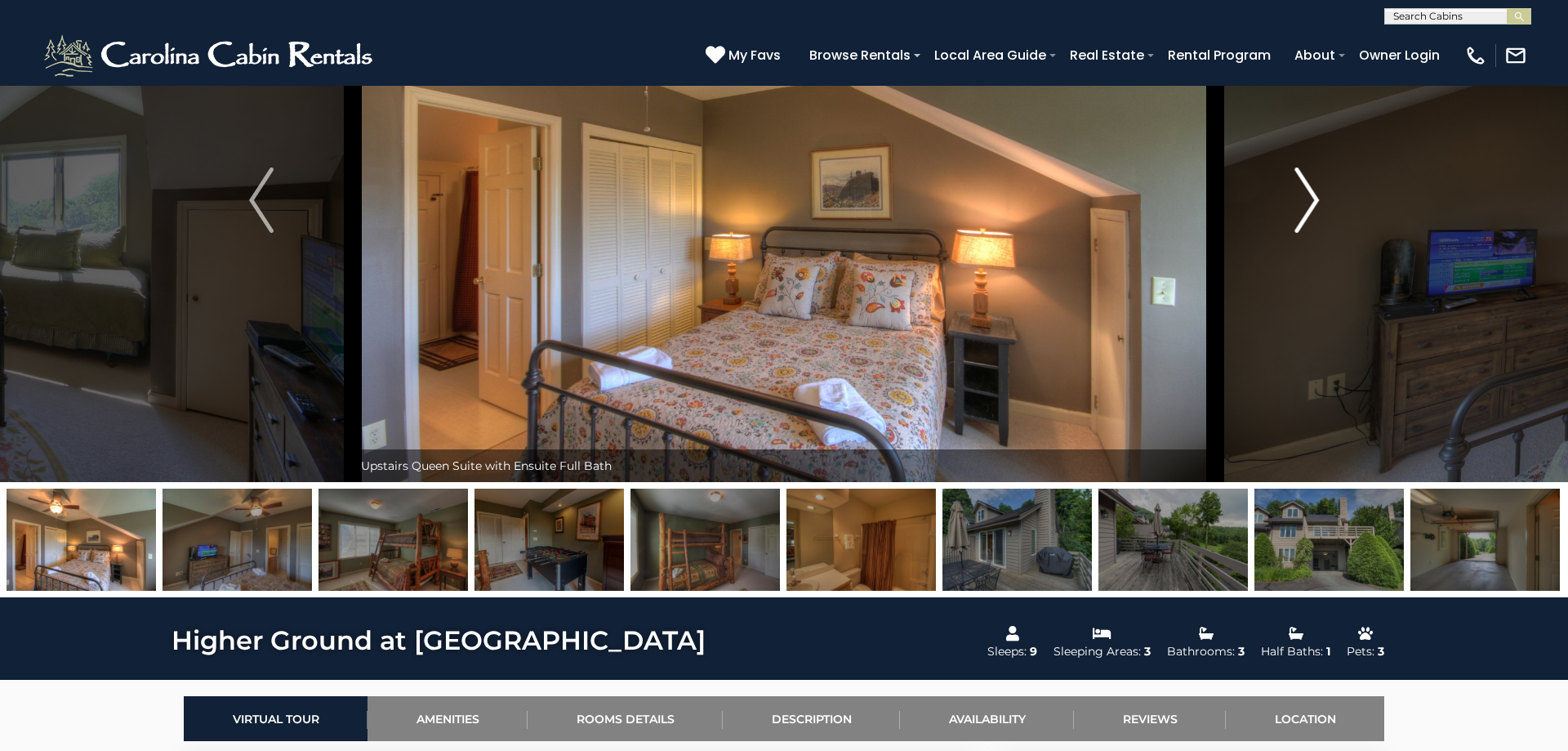
click at [1314, 208] on img "Next" at bounding box center [1306, 200] width 24 height 65
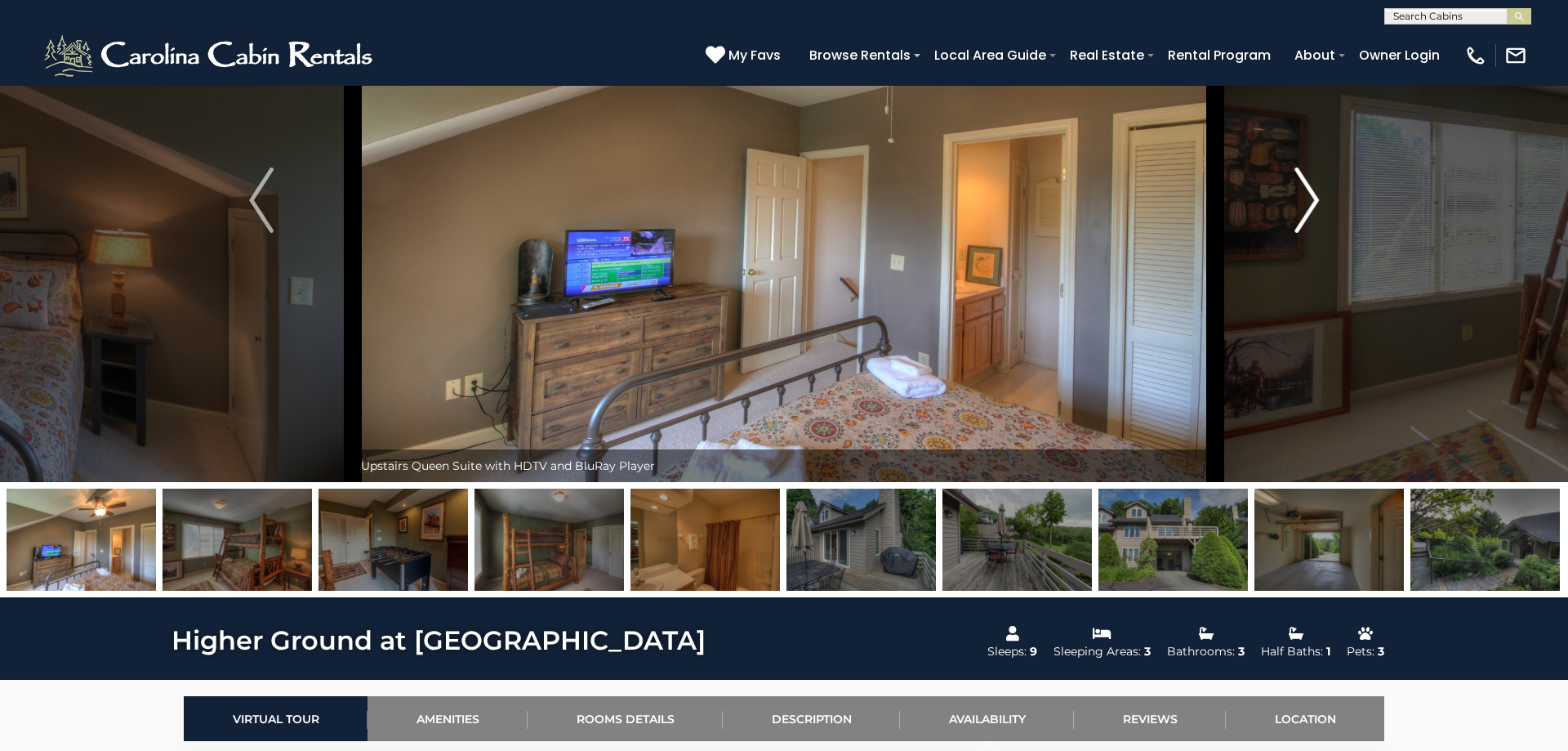
click at [1314, 208] on img "Next" at bounding box center [1306, 200] width 24 height 65
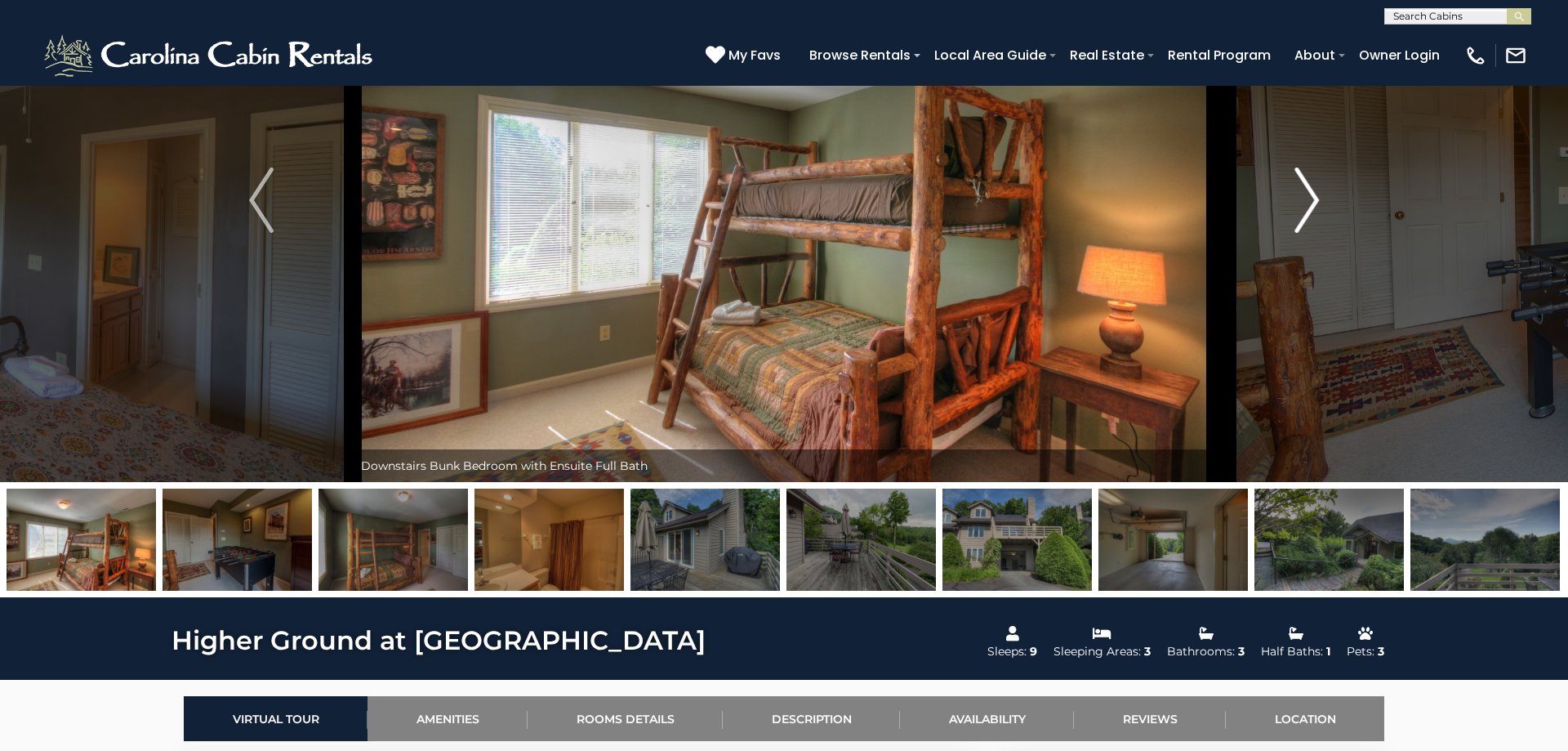
click at [1314, 208] on img "Next" at bounding box center [1306, 200] width 24 height 65
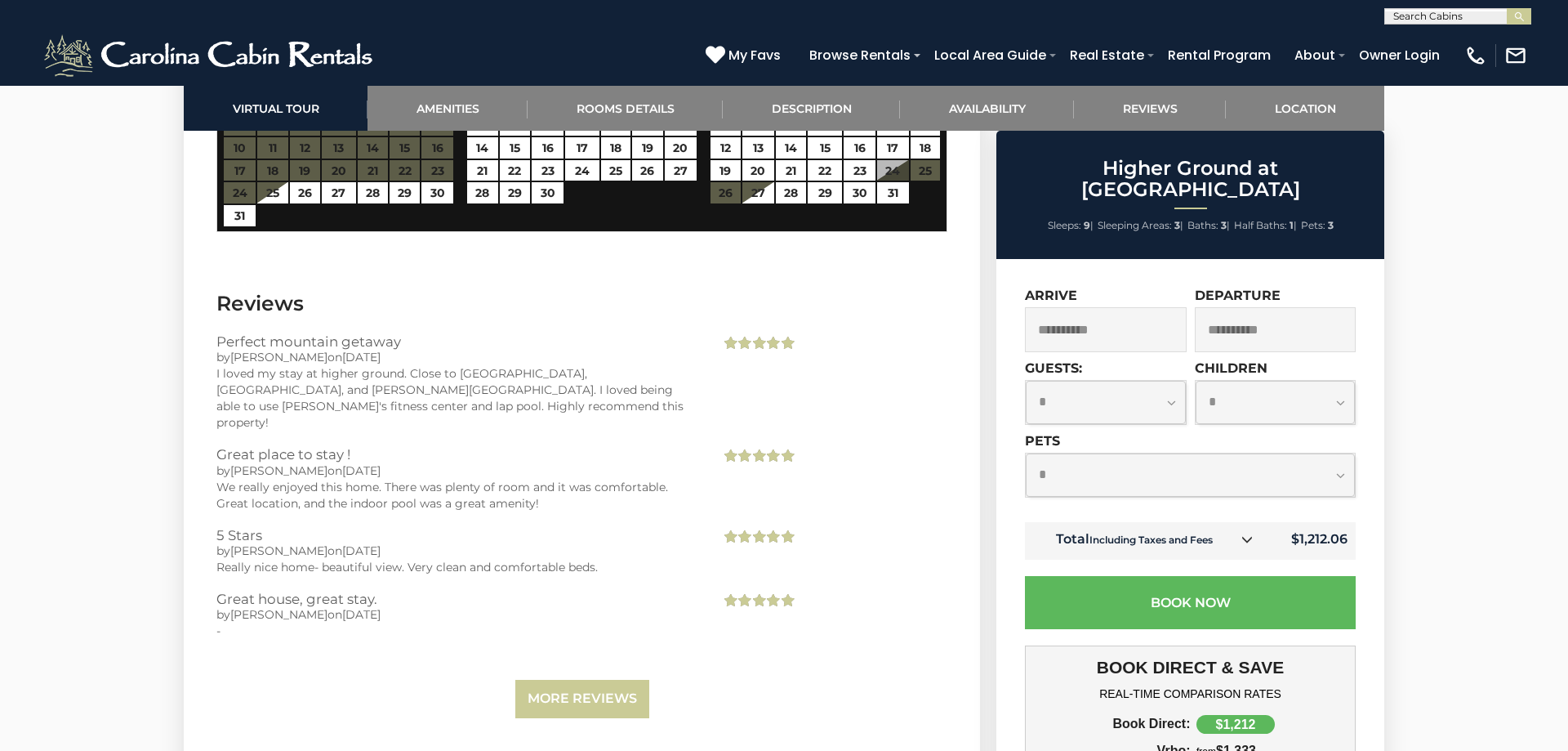
scroll to position [3667, 0]
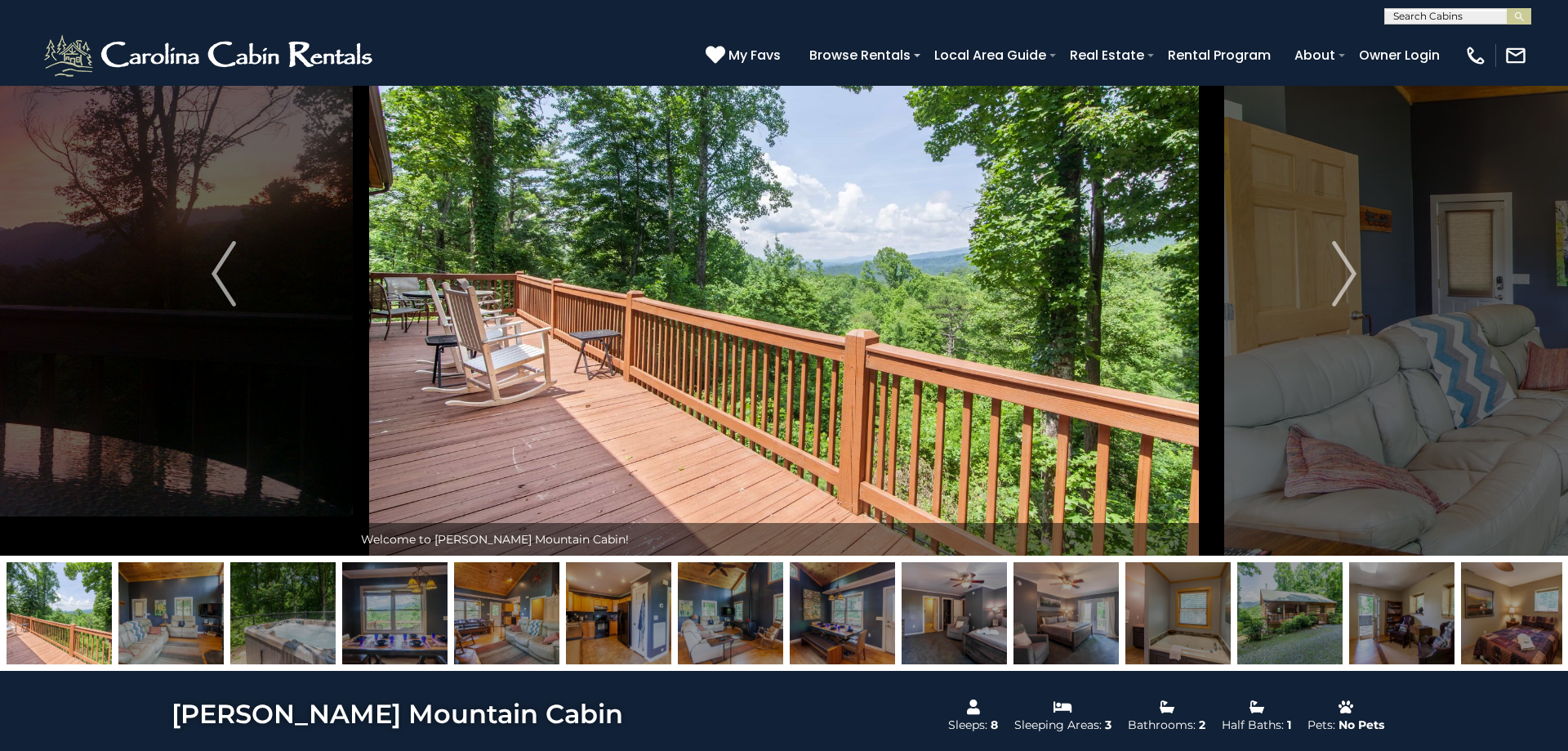
scroll to position [83, 0]
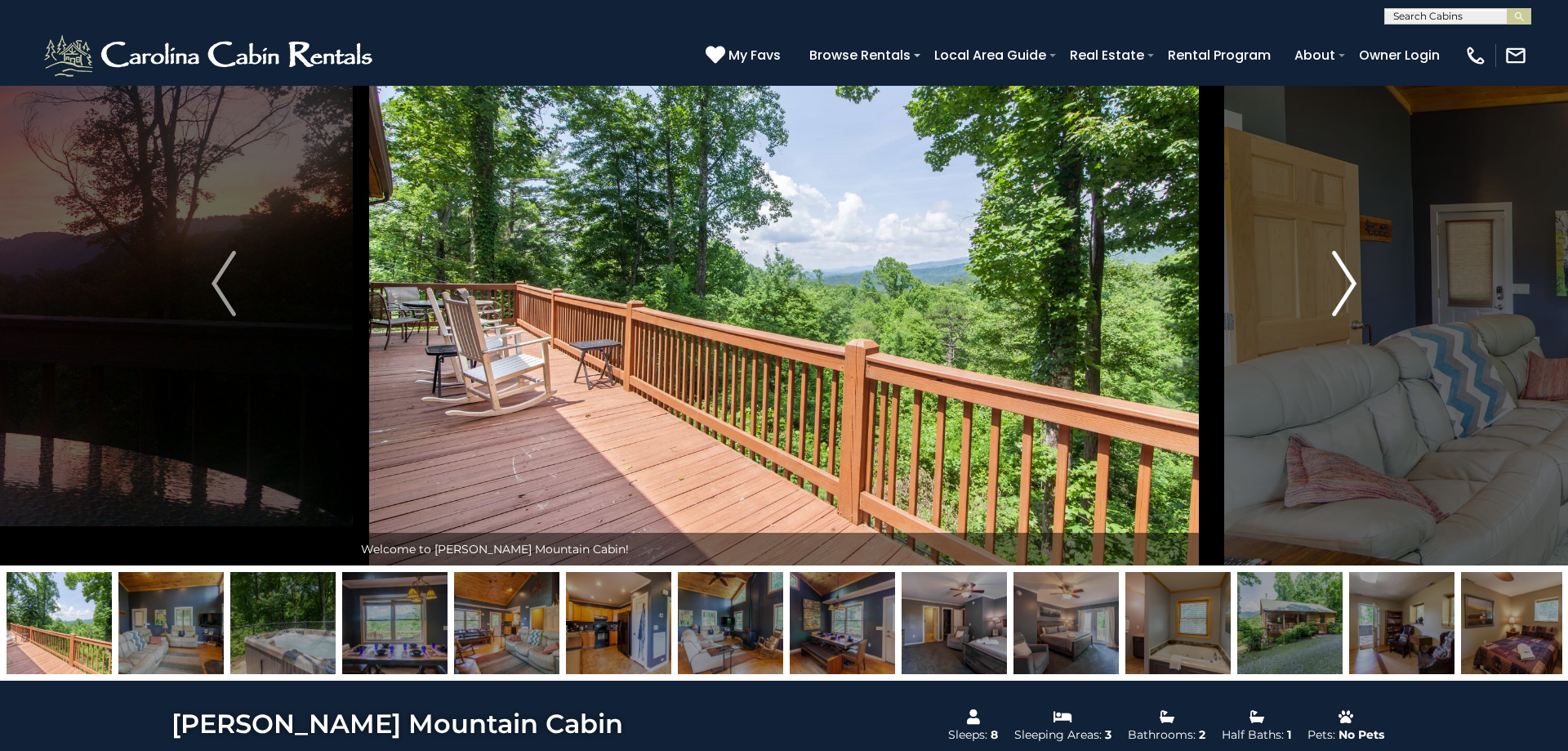
click at [1342, 289] on img "Next" at bounding box center [1344, 284] width 24 height 65
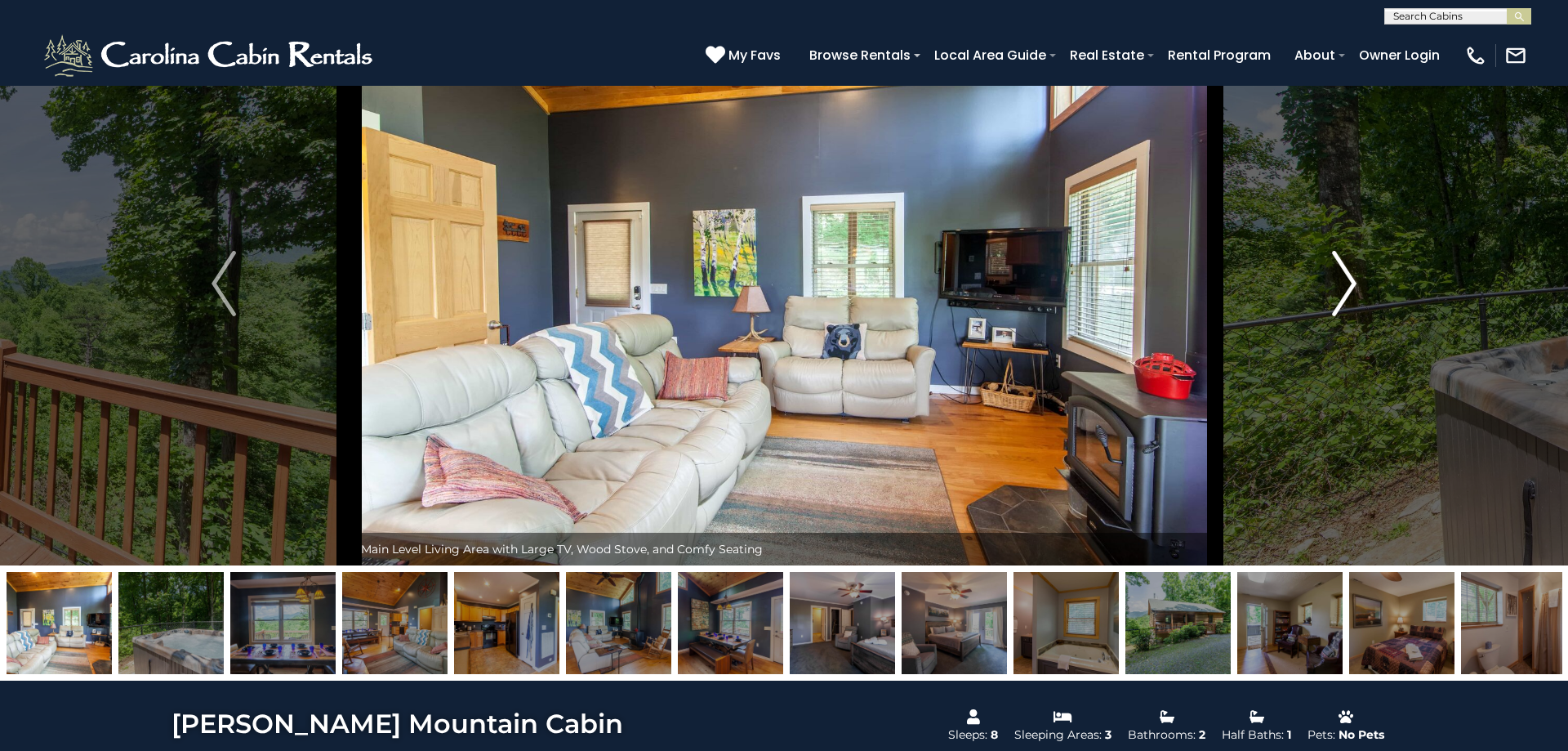
click at [1342, 289] on img "Next" at bounding box center [1344, 284] width 24 height 65
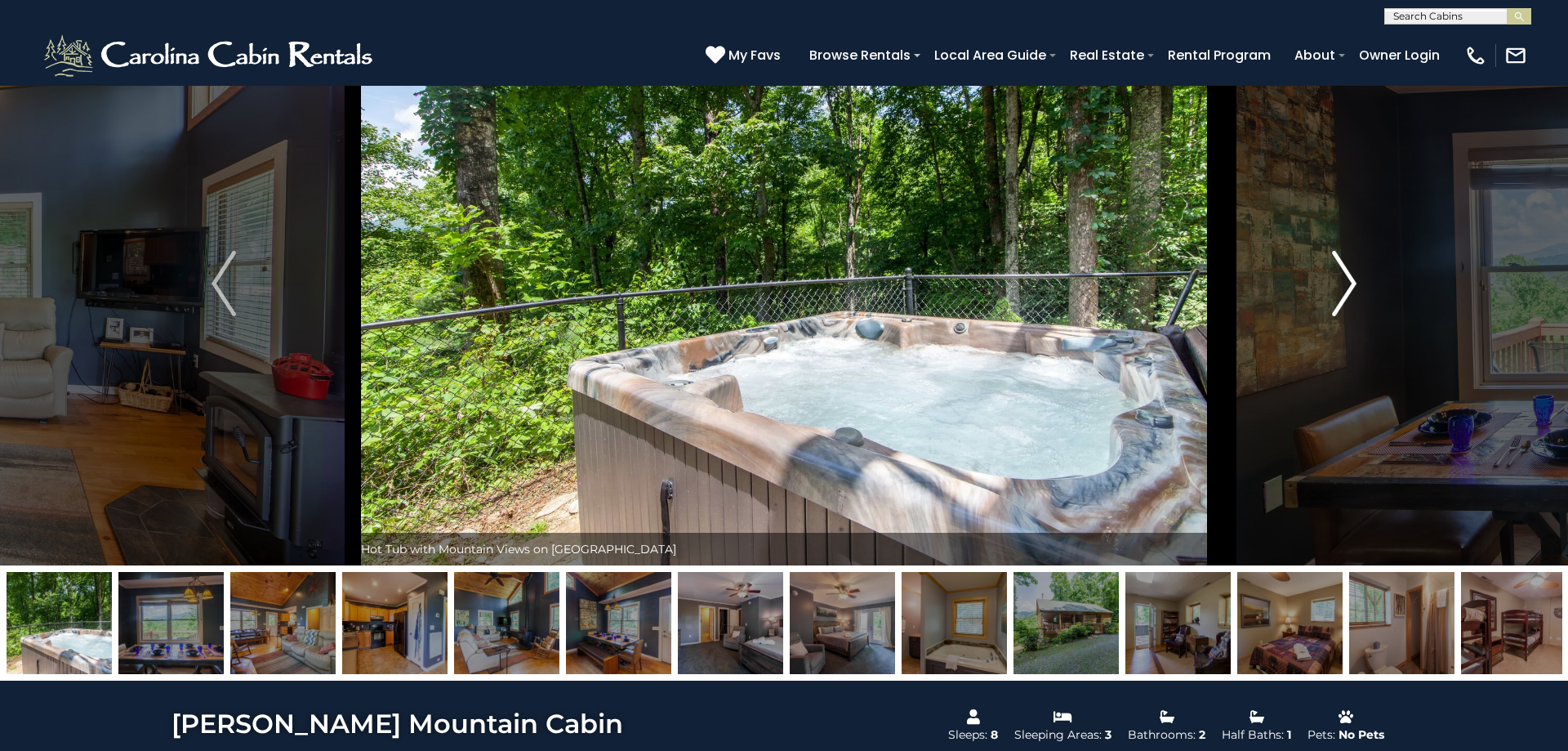
click at [1342, 289] on img "Next" at bounding box center [1344, 284] width 24 height 65
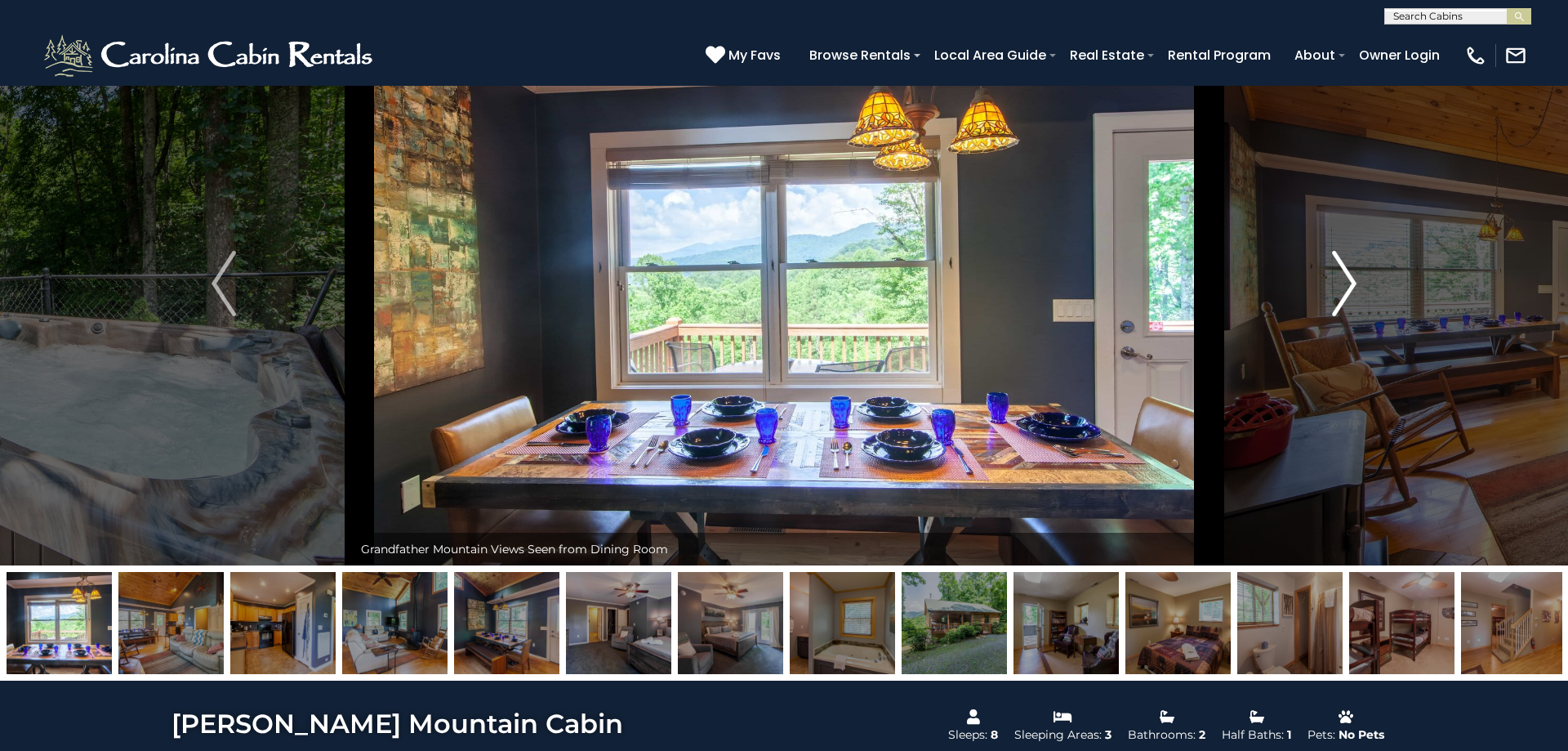
click at [1342, 289] on img "Next" at bounding box center [1344, 284] width 24 height 65
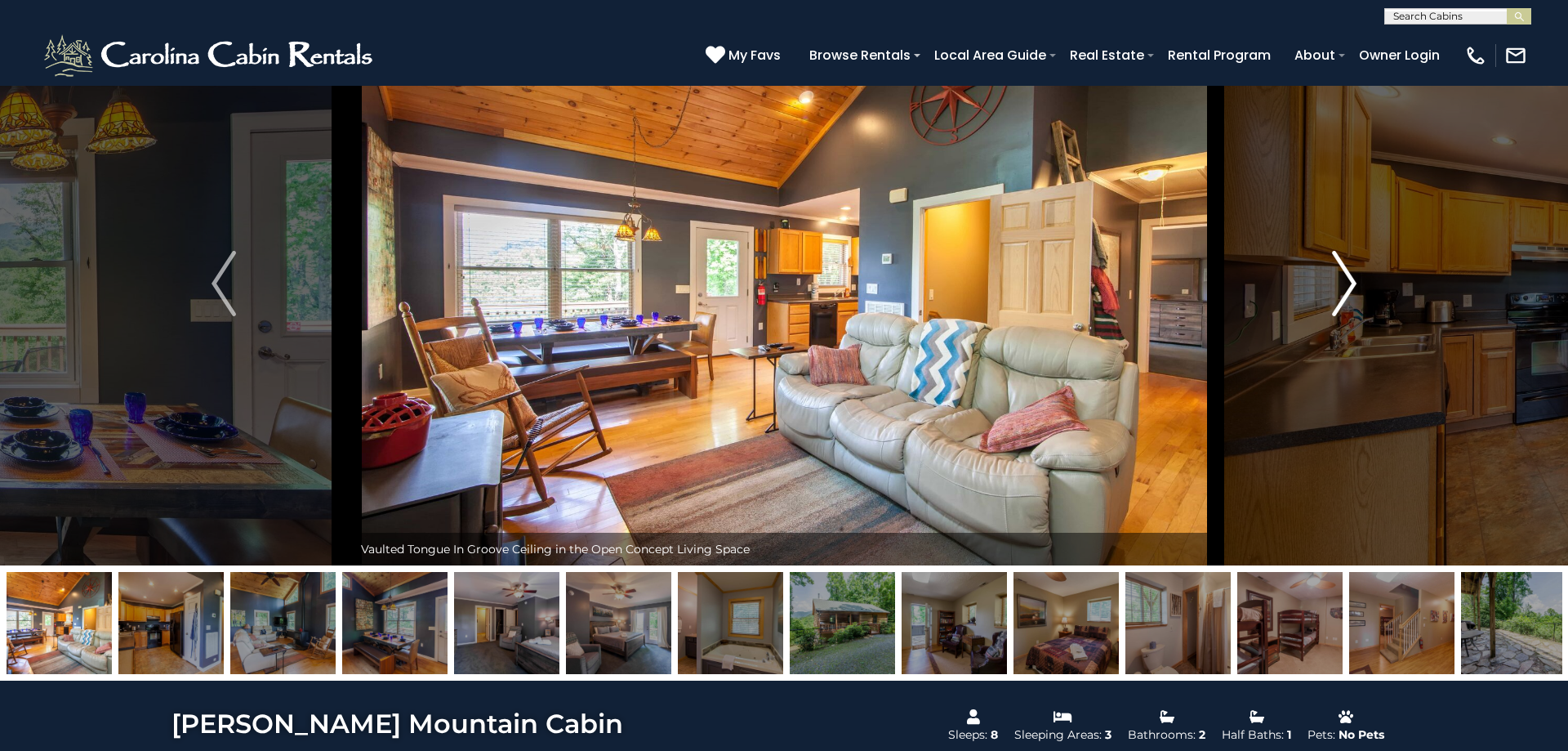
click at [1342, 289] on img "Next" at bounding box center [1344, 284] width 24 height 65
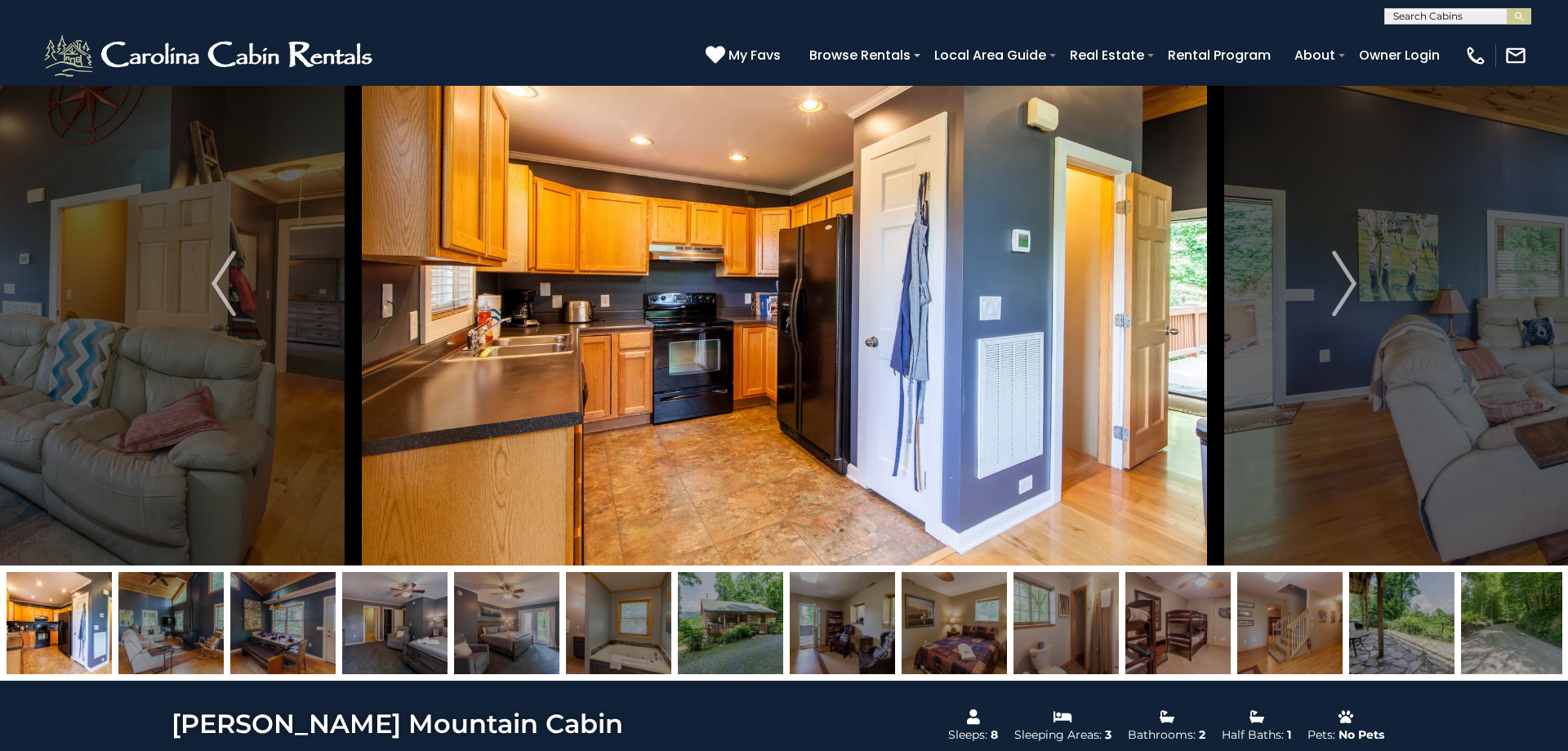
click at [698, 325] on img at bounding box center [784, 284] width 863 height 564
click at [1349, 284] on img "Next" at bounding box center [1344, 284] width 24 height 65
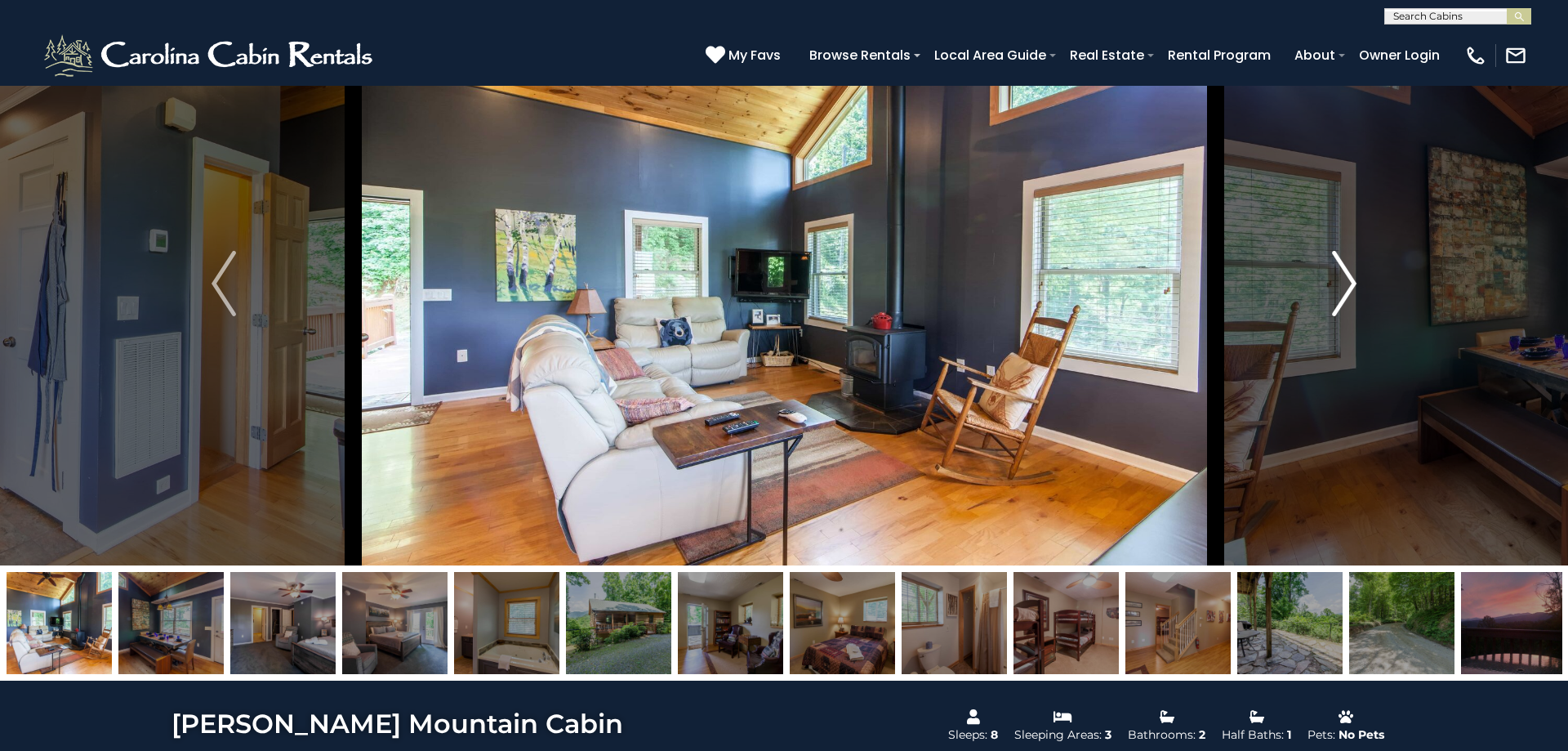
click at [1347, 285] on img "Next" at bounding box center [1344, 284] width 24 height 65
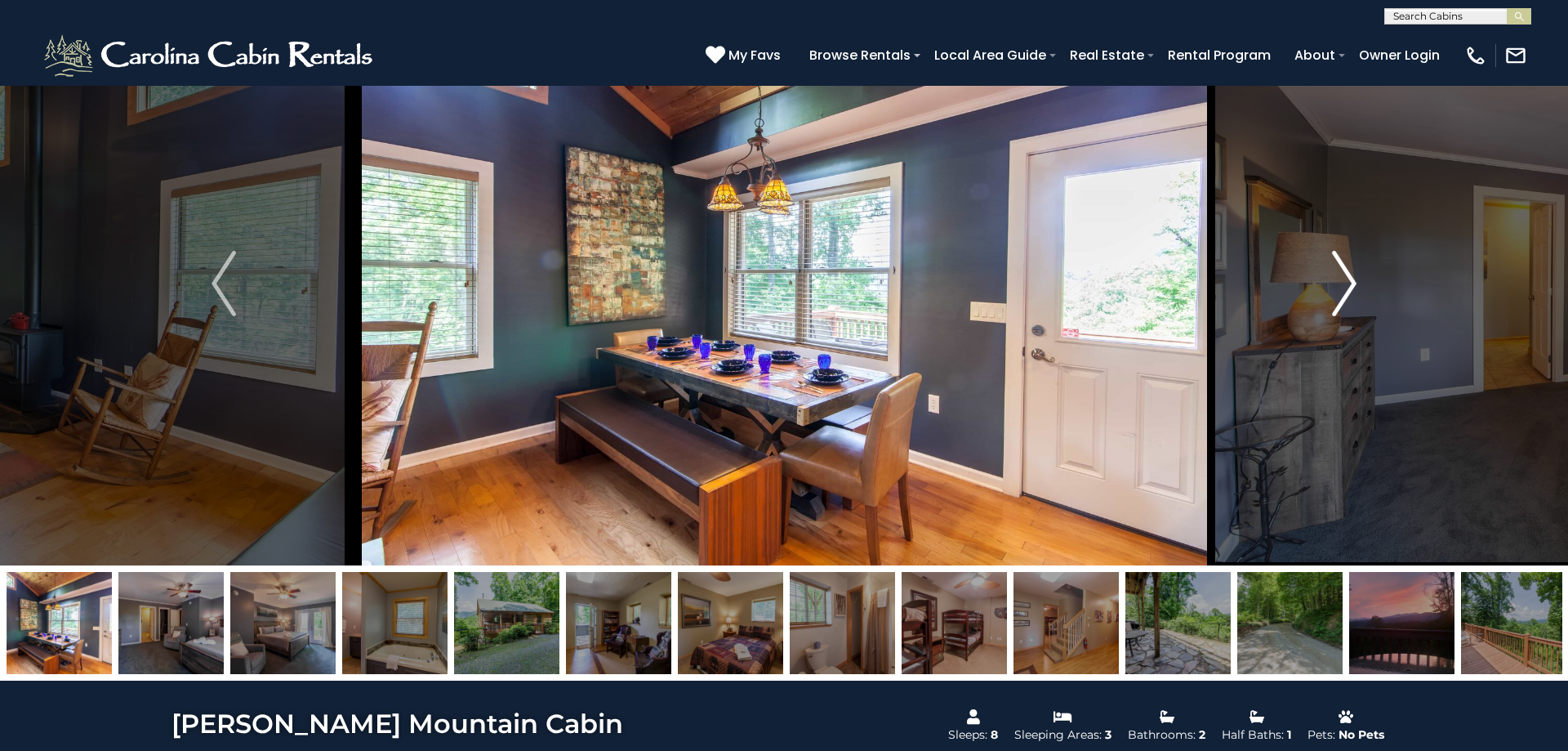
click at [1358, 294] on button "Next" at bounding box center [1344, 284] width 258 height 564
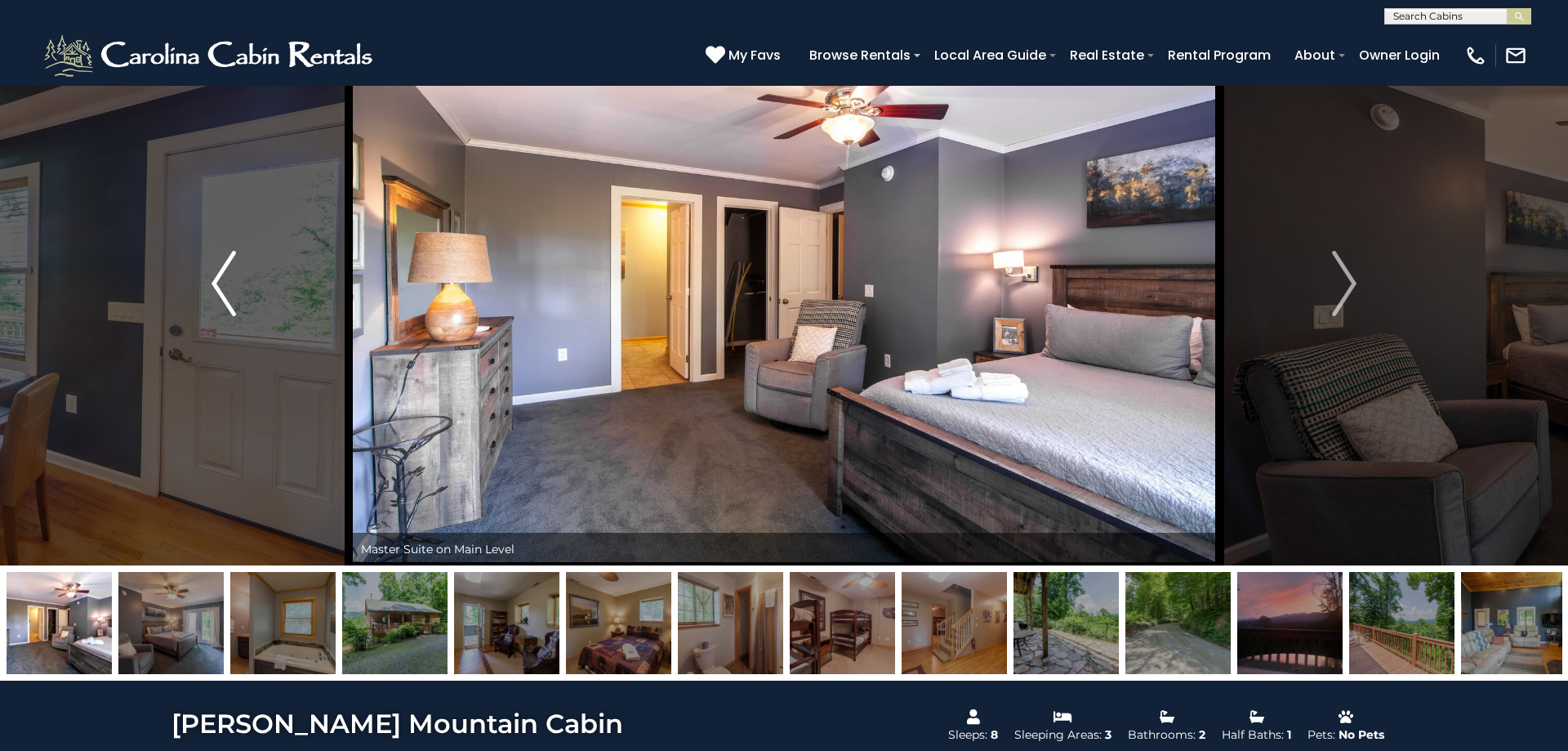
click at [211, 276] on button "Previous" at bounding box center [224, 284] width 258 height 564
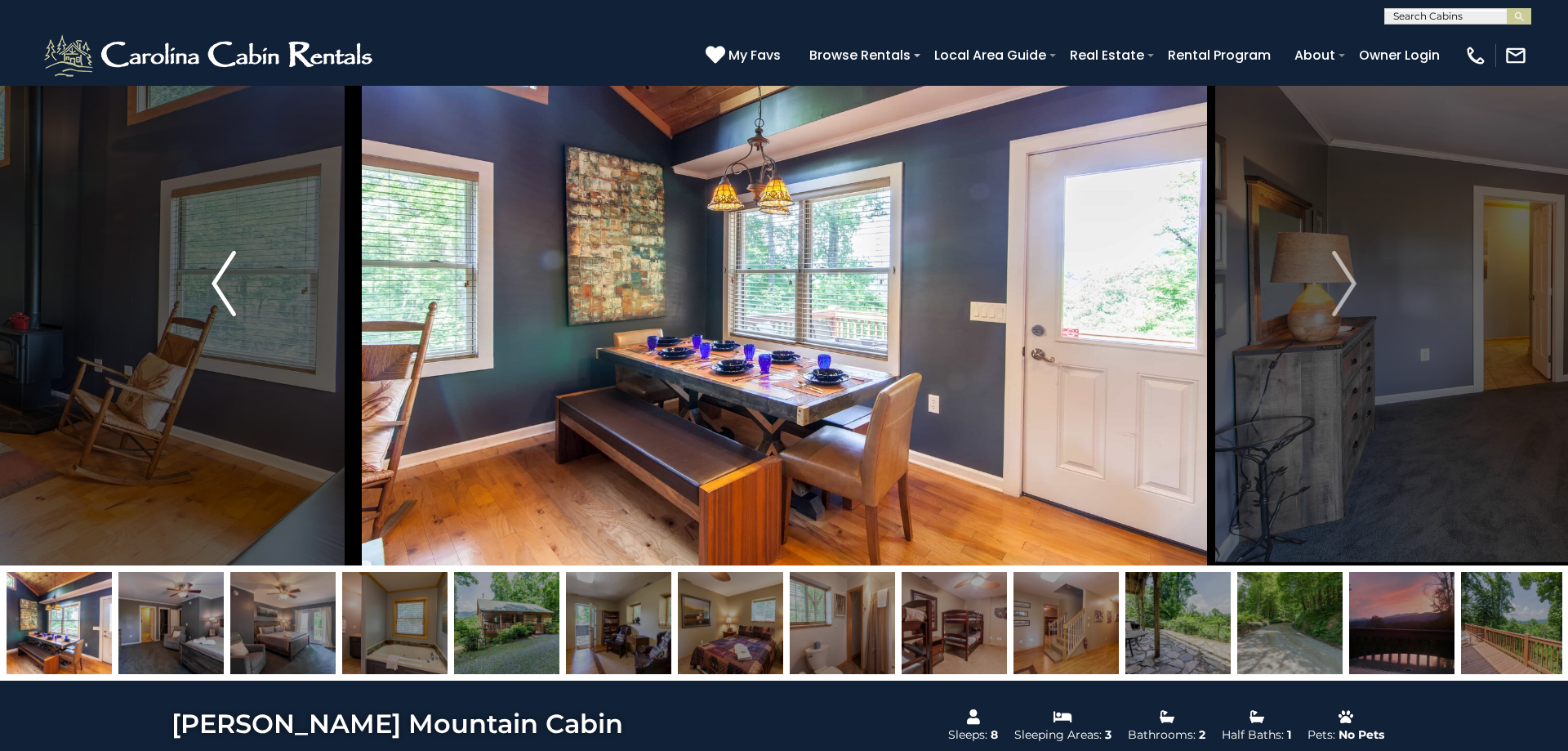
click at [212, 281] on img "Previous" at bounding box center [223, 284] width 24 height 65
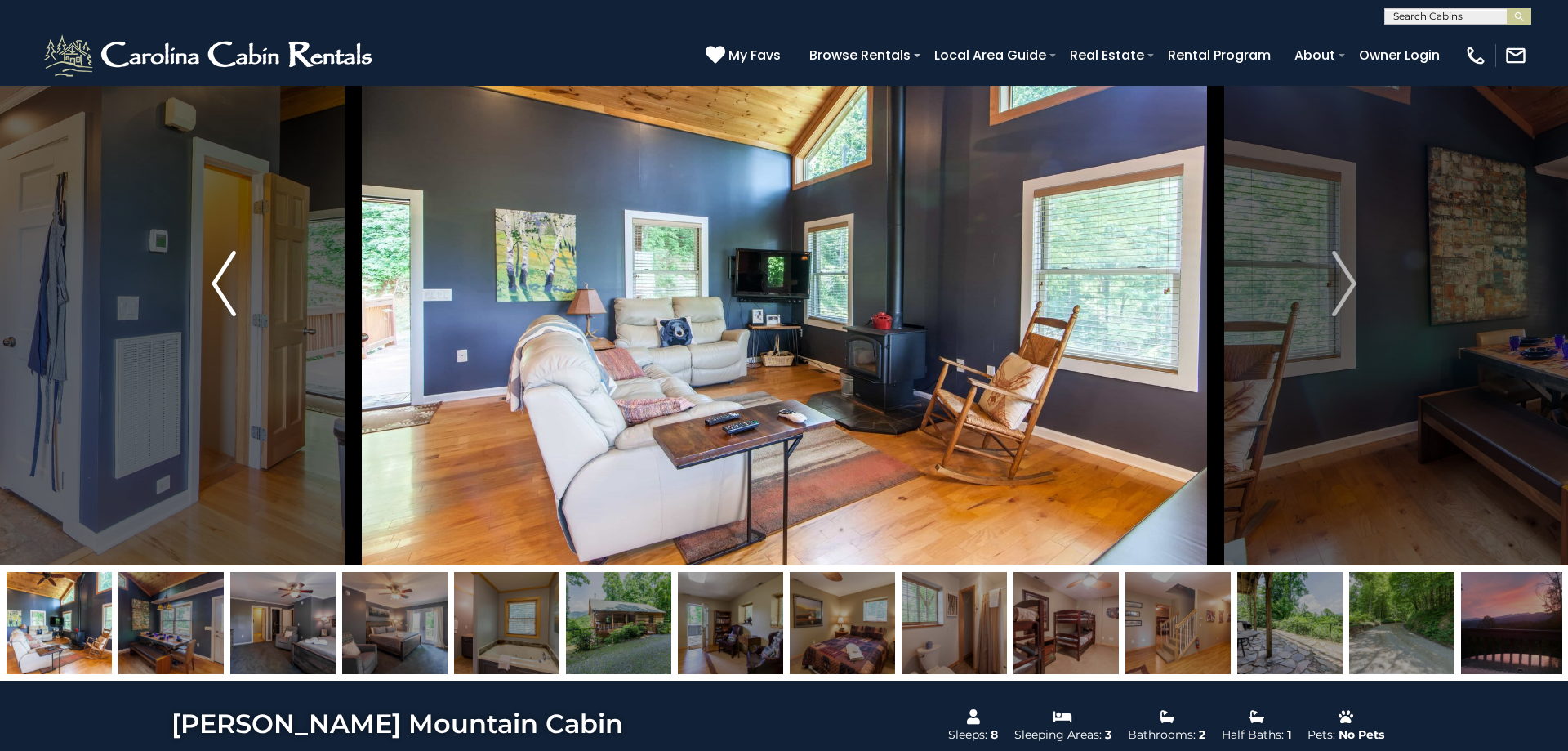
click at [212, 281] on img "Previous" at bounding box center [223, 284] width 24 height 65
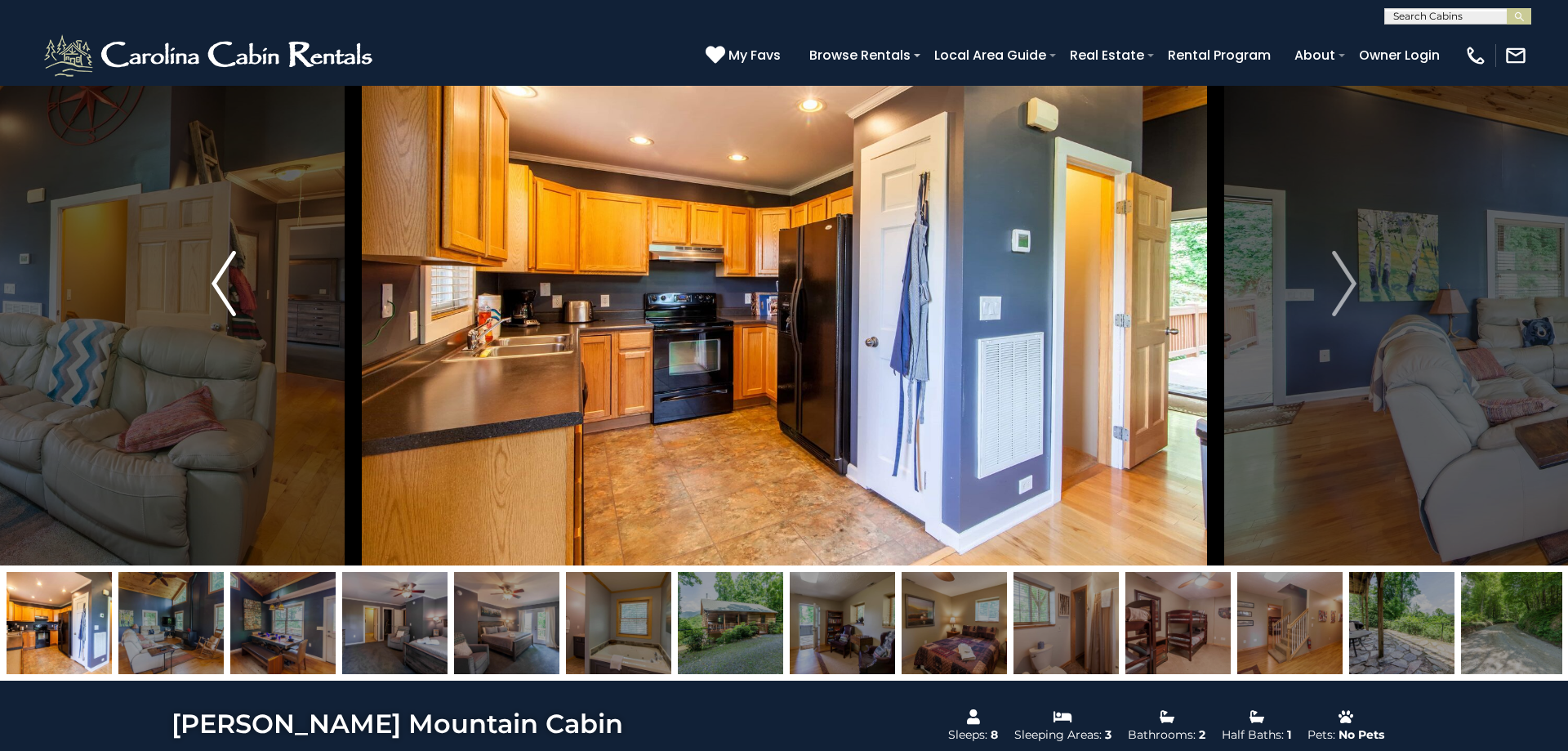
click at [212, 281] on img "Previous" at bounding box center [223, 284] width 24 height 65
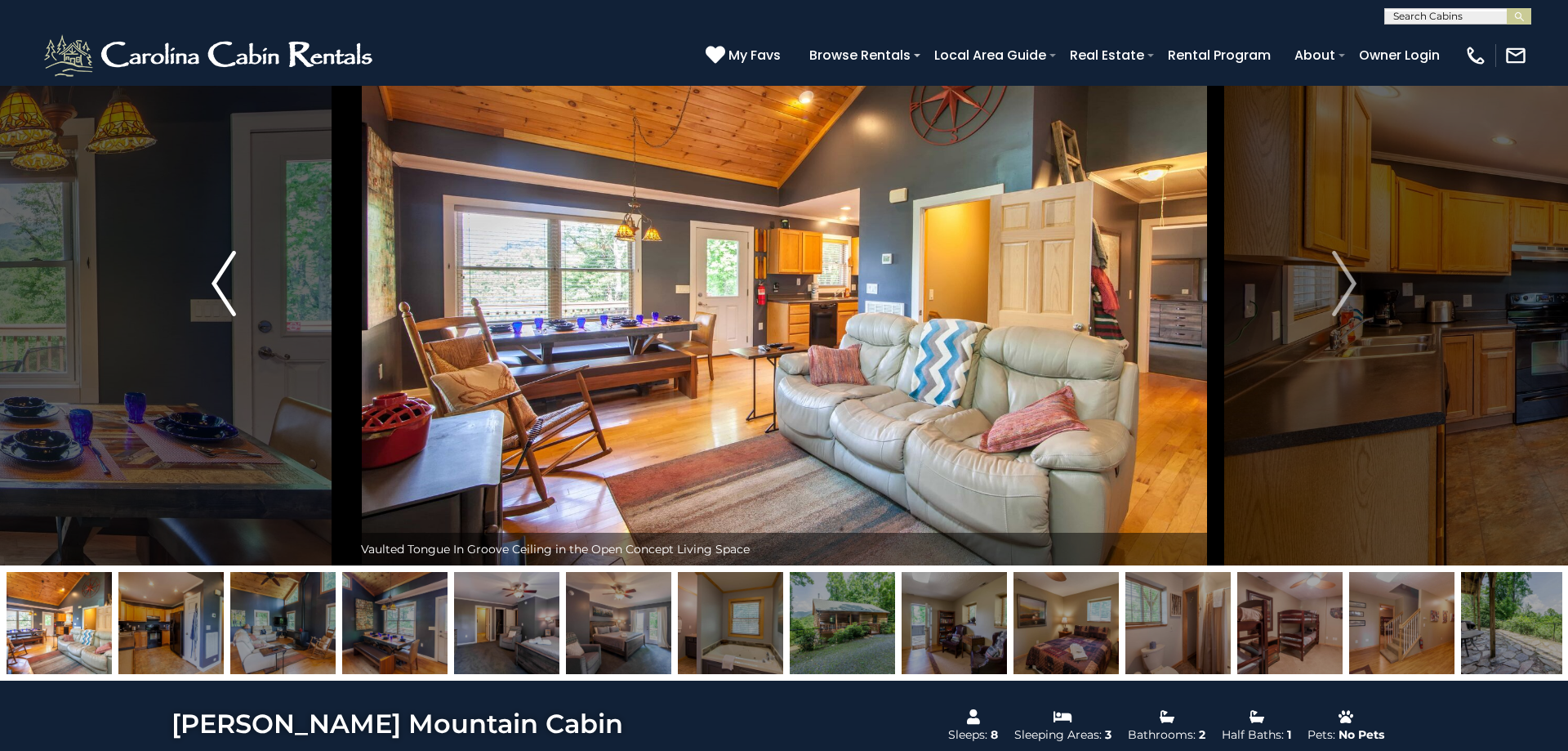
click at [212, 281] on img "Previous" at bounding box center [223, 284] width 24 height 65
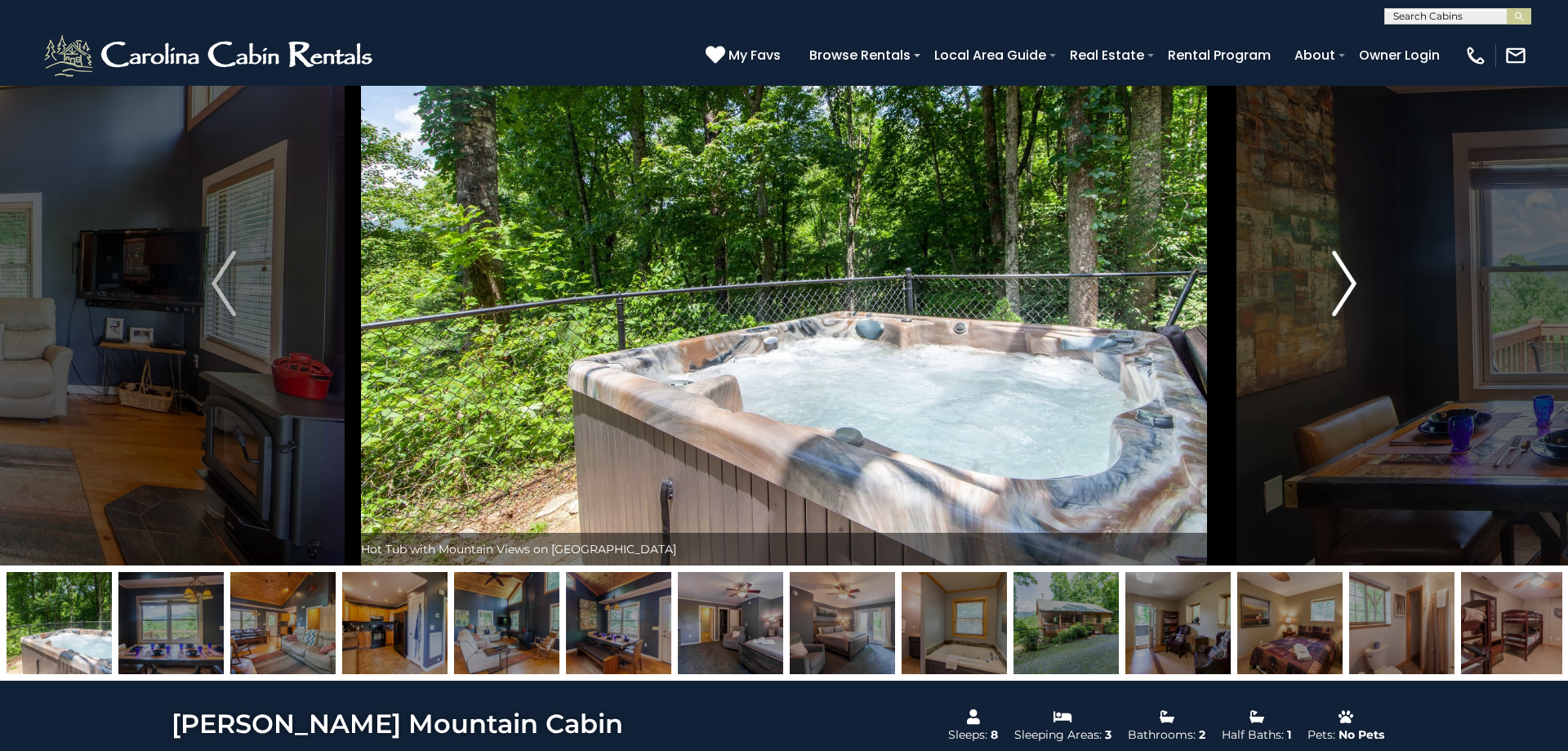
click at [1343, 278] on img "Next" at bounding box center [1344, 284] width 24 height 65
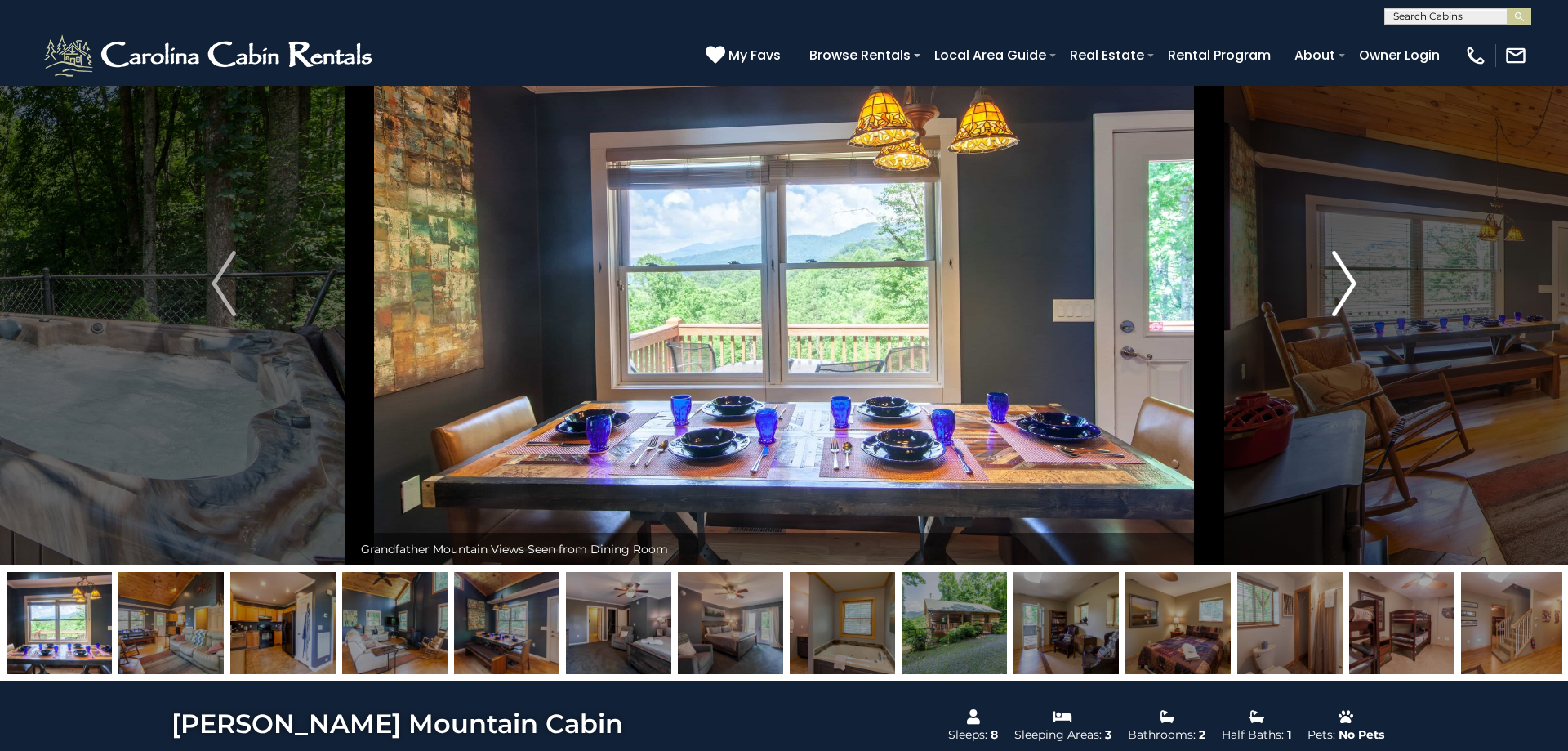
click at [1343, 278] on img "Next" at bounding box center [1344, 284] width 24 height 65
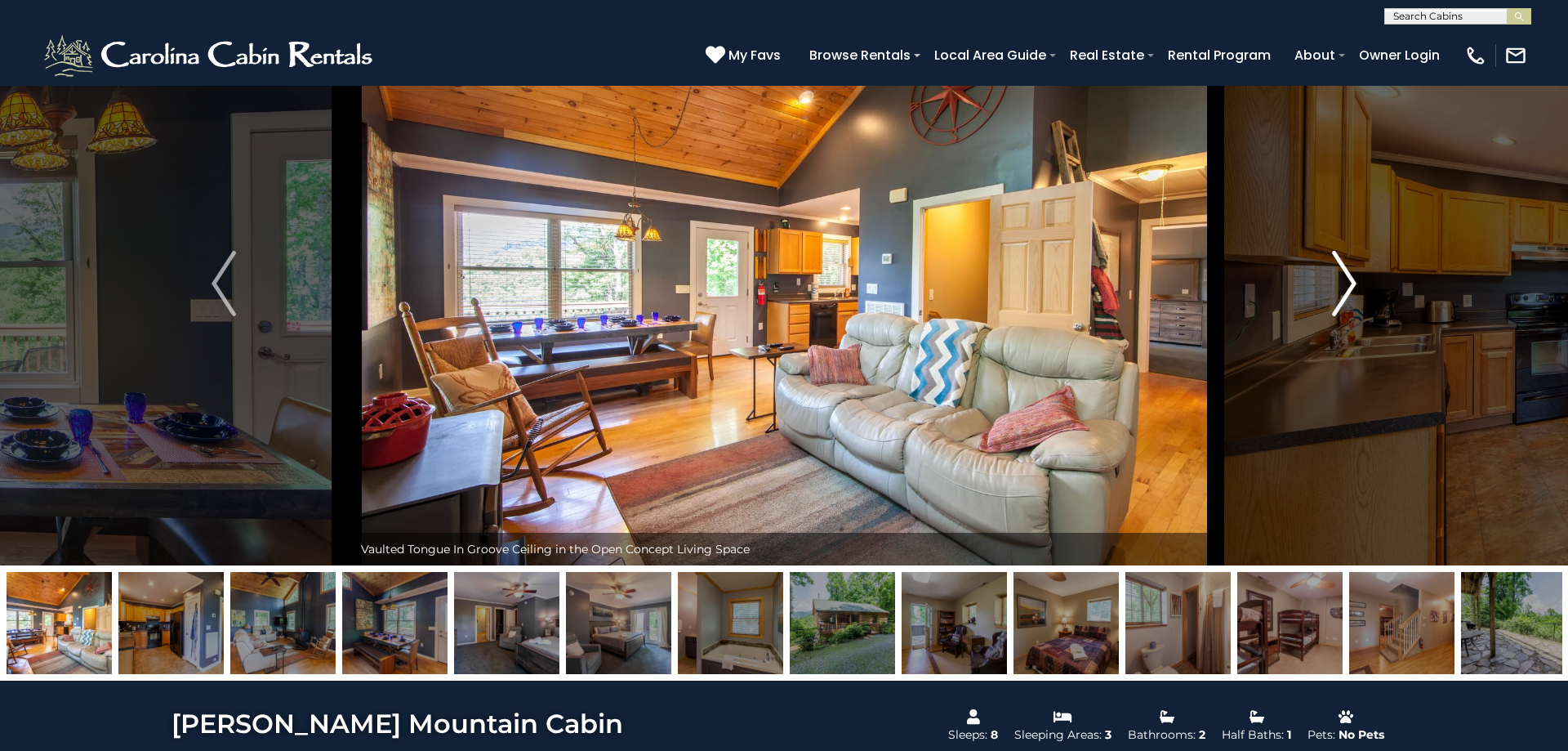
click at [1343, 278] on img "Next" at bounding box center [1344, 284] width 24 height 65
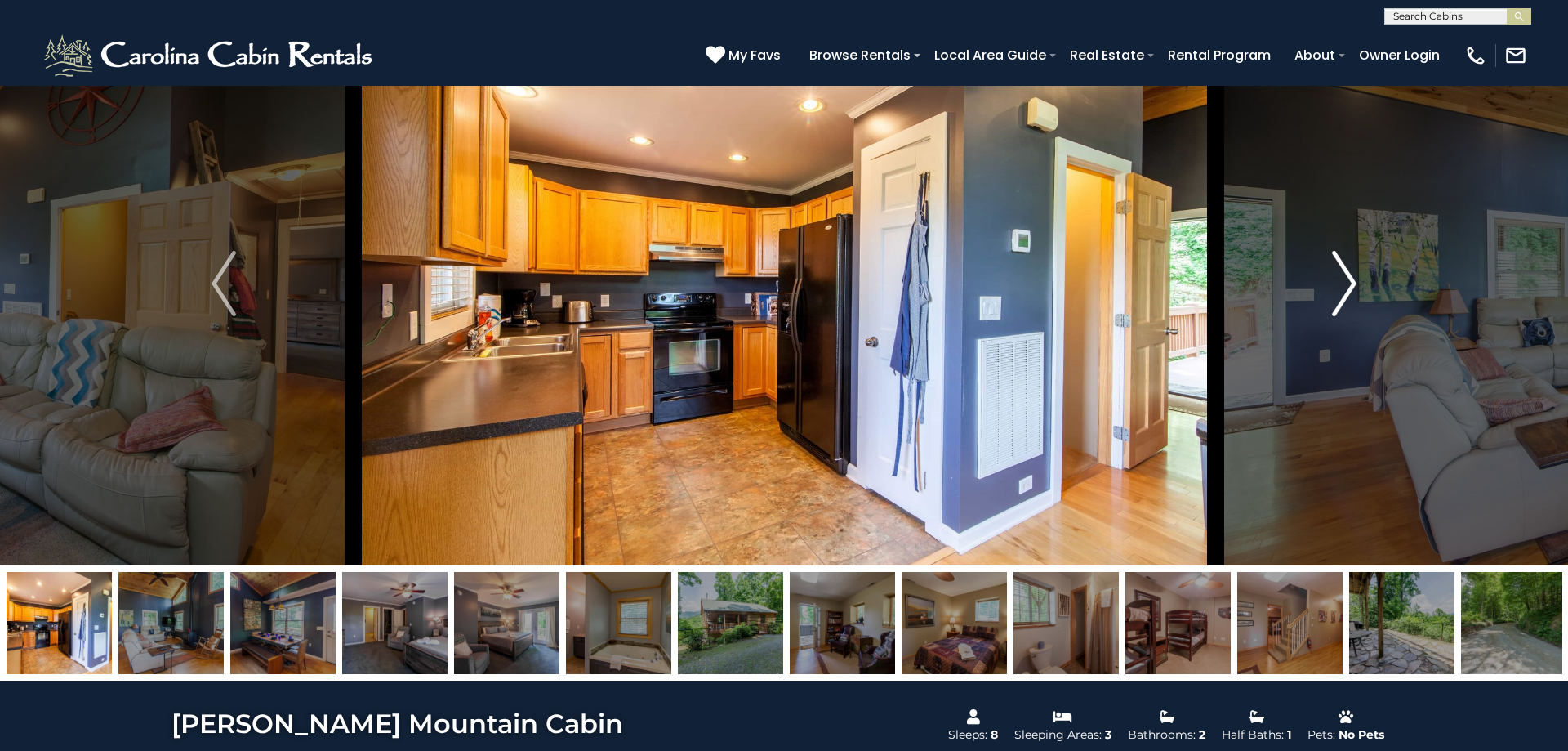
click at [1344, 278] on img "Next" at bounding box center [1344, 284] width 24 height 65
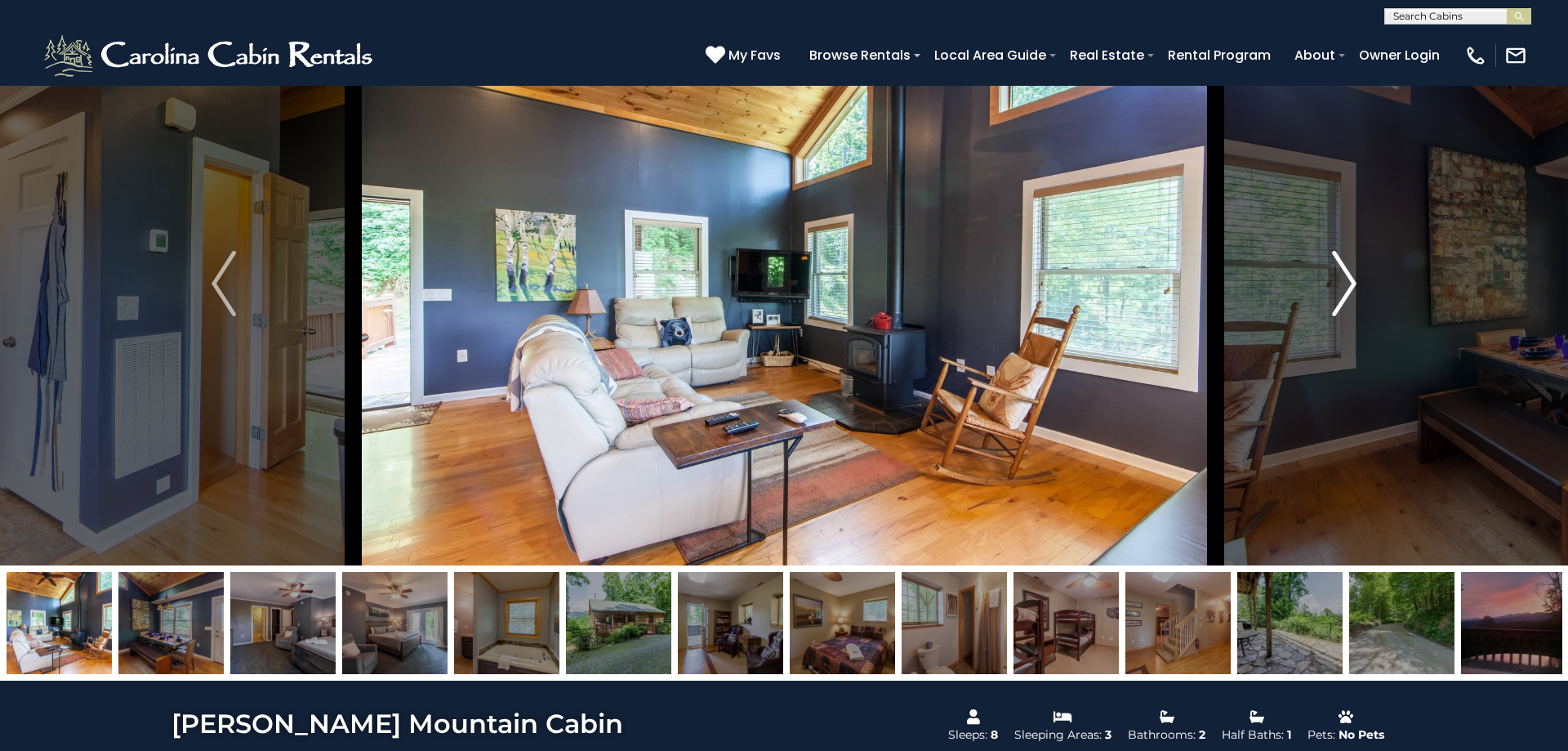
click at [1344, 278] on img "Next" at bounding box center [1344, 284] width 24 height 65
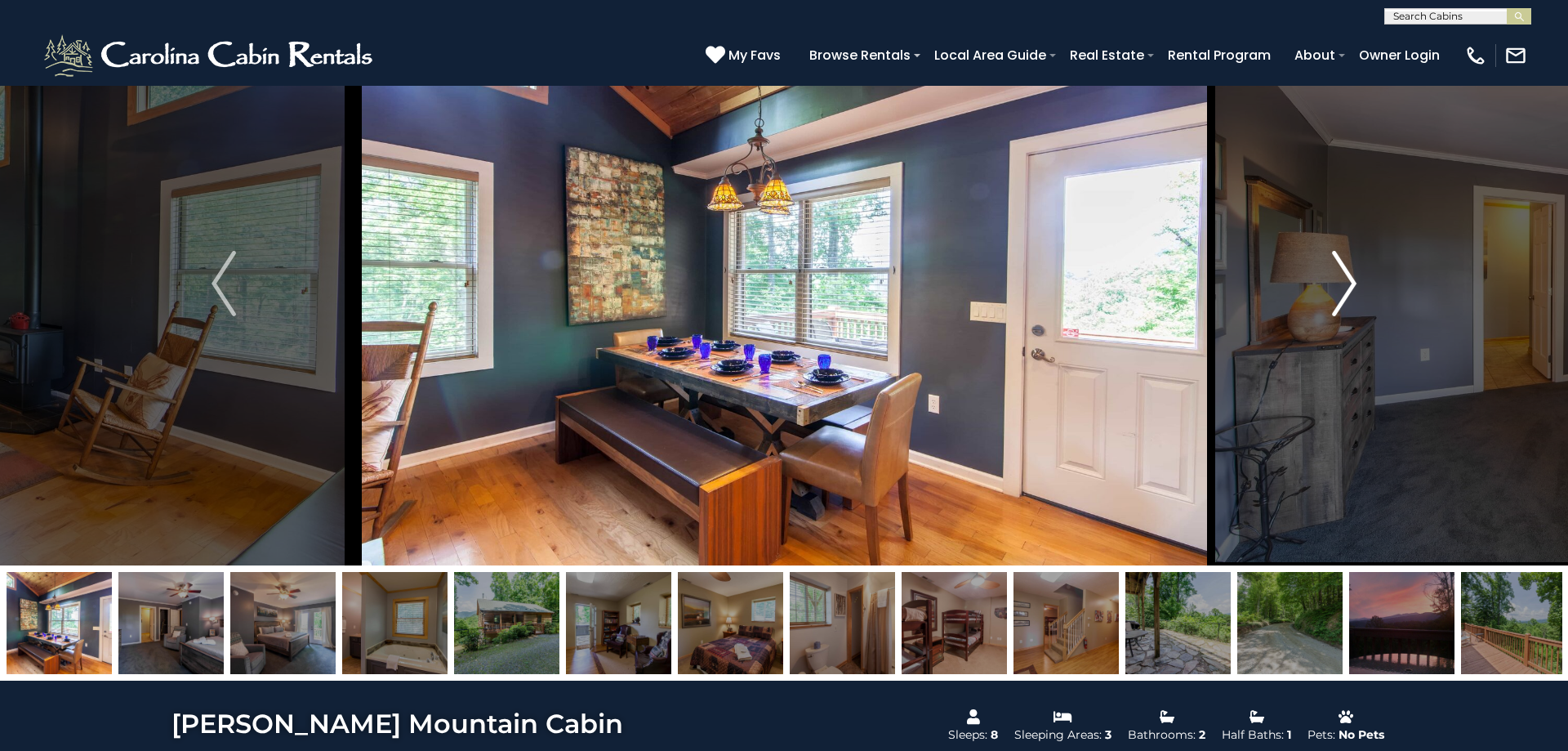
click at [1344, 278] on img "Next" at bounding box center [1344, 284] width 24 height 65
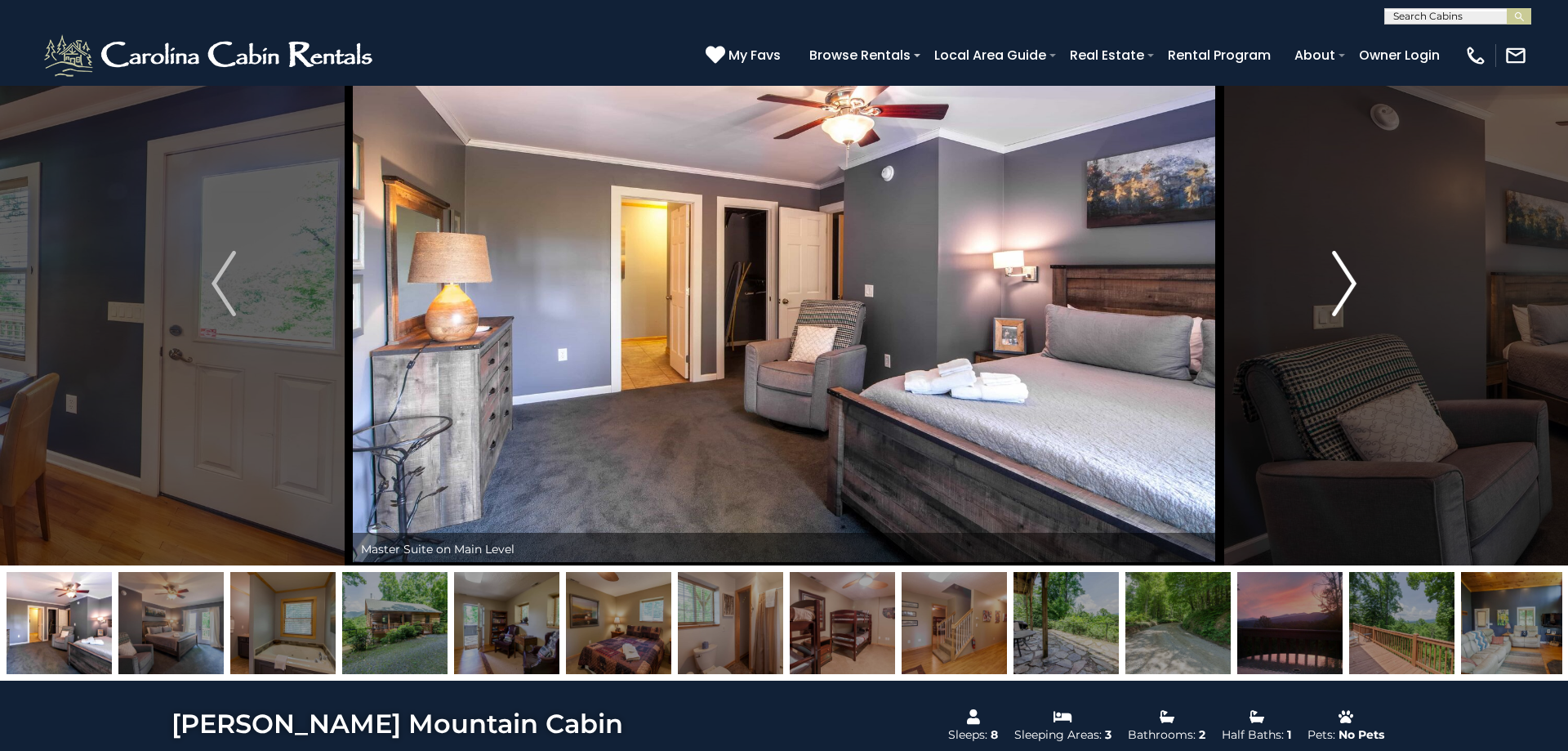
click at [1344, 278] on img "Next" at bounding box center [1344, 284] width 24 height 65
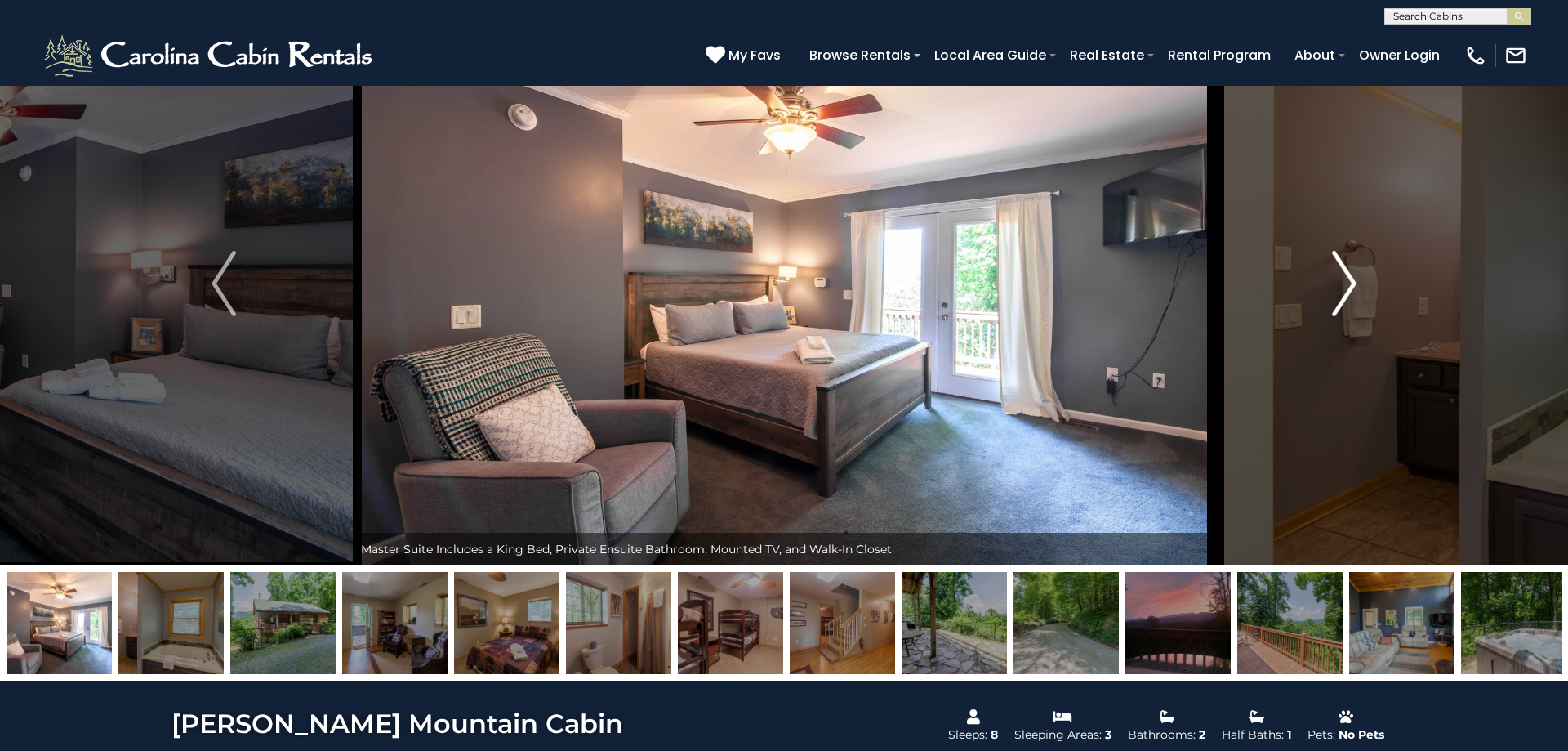
click at [1344, 278] on img "Next" at bounding box center [1344, 284] width 24 height 65
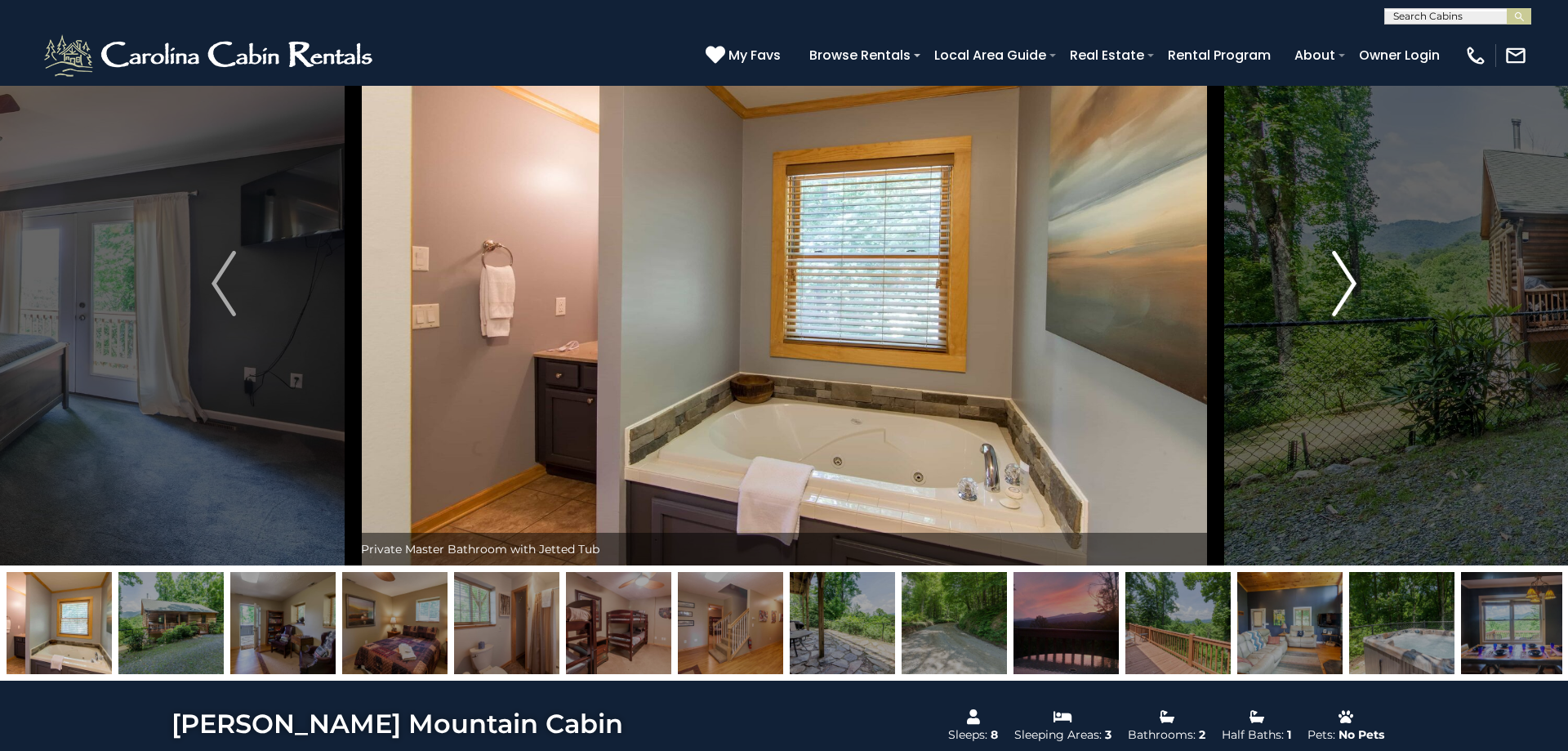
click at [1344, 278] on img "Next" at bounding box center [1344, 284] width 24 height 65
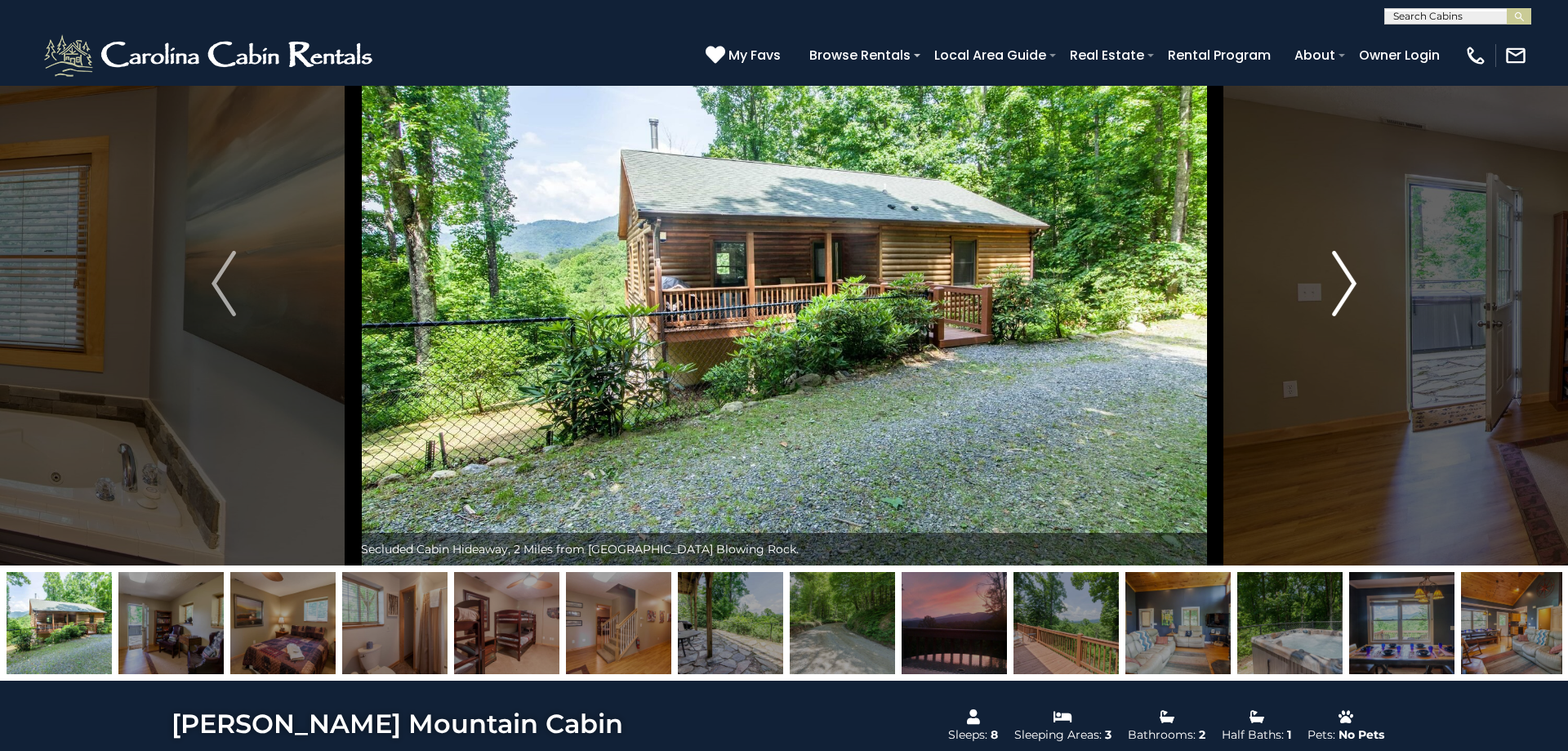
click at [1344, 278] on img "Next" at bounding box center [1344, 284] width 24 height 65
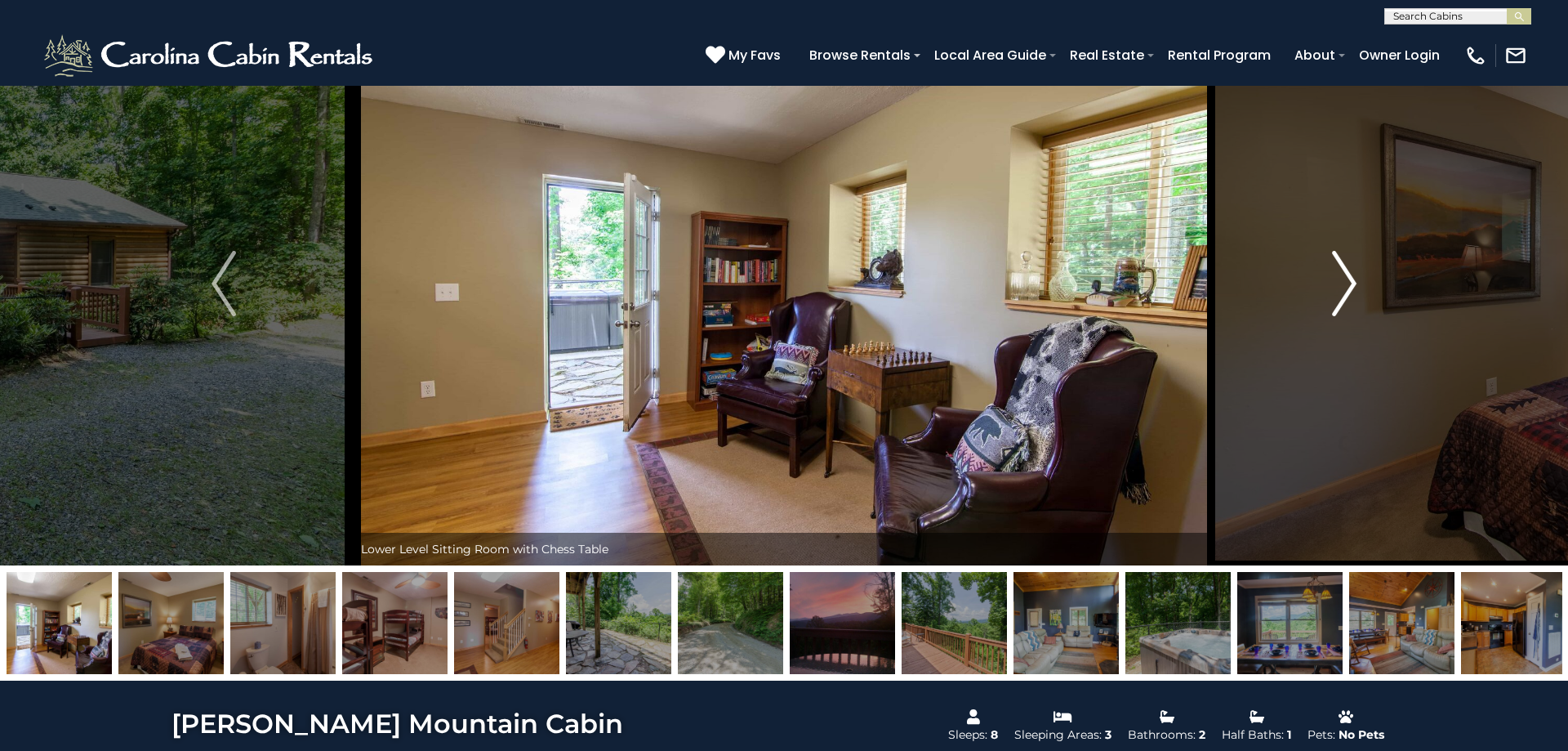
click at [1344, 278] on img "Next" at bounding box center [1344, 284] width 24 height 65
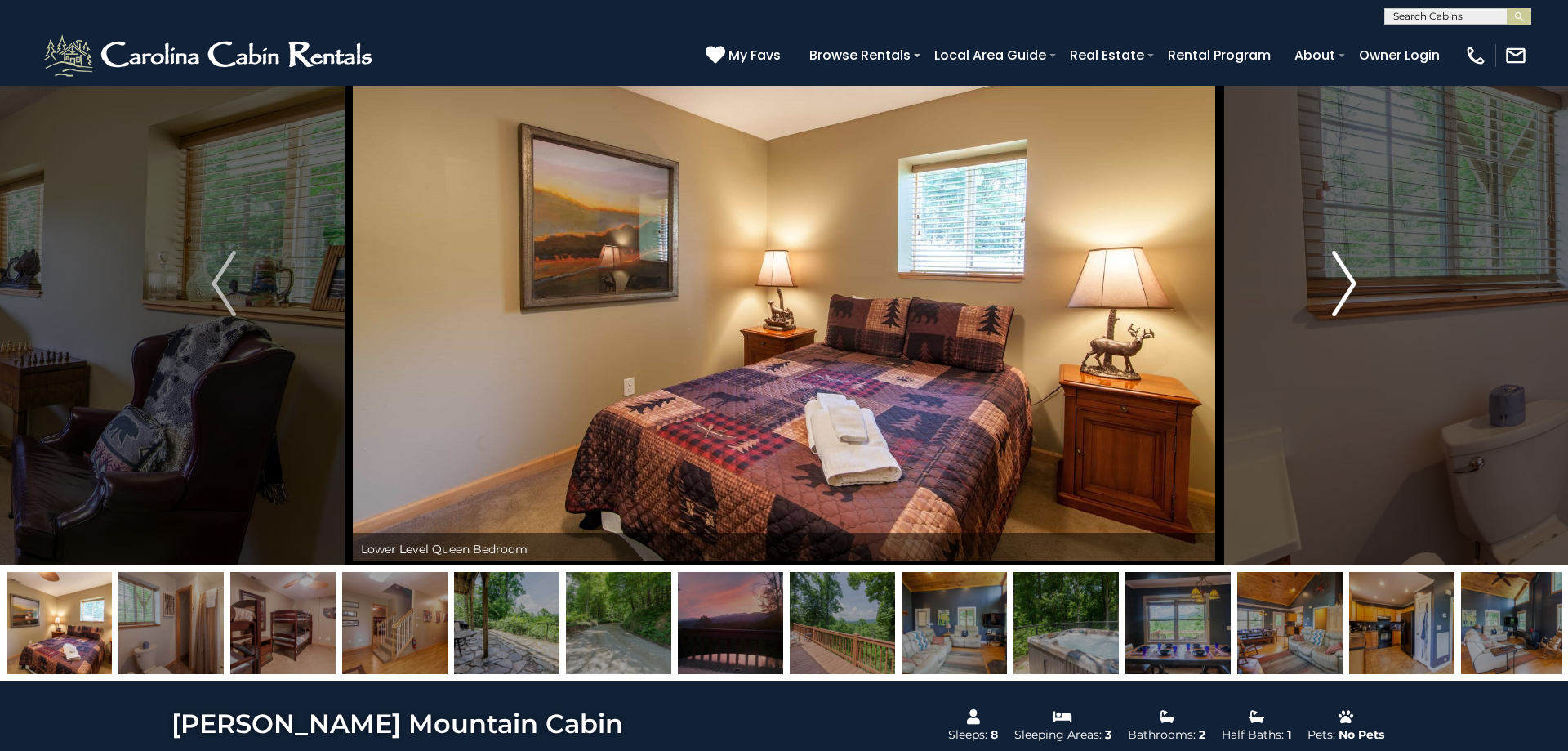
click at [1344, 278] on img "Next" at bounding box center [1344, 284] width 24 height 65
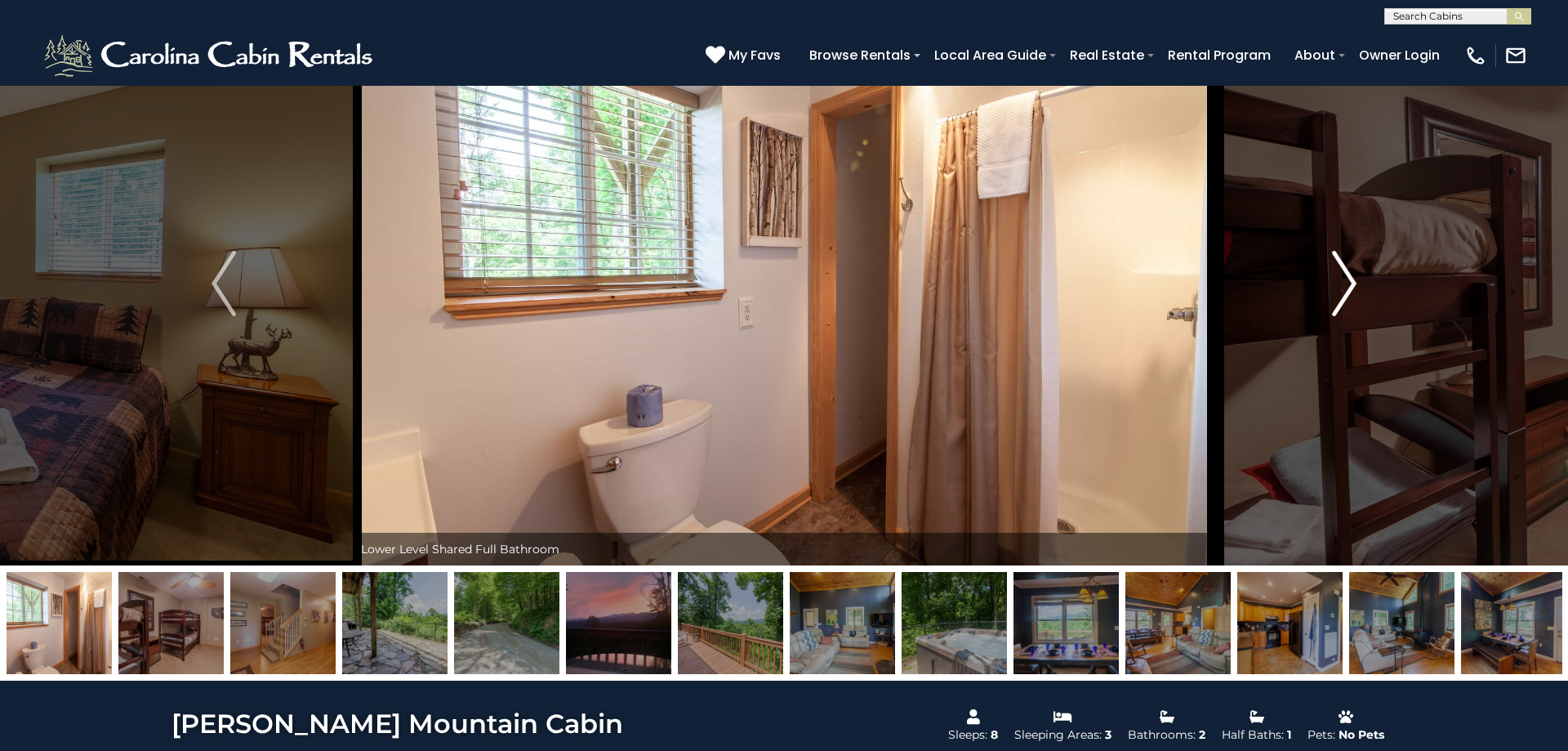
click at [1344, 278] on img "Next" at bounding box center [1344, 284] width 24 height 65
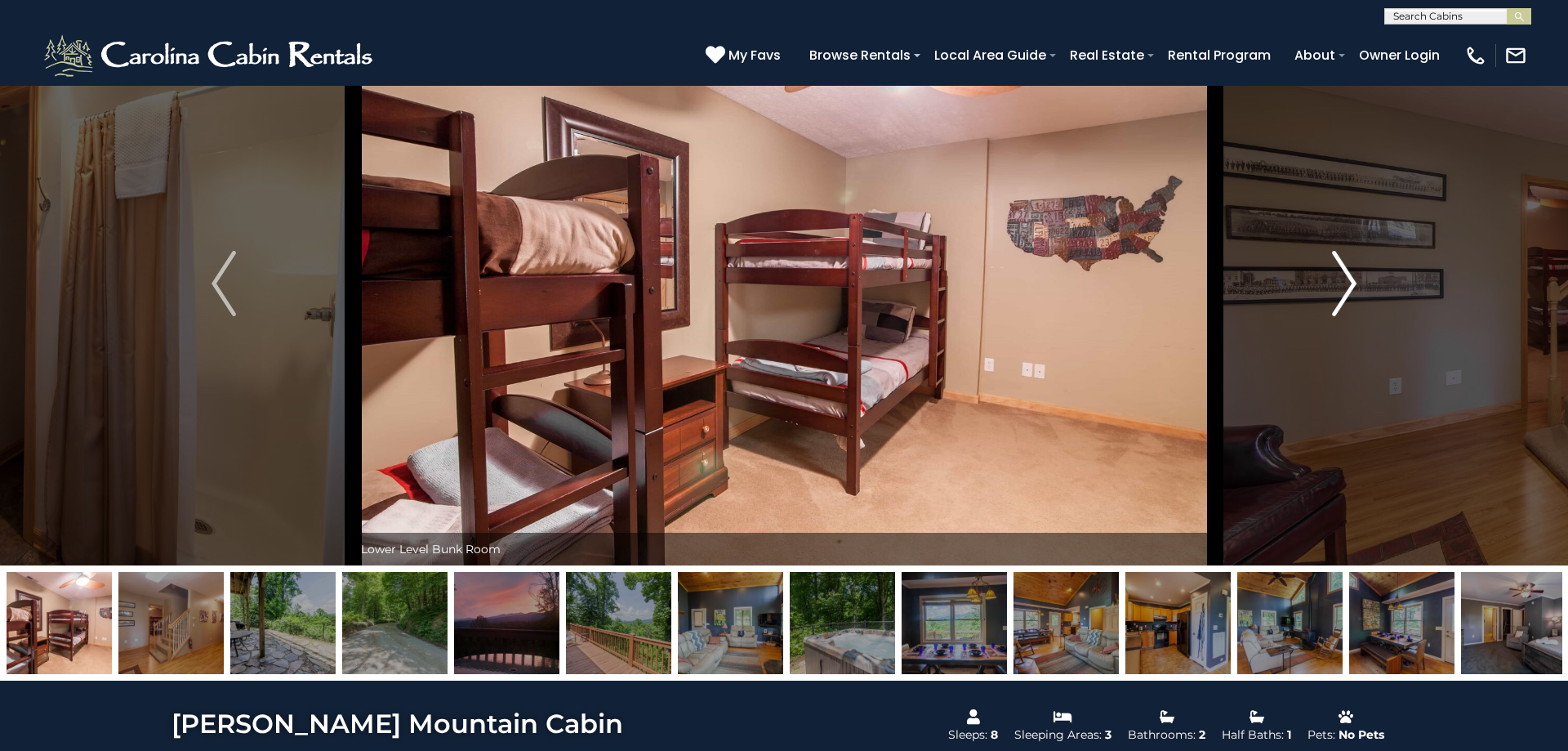
click at [1344, 278] on img "Next" at bounding box center [1344, 284] width 24 height 65
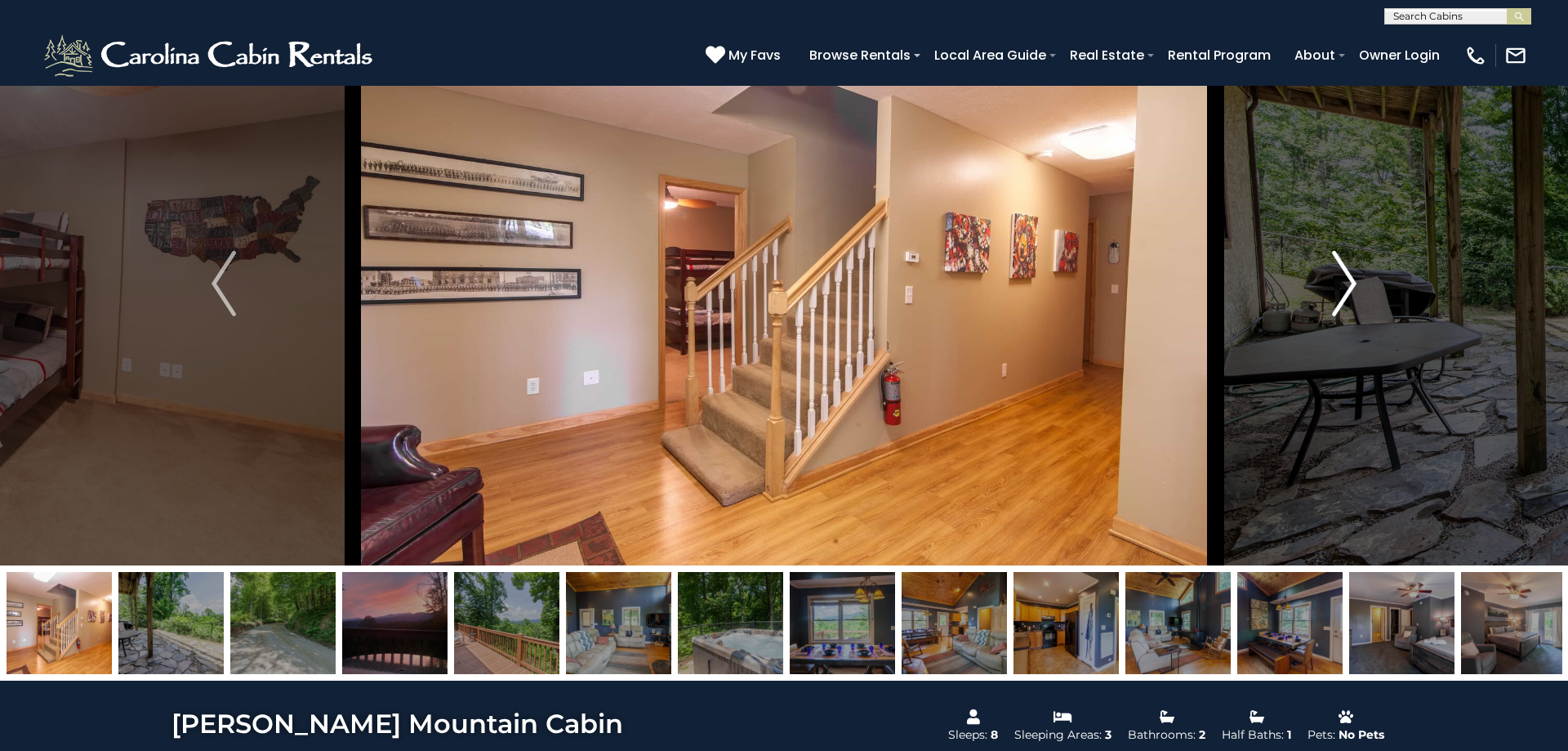
click at [1344, 278] on img "Next" at bounding box center [1344, 284] width 24 height 65
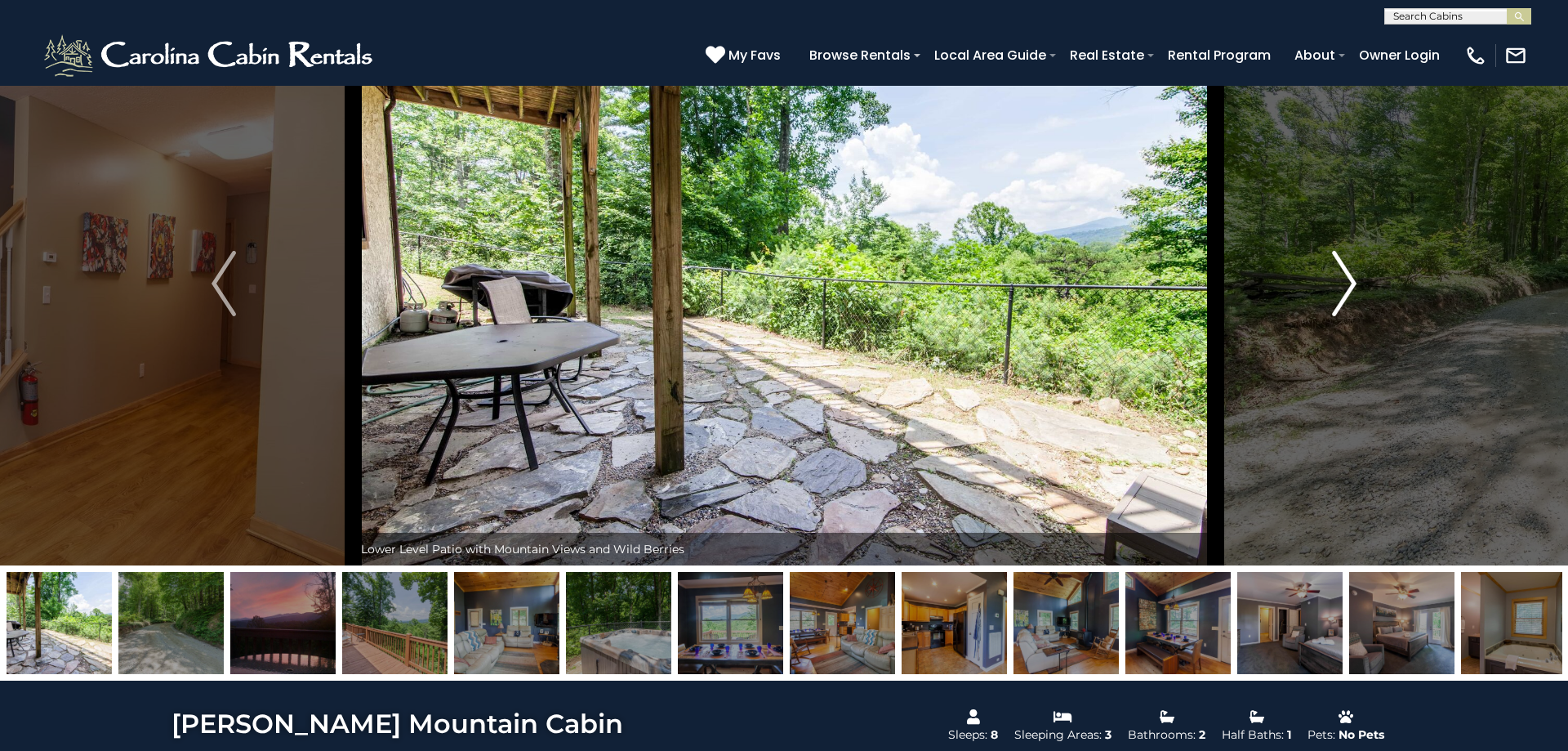
click at [1344, 278] on img "Next" at bounding box center [1344, 284] width 24 height 65
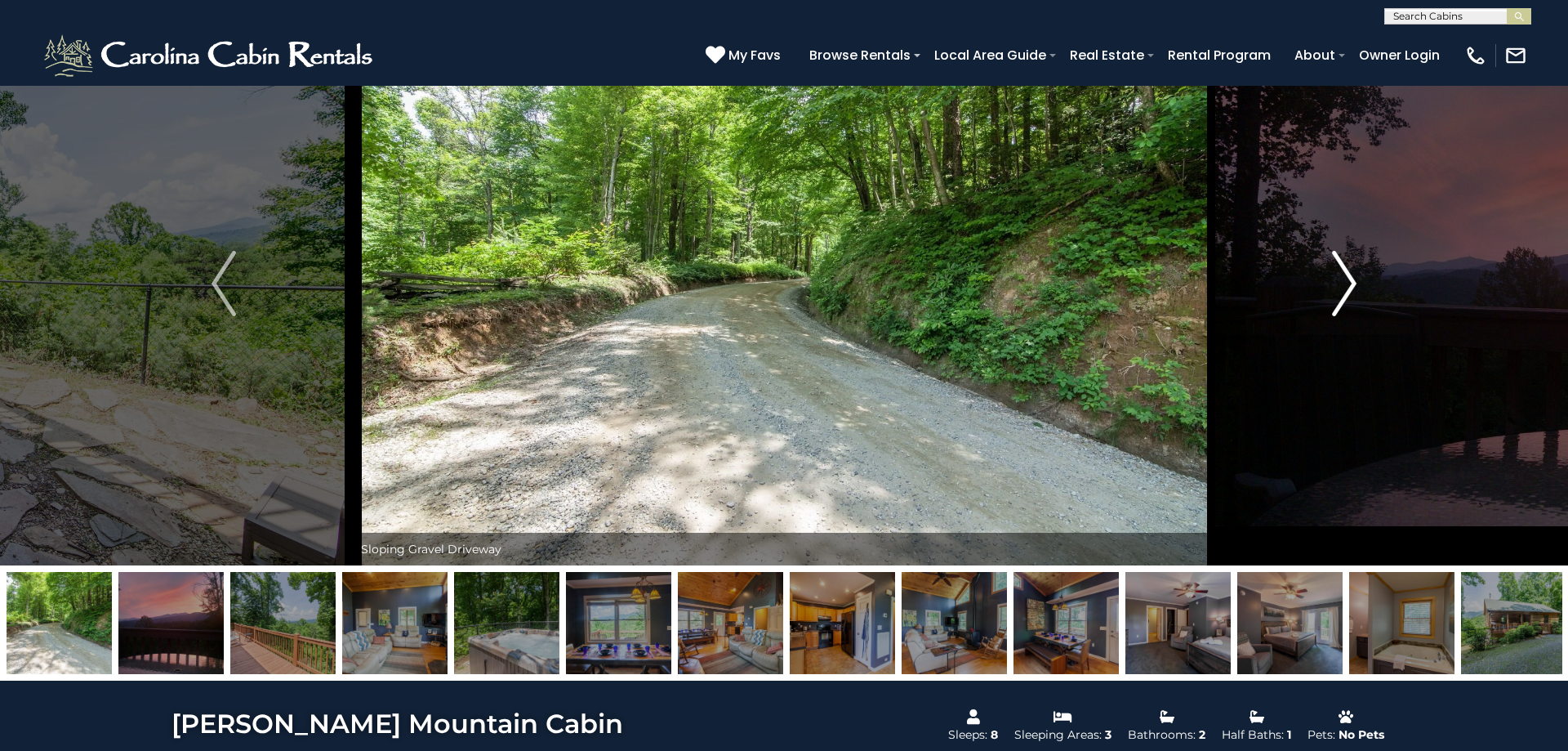
click at [1344, 278] on img "Next" at bounding box center [1344, 284] width 24 height 65
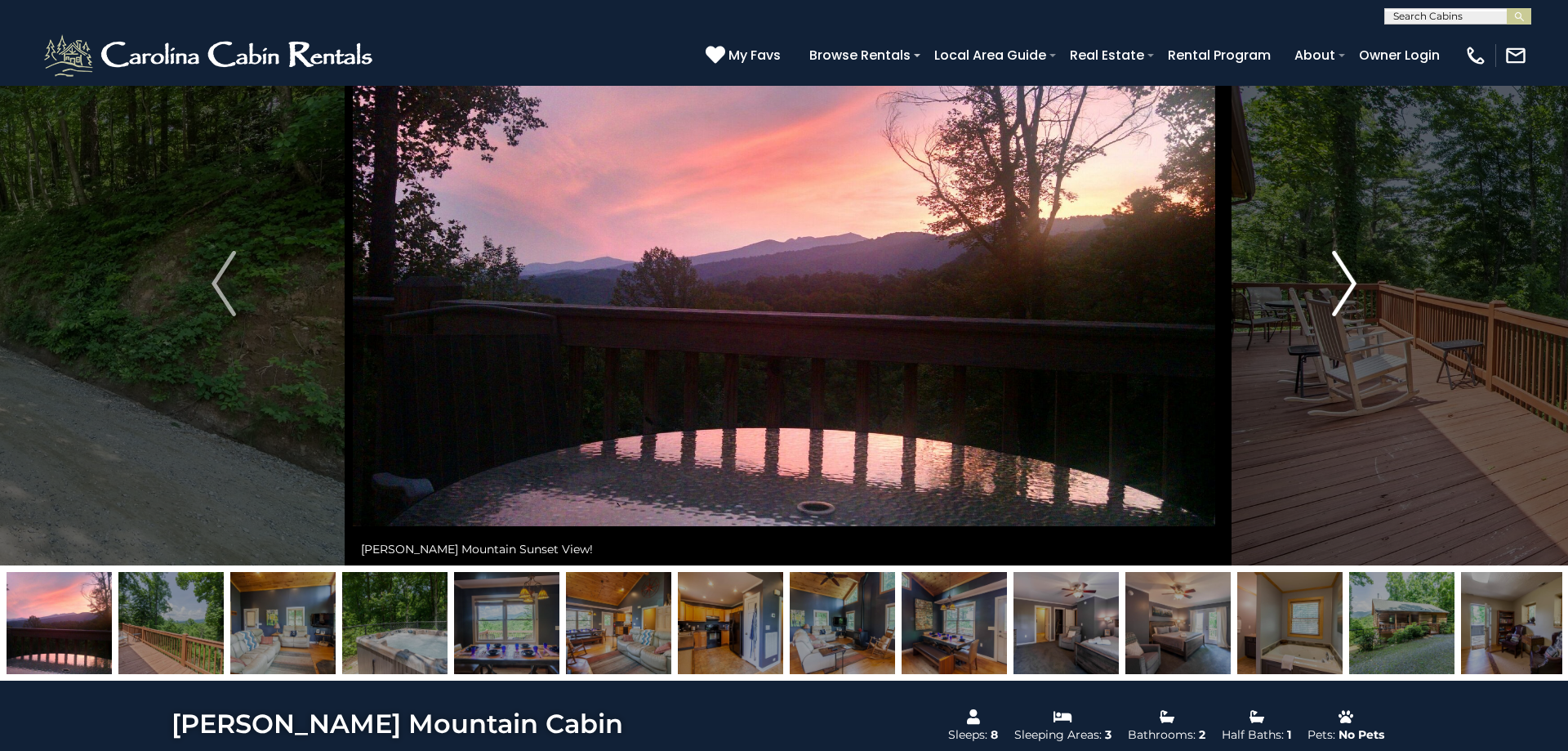
click at [1344, 278] on img "Next" at bounding box center [1344, 284] width 24 height 65
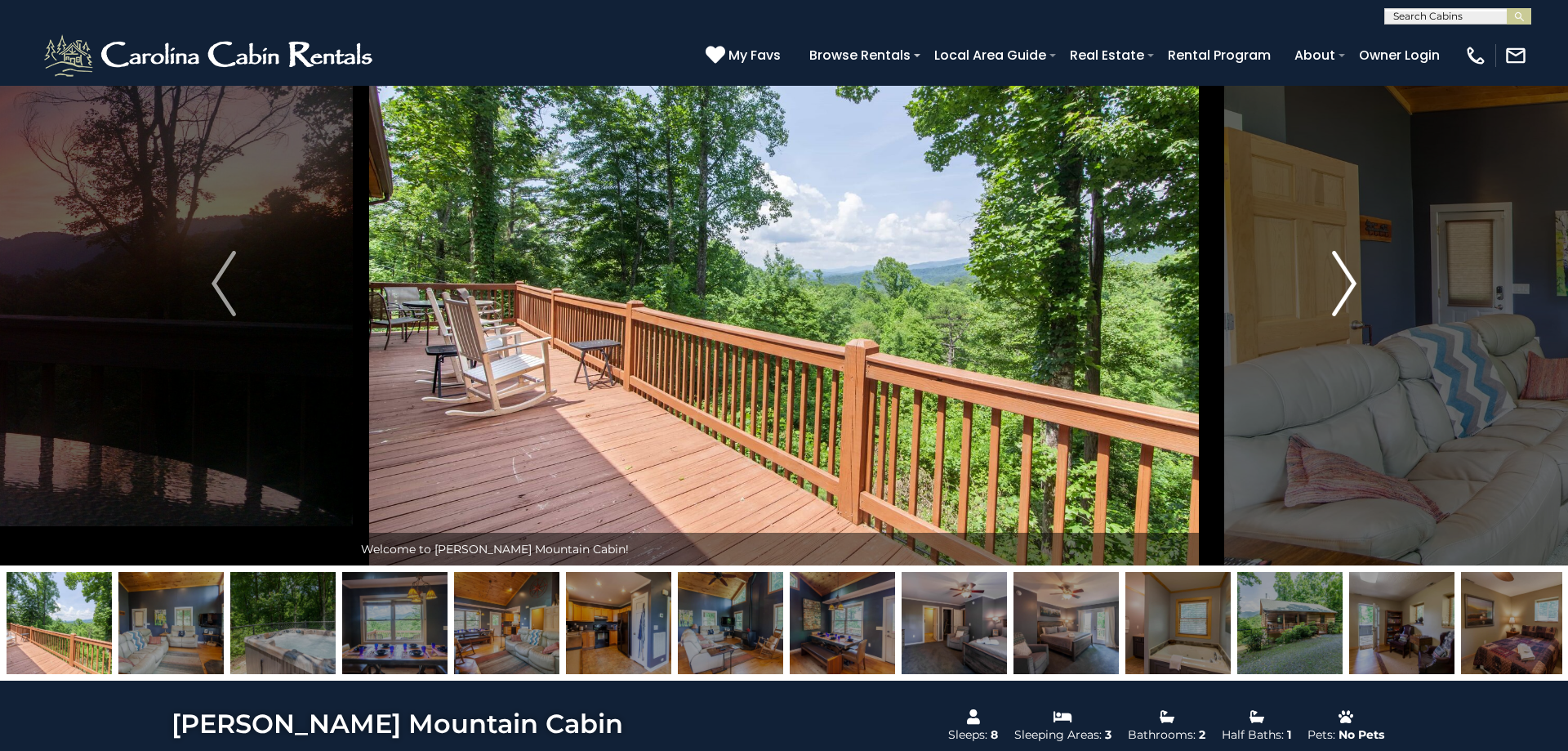
click at [1344, 278] on img "Next" at bounding box center [1344, 284] width 24 height 65
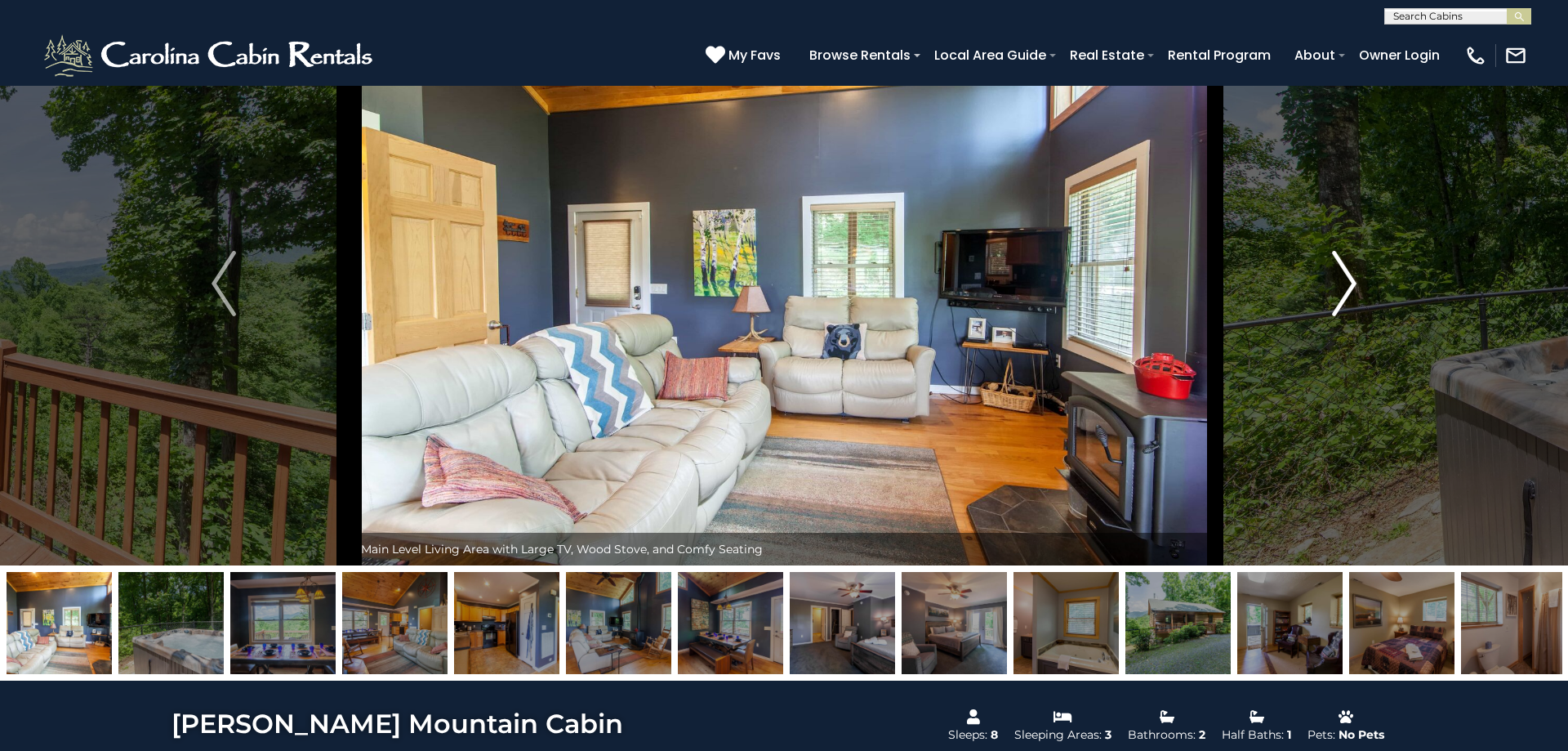
click at [1344, 278] on img "Next" at bounding box center [1344, 284] width 24 height 65
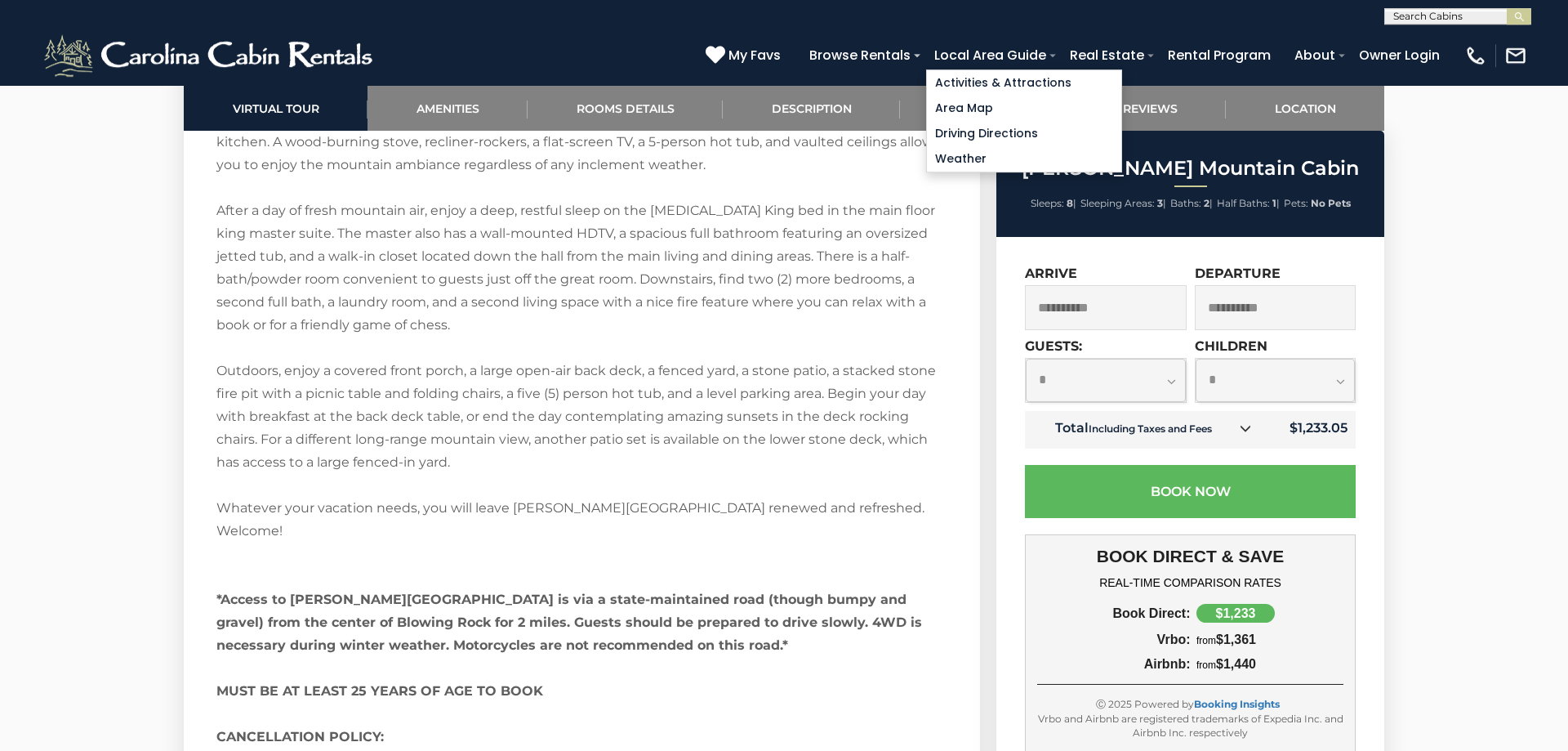
scroll to position [2501, 0]
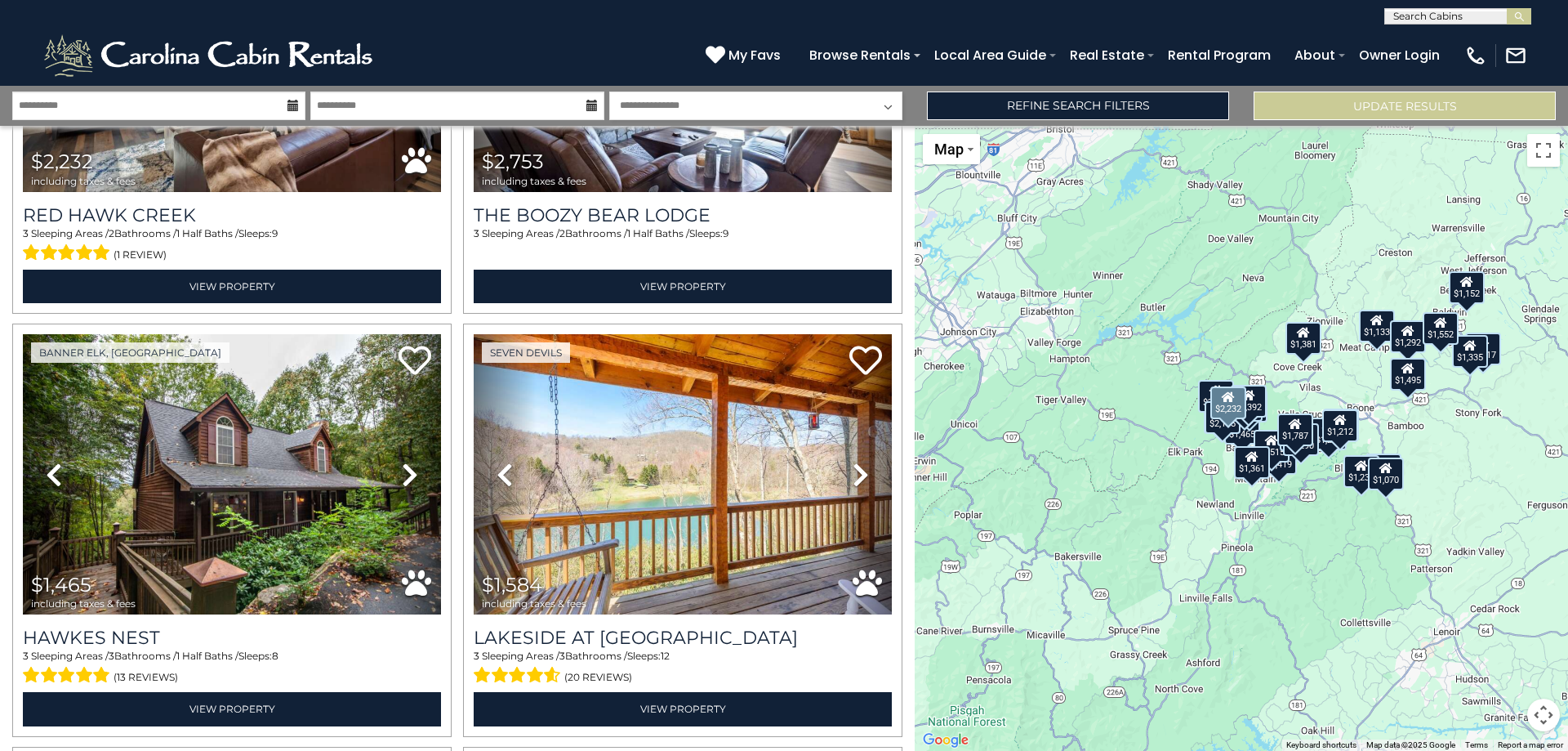
scroll to position [1676, 0]
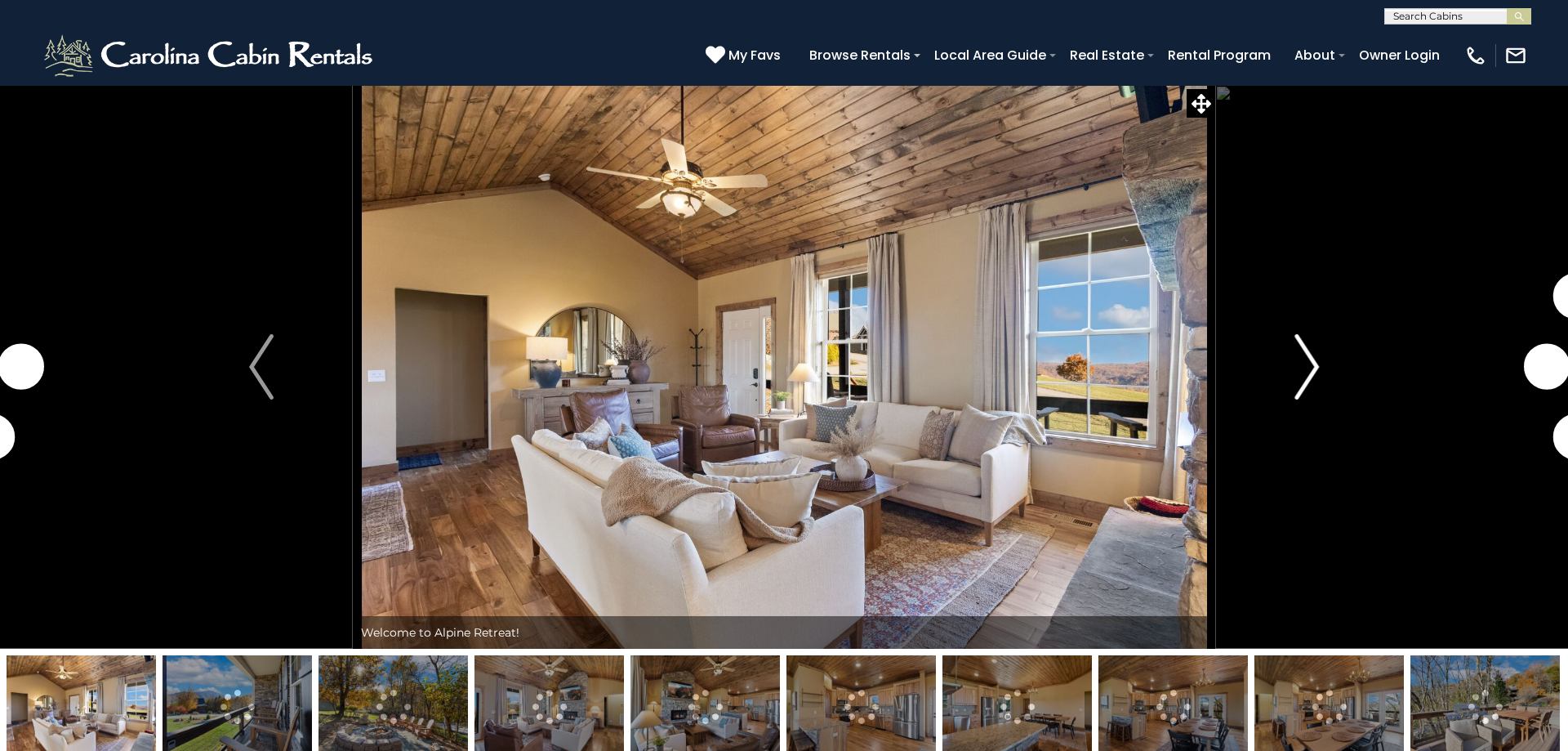
click at [1304, 359] on img "Next" at bounding box center [1306, 367] width 24 height 65
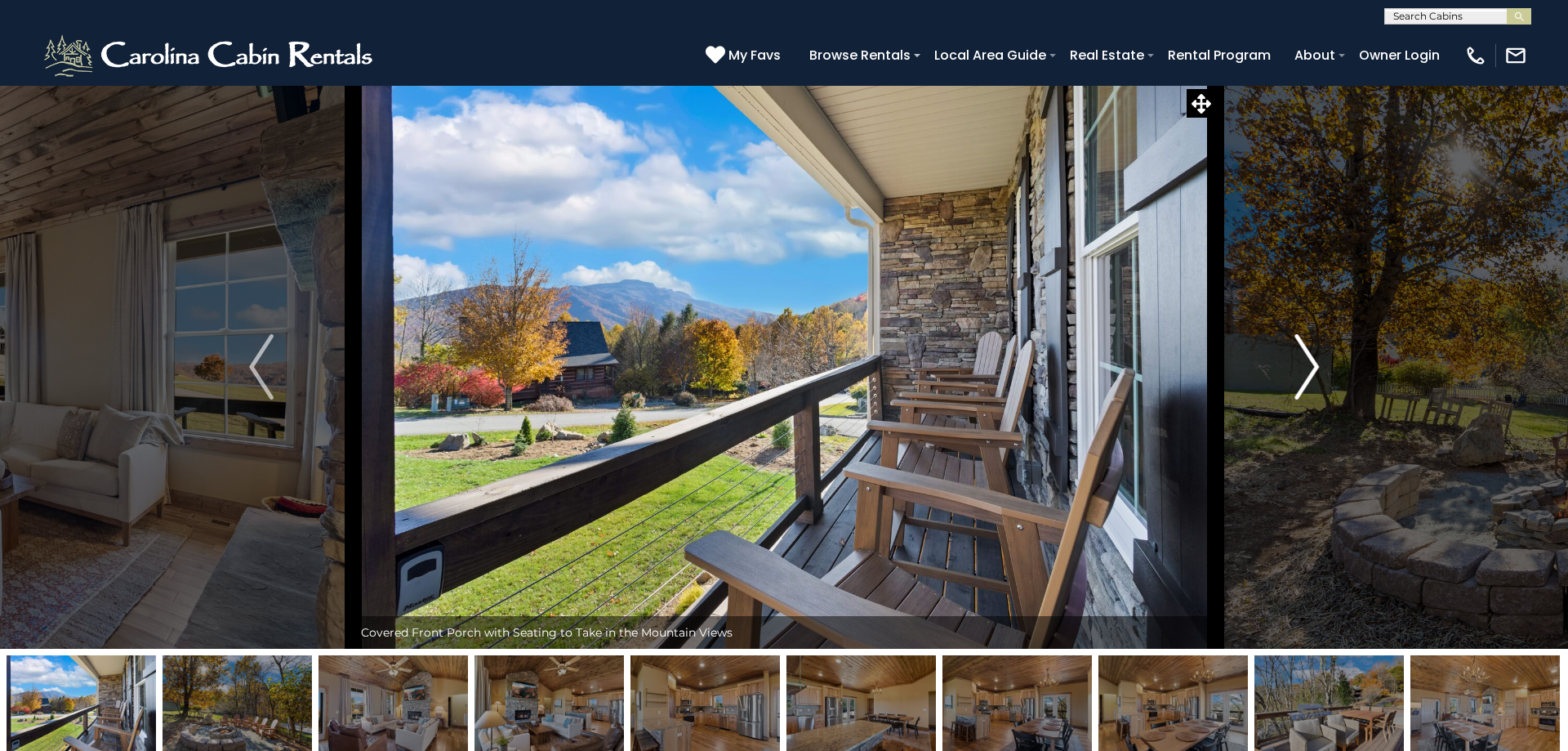
click at [1304, 361] on img "Next" at bounding box center [1306, 367] width 24 height 65
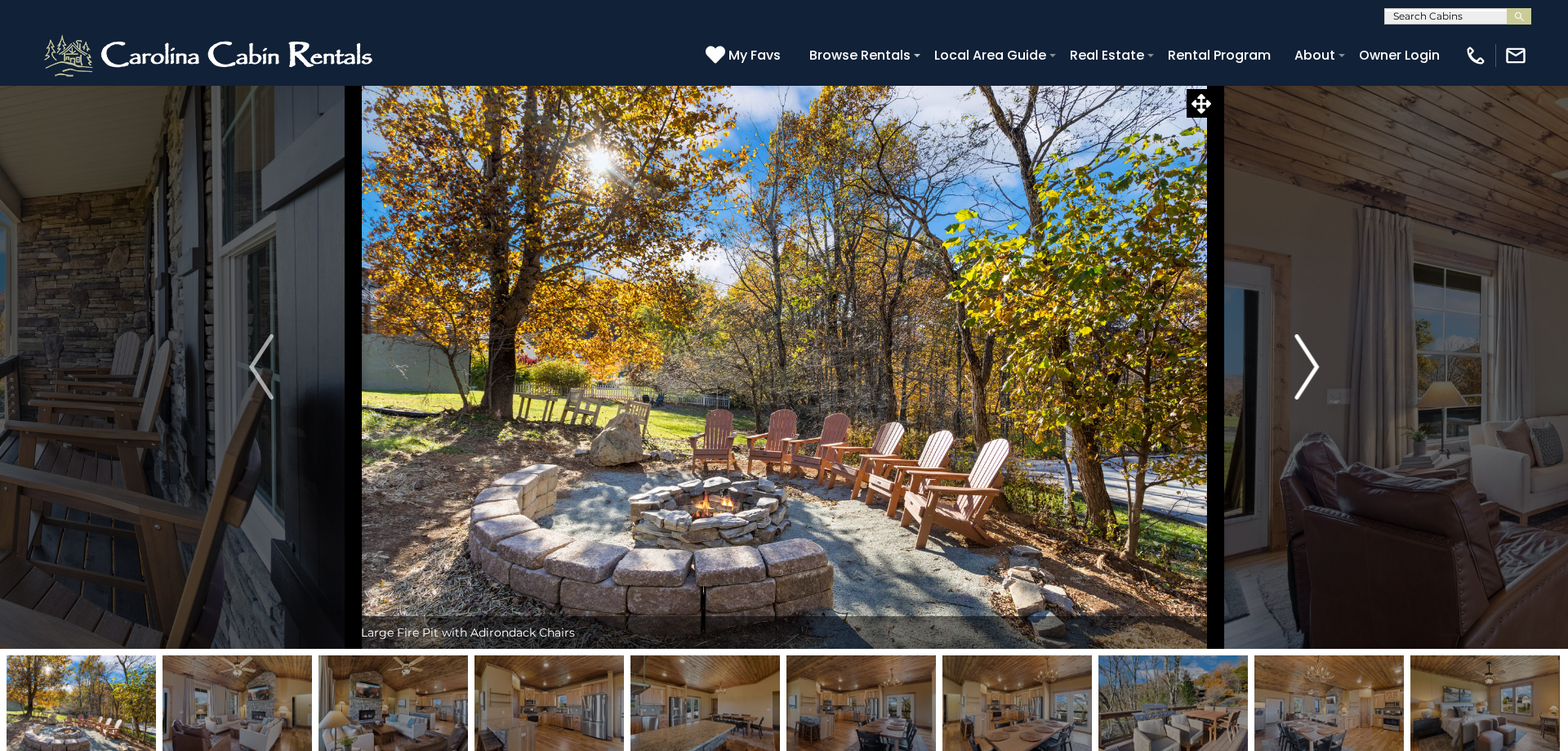
click at [1304, 361] on img "Next" at bounding box center [1306, 367] width 24 height 65
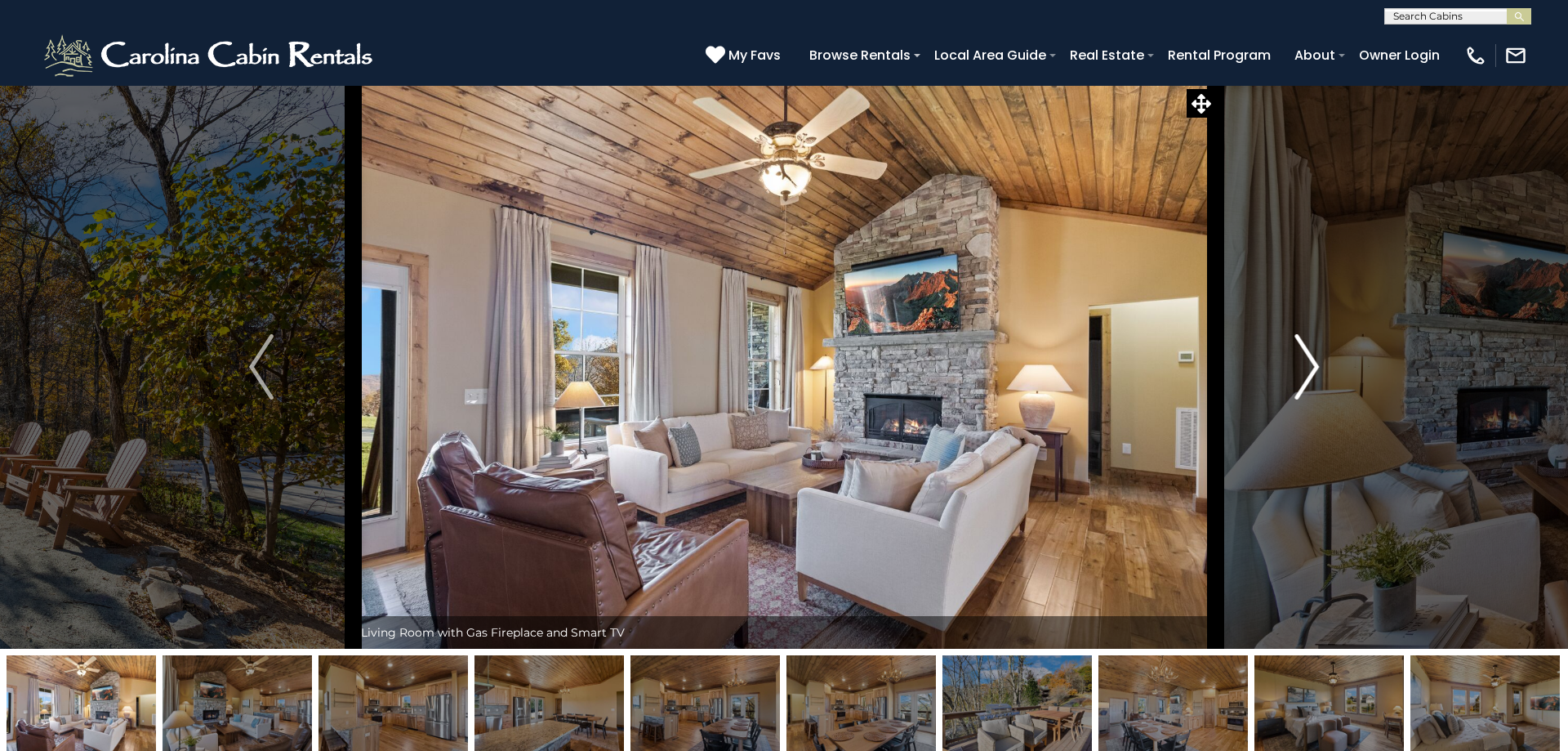
click at [1304, 361] on img "Next" at bounding box center [1306, 367] width 24 height 65
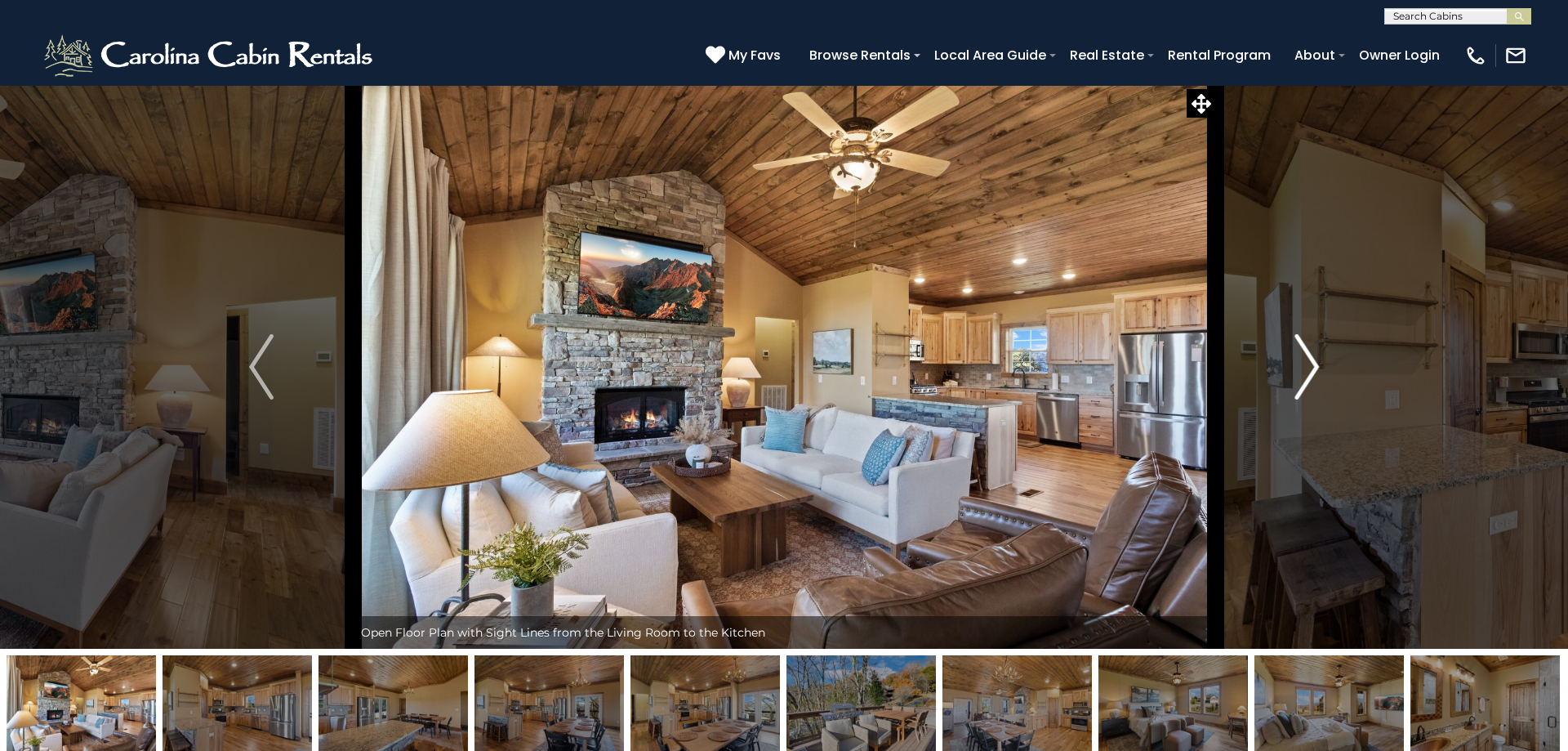
click at [1304, 361] on img "Next" at bounding box center [1306, 367] width 24 height 65
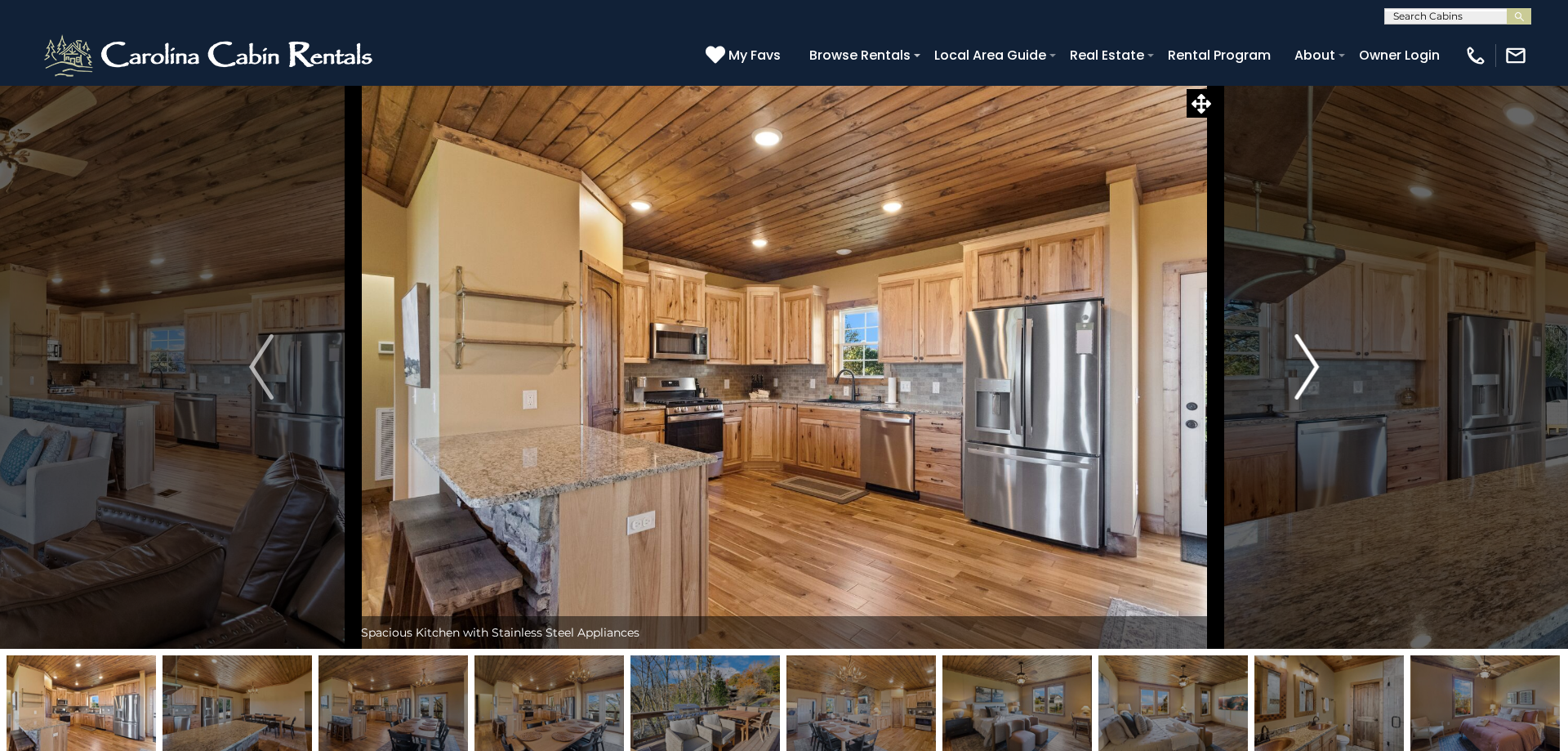
click at [1304, 361] on img "Next" at bounding box center [1306, 367] width 24 height 65
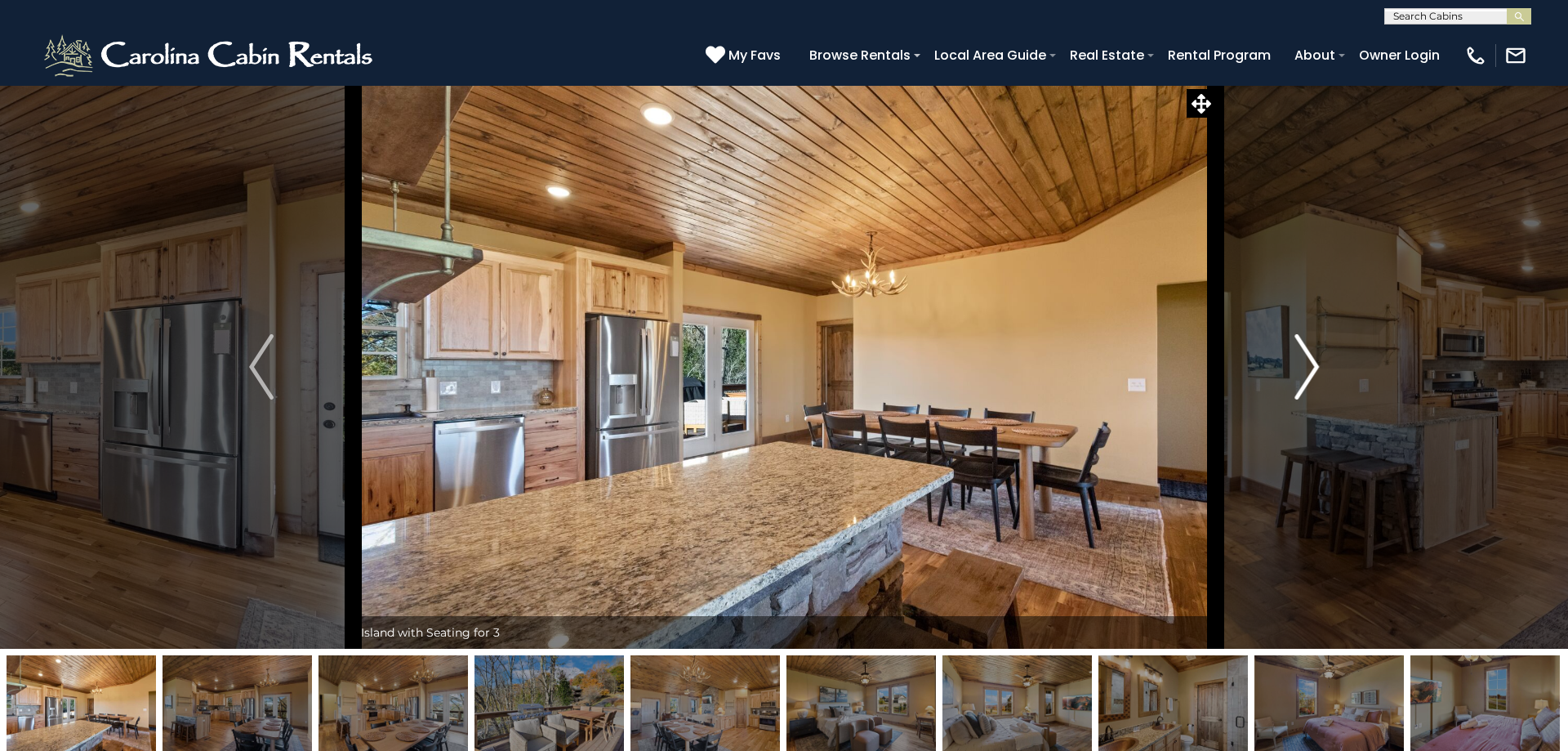
click at [1303, 362] on img "Next" at bounding box center [1306, 367] width 24 height 65
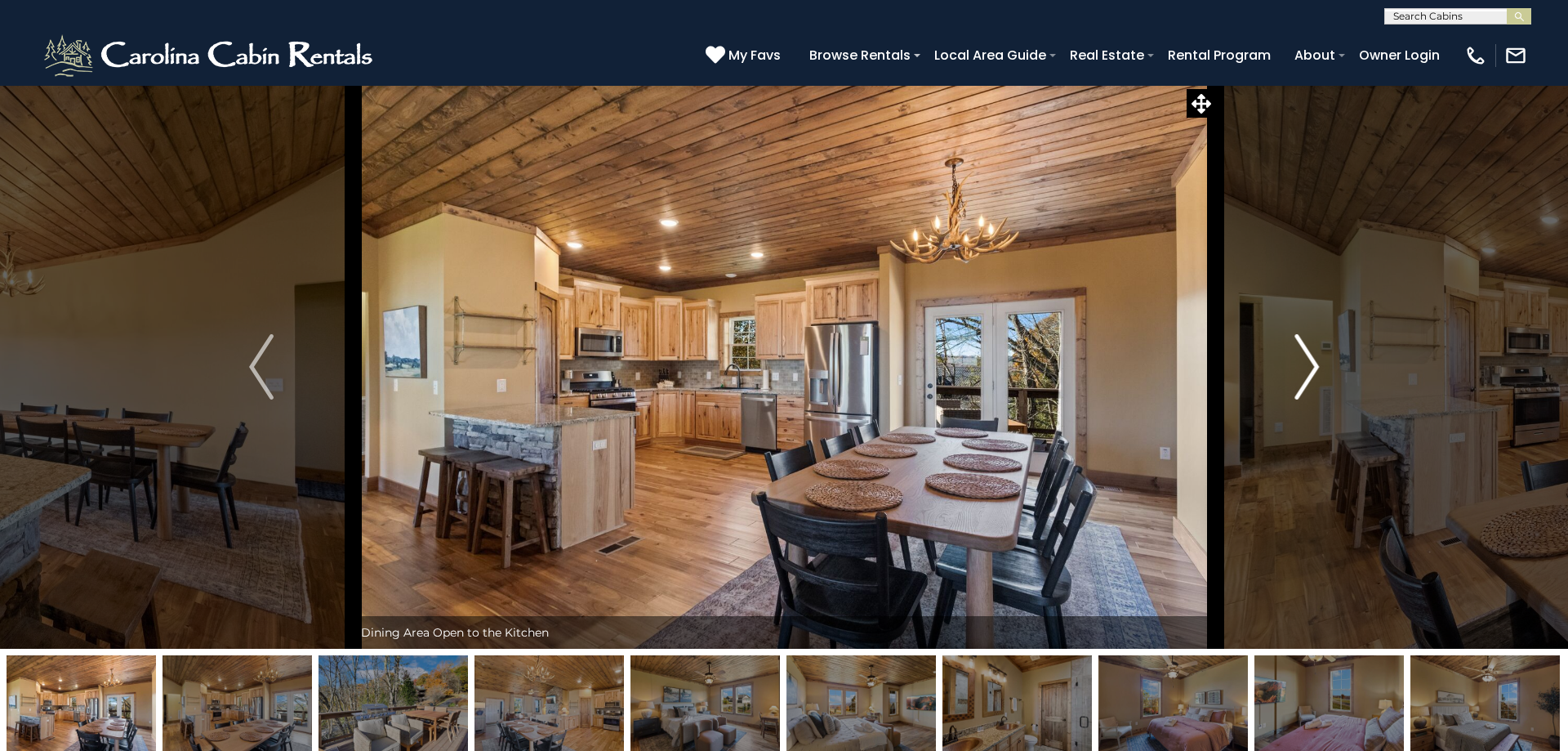
click at [1303, 362] on img "Next" at bounding box center [1306, 367] width 24 height 65
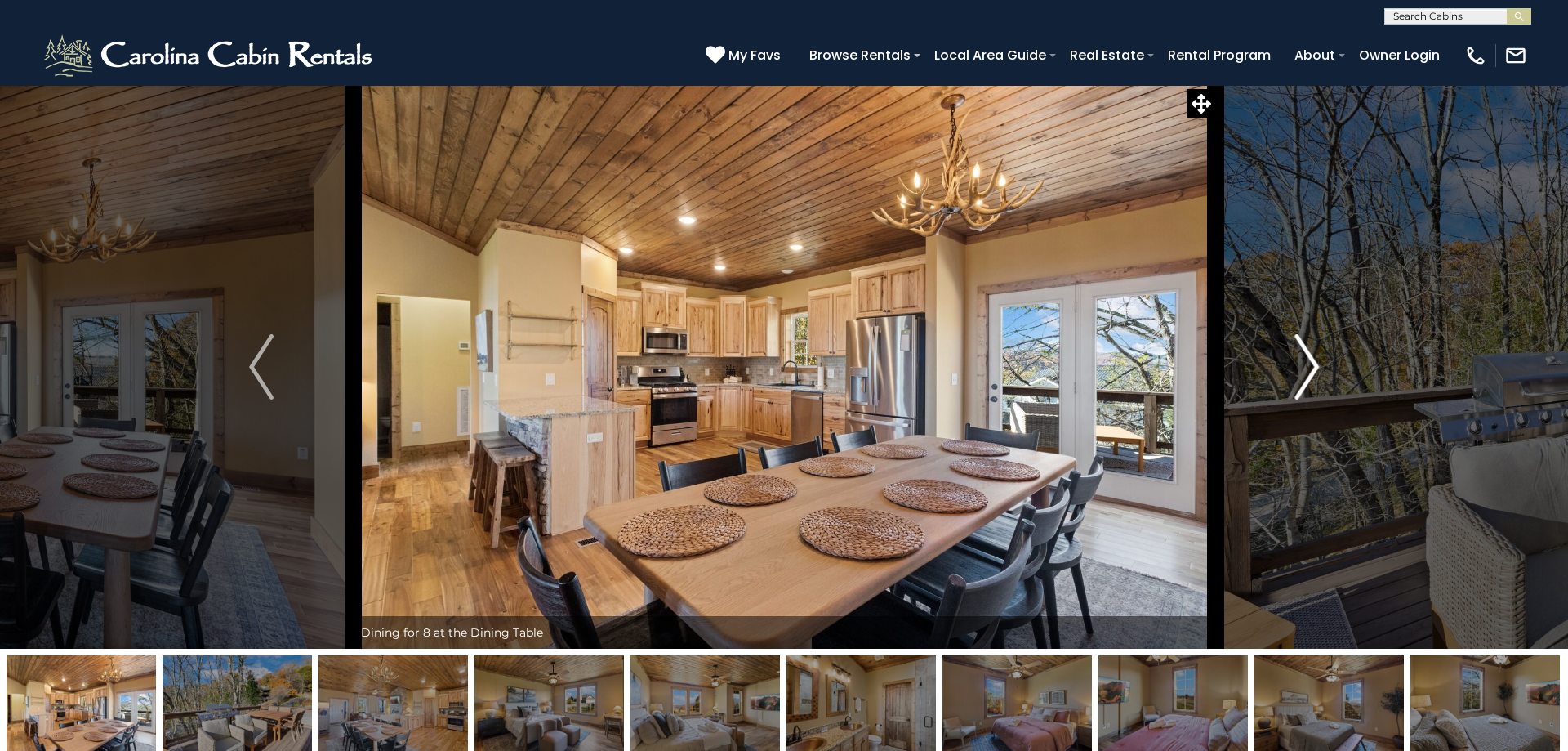
click at [1303, 362] on img "Next" at bounding box center [1306, 367] width 24 height 65
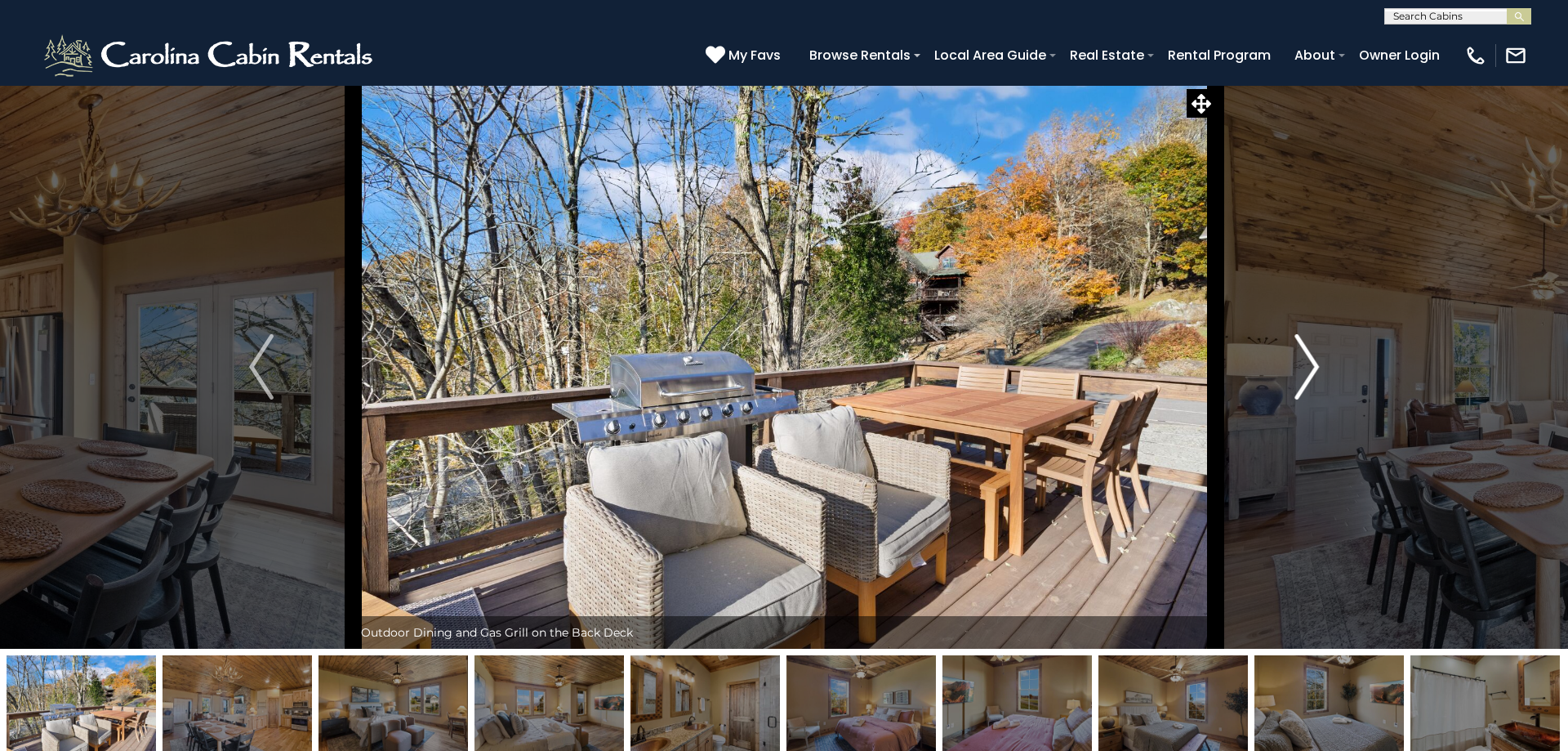
click at [1303, 362] on img "Next" at bounding box center [1306, 367] width 24 height 65
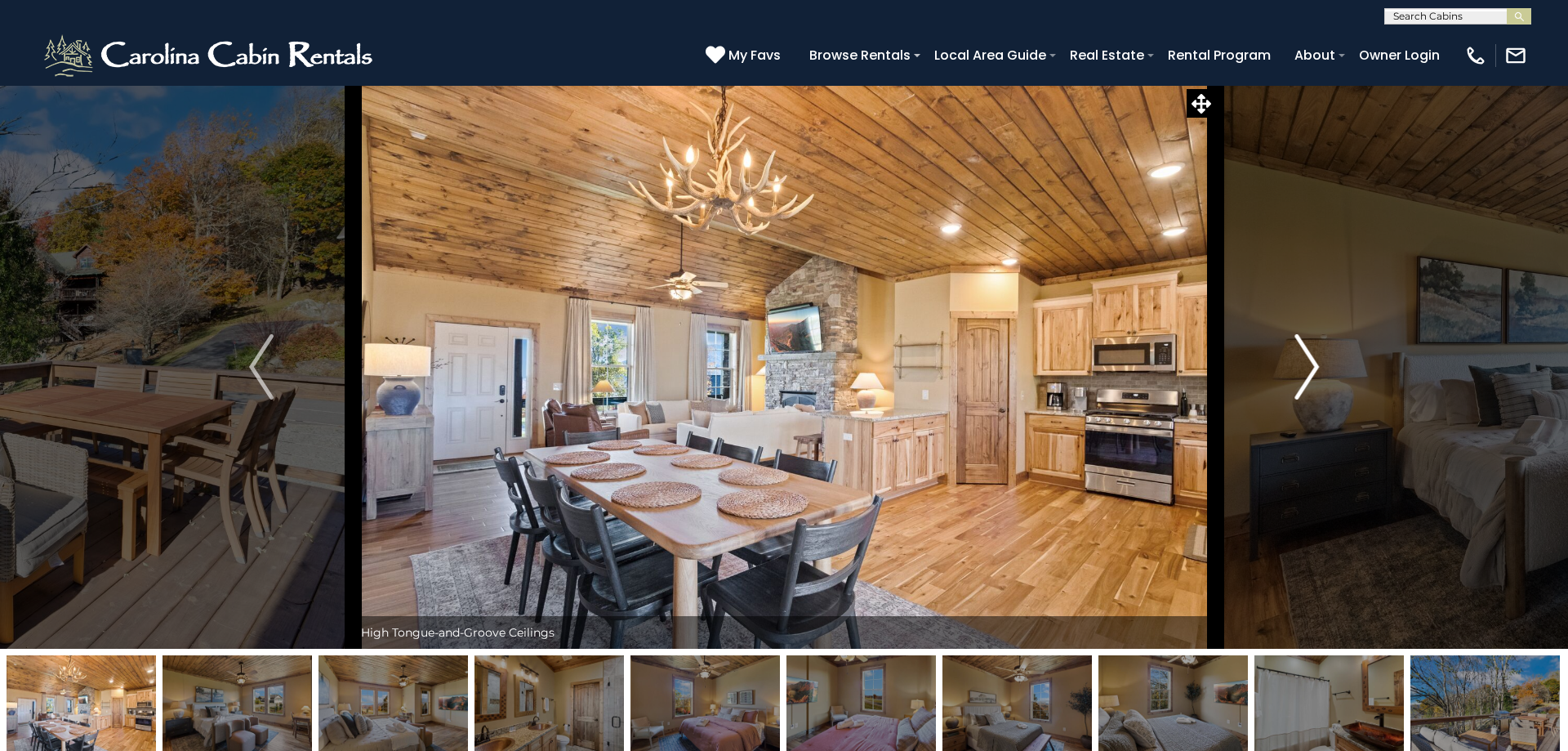
click at [1303, 362] on img "Next" at bounding box center [1306, 367] width 24 height 65
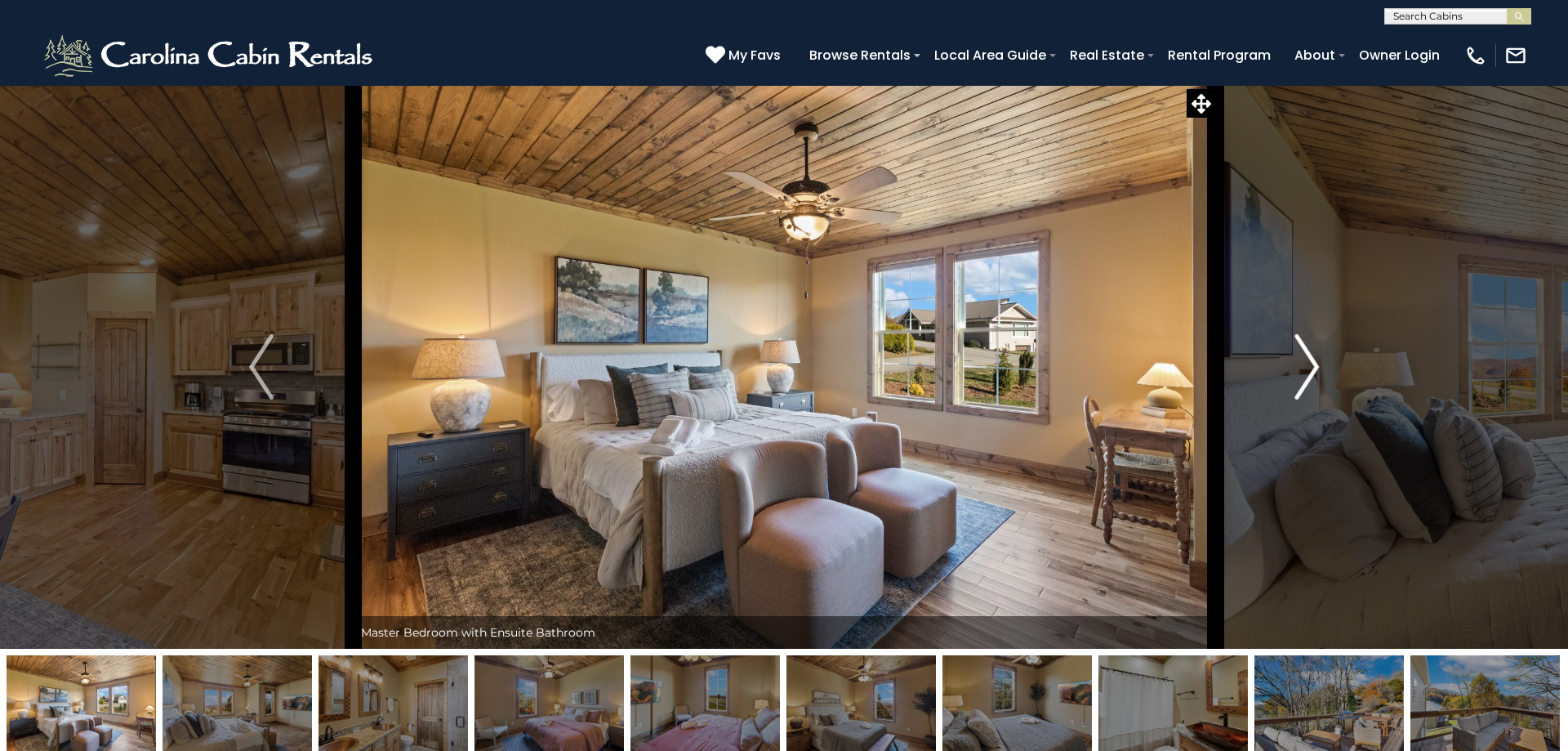
click at [1303, 362] on img "Next" at bounding box center [1306, 367] width 24 height 65
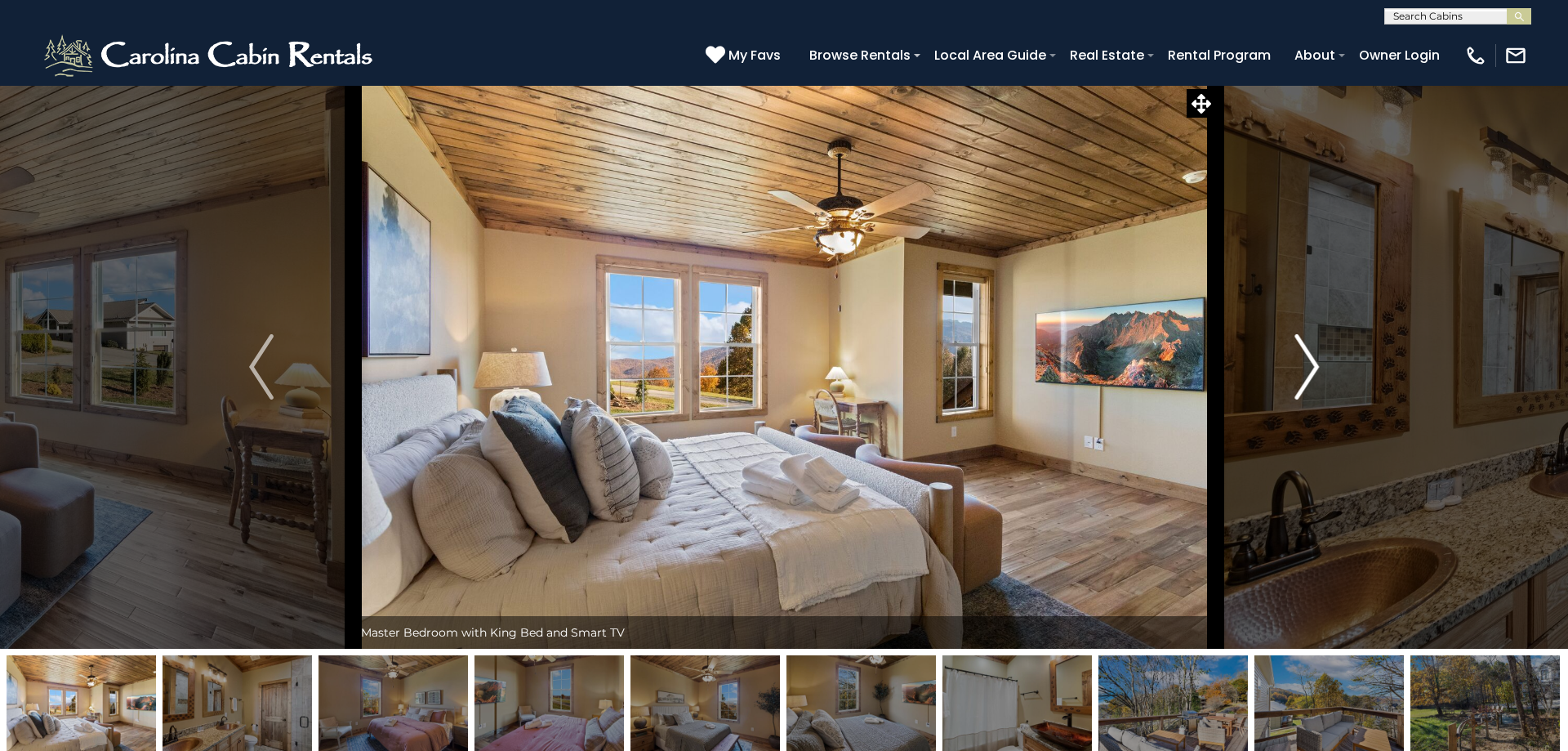
click at [1303, 362] on img "Next" at bounding box center [1306, 367] width 24 height 65
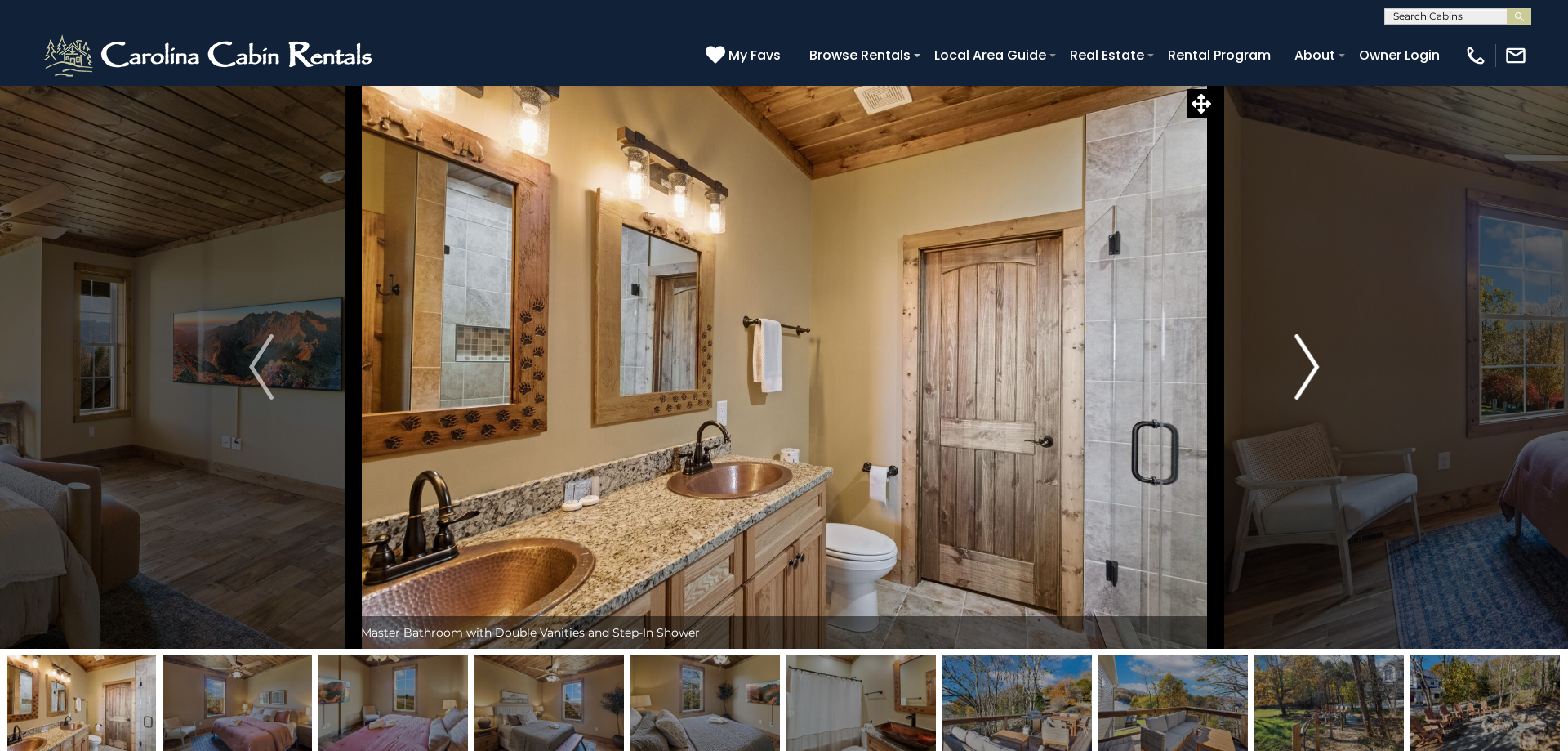
click at [1303, 362] on img "Next" at bounding box center [1306, 367] width 24 height 65
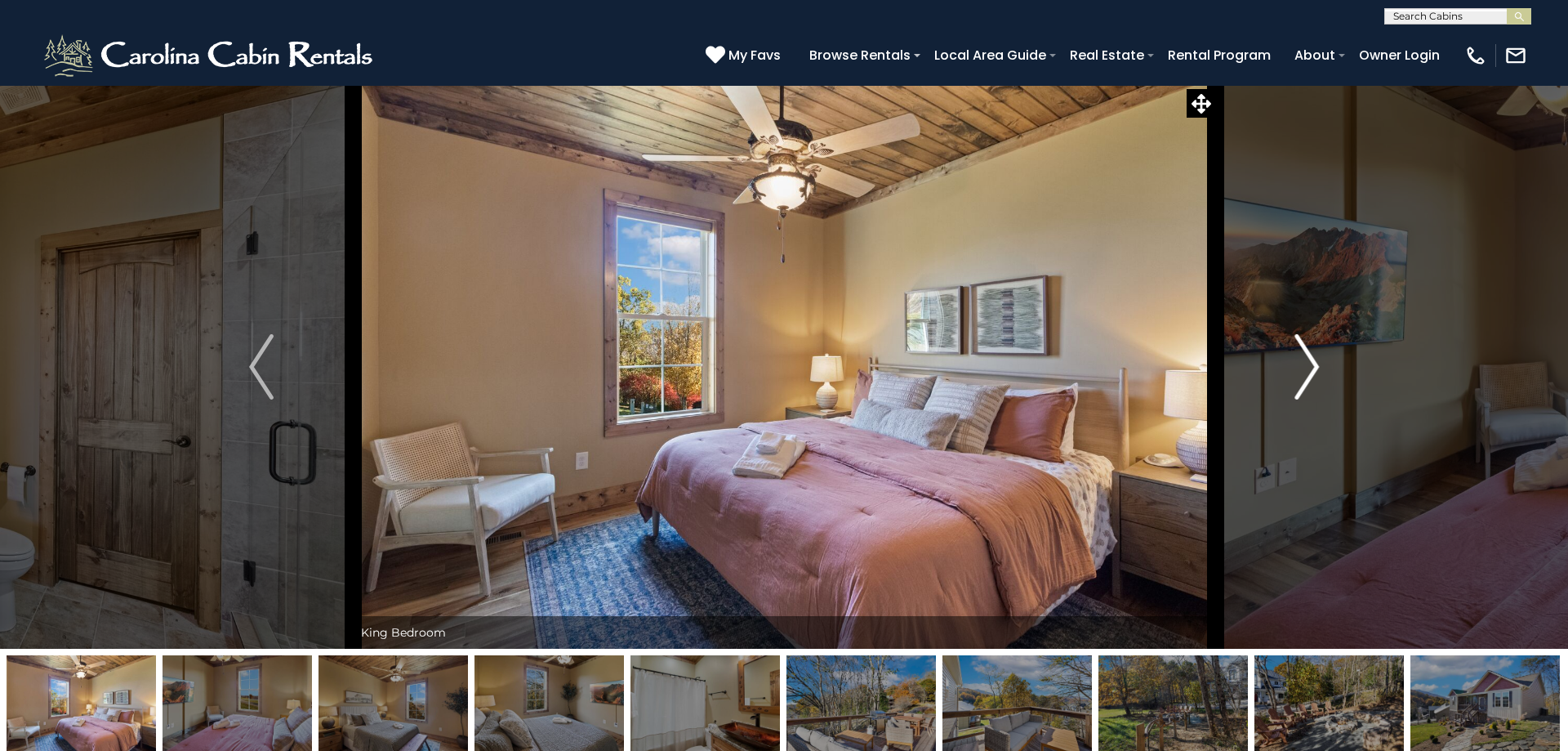
click at [1303, 362] on img "Next" at bounding box center [1306, 367] width 24 height 65
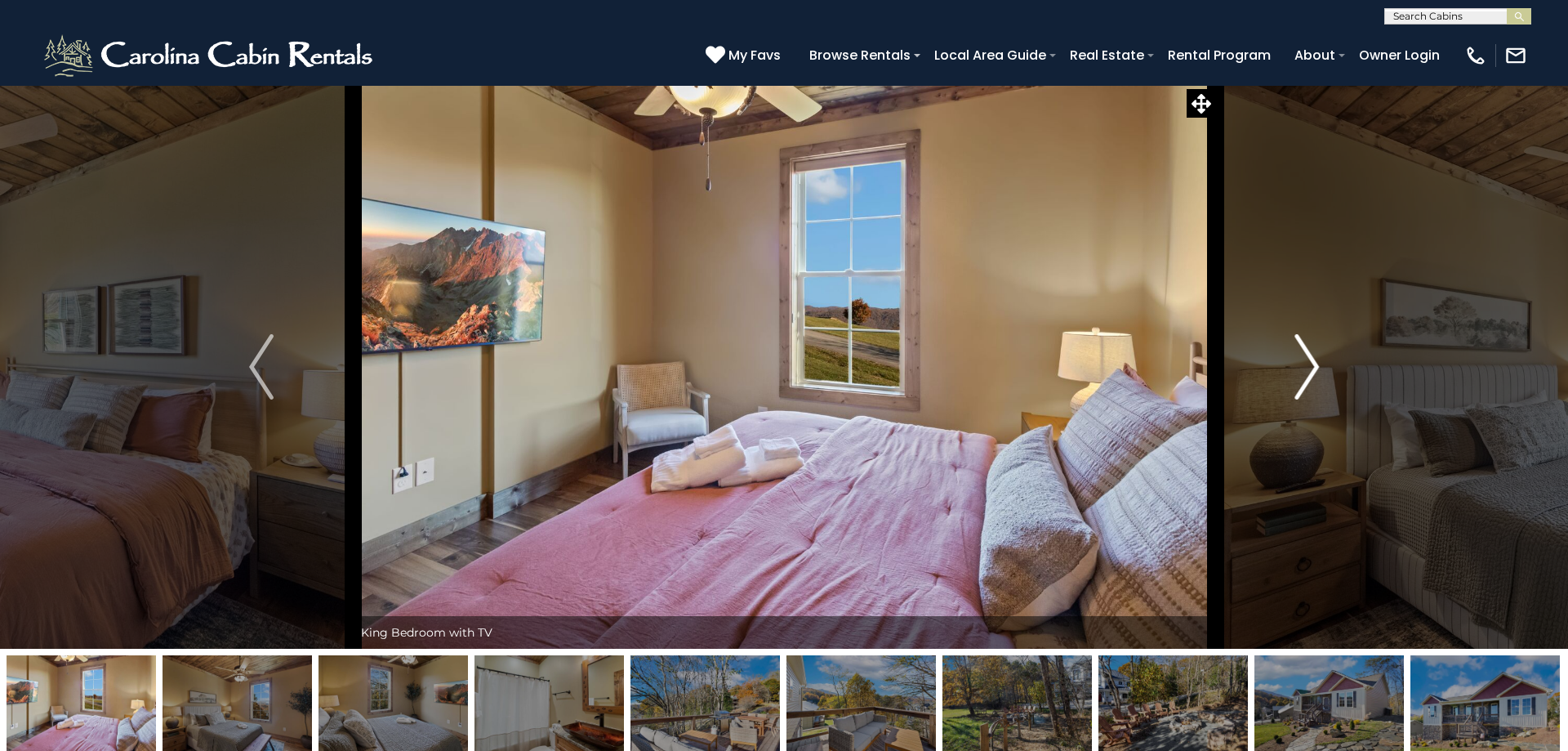
click at [1303, 362] on img "Next" at bounding box center [1306, 367] width 24 height 65
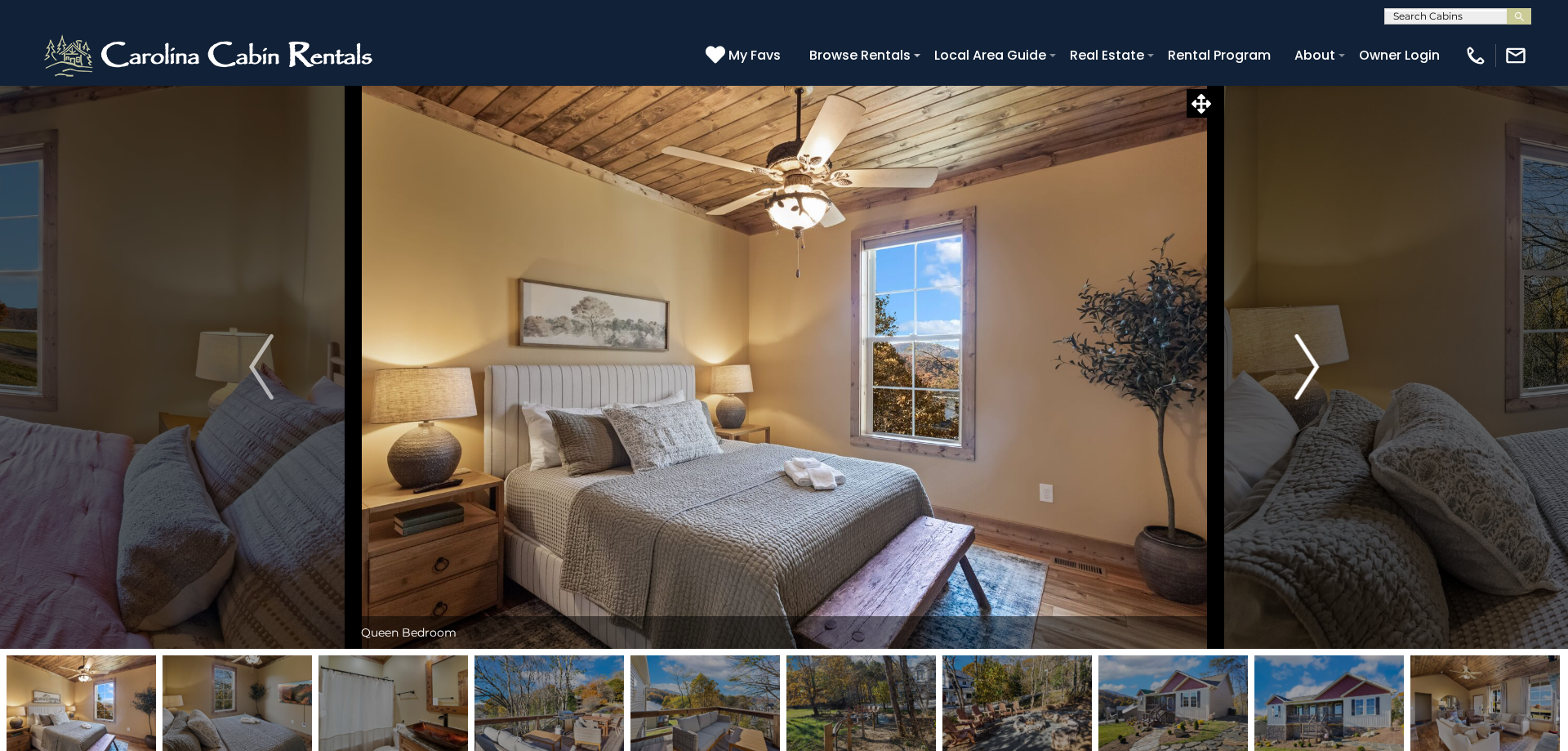
click at [1303, 362] on img "Next" at bounding box center [1306, 367] width 24 height 65
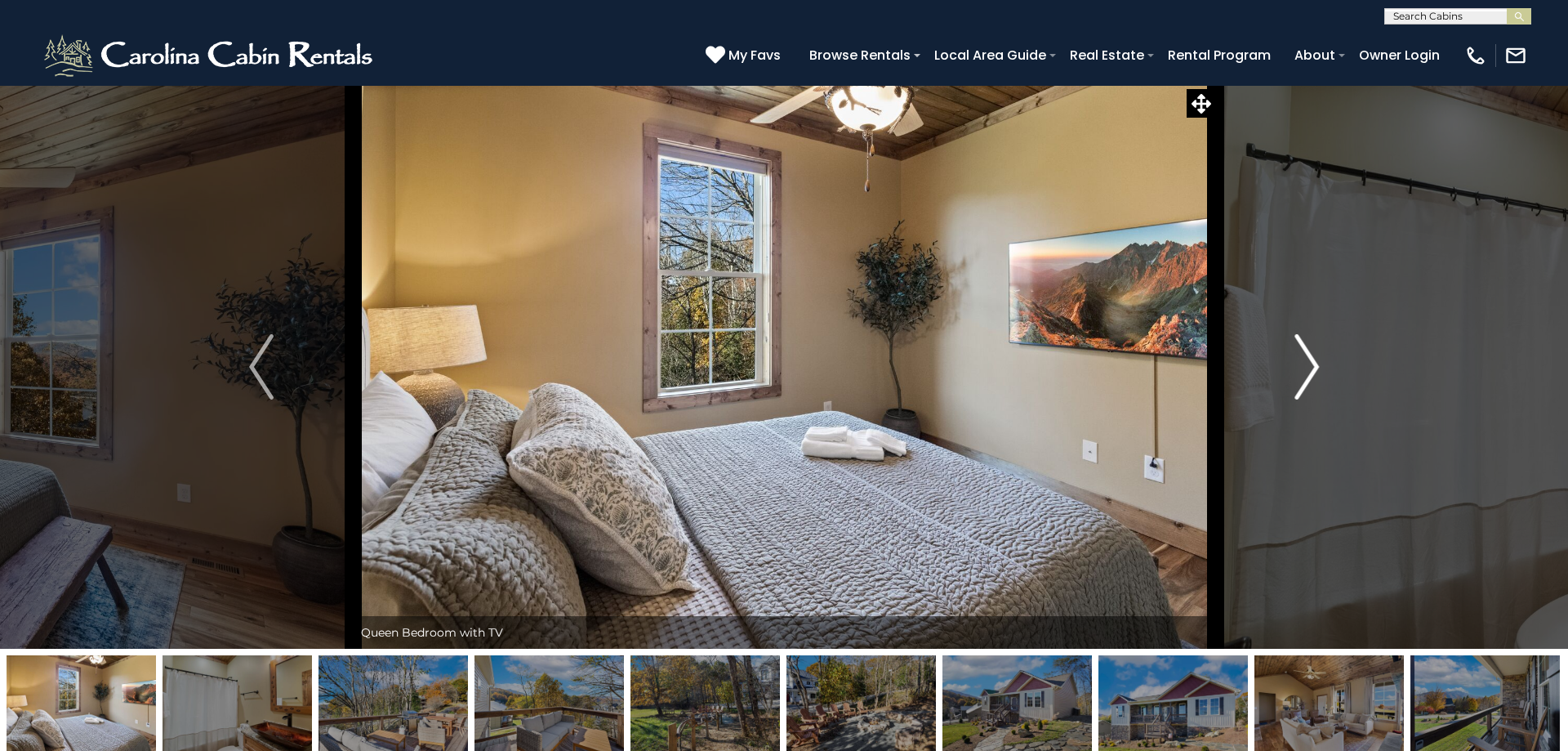
click at [1303, 362] on img "Next" at bounding box center [1306, 367] width 24 height 65
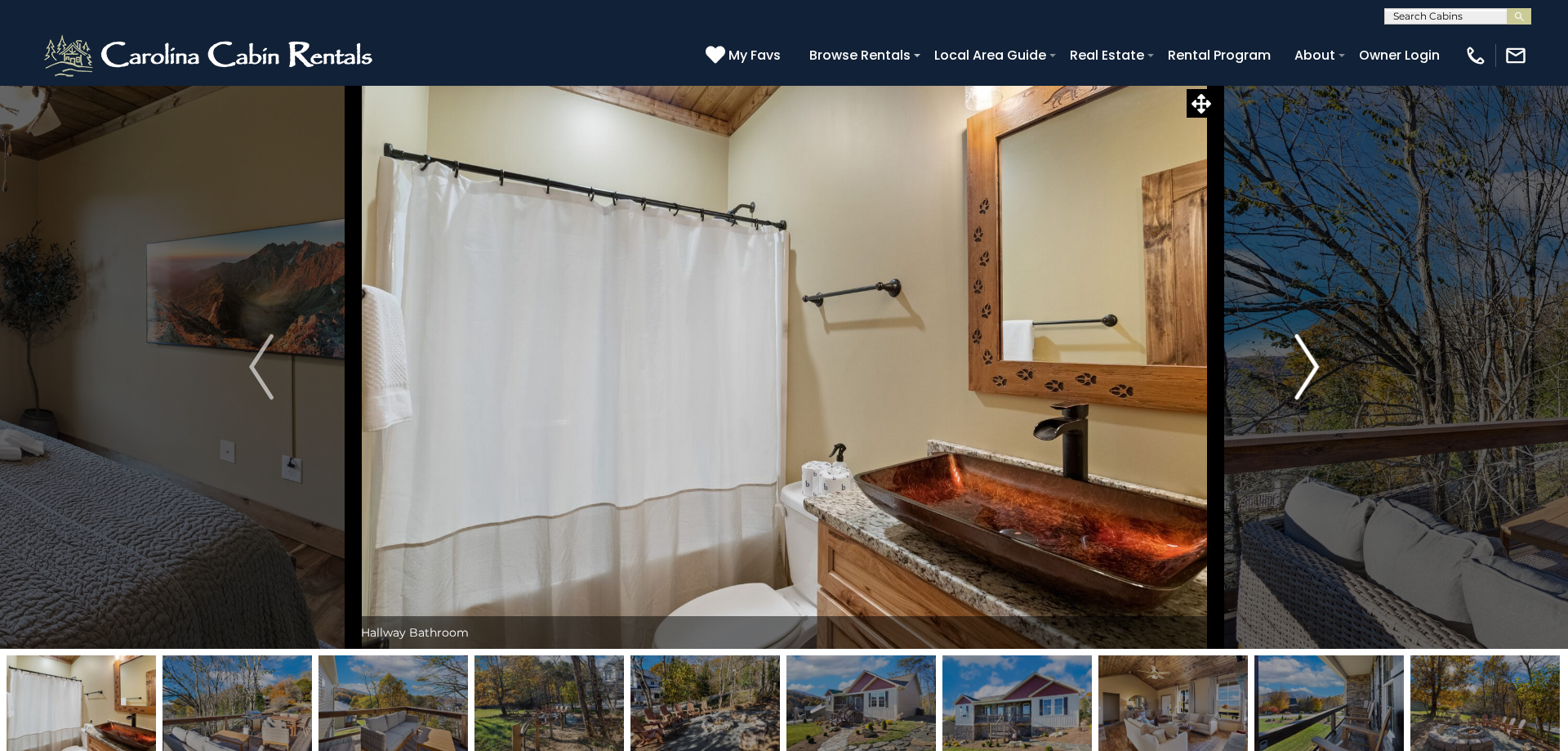
click at [1303, 362] on img "Next" at bounding box center [1306, 367] width 24 height 65
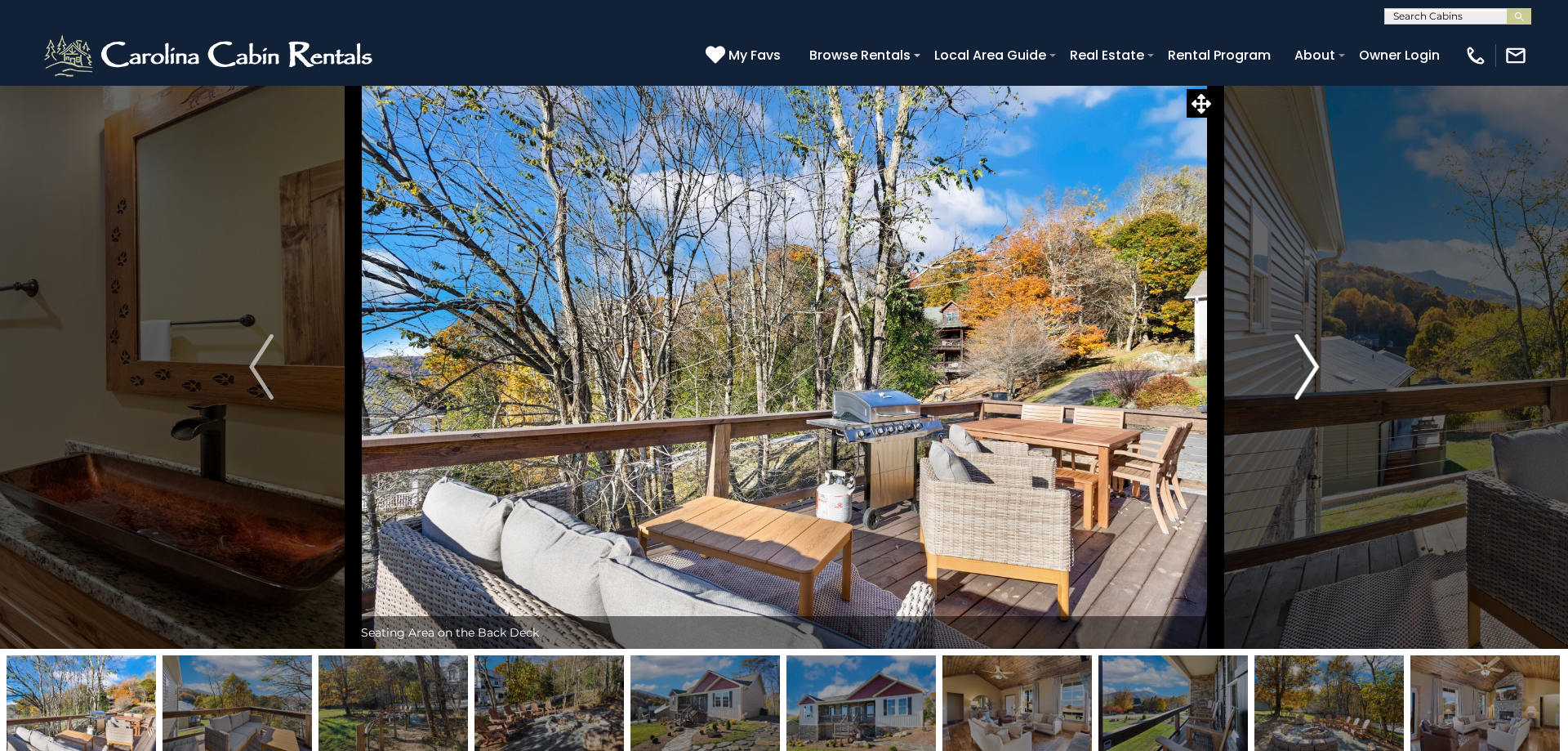
click at [1303, 362] on img "Next" at bounding box center [1306, 367] width 24 height 65
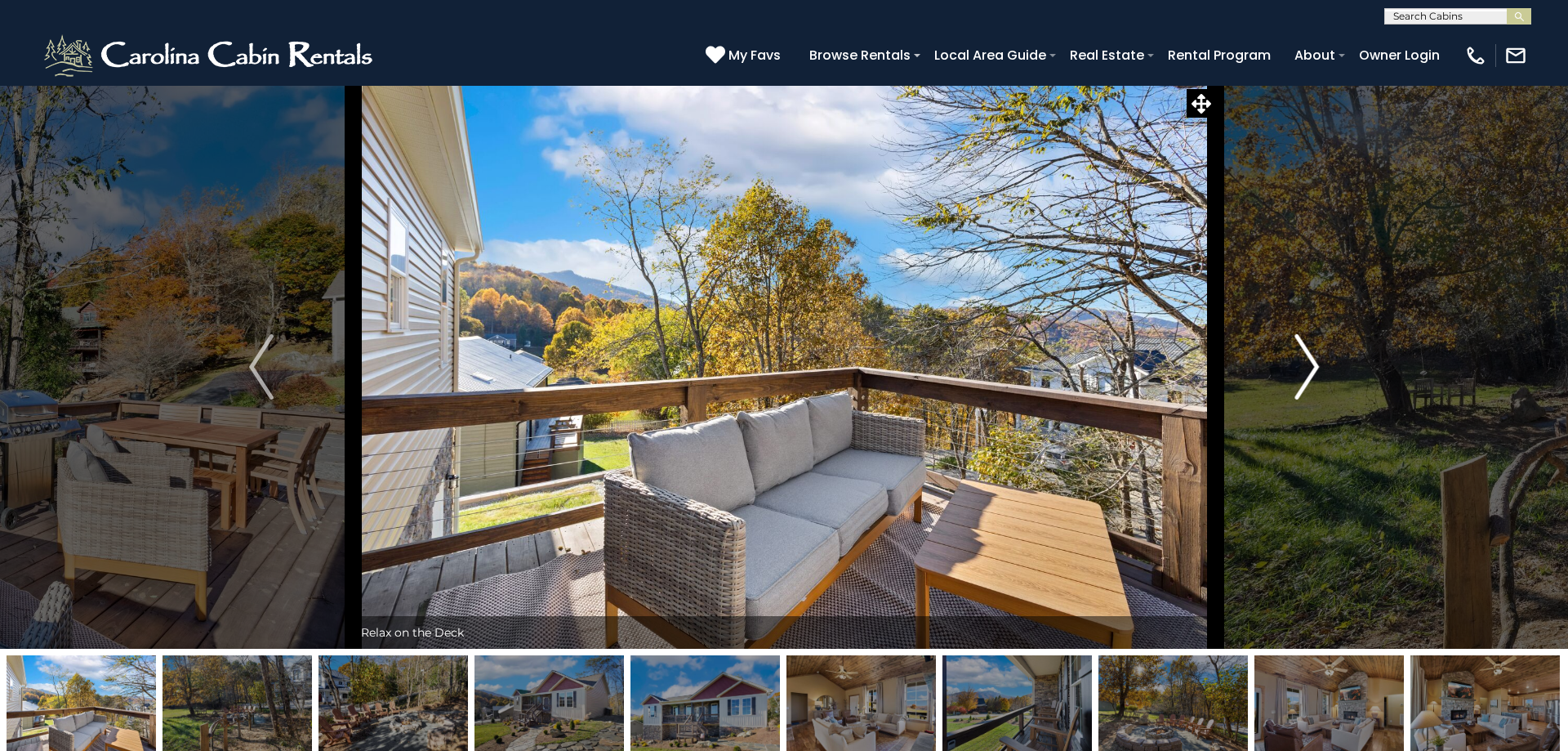
click at [1303, 362] on img "Next" at bounding box center [1306, 367] width 24 height 65
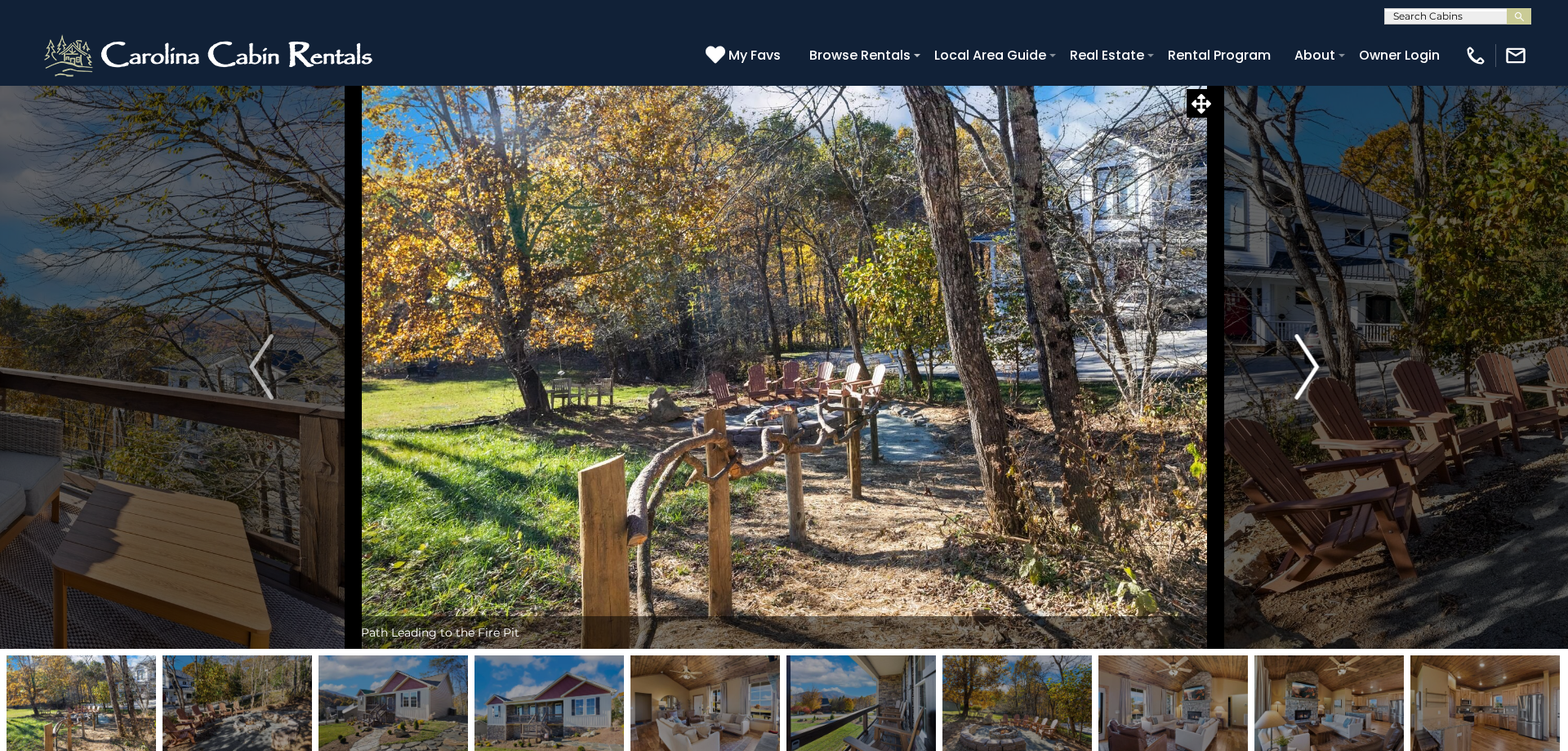
click at [1303, 362] on img "Next" at bounding box center [1306, 367] width 24 height 65
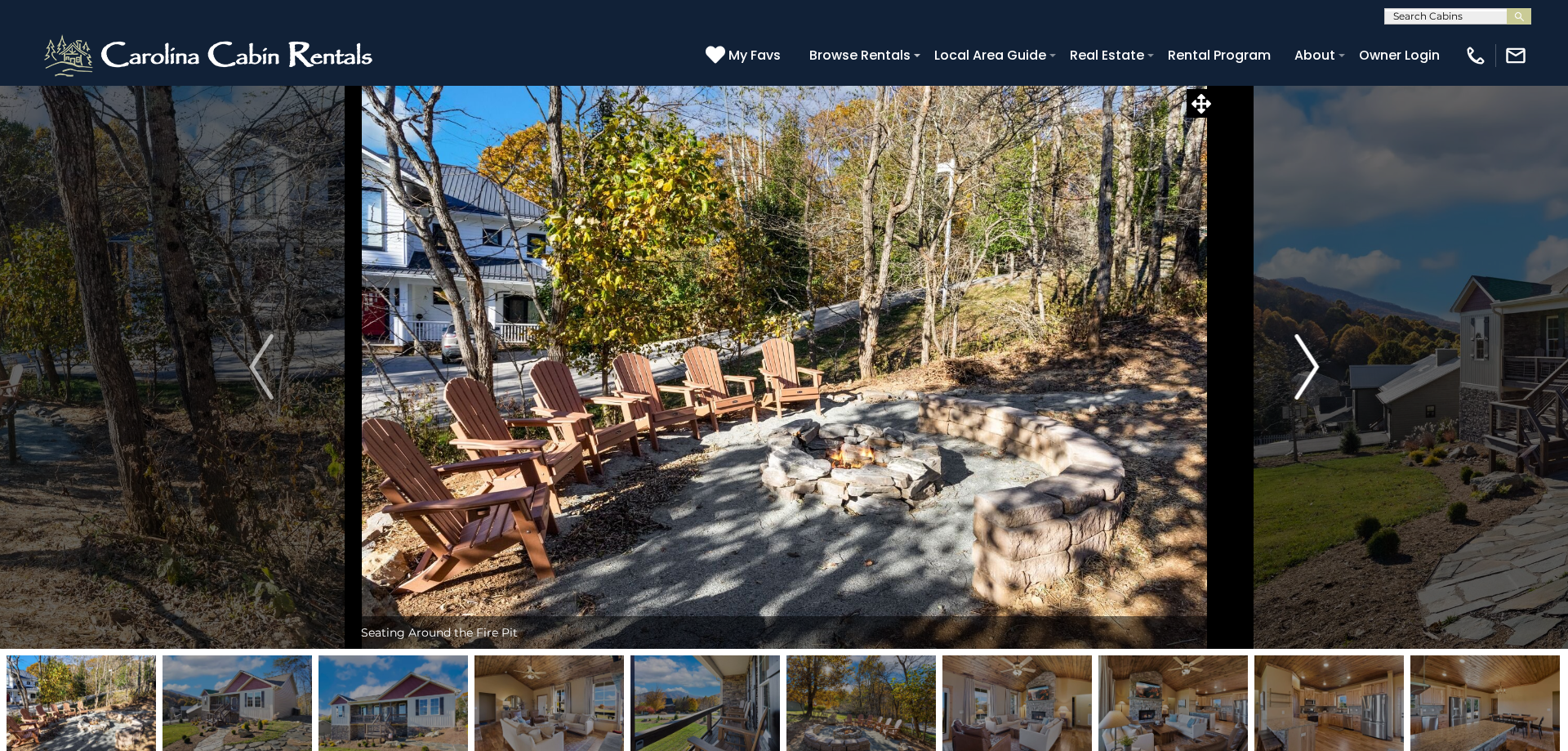
click at [1303, 362] on img "Next" at bounding box center [1306, 367] width 24 height 65
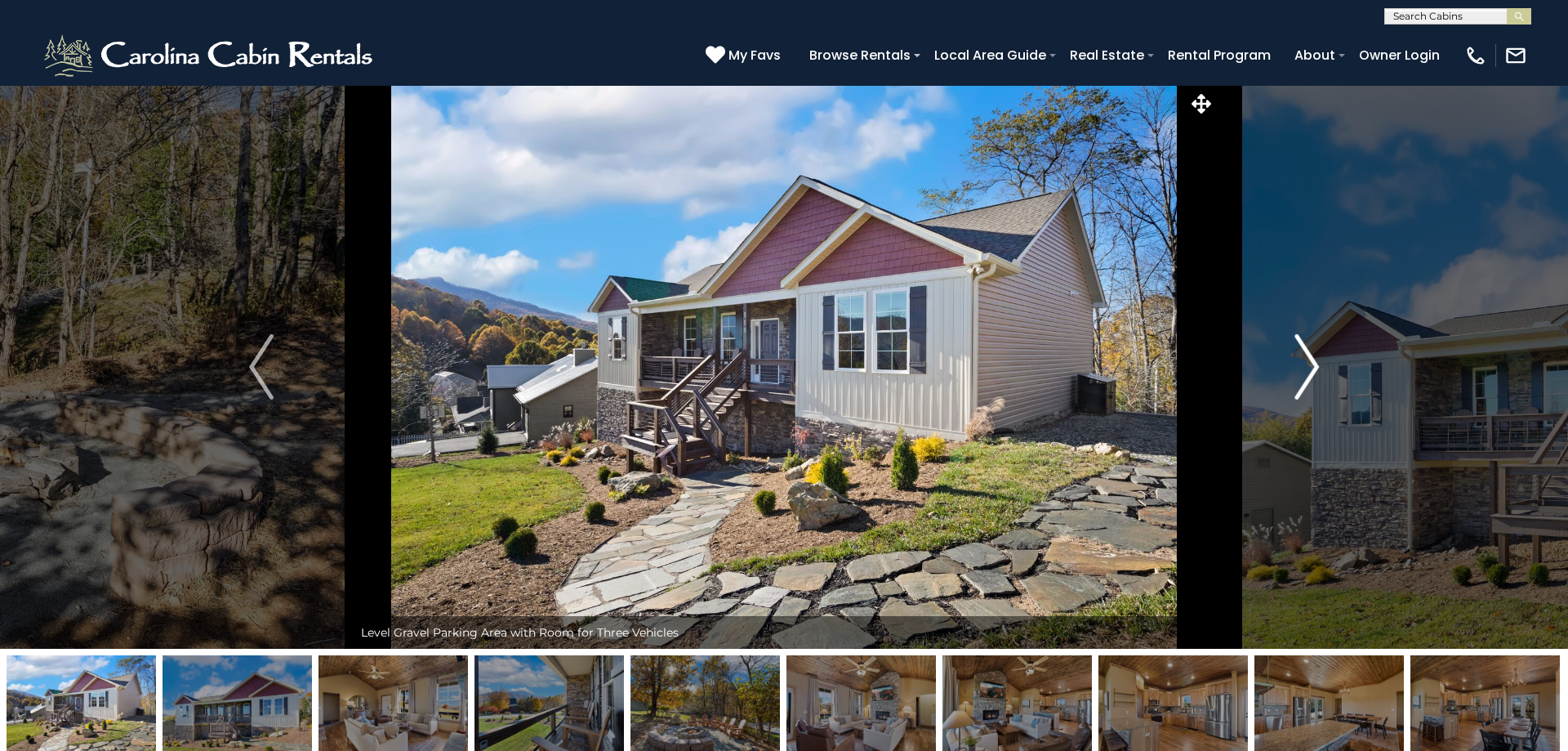
click at [1303, 362] on img "Next" at bounding box center [1306, 367] width 24 height 65
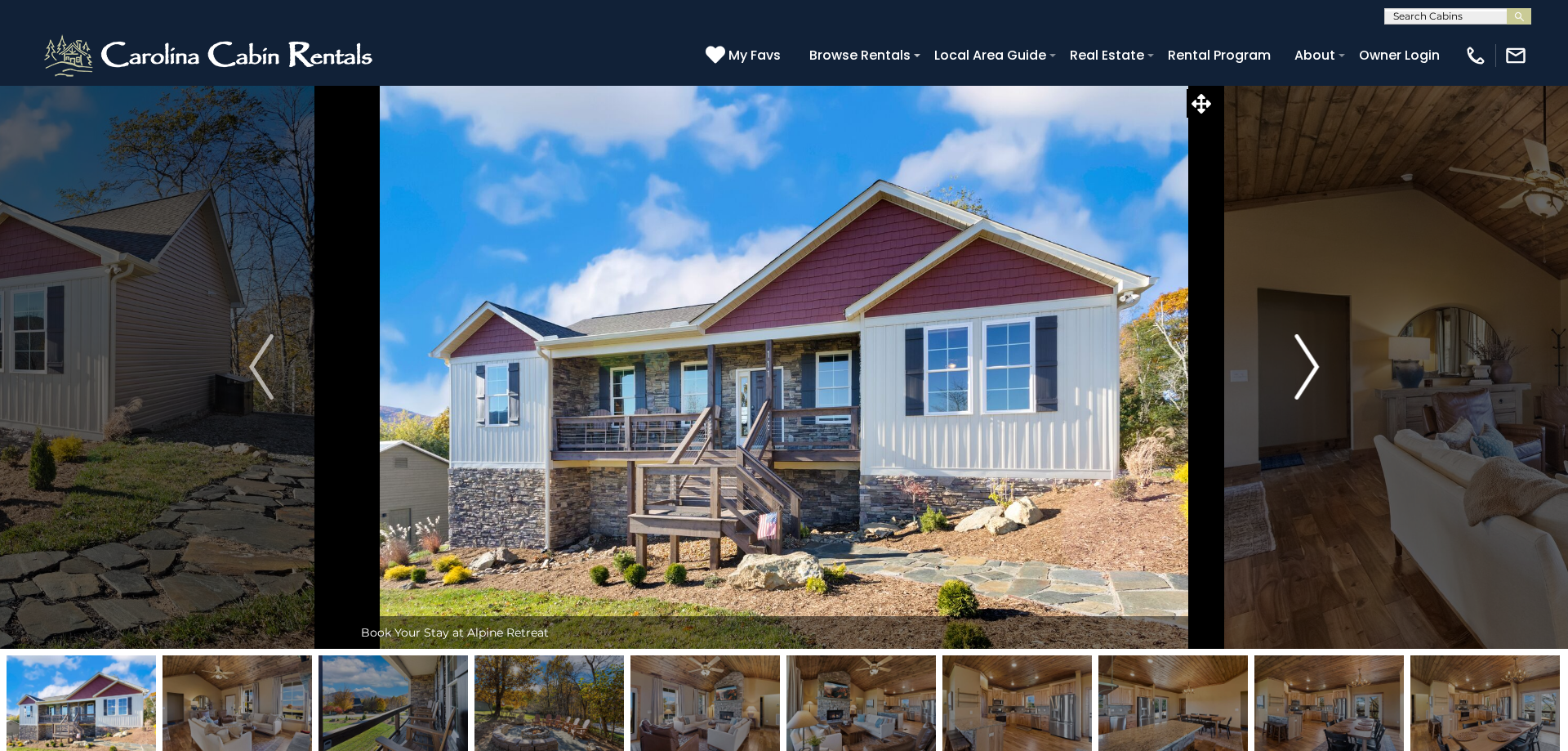
click at [1303, 362] on img "Next" at bounding box center [1306, 367] width 24 height 65
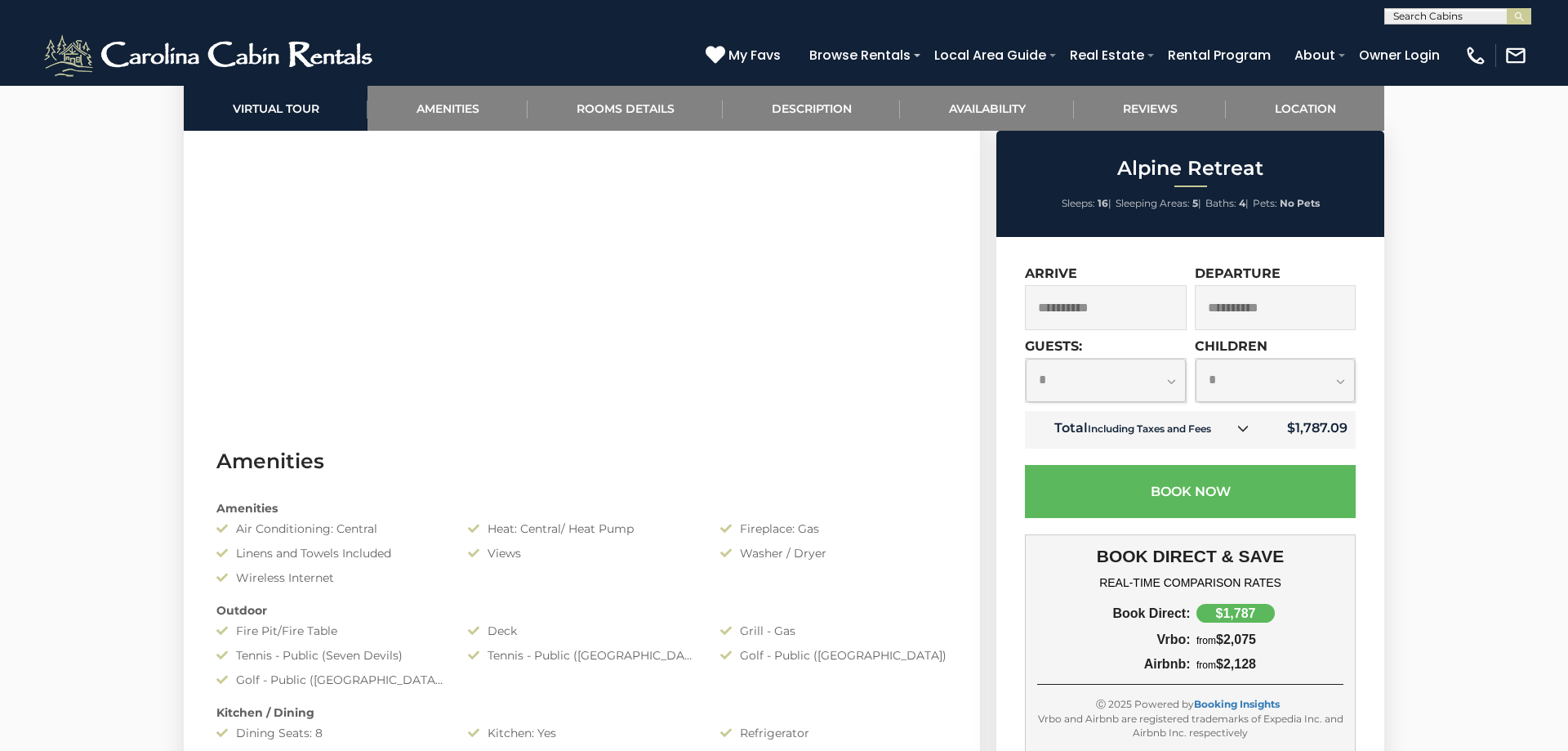
scroll to position [584, 0]
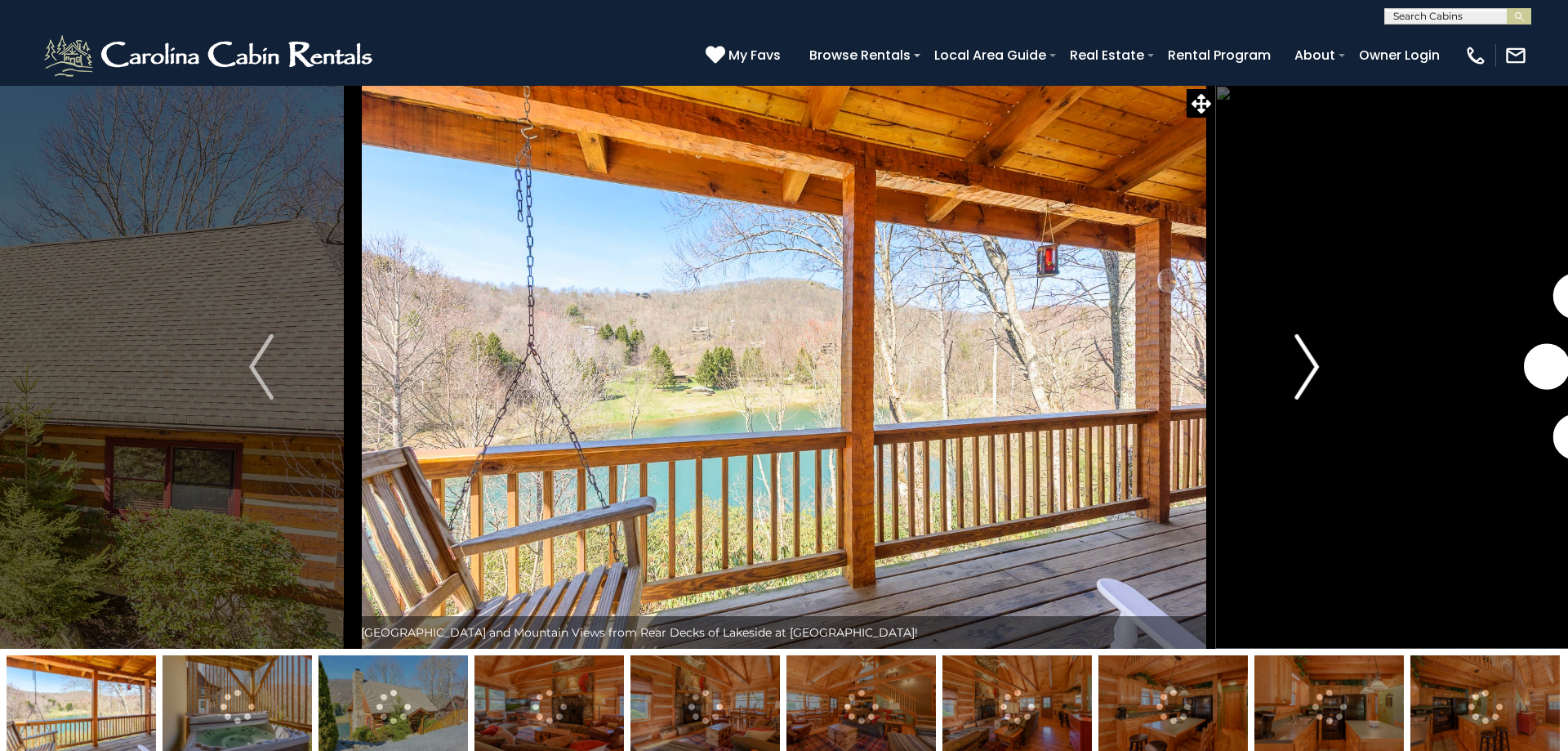
click at [1314, 359] on img "Next" at bounding box center [1306, 367] width 24 height 65
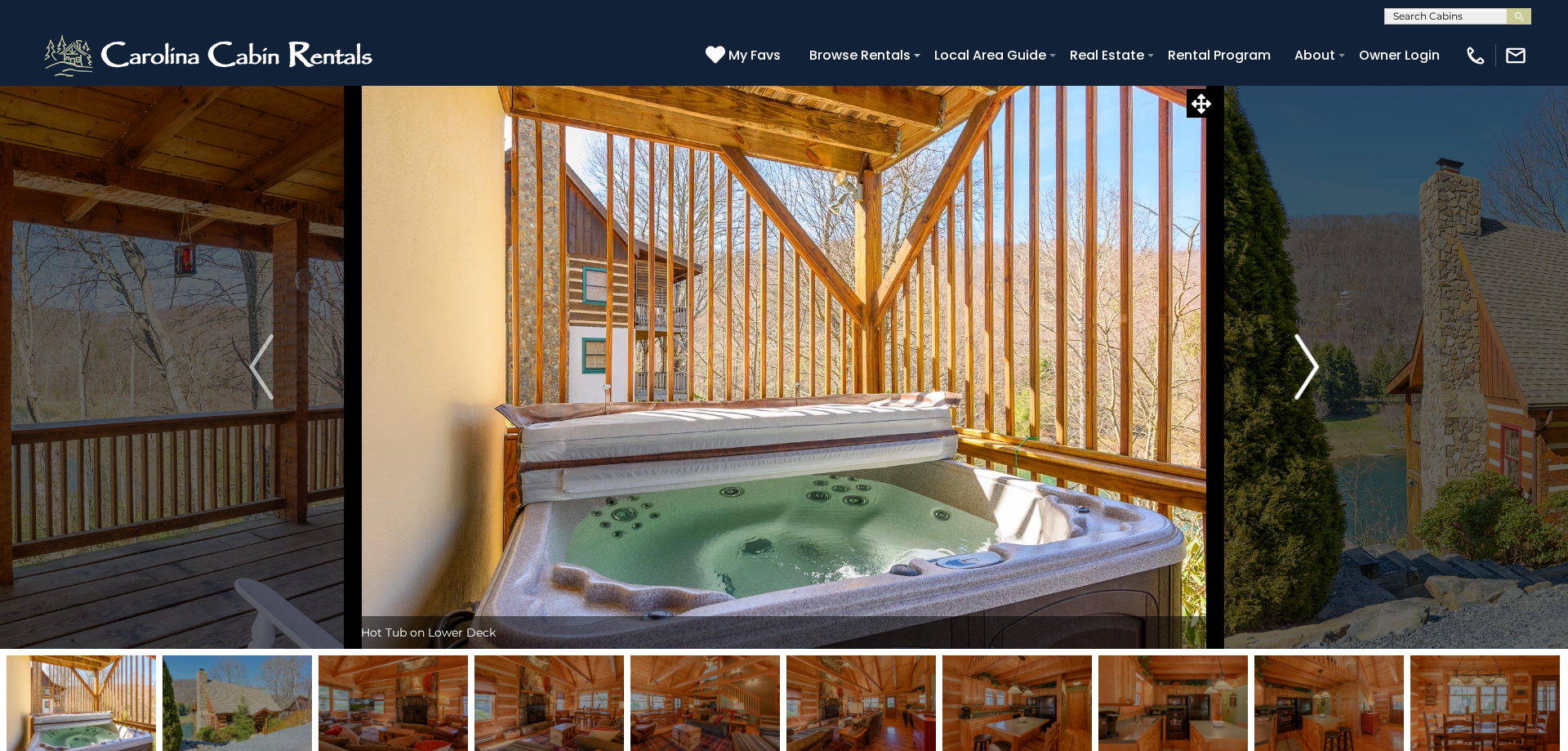
click at [1307, 364] on img "Next" at bounding box center [1306, 367] width 24 height 65
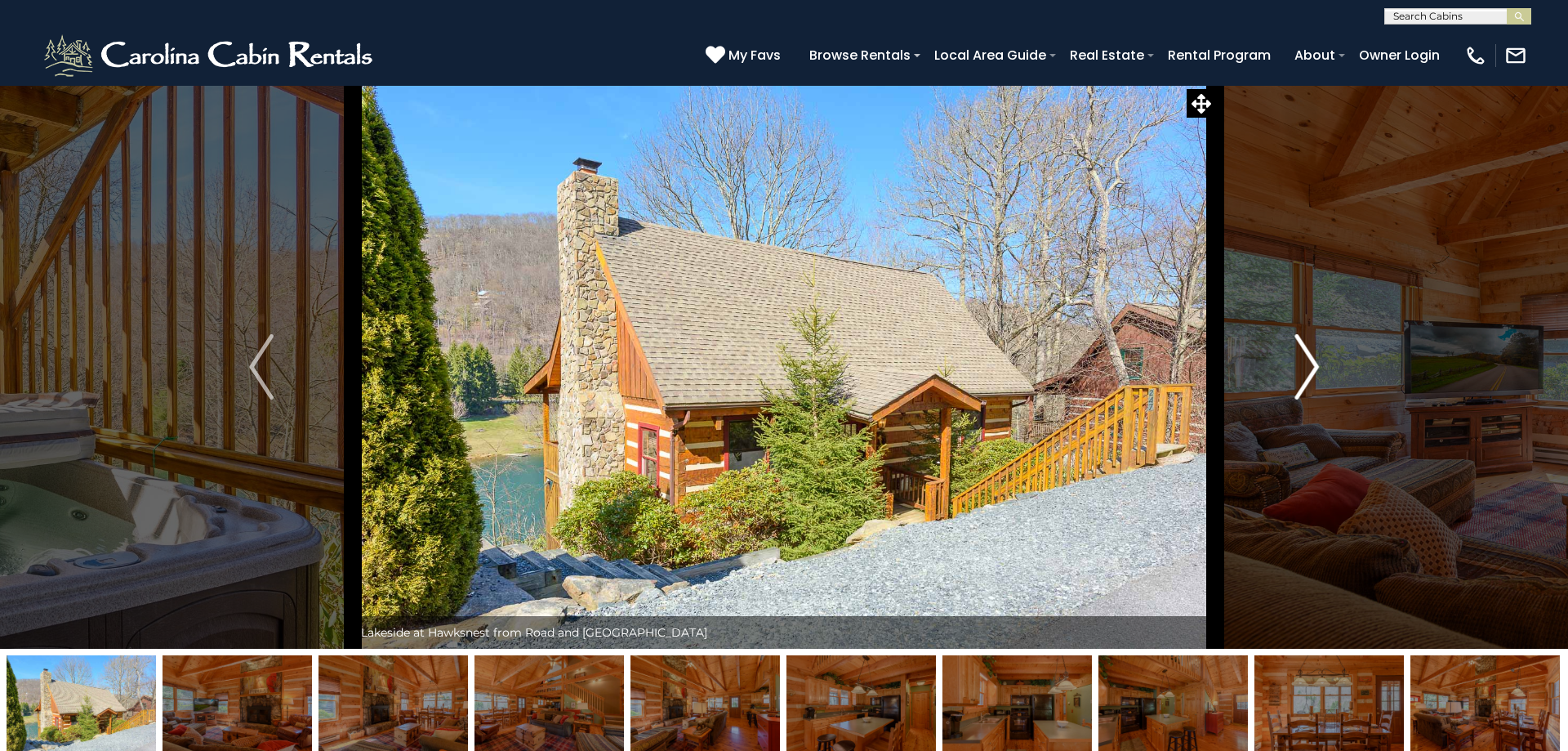
click at [1307, 364] on img "Next" at bounding box center [1306, 367] width 24 height 65
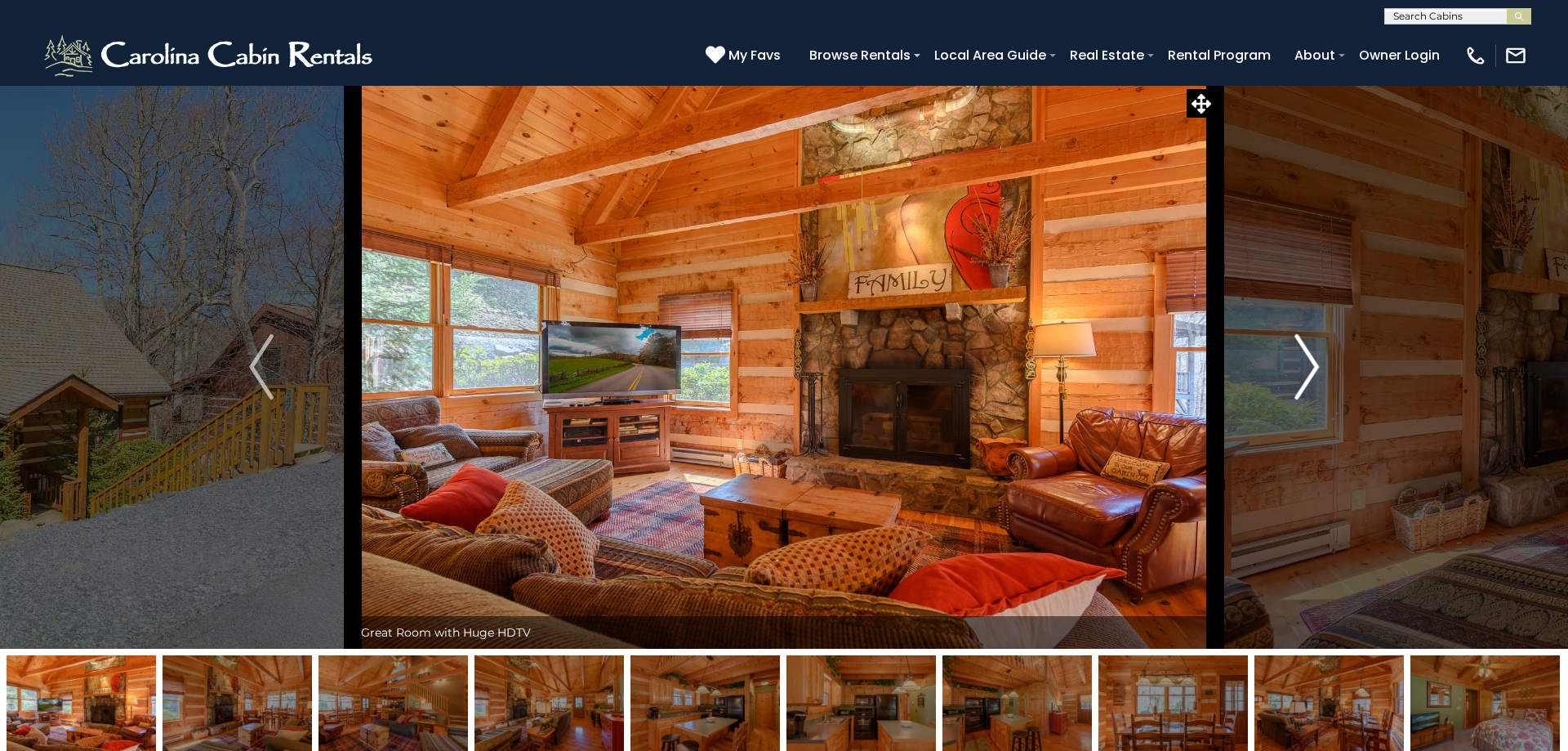
click at [1307, 364] on img "Next" at bounding box center [1306, 367] width 24 height 65
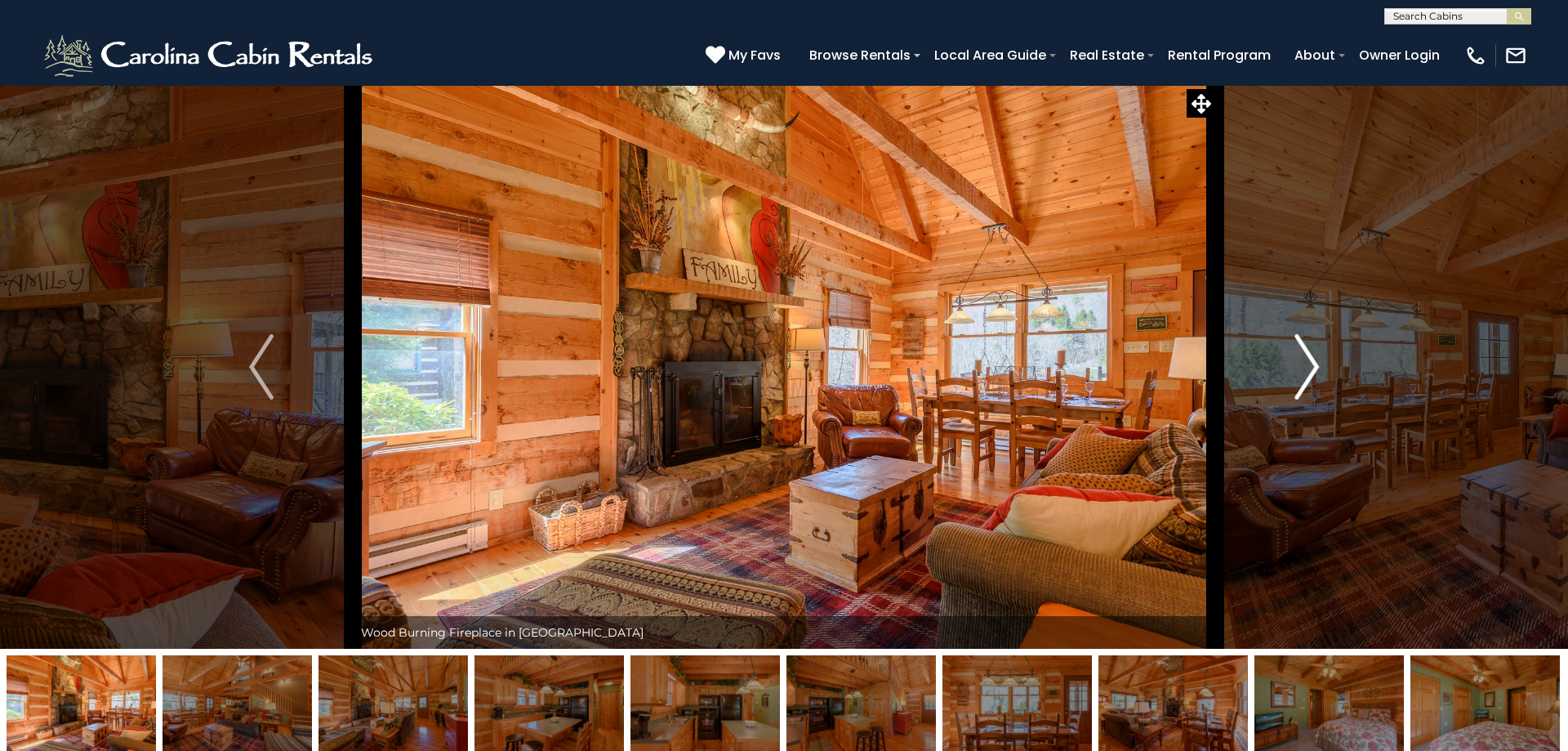
click at [1307, 364] on img "Next" at bounding box center [1306, 367] width 24 height 65
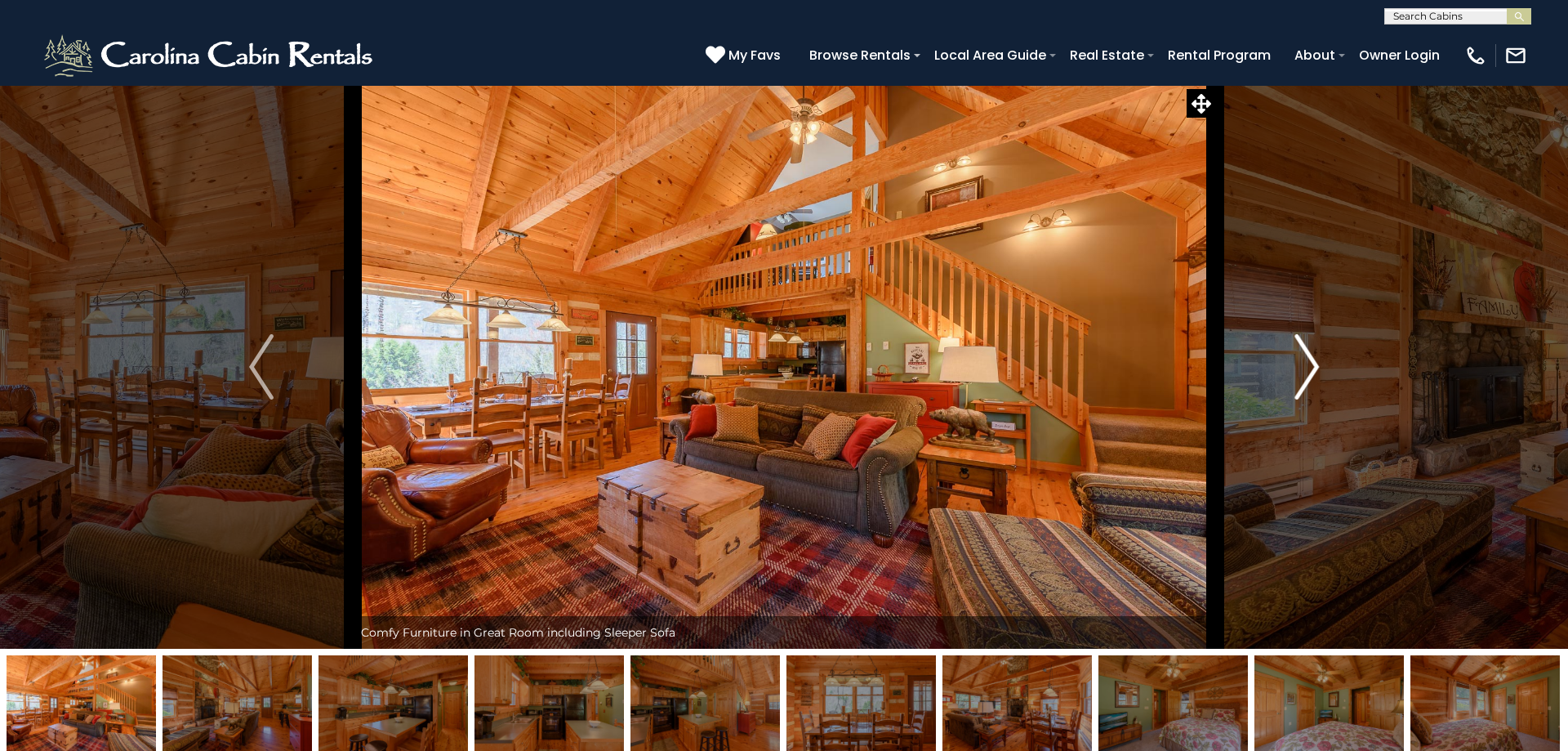
click at [1307, 364] on img "Next" at bounding box center [1306, 367] width 24 height 65
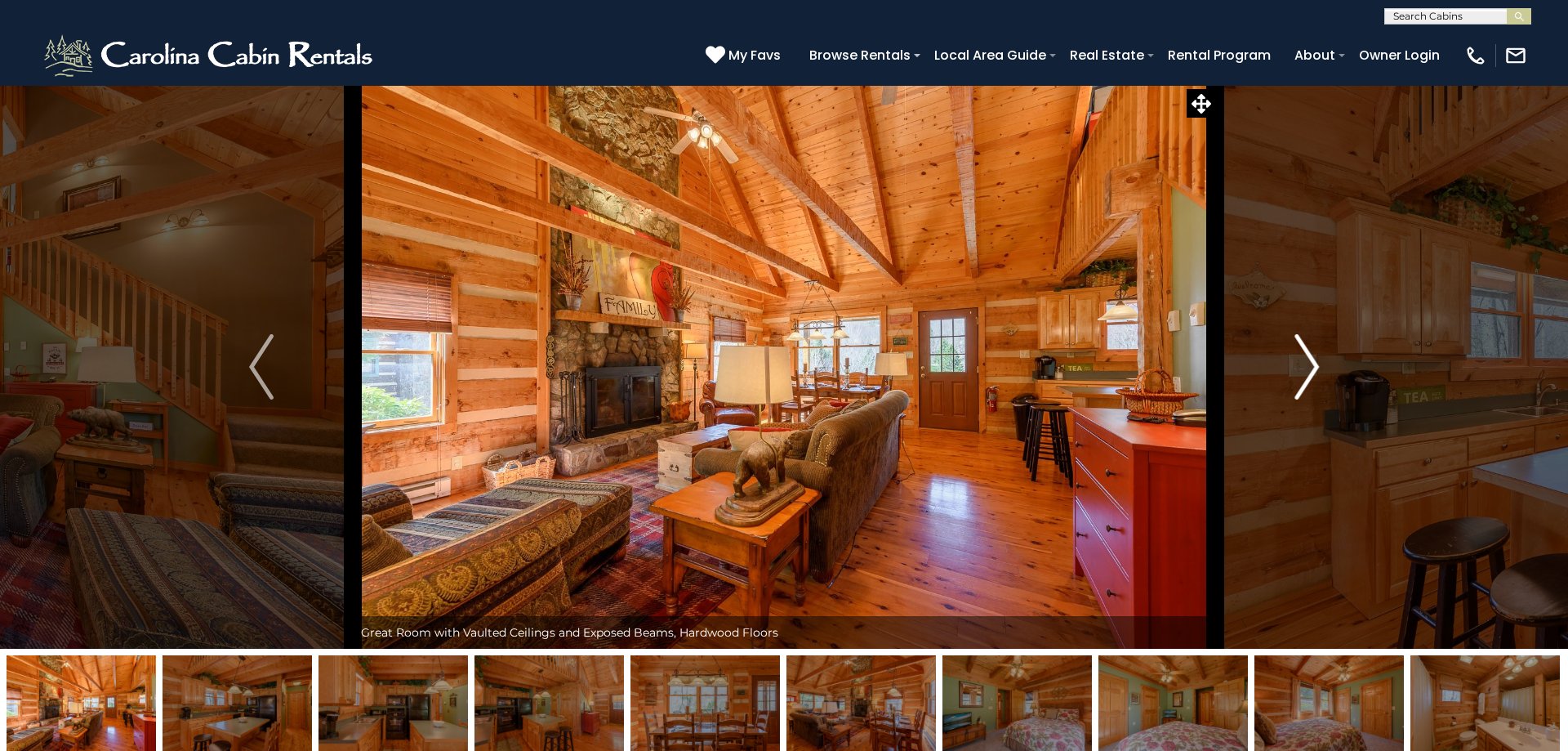
click at [1307, 364] on img "Next" at bounding box center [1306, 367] width 24 height 65
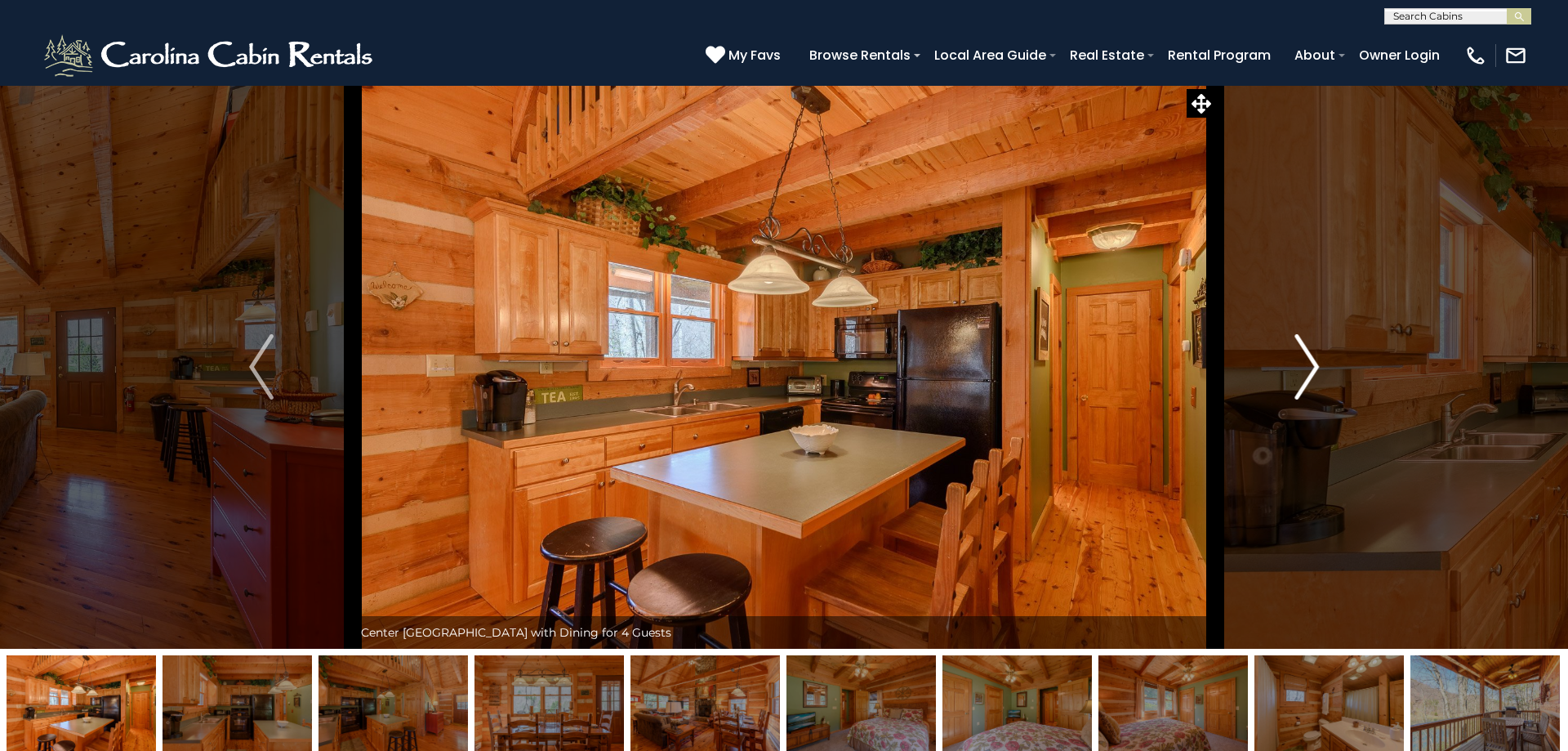
click at [1308, 362] on img "Next" at bounding box center [1306, 367] width 24 height 65
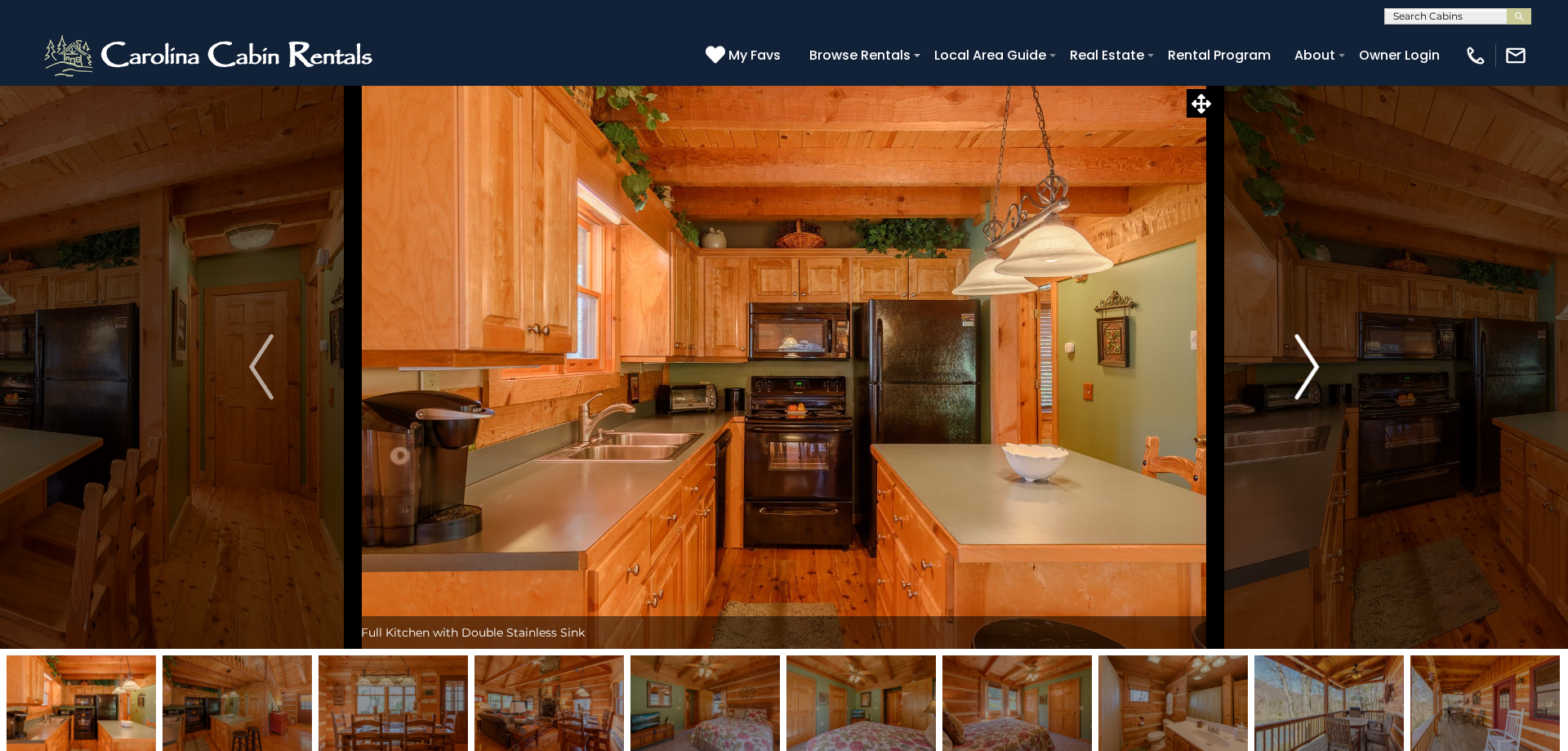
click at [1308, 366] on img "Next" at bounding box center [1306, 367] width 24 height 65
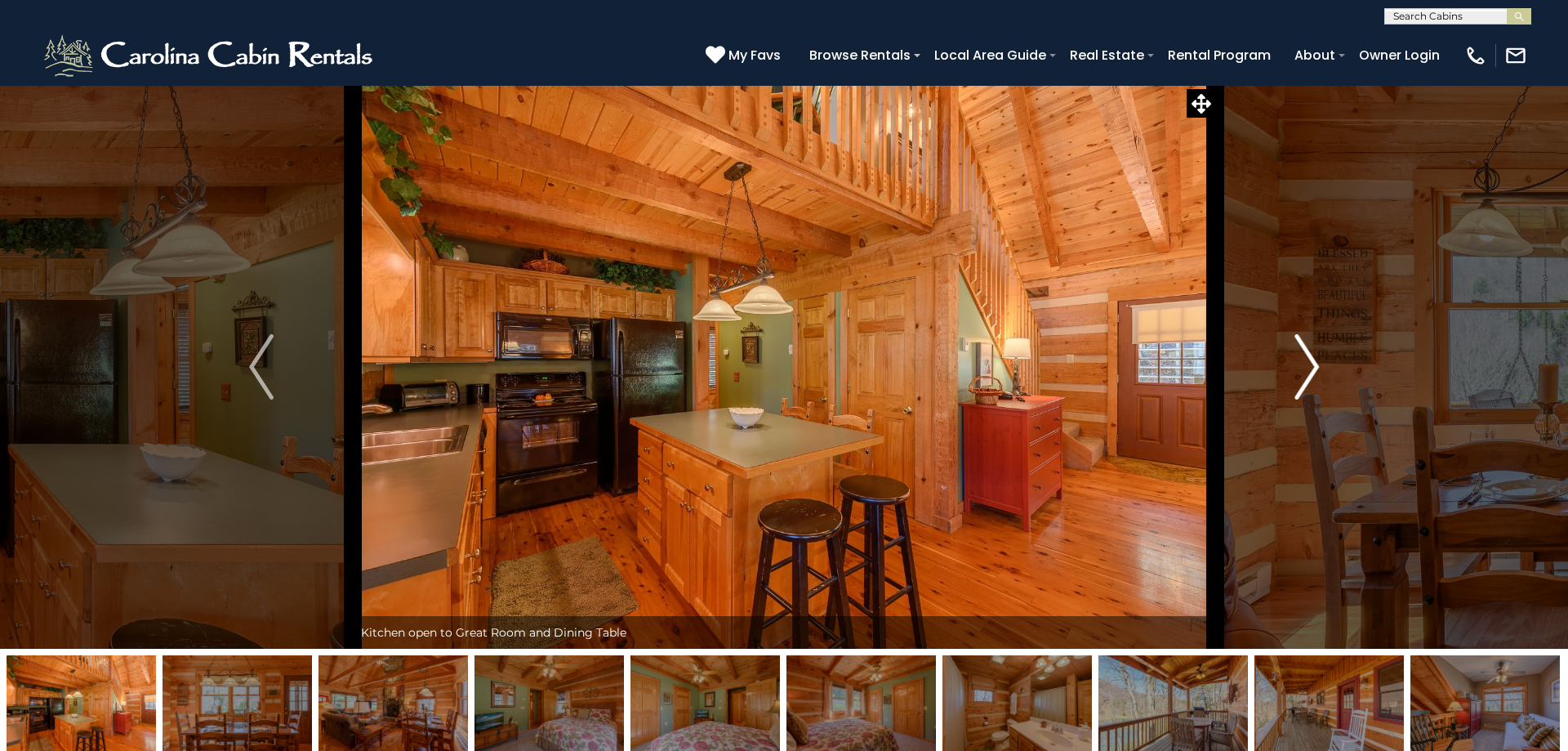
click at [1309, 366] on img "Next" at bounding box center [1306, 367] width 24 height 65
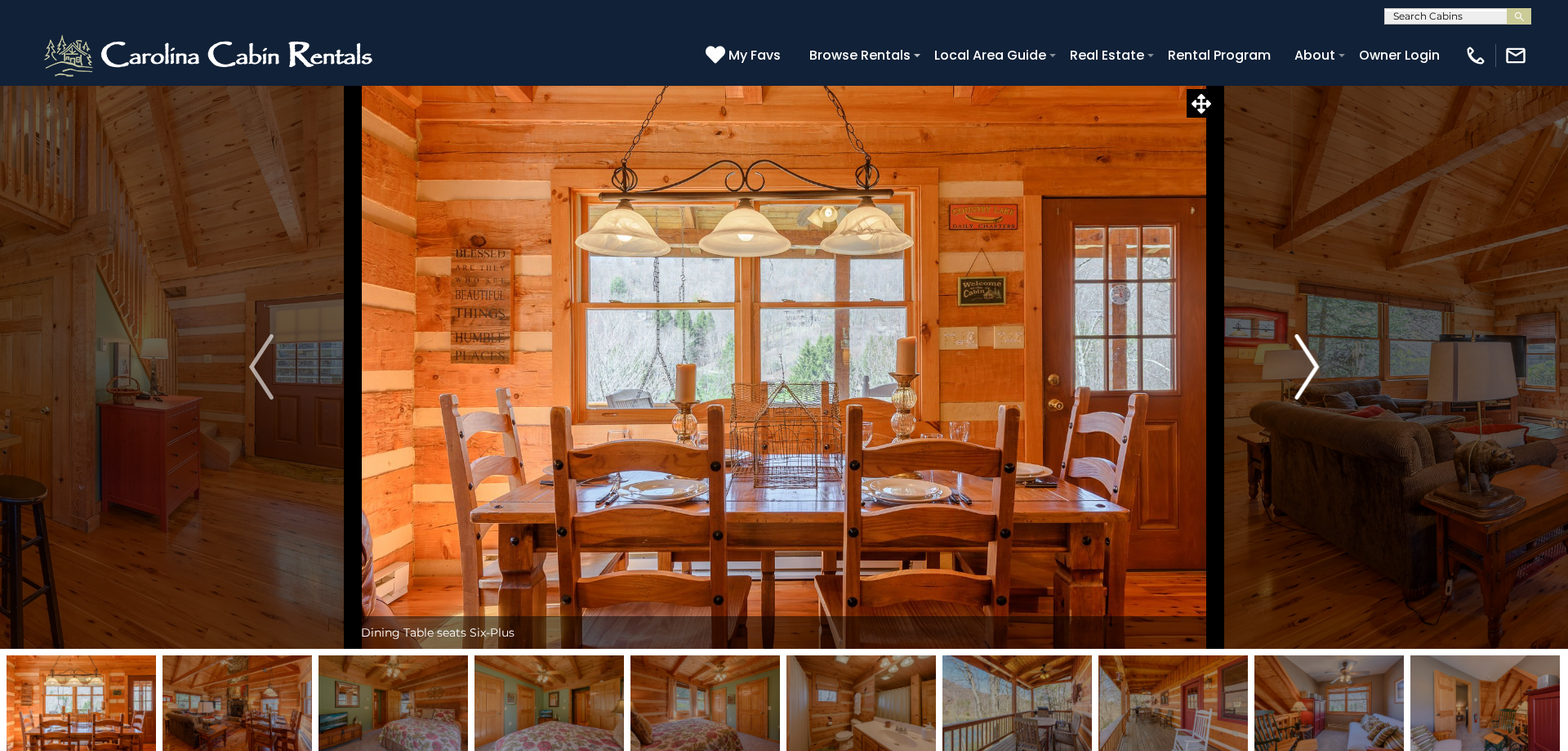
click at [1309, 366] on img "Next" at bounding box center [1306, 367] width 24 height 65
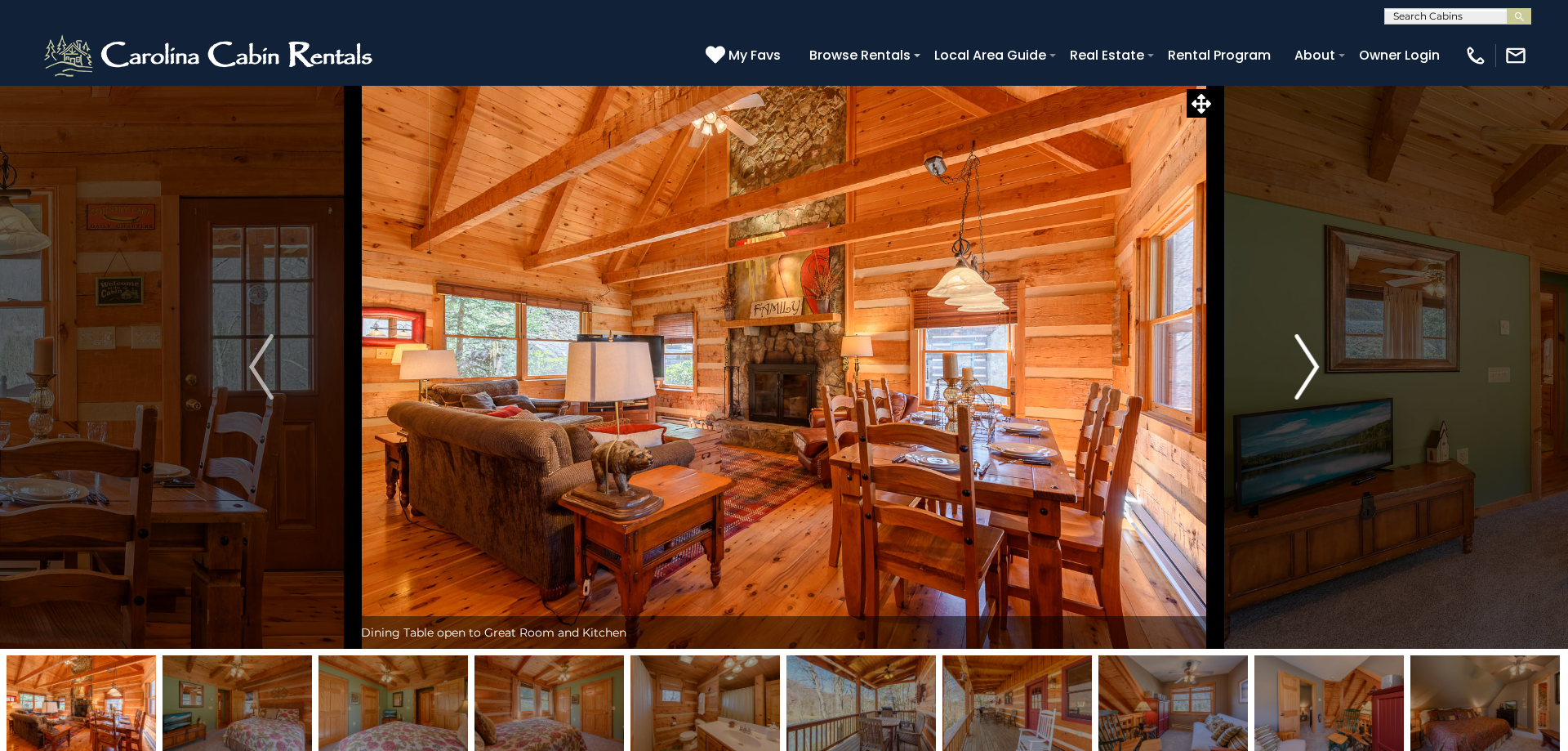
click at [1310, 366] on img "Next" at bounding box center [1306, 367] width 24 height 65
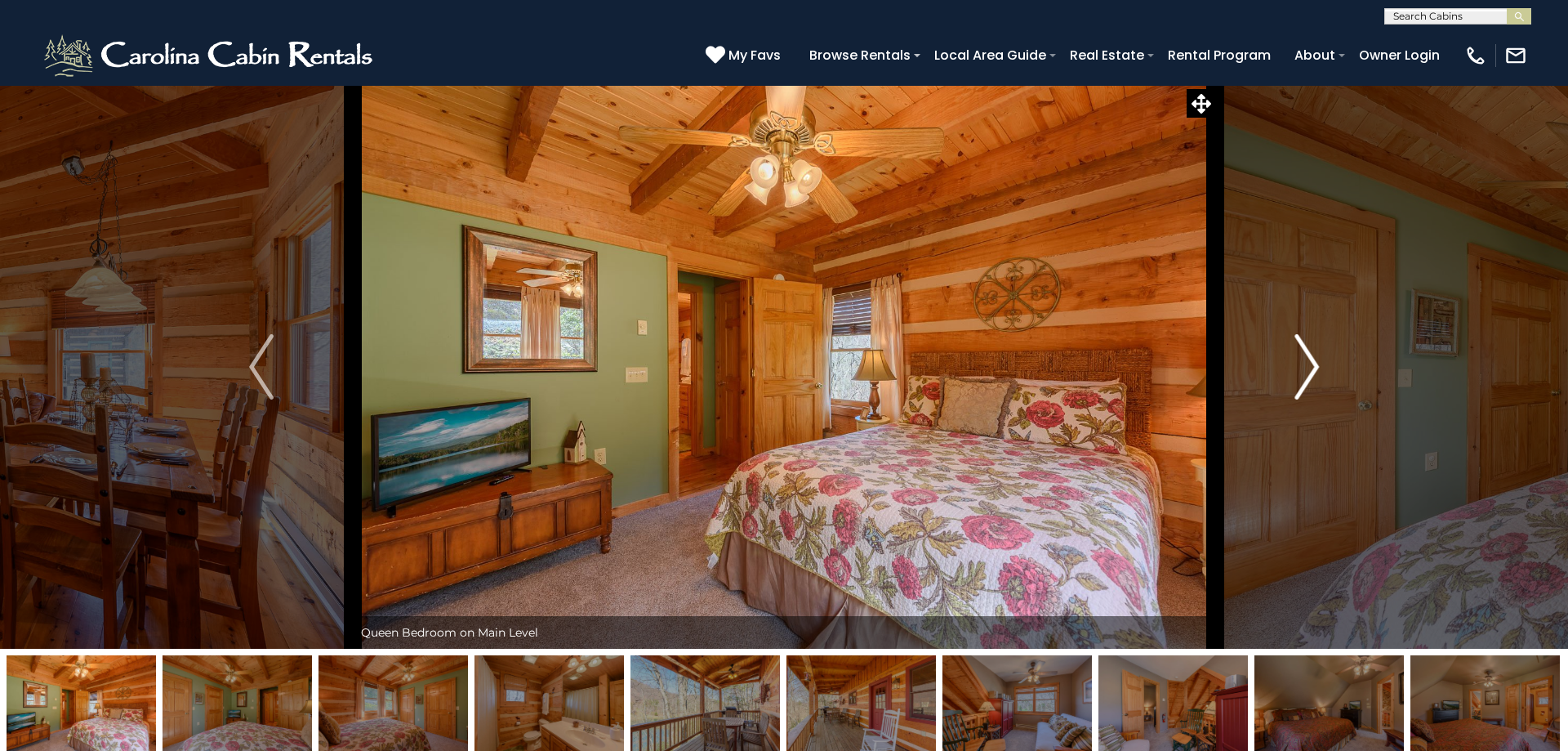
click at [1310, 367] on img "Next" at bounding box center [1306, 367] width 24 height 65
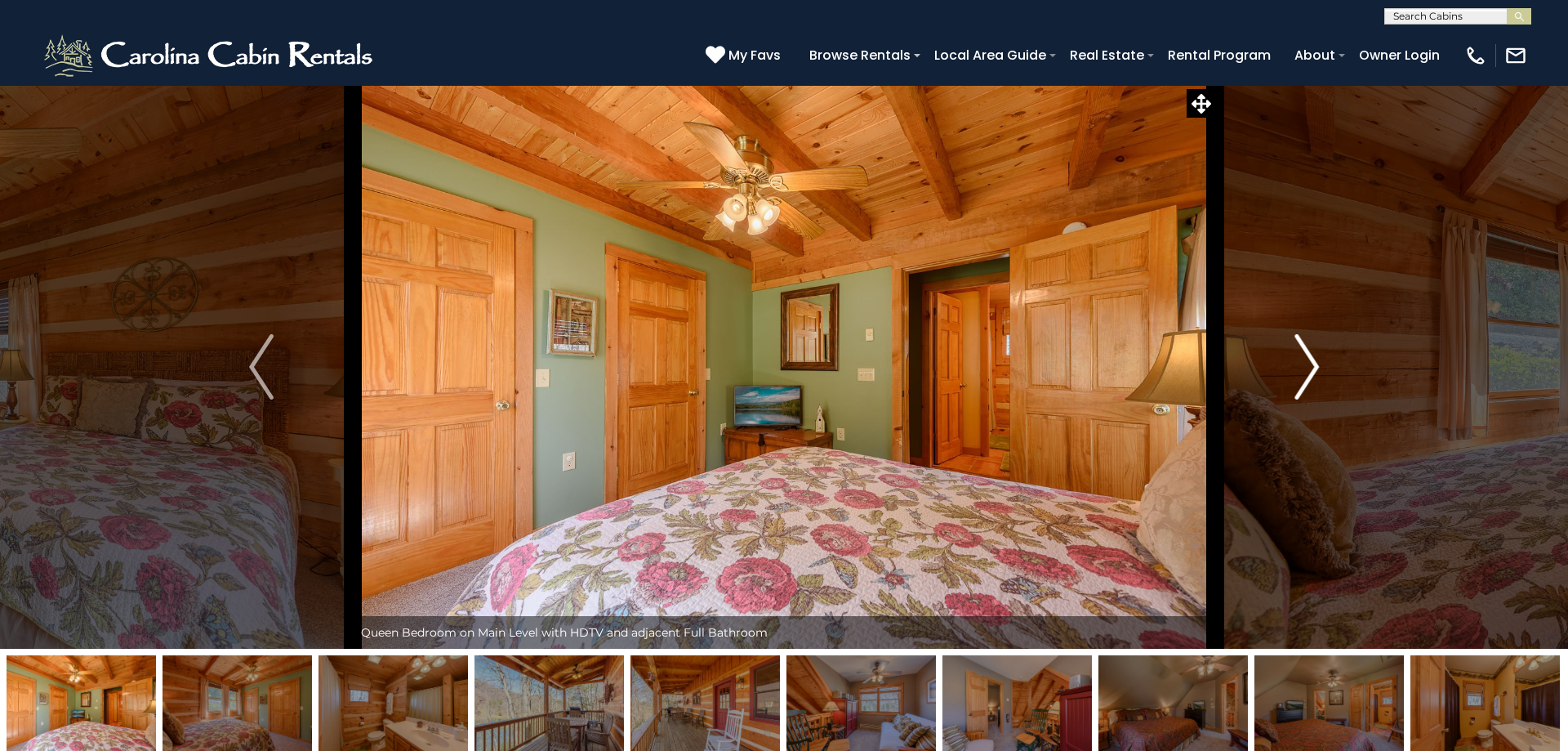
click at [1310, 367] on img "Next" at bounding box center [1306, 367] width 24 height 65
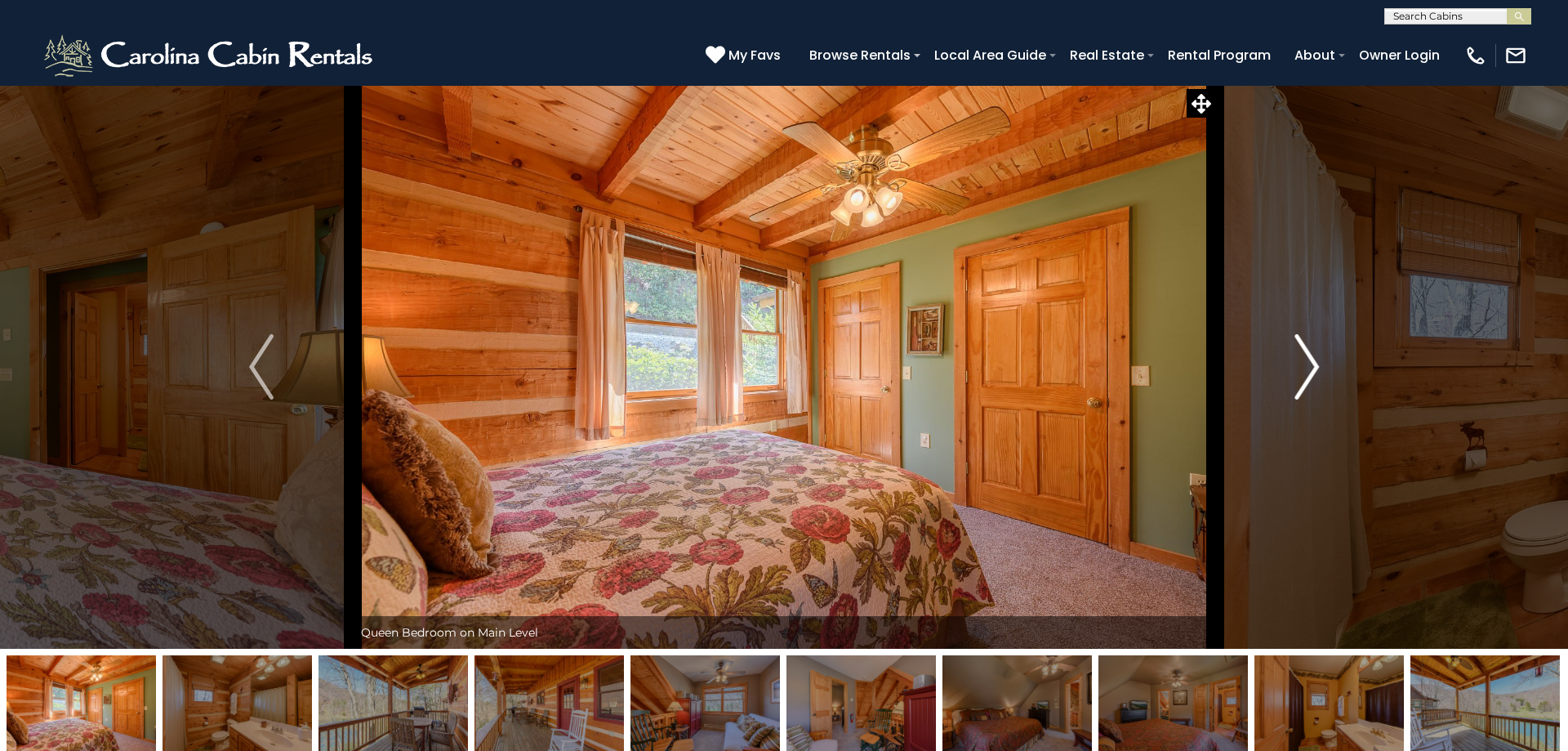
click at [1310, 367] on img "Next" at bounding box center [1306, 367] width 24 height 65
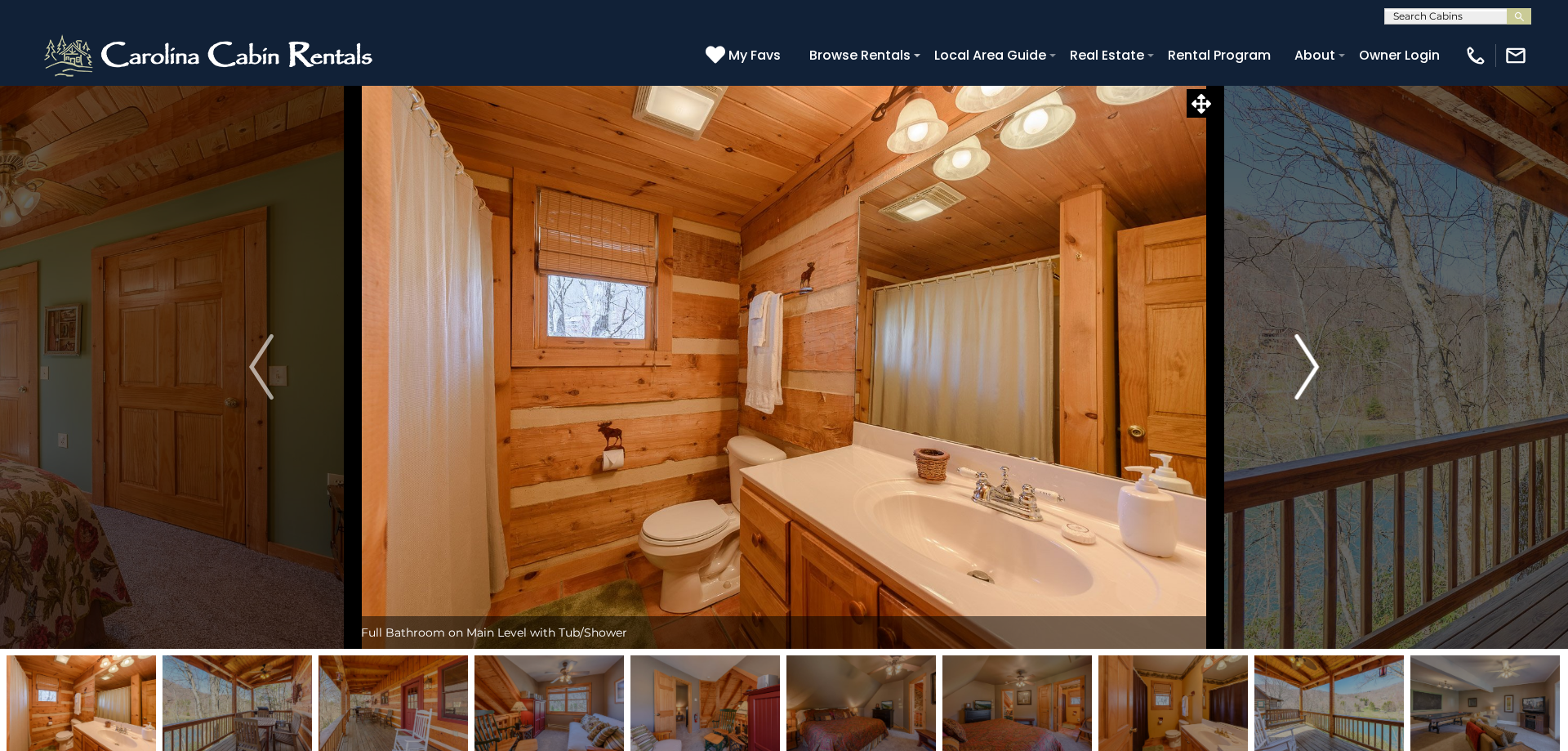
click at [1310, 367] on img "Next" at bounding box center [1306, 367] width 24 height 65
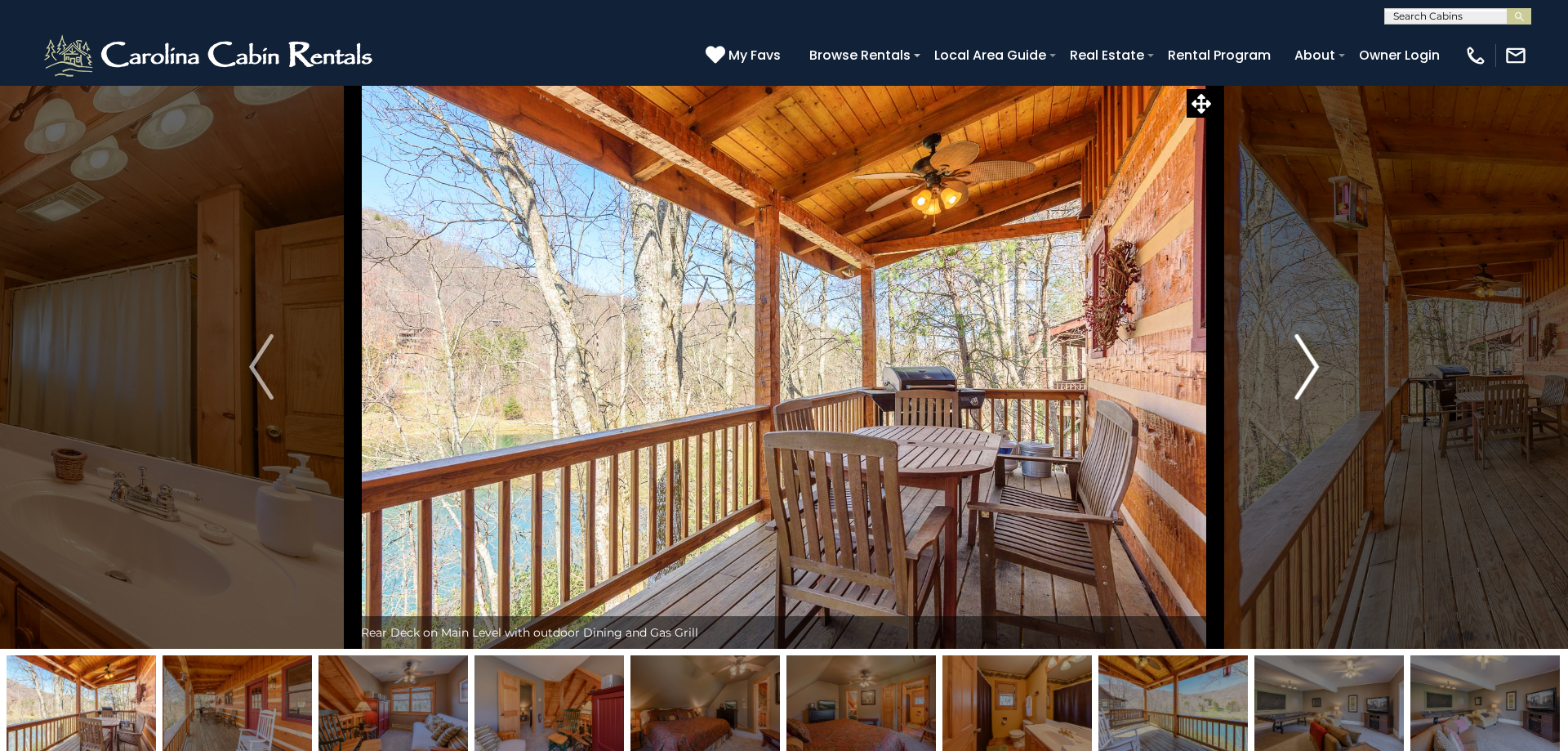
click at [1310, 367] on img "Next" at bounding box center [1306, 367] width 24 height 65
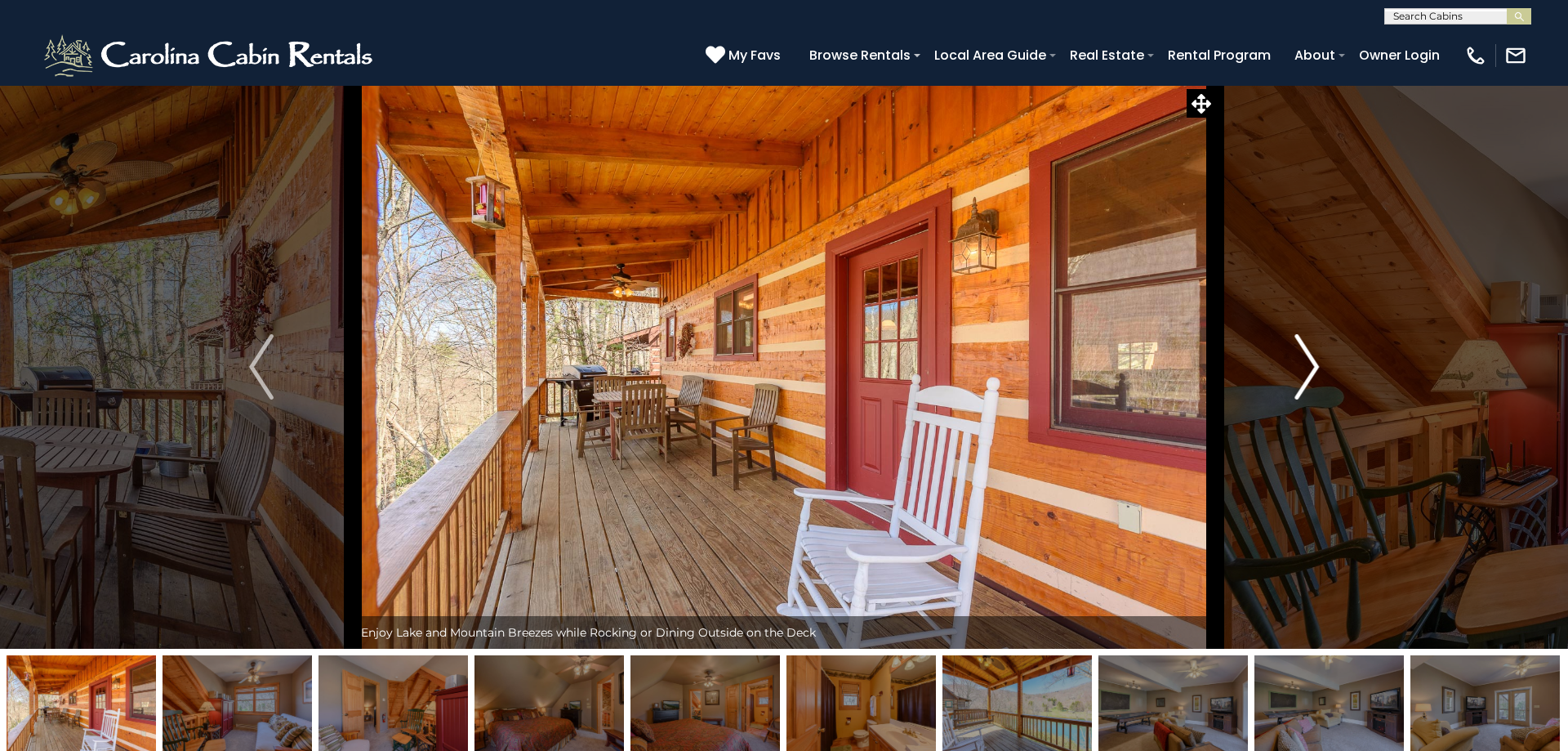
click at [1310, 367] on img "Next" at bounding box center [1306, 367] width 24 height 65
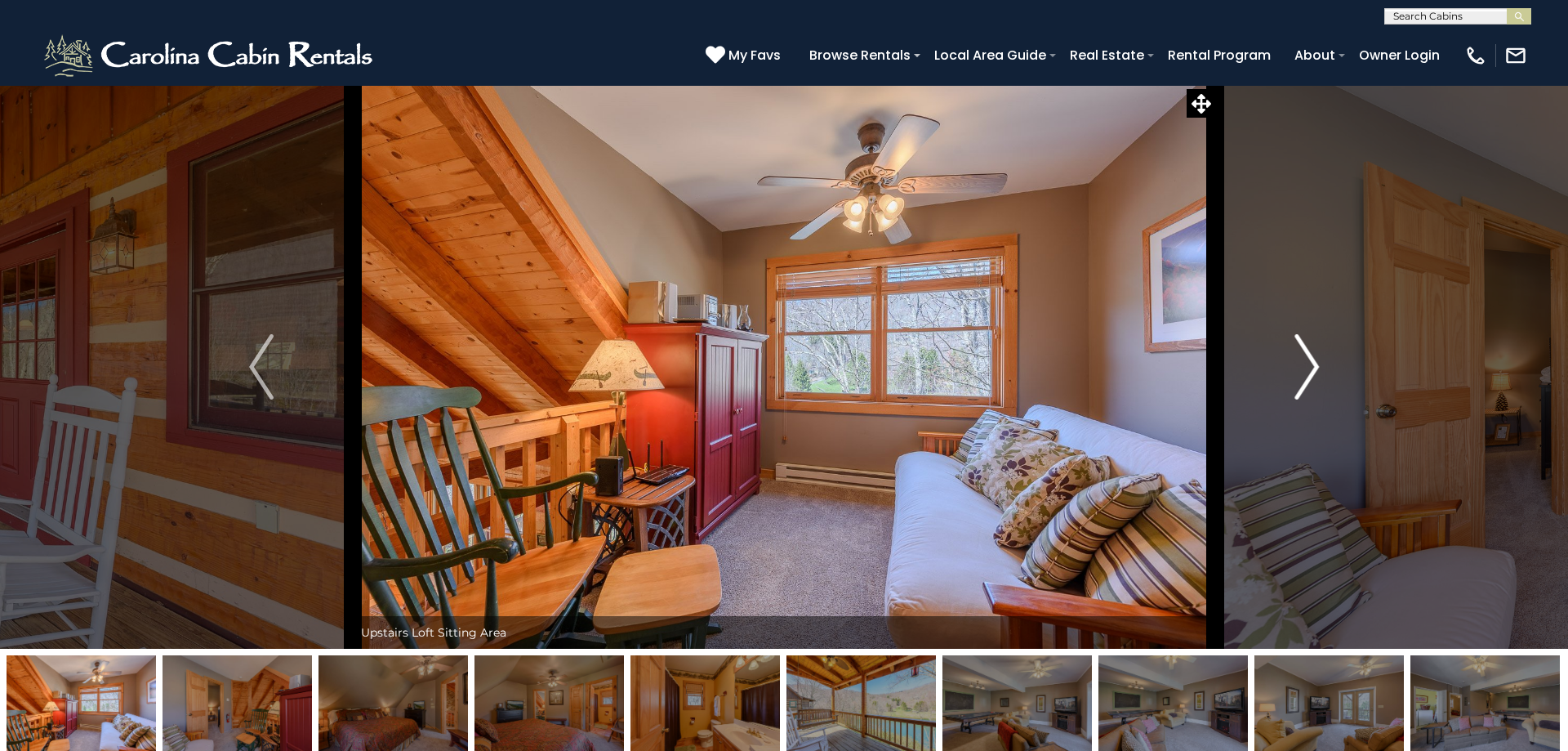
click at [1310, 367] on img "Next" at bounding box center [1306, 367] width 24 height 65
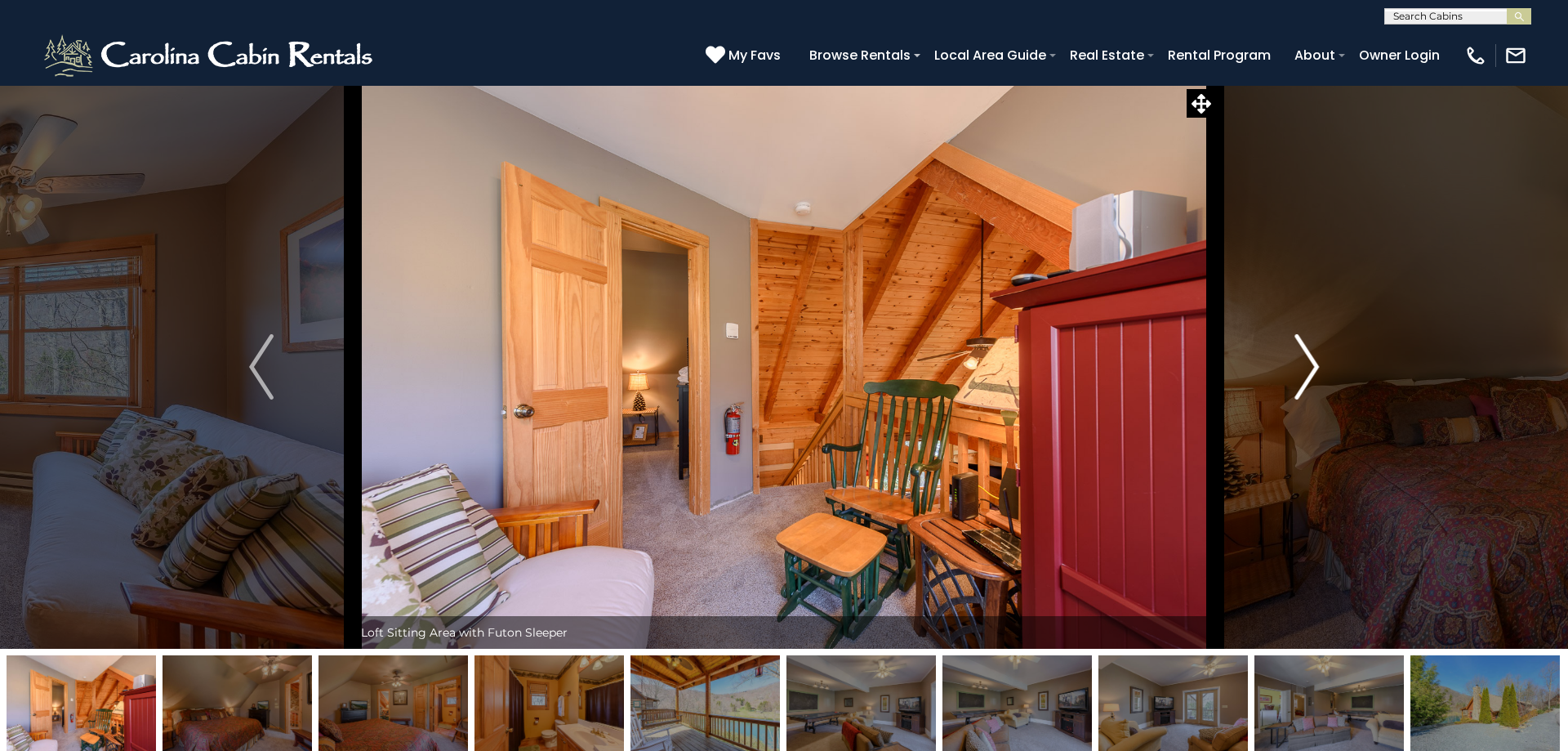
click at [1311, 367] on img "Next" at bounding box center [1306, 367] width 24 height 65
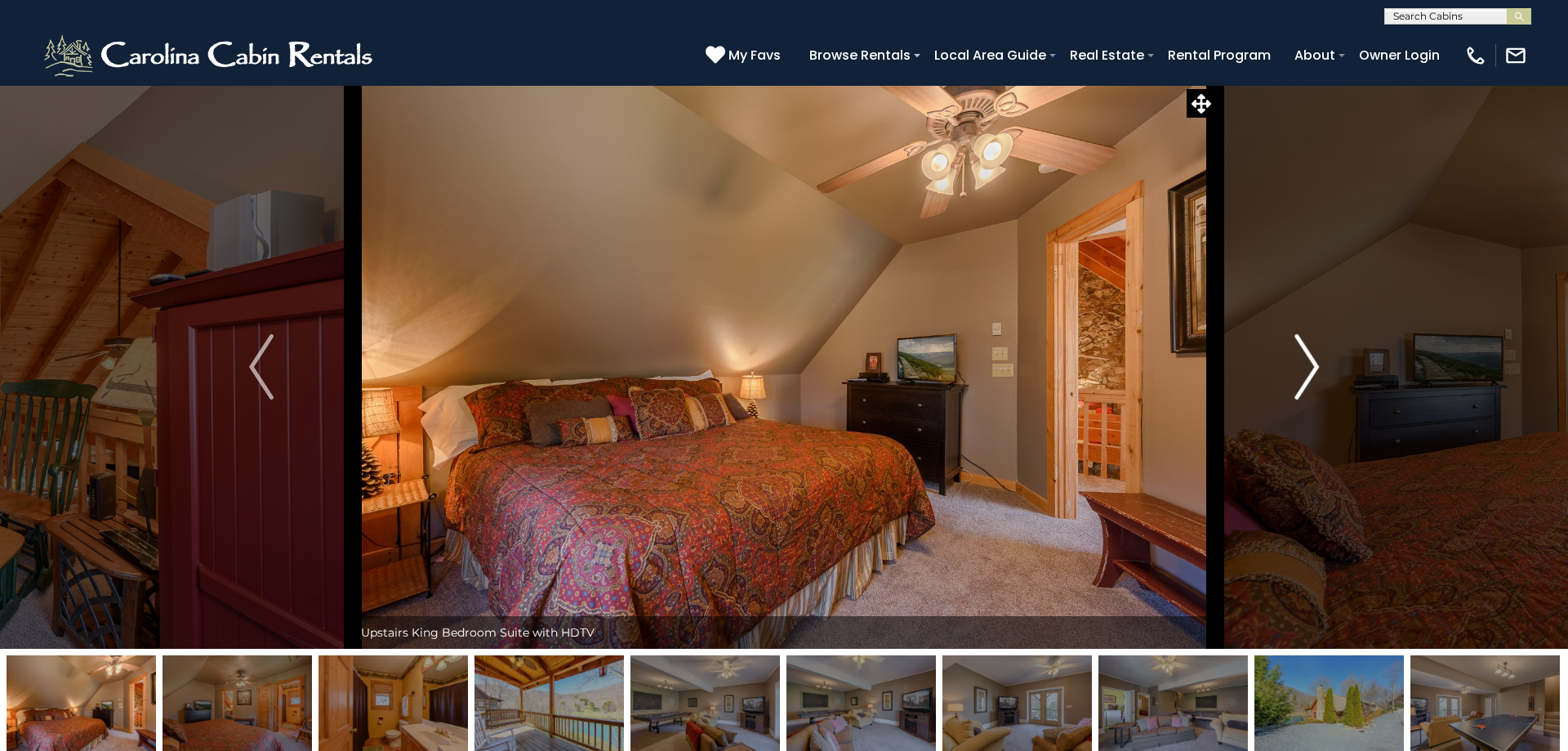
click at [1311, 367] on img "Next" at bounding box center [1306, 367] width 24 height 65
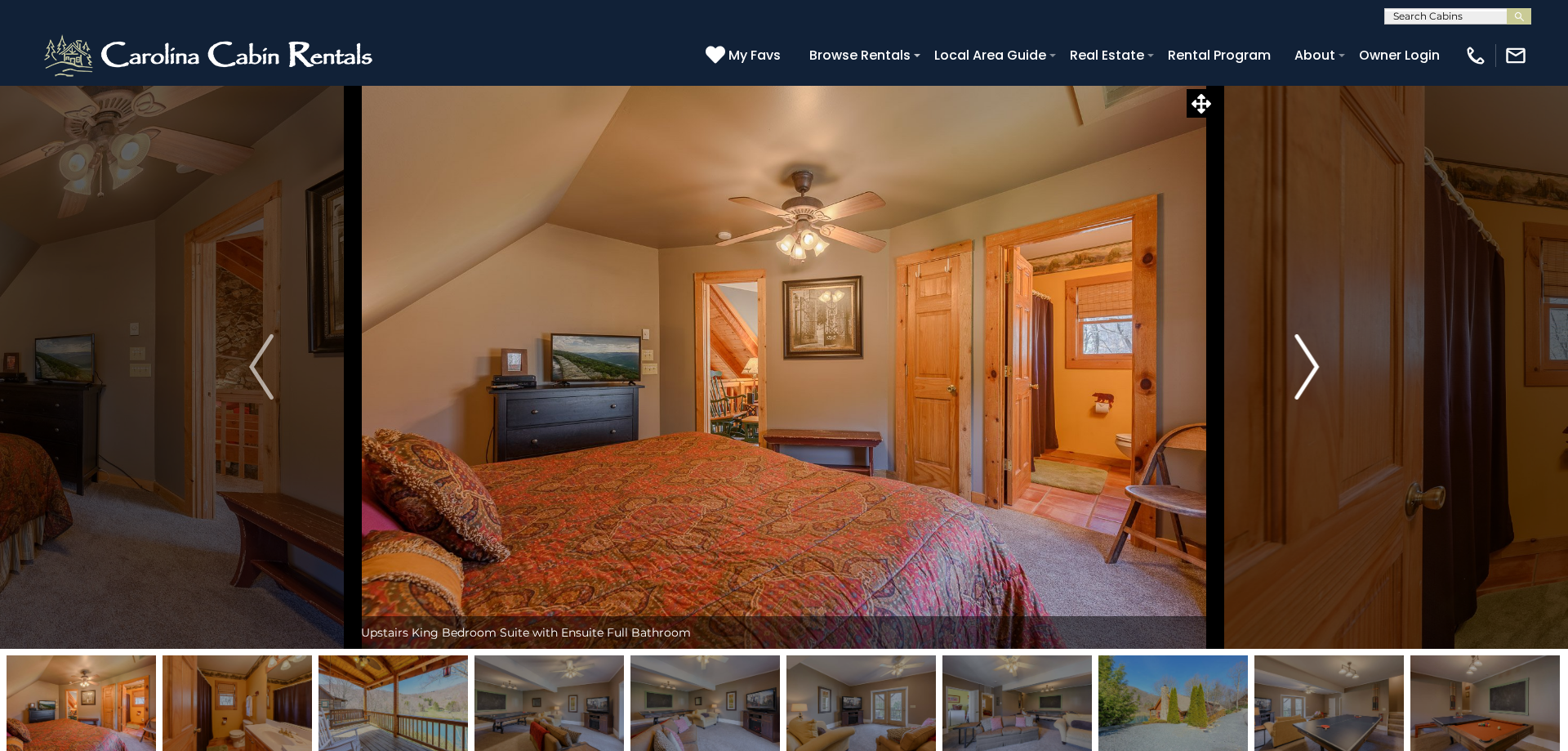
click at [1311, 367] on img "Next" at bounding box center [1306, 367] width 24 height 65
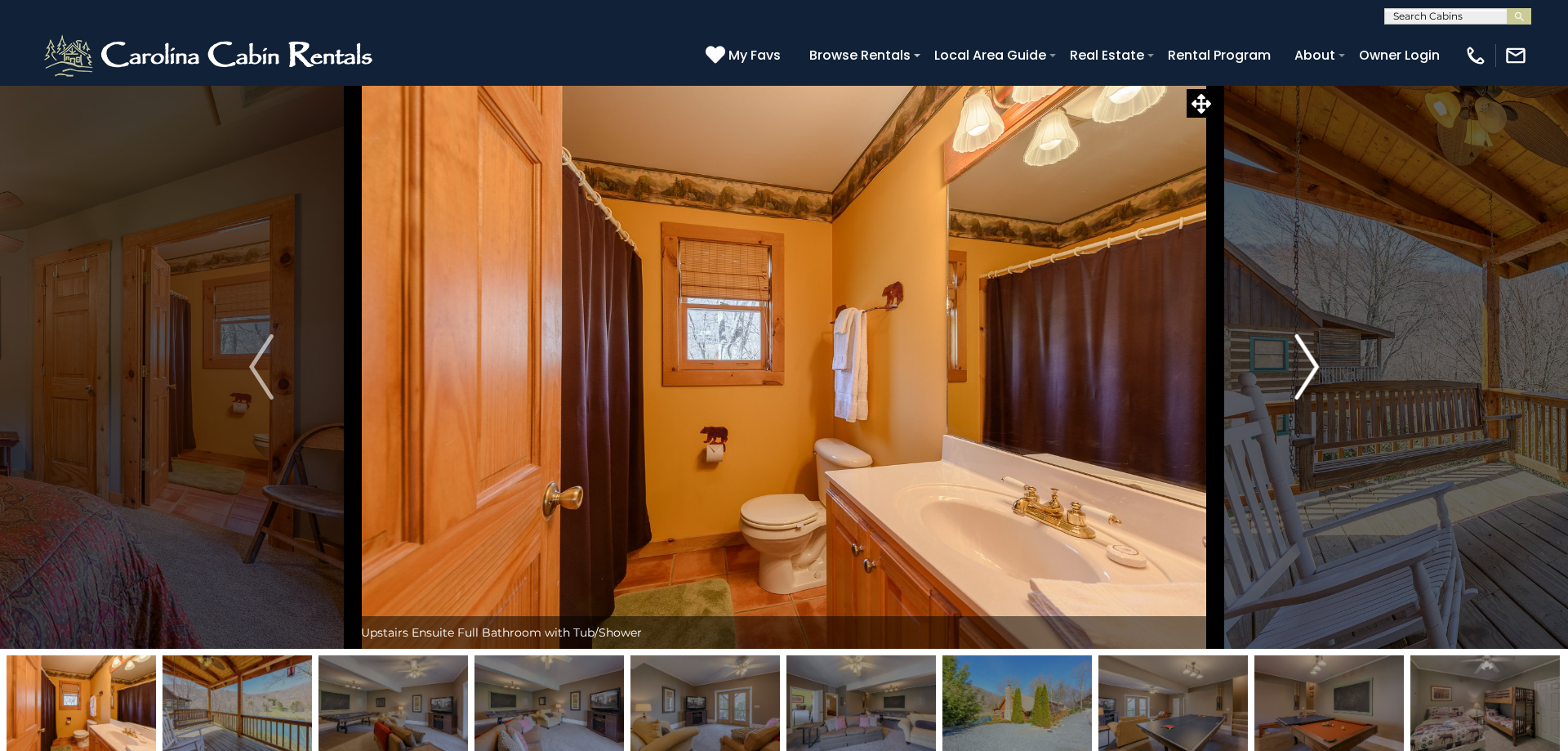
click at [1308, 371] on img "Next" at bounding box center [1306, 367] width 24 height 65
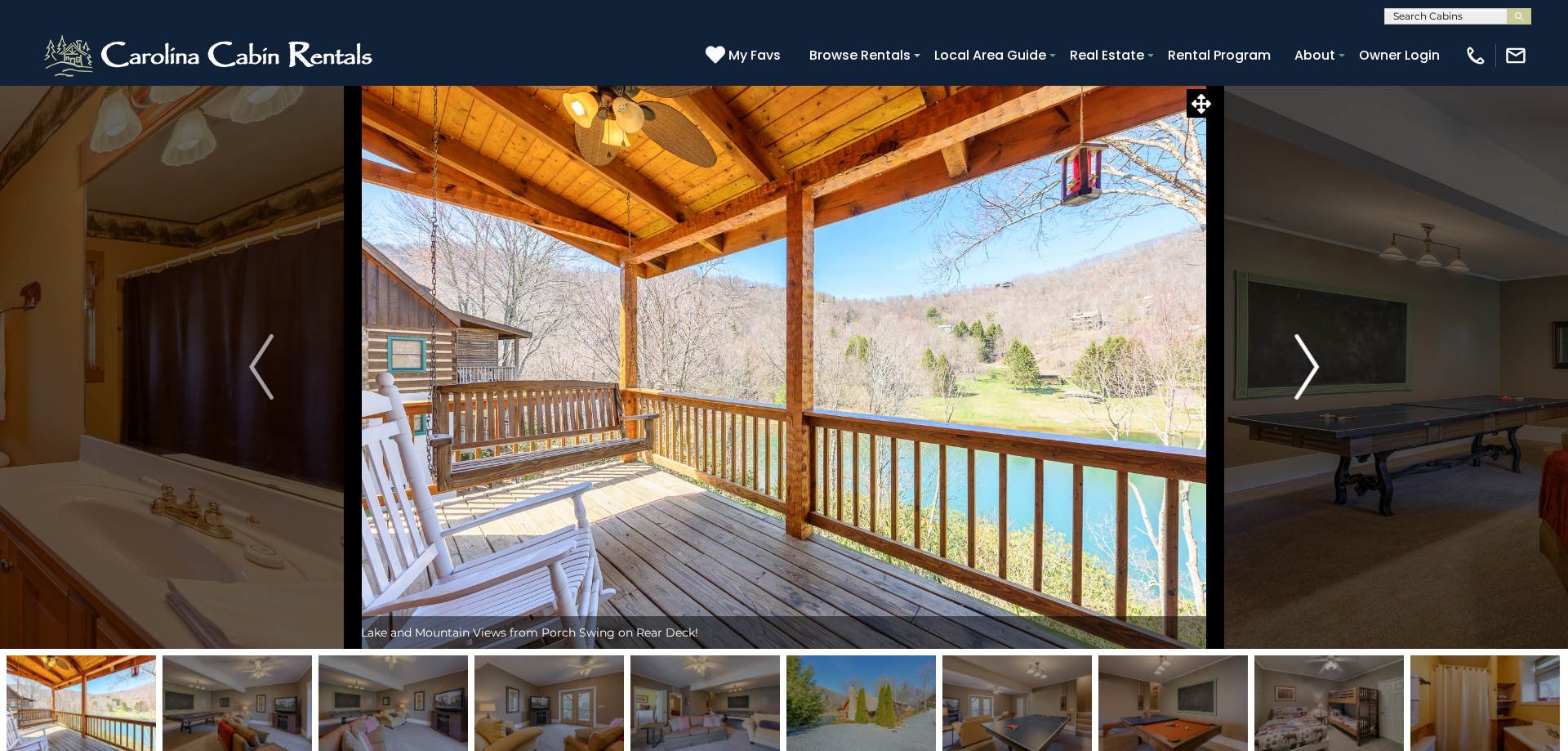
click at [1308, 371] on img "Next" at bounding box center [1306, 367] width 24 height 65
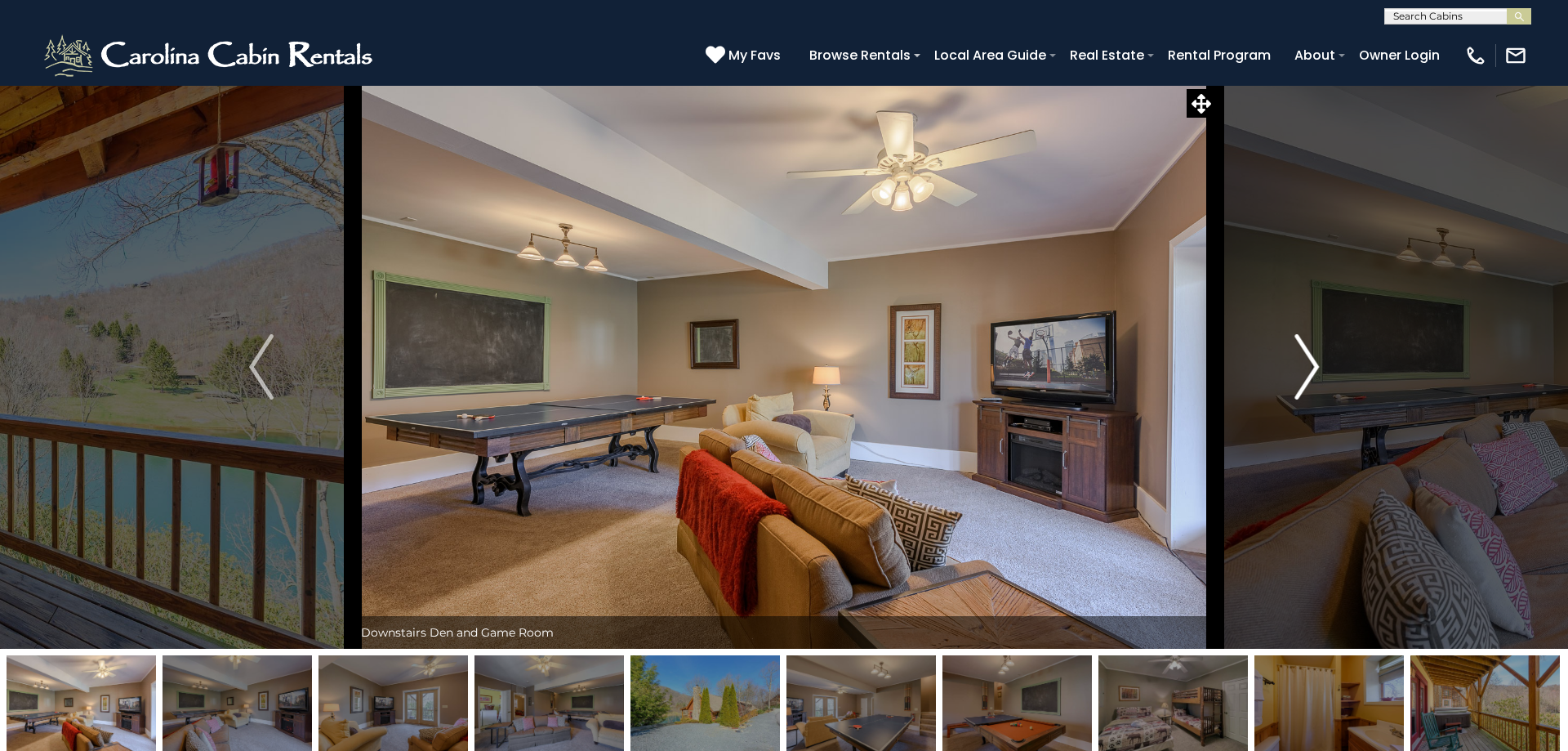
click at [1308, 371] on img "Next" at bounding box center [1306, 367] width 24 height 65
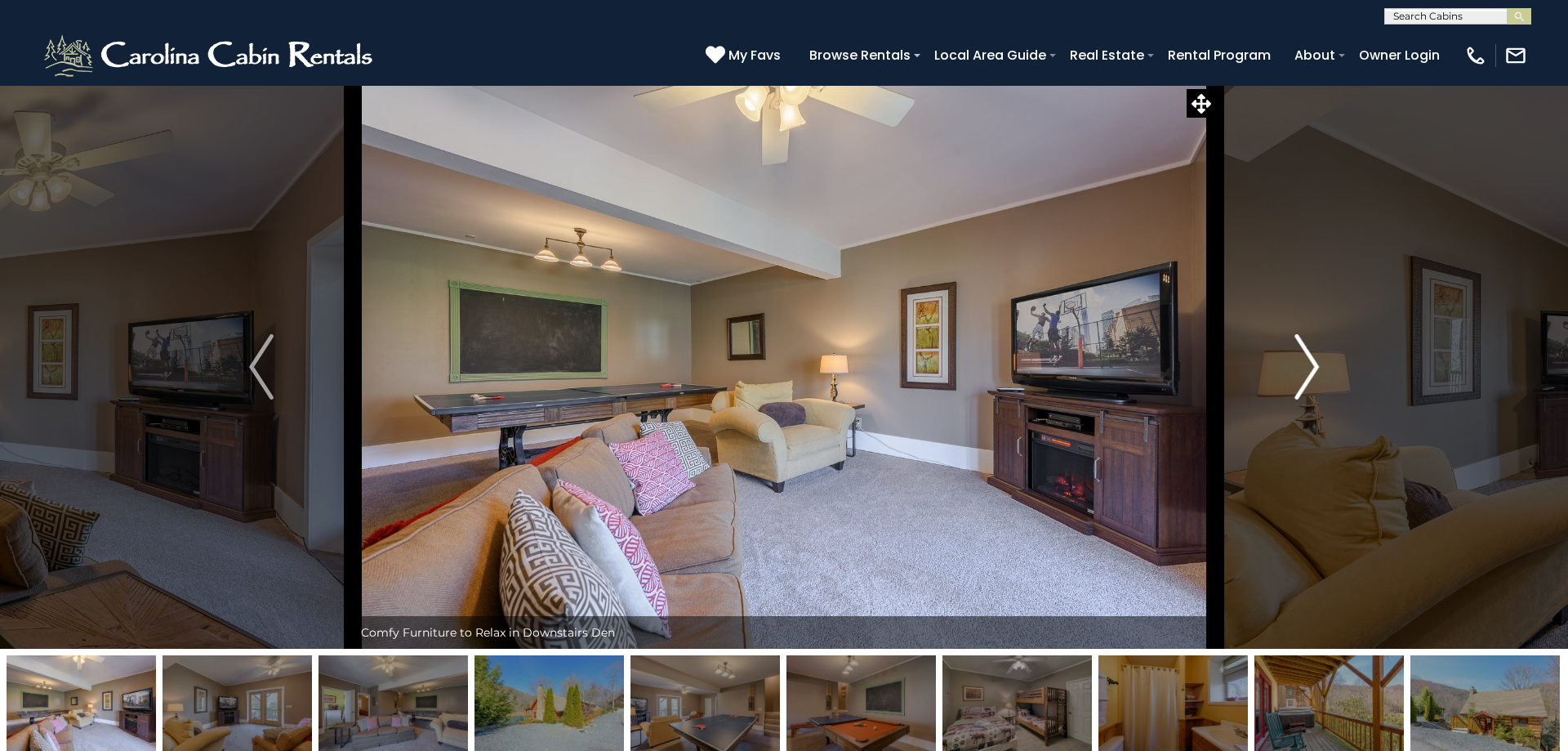
click at [1308, 371] on img "Next" at bounding box center [1306, 367] width 24 height 65
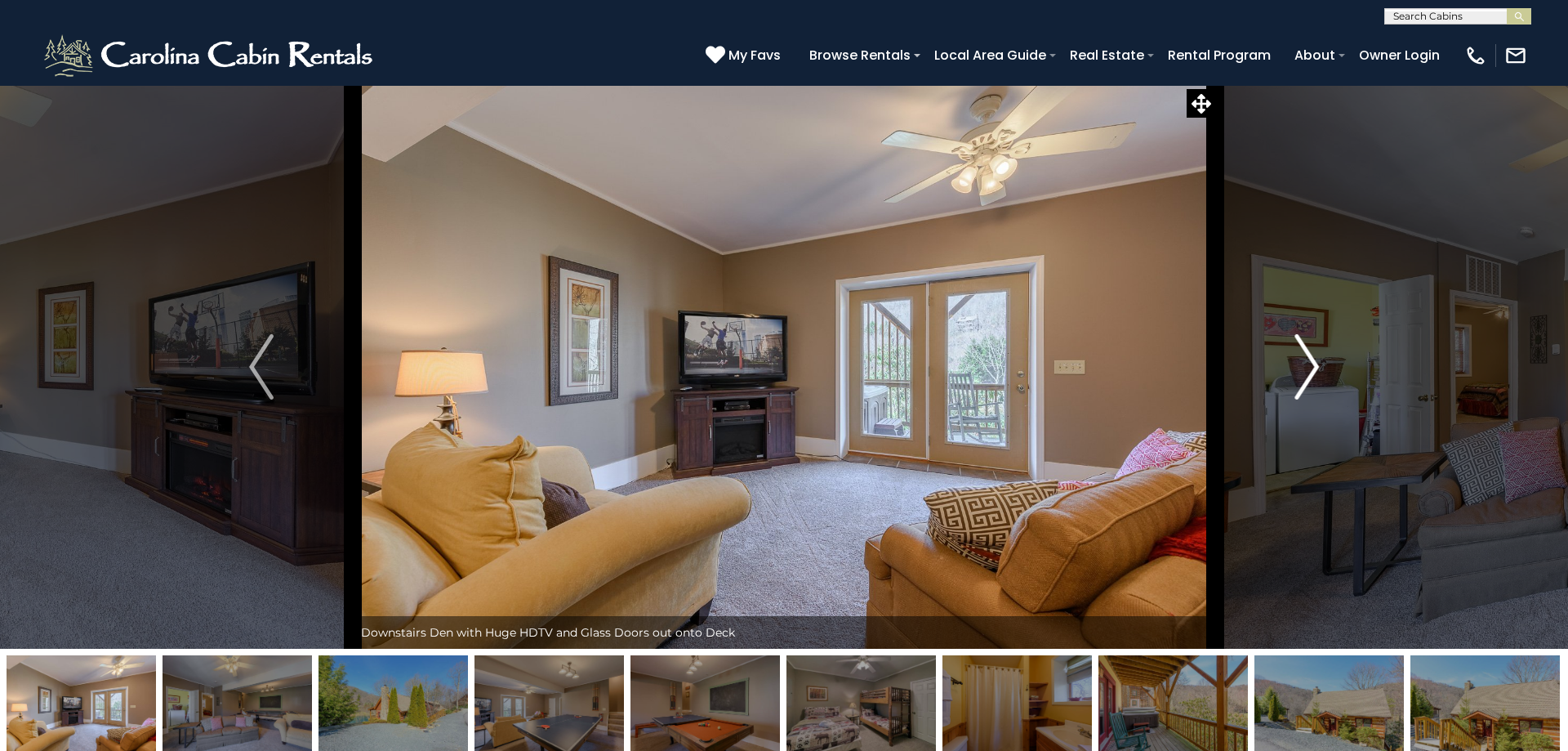
click at [1308, 371] on img "Next" at bounding box center [1306, 367] width 24 height 65
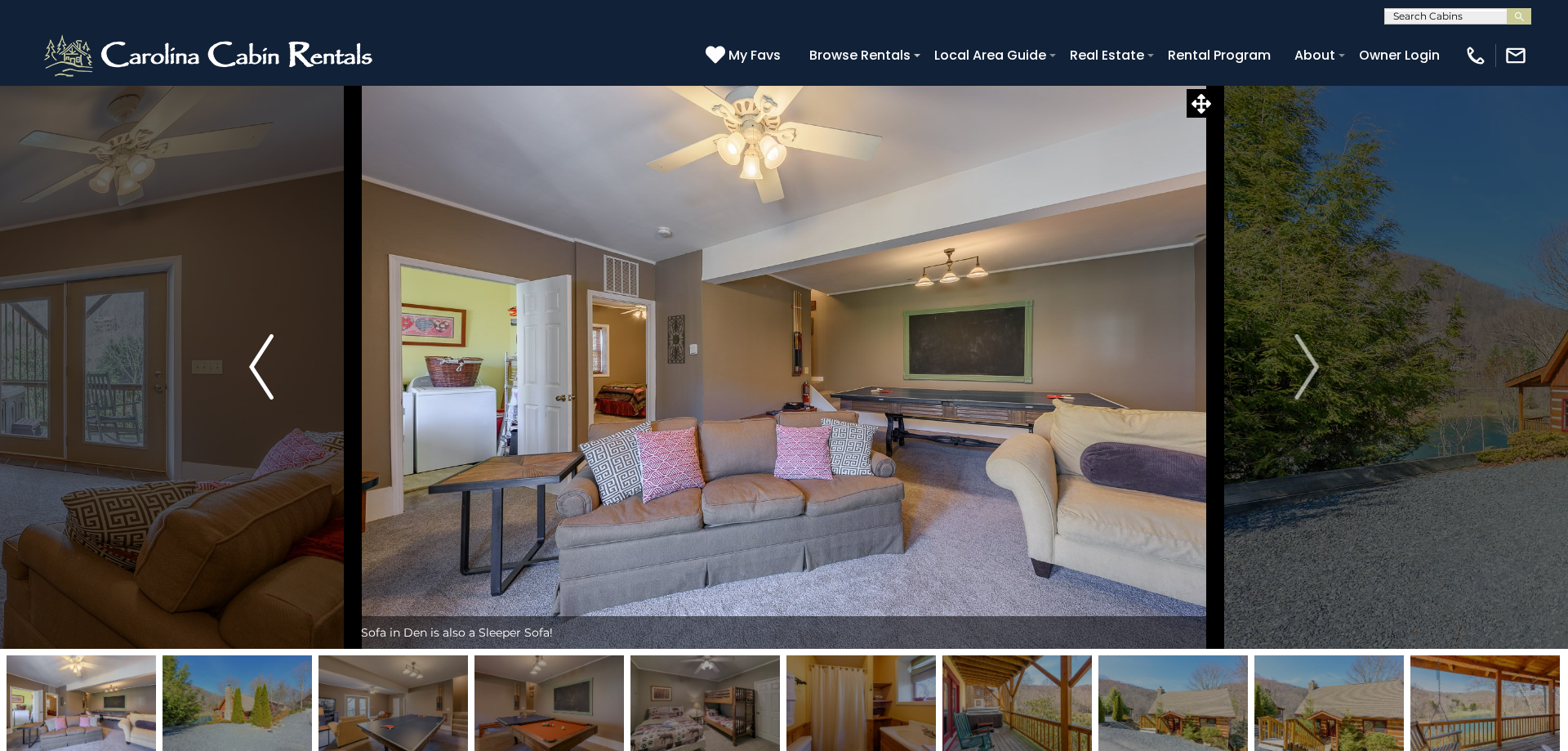
click at [257, 362] on img "Previous" at bounding box center [261, 367] width 24 height 65
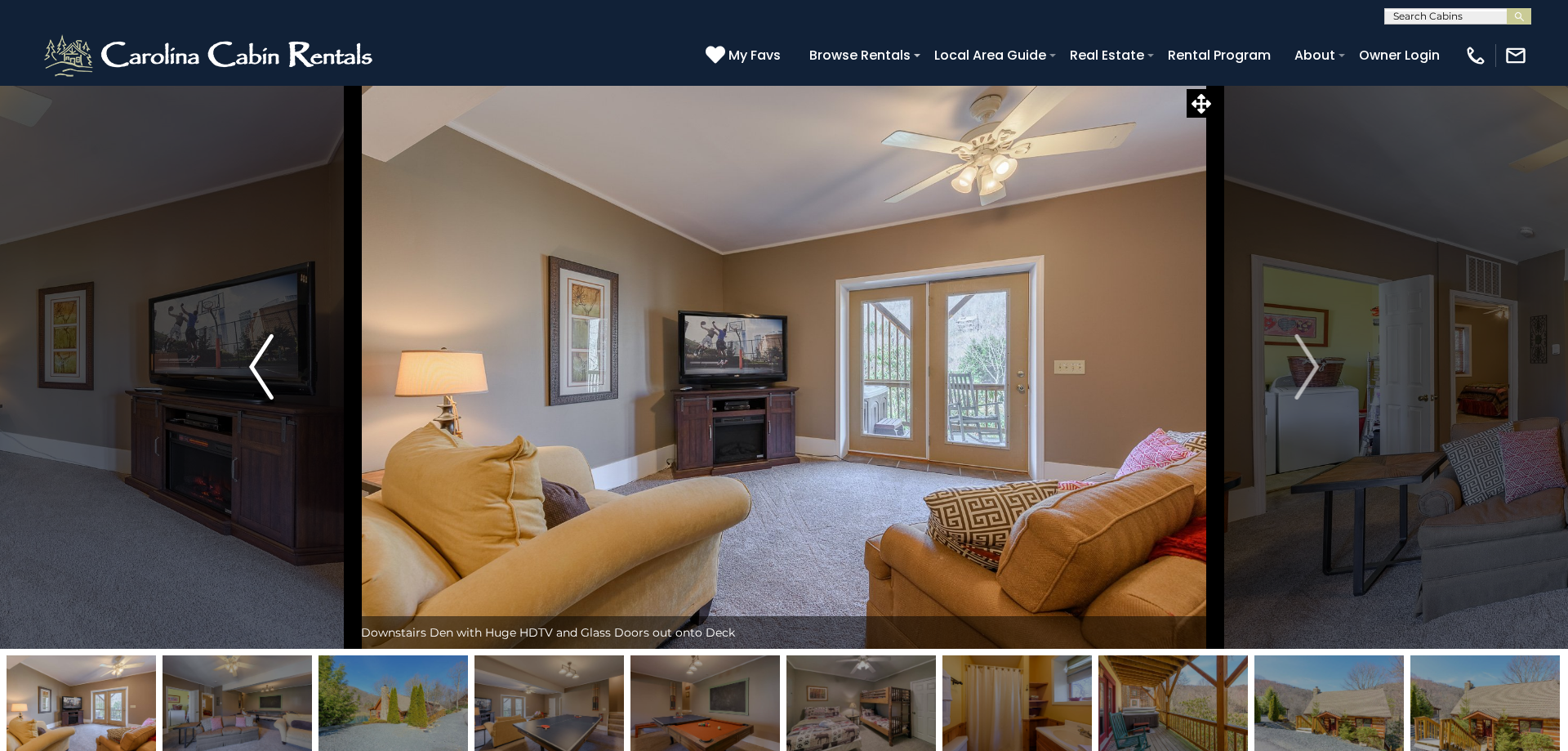
click at [257, 362] on img "Previous" at bounding box center [261, 367] width 24 height 65
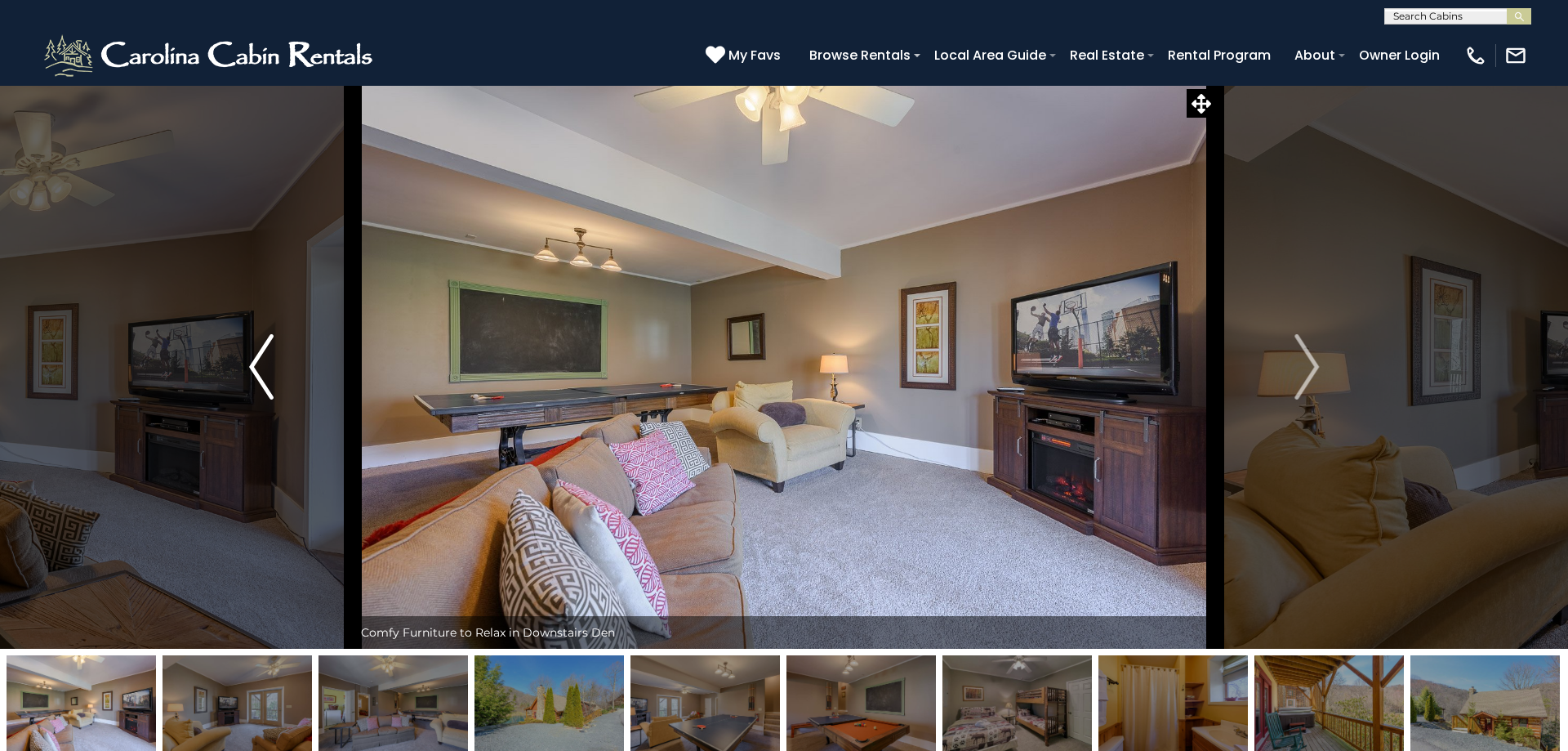
click at [257, 361] on img "Previous" at bounding box center [261, 367] width 24 height 65
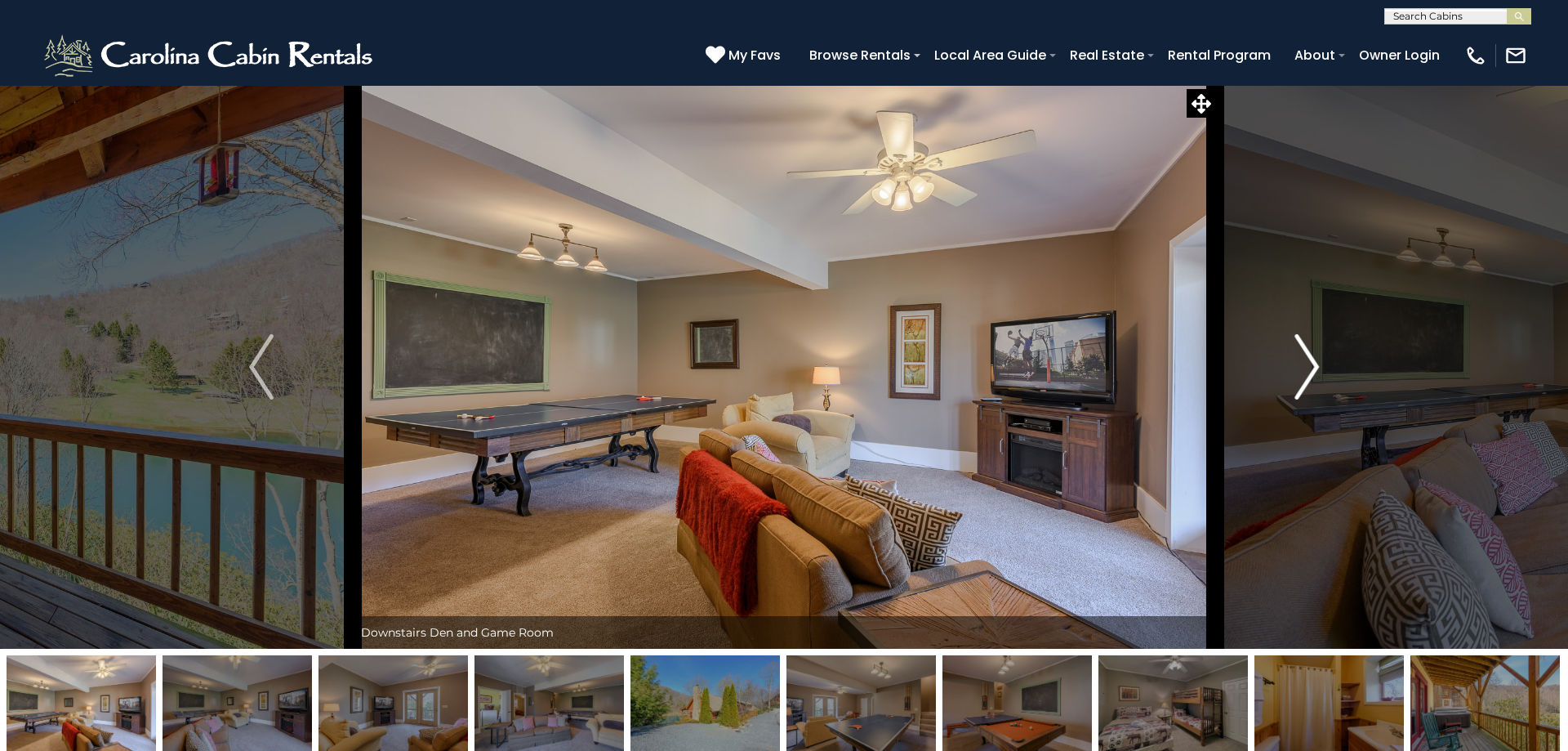
click at [1311, 372] on img "Next" at bounding box center [1306, 367] width 24 height 65
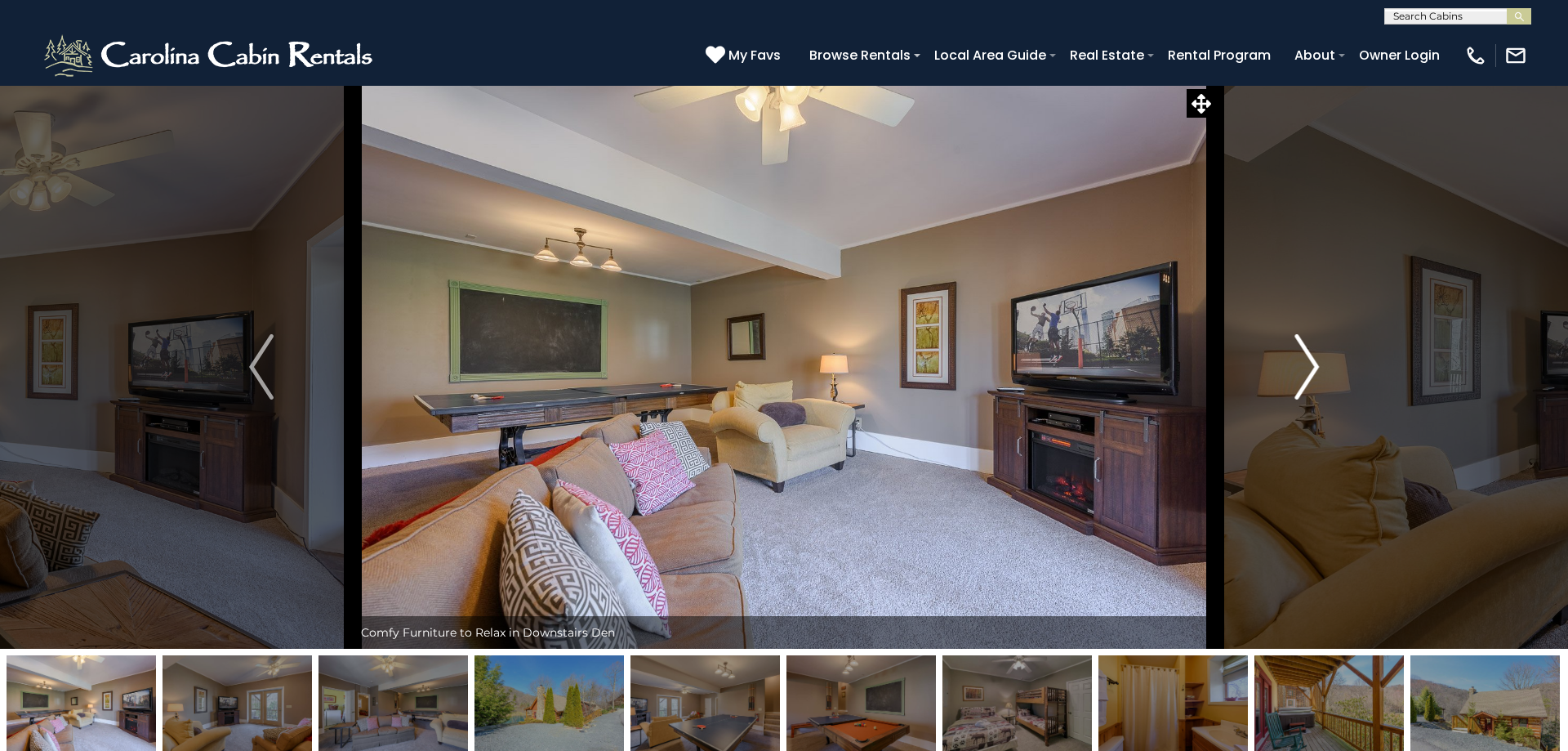
click at [1312, 372] on img "Next" at bounding box center [1306, 367] width 24 height 65
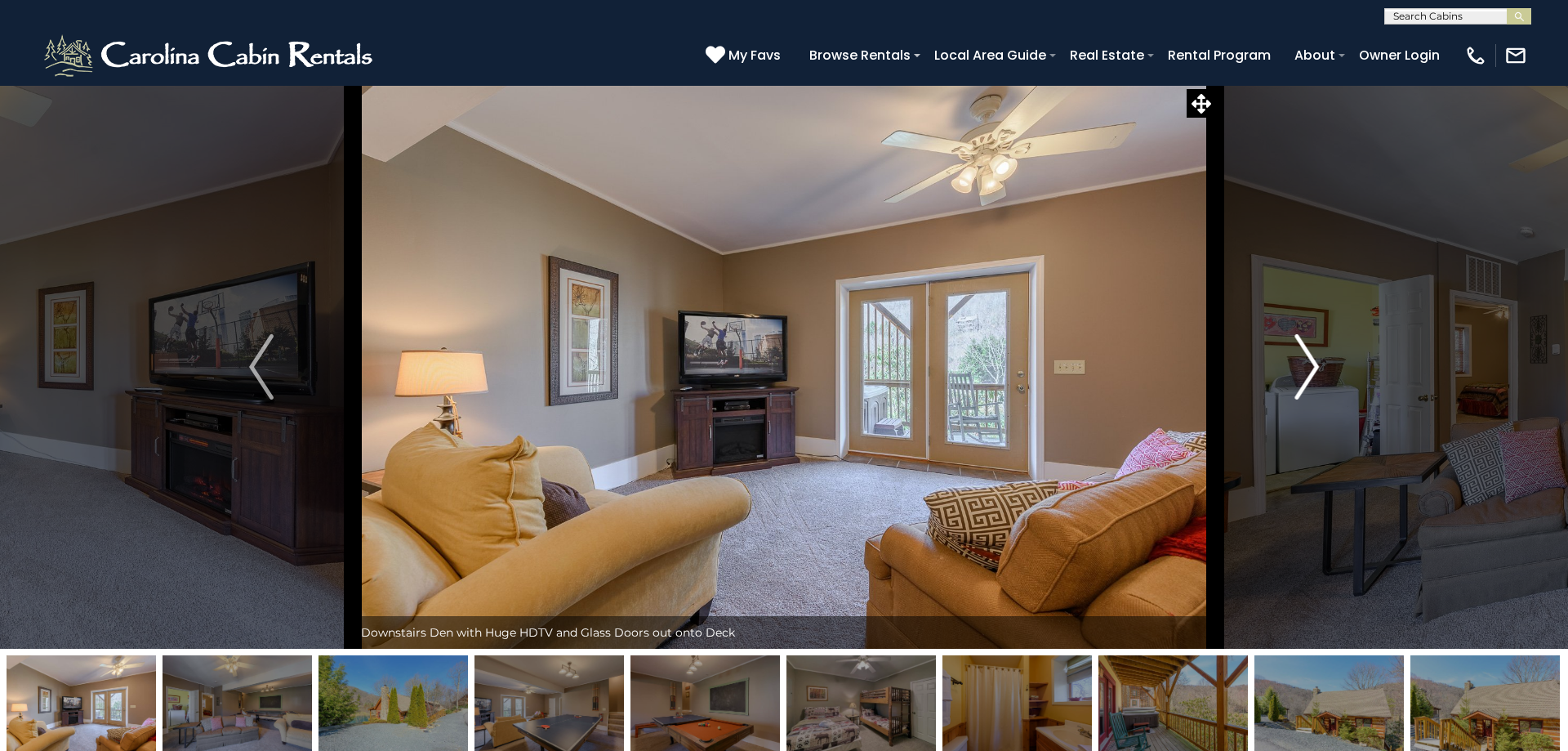
click at [1312, 372] on img "Next" at bounding box center [1306, 367] width 24 height 65
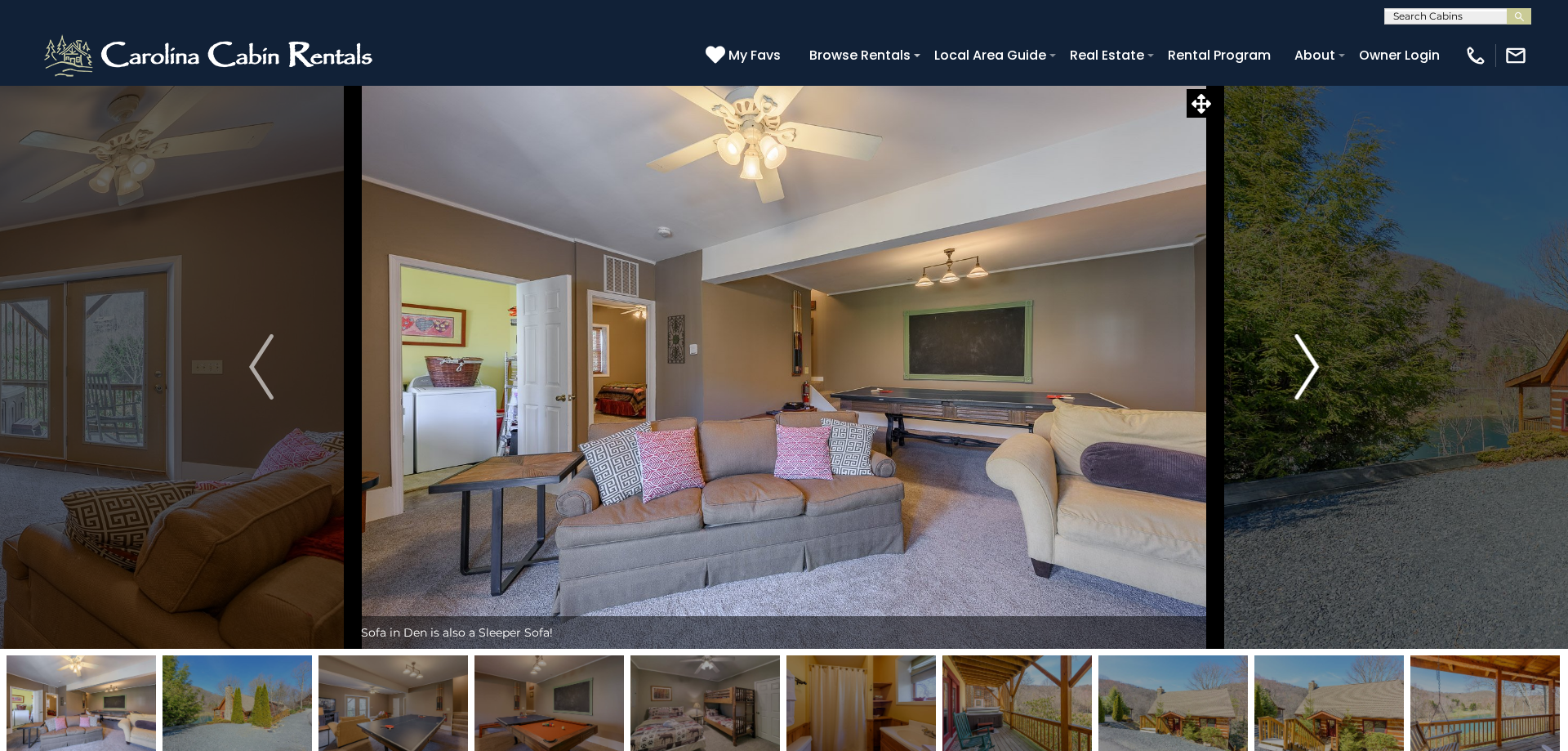
click at [1312, 372] on img "Next" at bounding box center [1306, 367] width 24 height 65
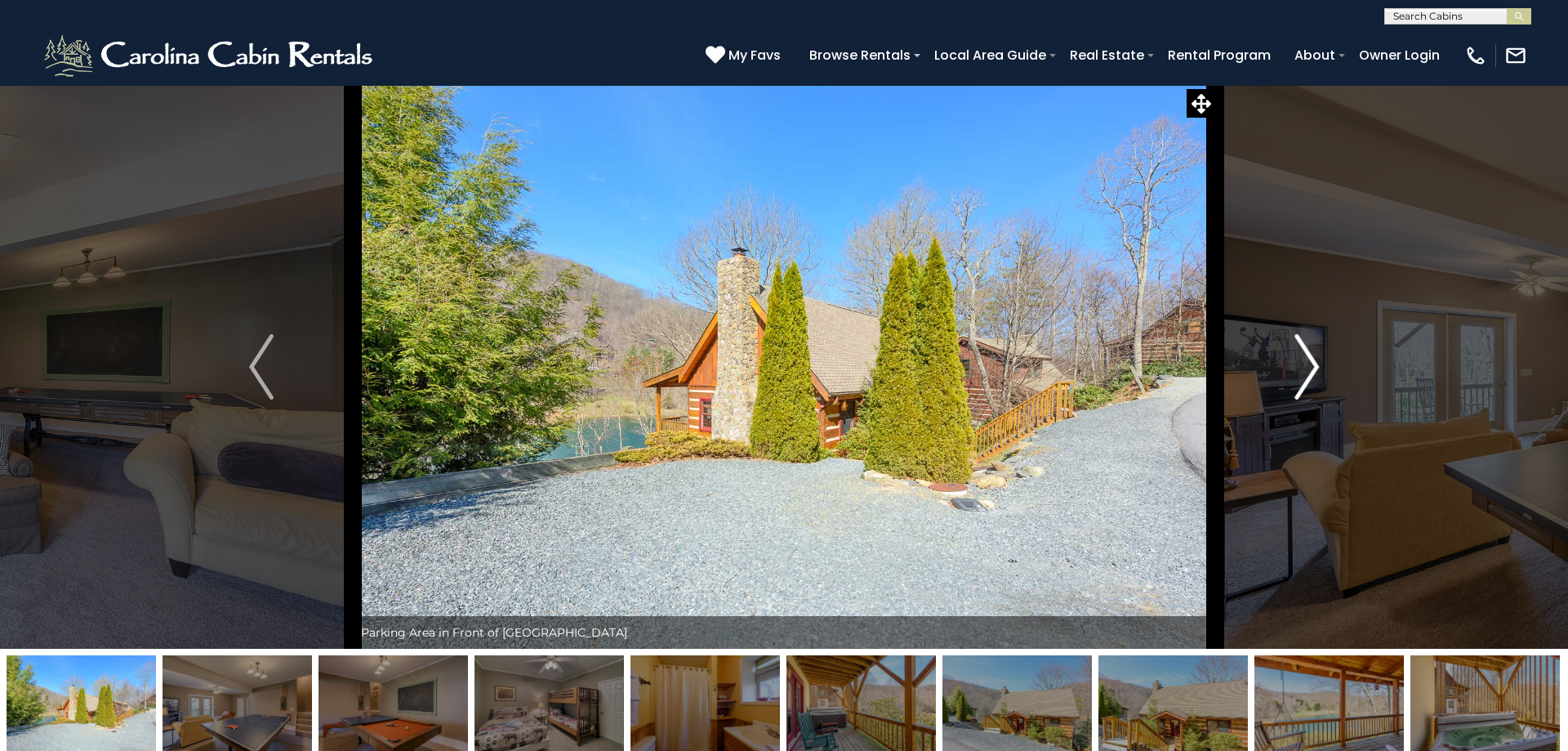
click at [1312, 372] on img "Next" at bounding box center [1306, 367] width 24 height 65
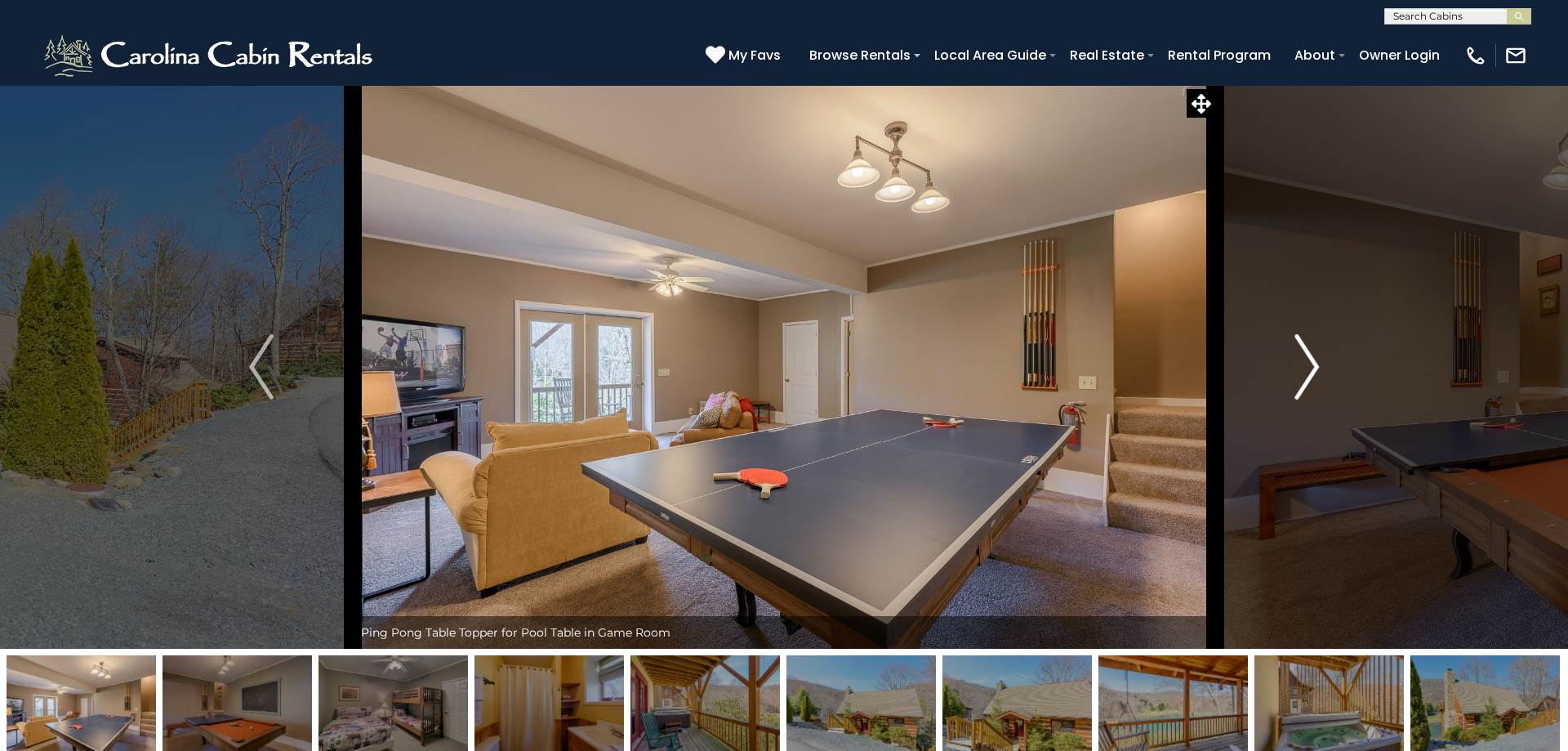
click at [1313, 372] on img "Next" at bounding box center [1306, 367] width 24 height 65
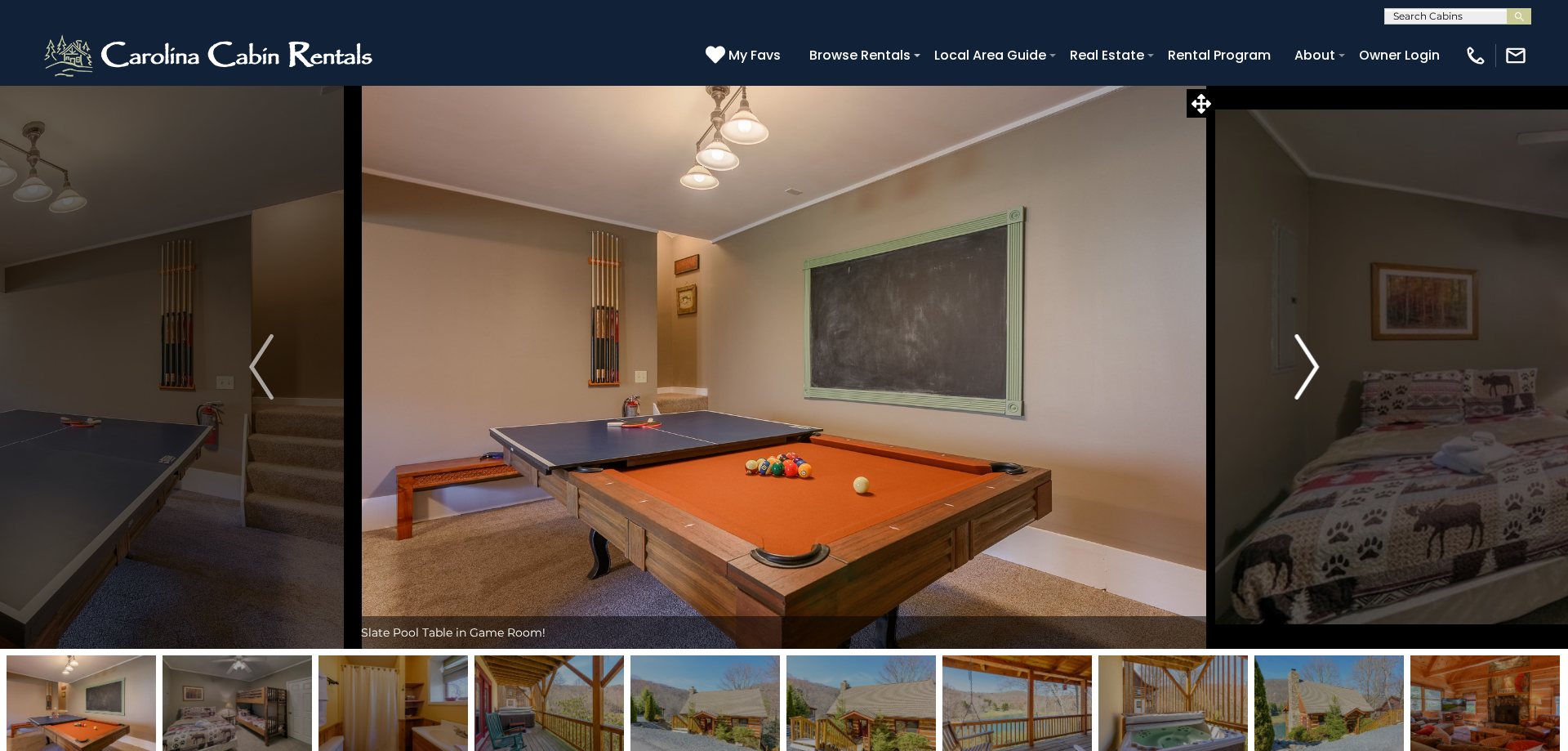
click at [1313, 372] on img "Next" at bounding box center [1306, 367] width 24 height 65
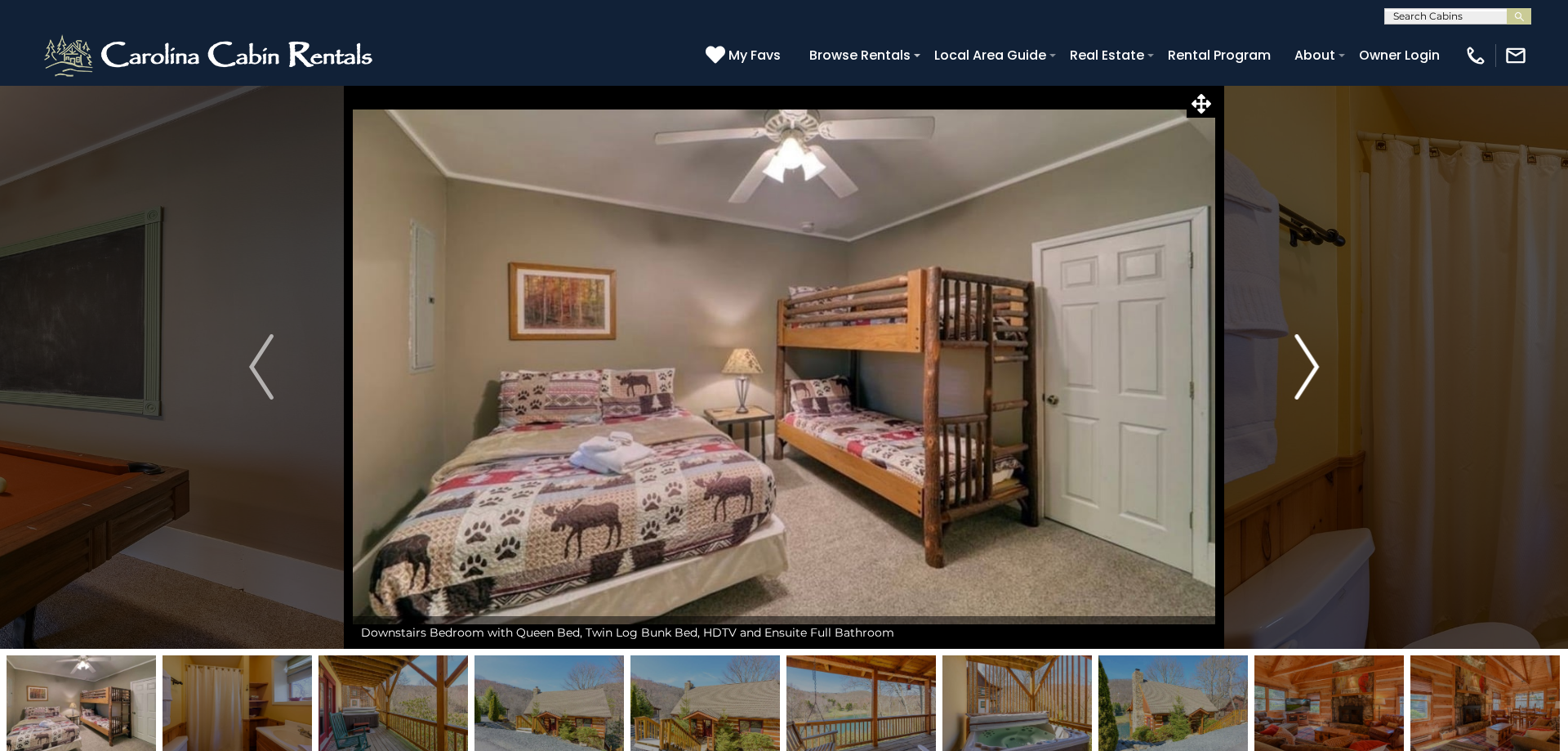
click at [1313, 372] on img "Next" at bounding box center [1306, 367] width 24 height 65
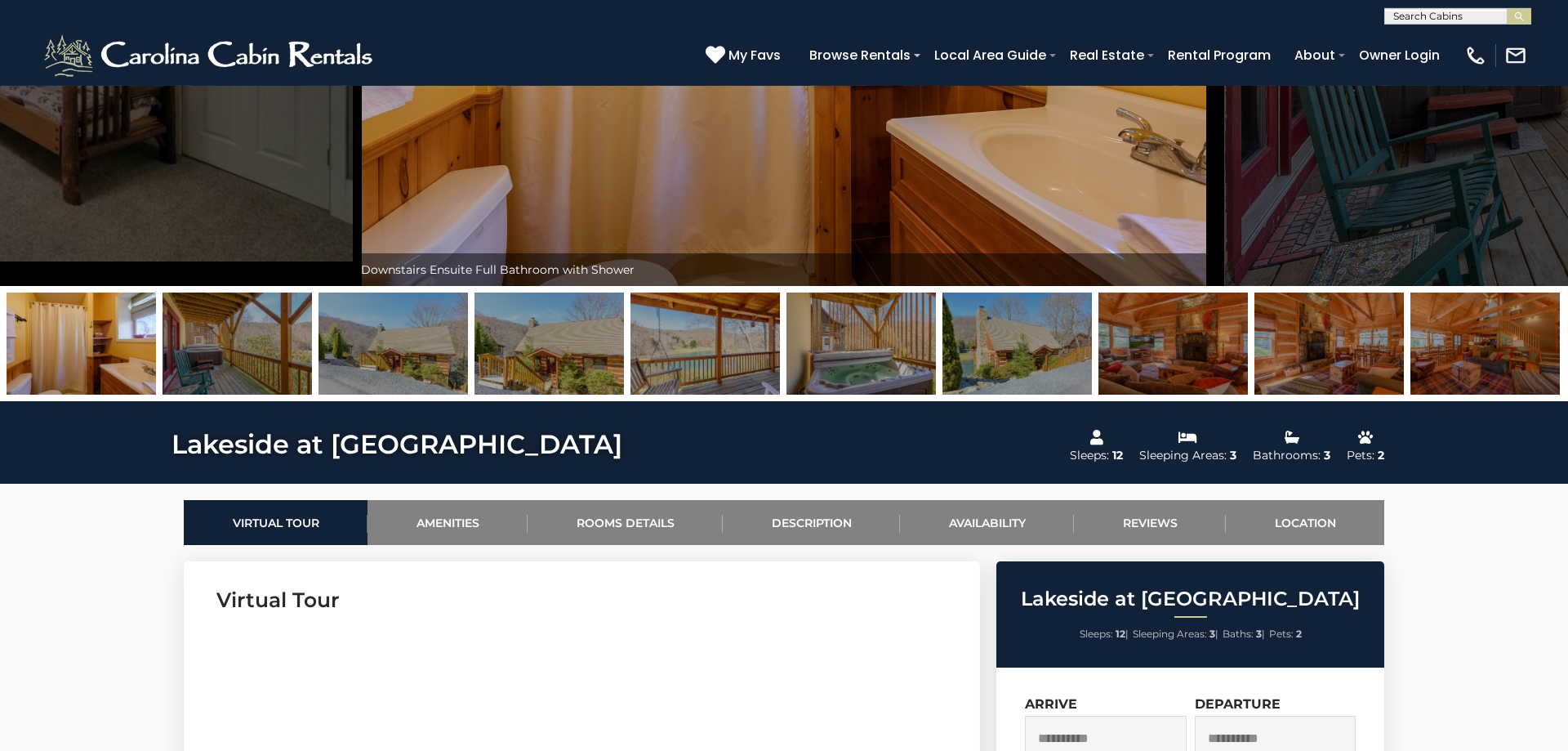
scroll to position [250, 0]
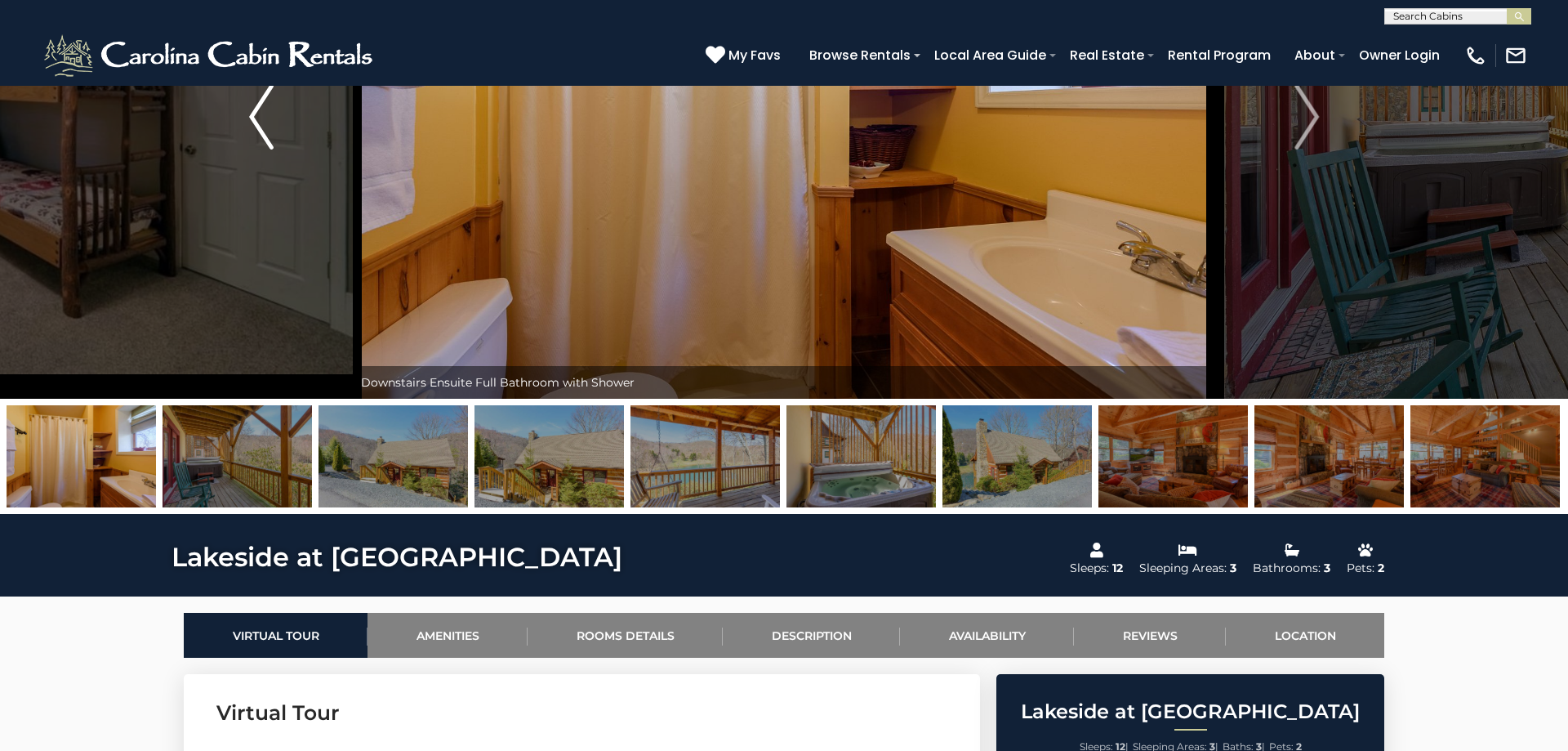
click at [249, 119] on button "Previous" at bounding box center [261, 117] width 183 height 564
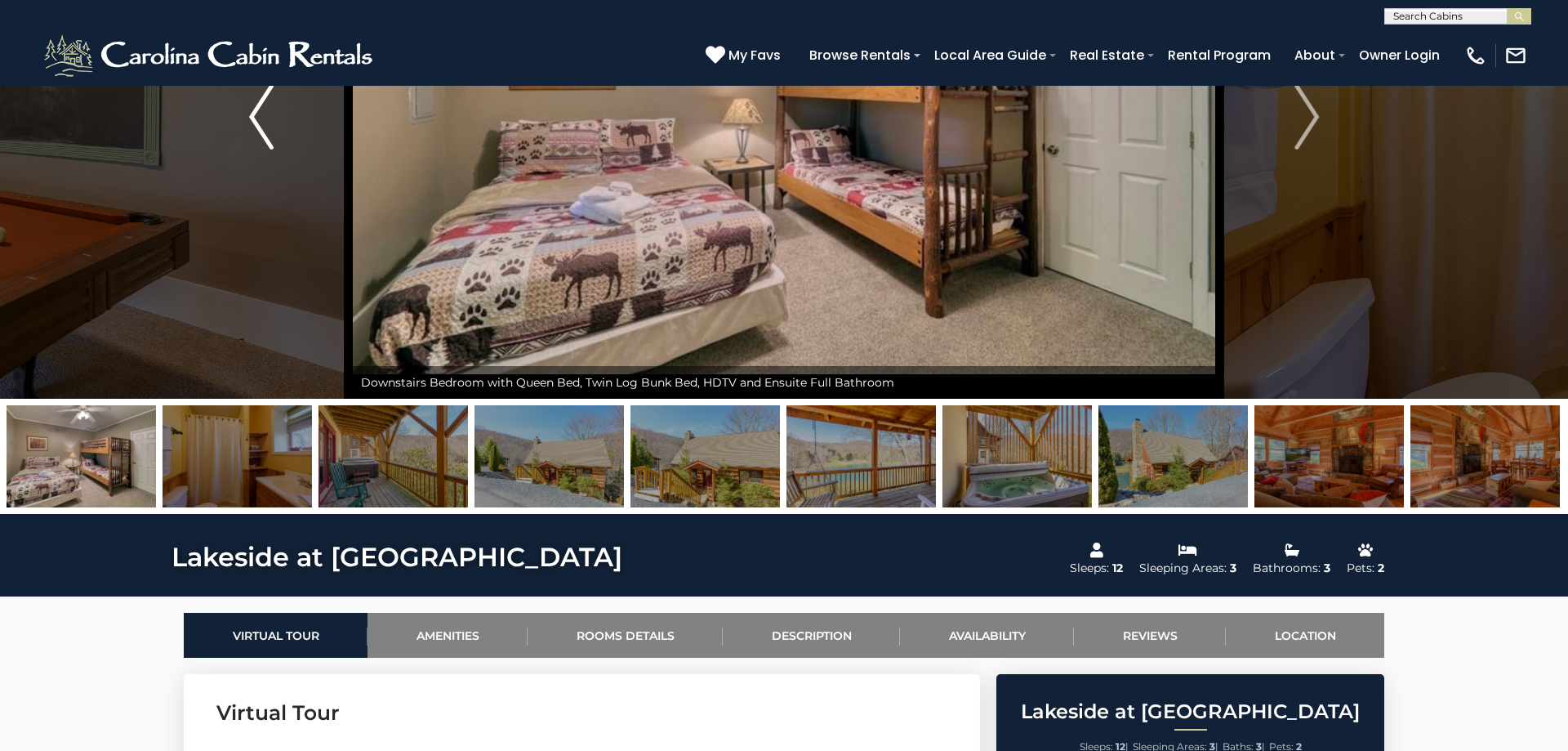
click at [251, 117] on img "Previous" at bounding box center [261, 117] width 24 height 65
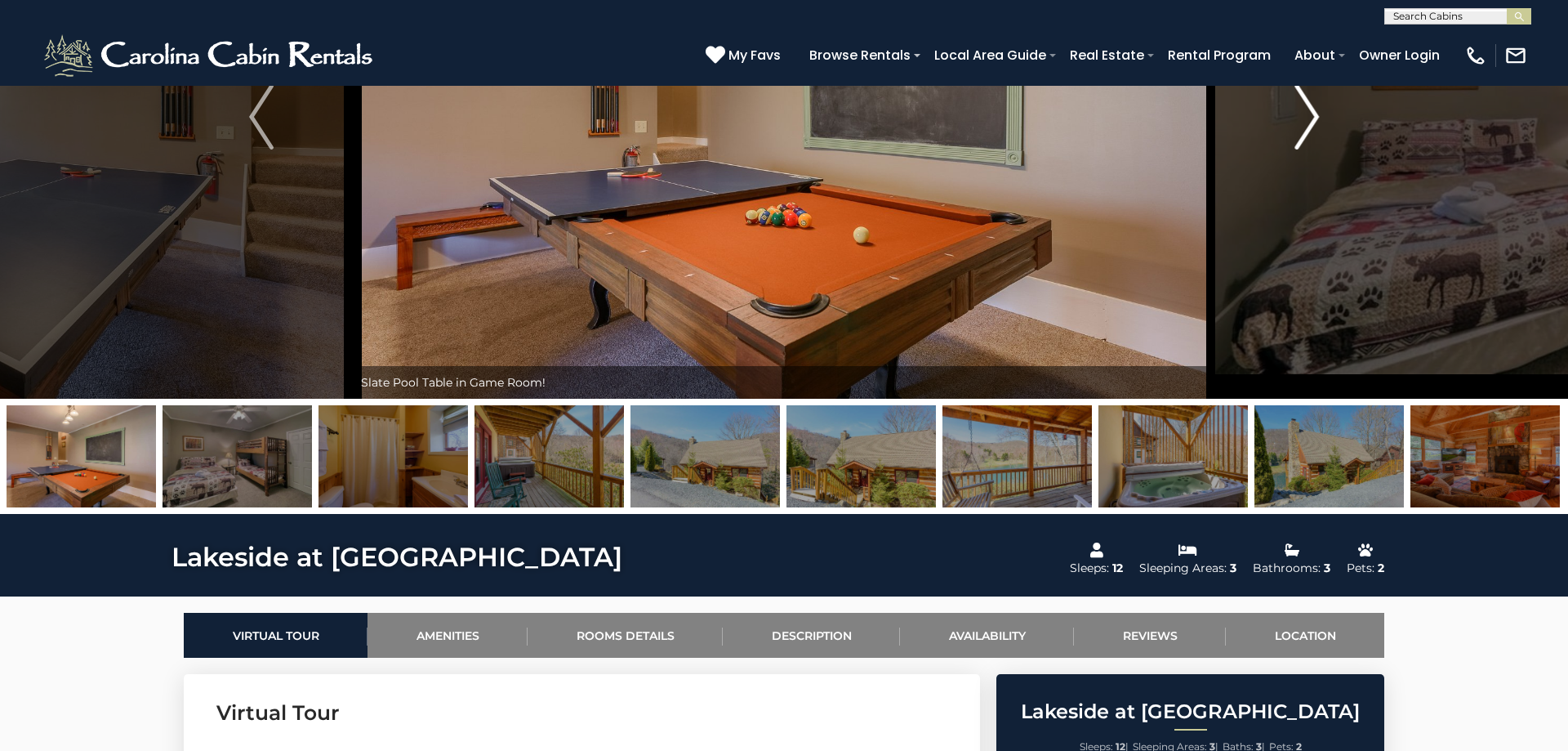
click at [1316, 122] on img "Next" at bounding box center [1306, 117] width 24 height 65
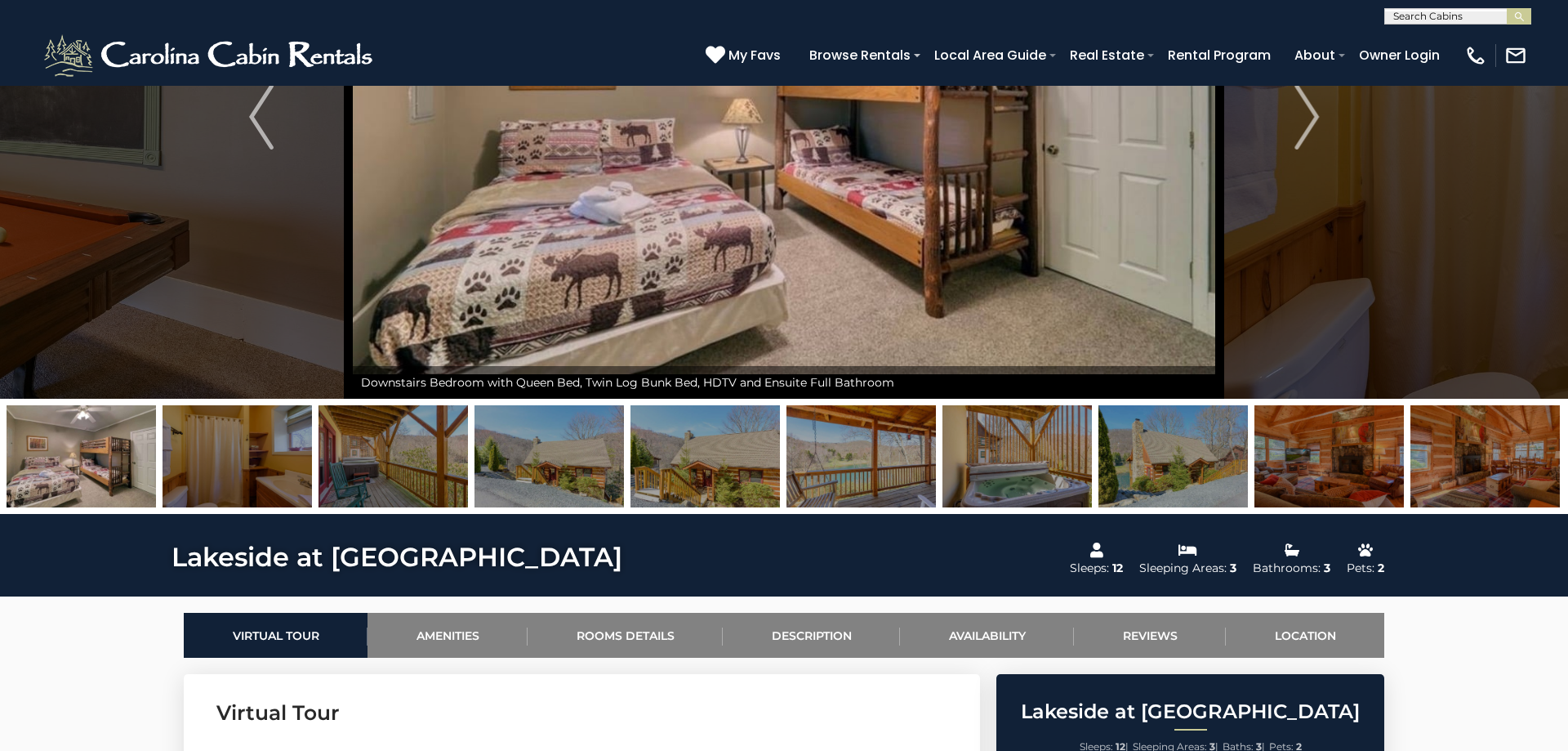
scroll to position [0, 0]
